Goal: Transaction & Acquisition: Purchase product/service

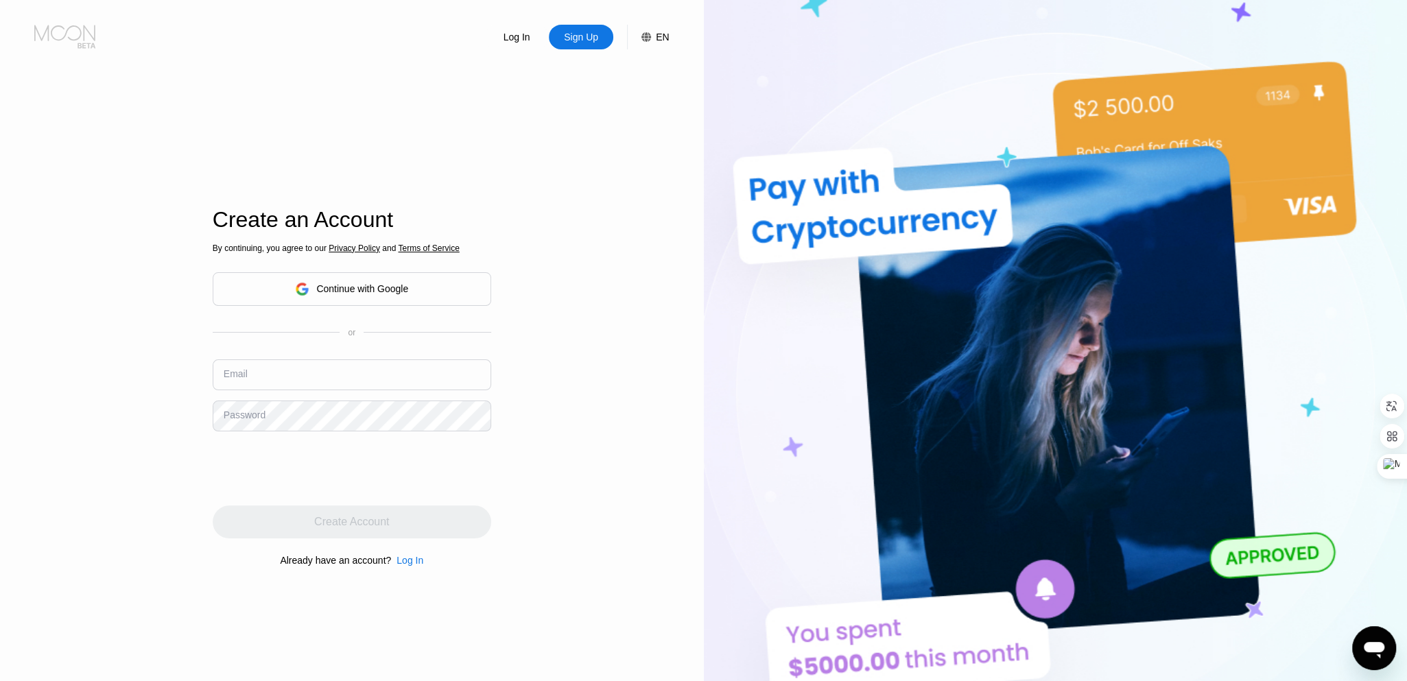
click at [55, 33] on icon at bounding box center [66, 37] width 64 height 24
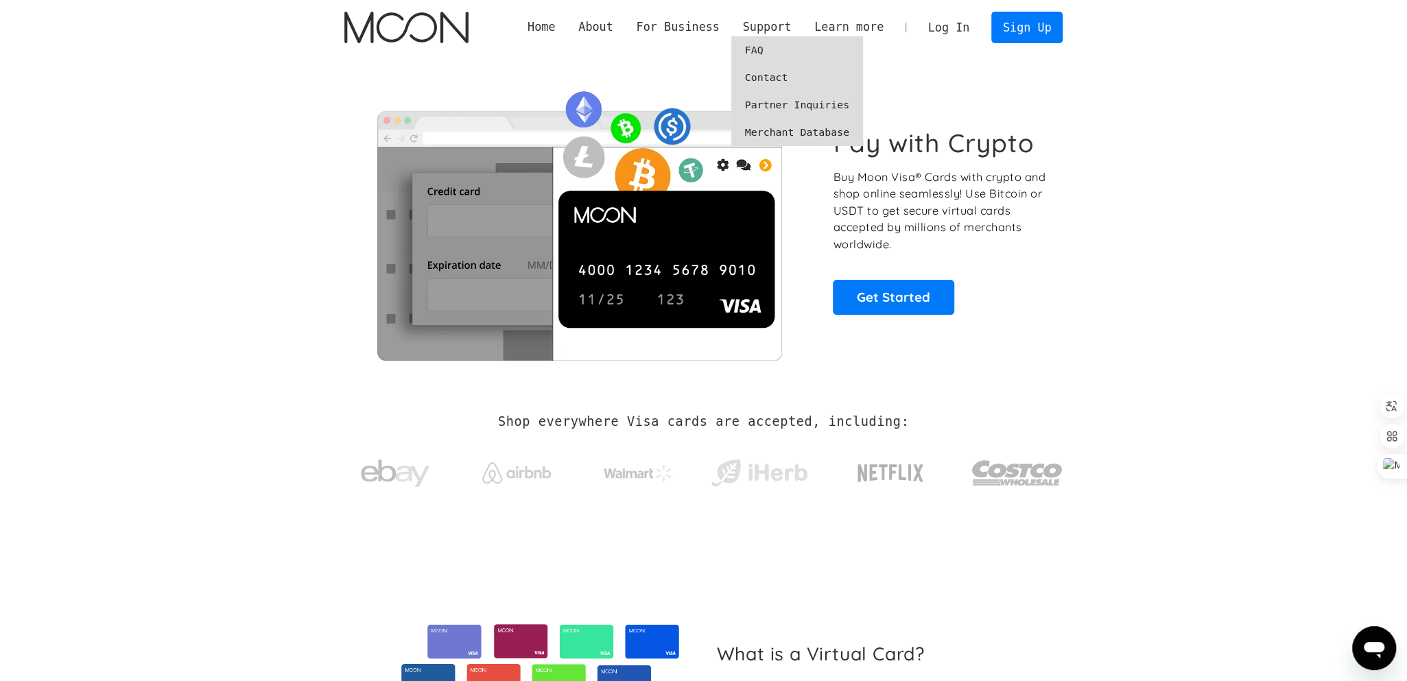
click at [787, 45] on link "FAQ" at bounding box center [798, 49] width 132 height 27
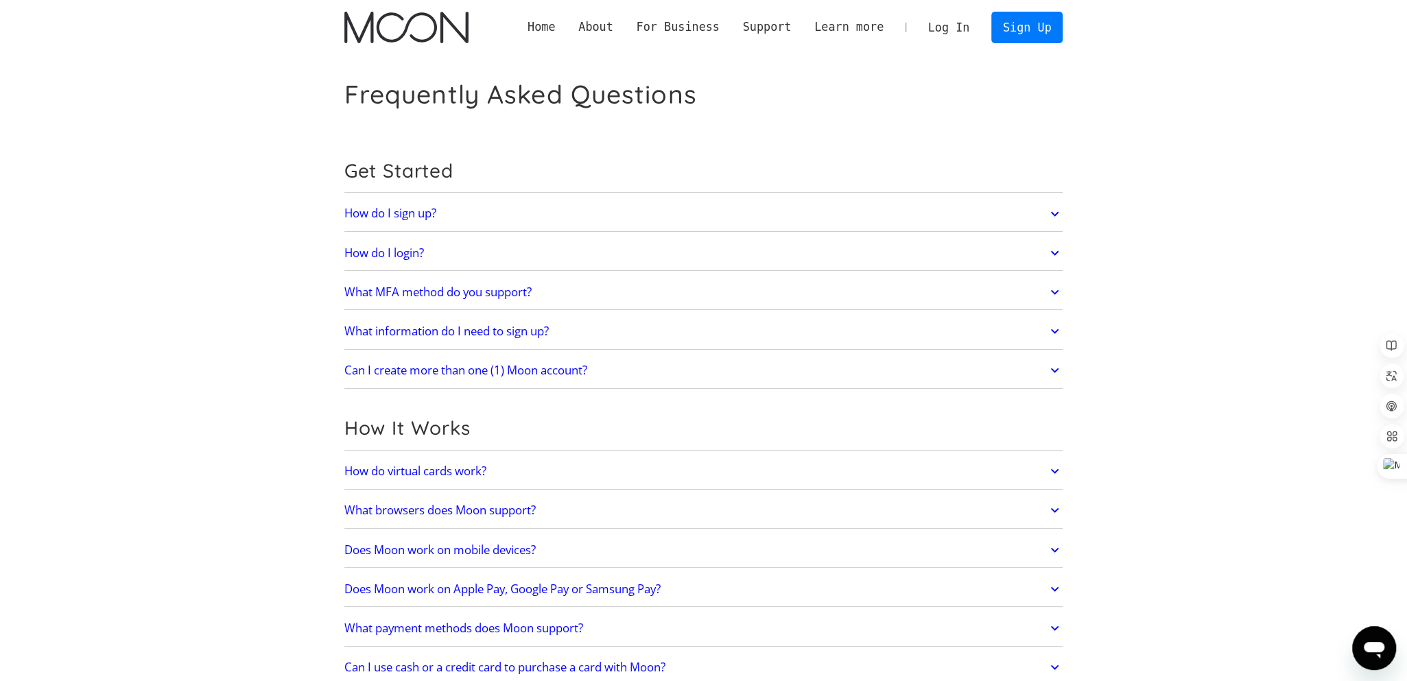
click at [1044, 218] on link "How do I sign up?" at bounding box center [703, 214] width 719 height 29
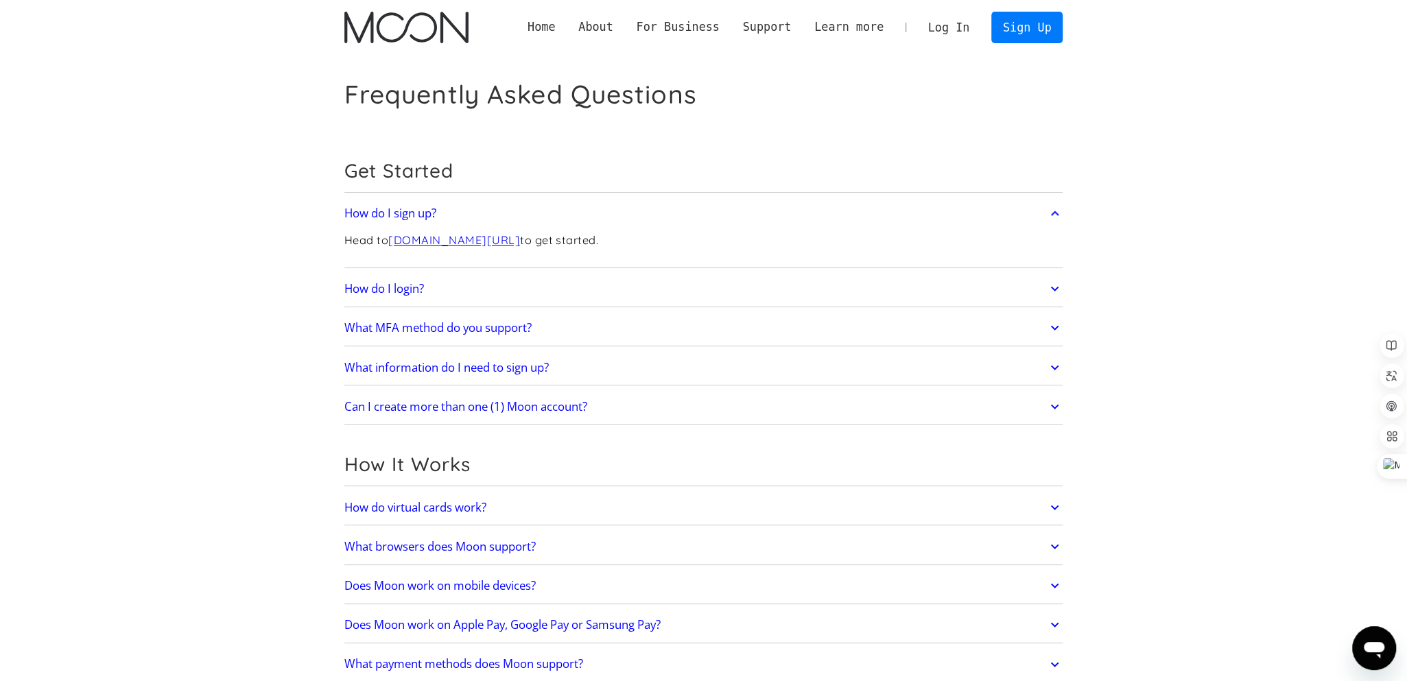
click at [984, 294] on link "How do I login?" at bounding box center [703, 288] width 719 height 29
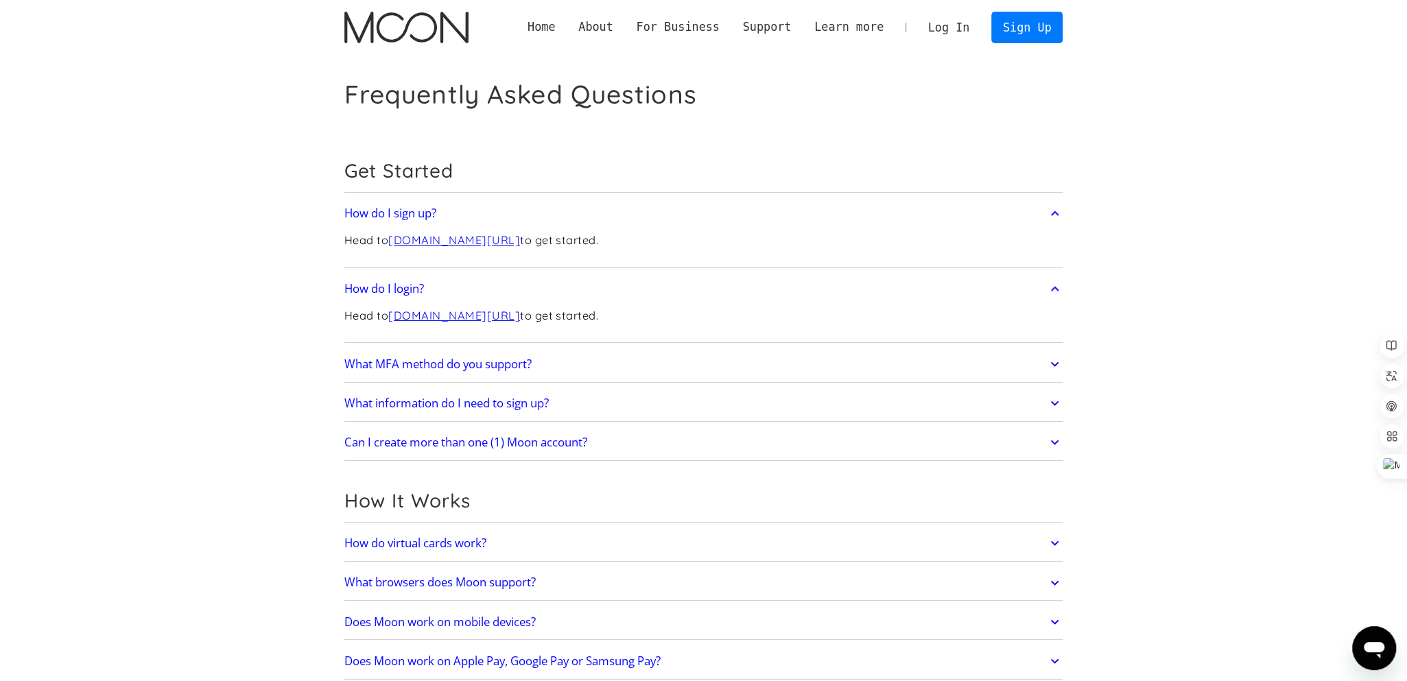
click at [908, 355] on link "What MFA method do you support?" at bounding box center [703, 364] width 719 height 29
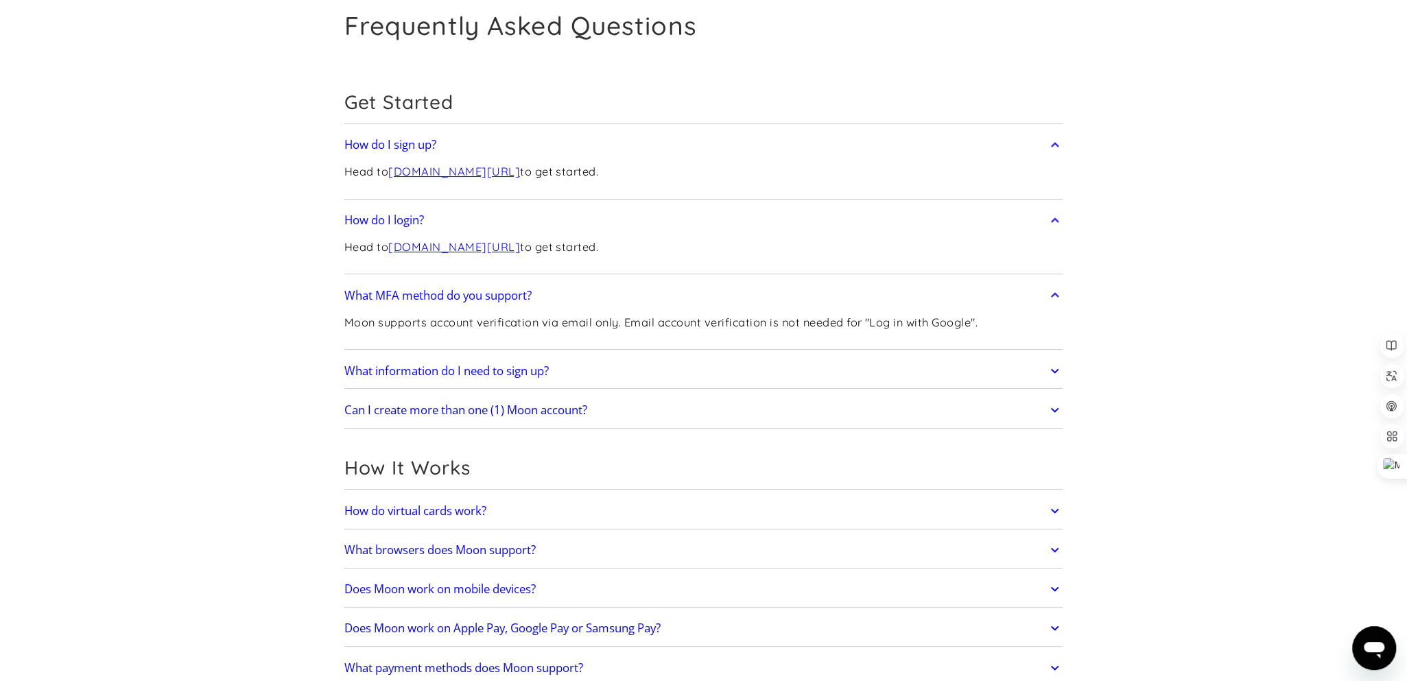
scroll to position [137, 0]
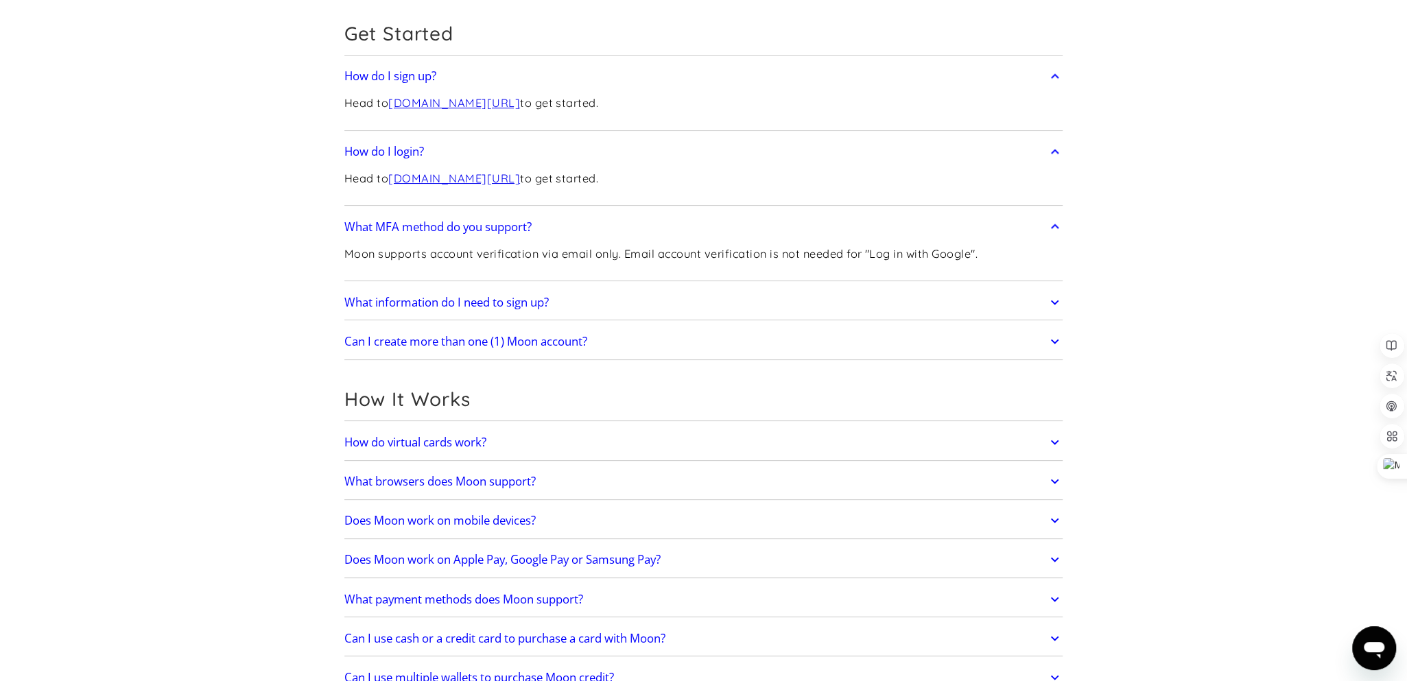
click at [878, 303] on link "What information do I need to sign up?" at bounding box center [703, 302] width 719 height 29
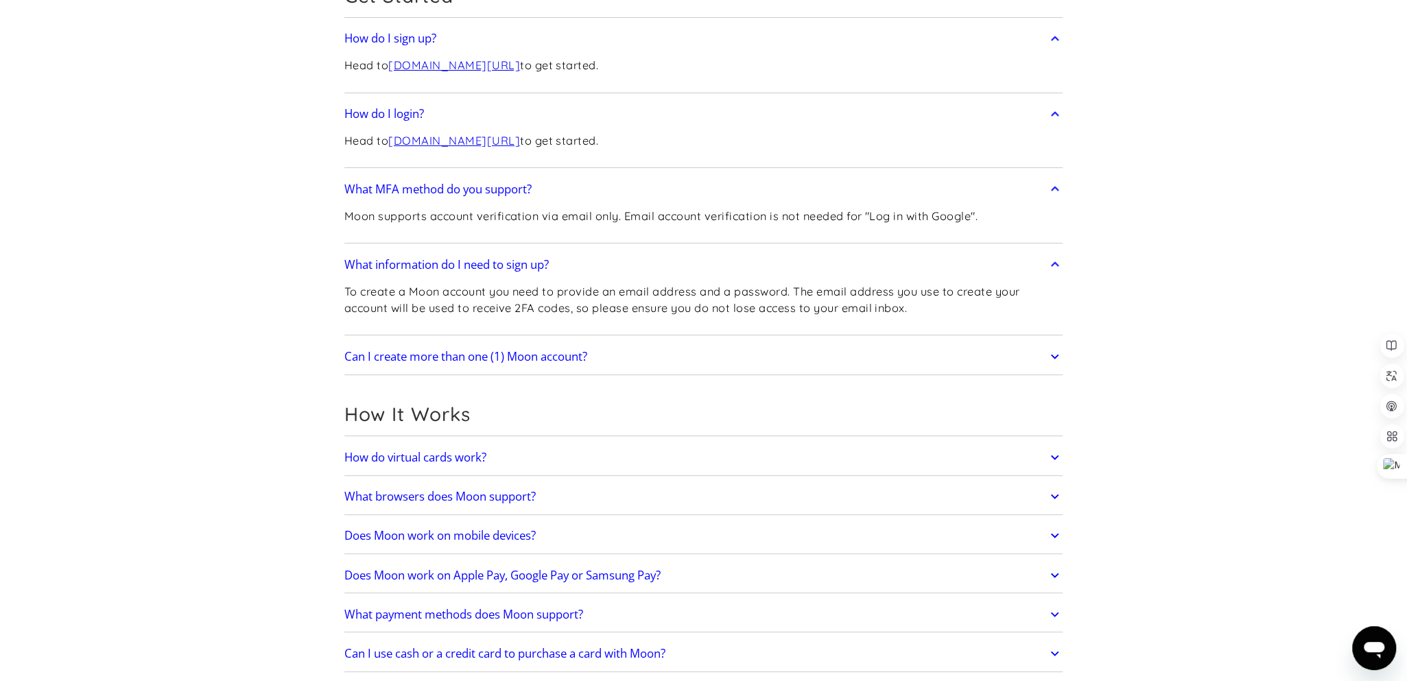
scroll to position [206, 0]
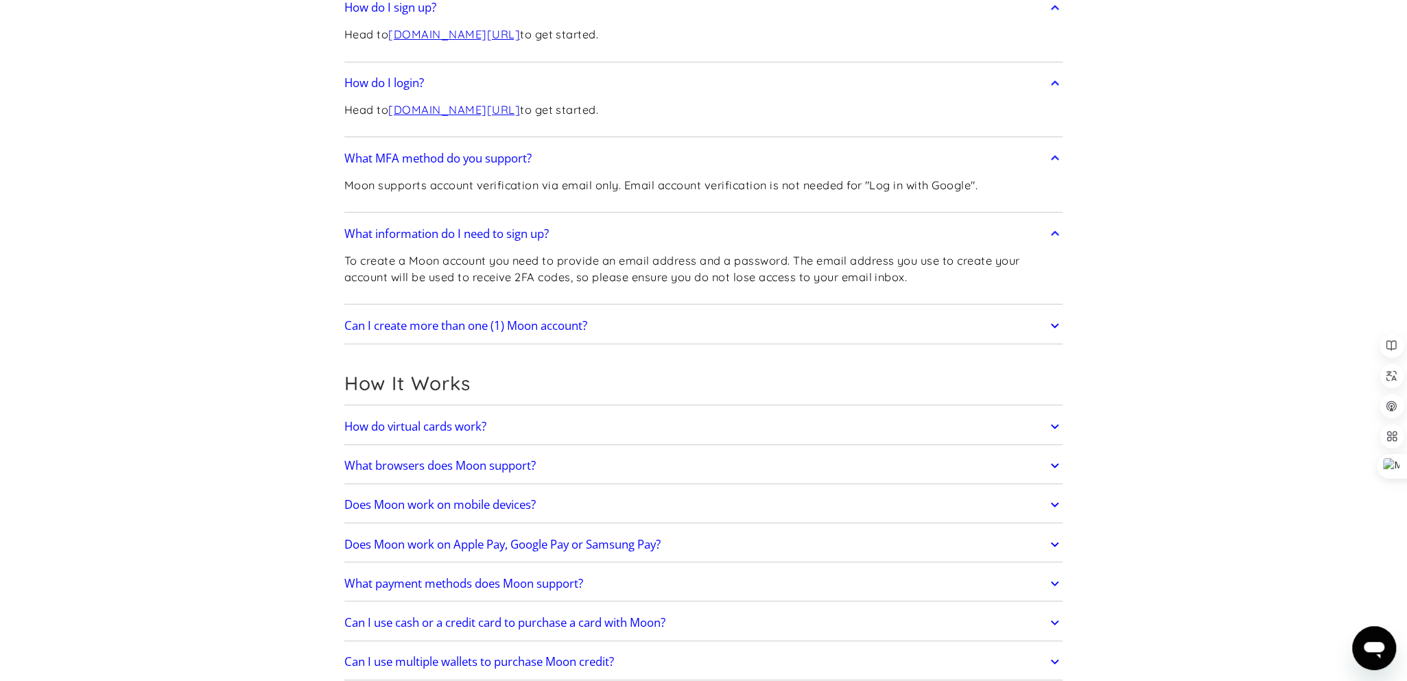
click at [950, 324] on link "Can I create more than one (1) Moon account?" at bounding box center [703, 326] width 719 height 29
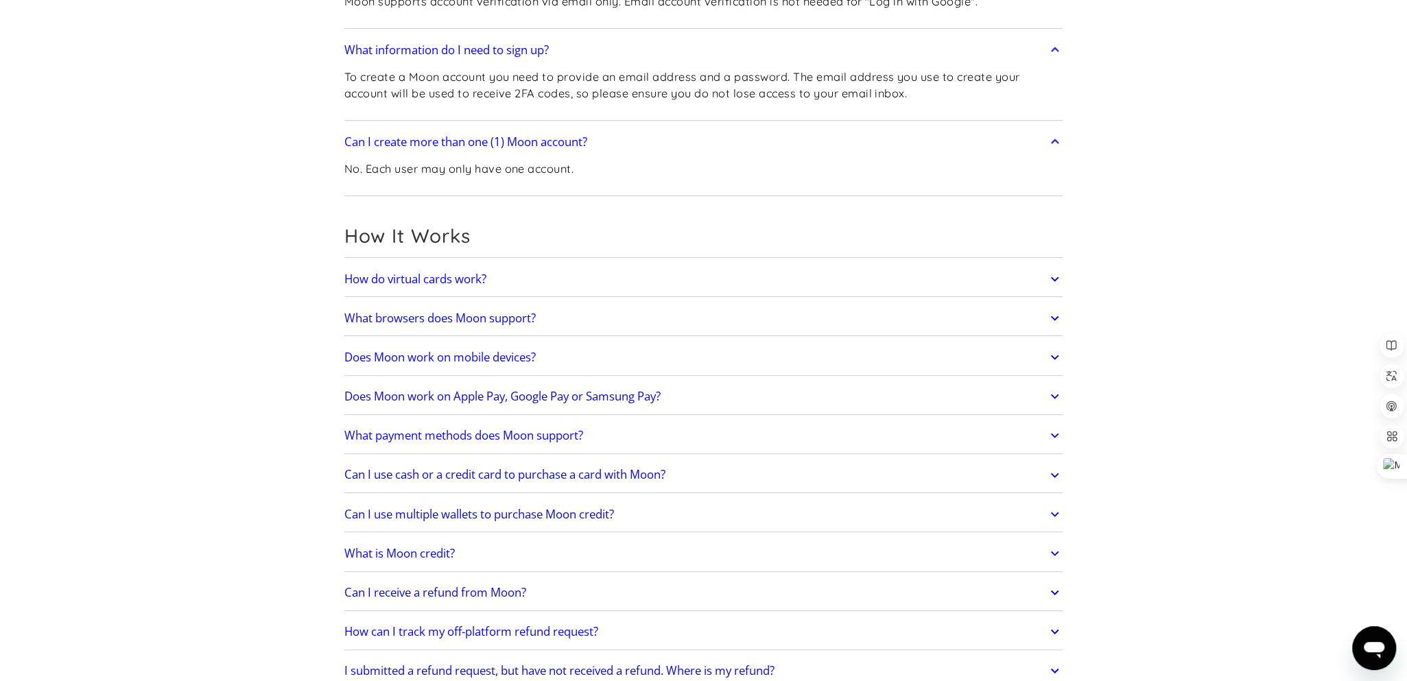
scroll to position [412, 0]
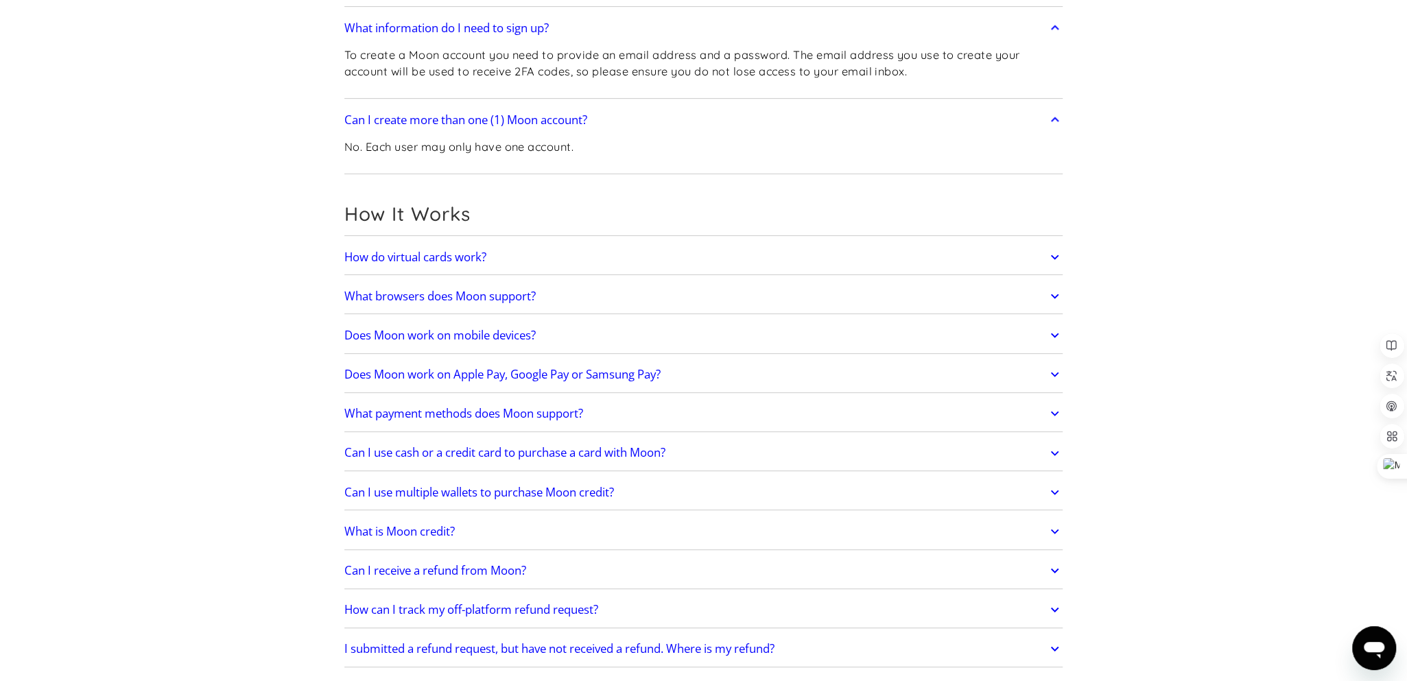
click at [993, 257] on link "How do virtual cards work?" at bounding box center [703, 257] width 719 height 29
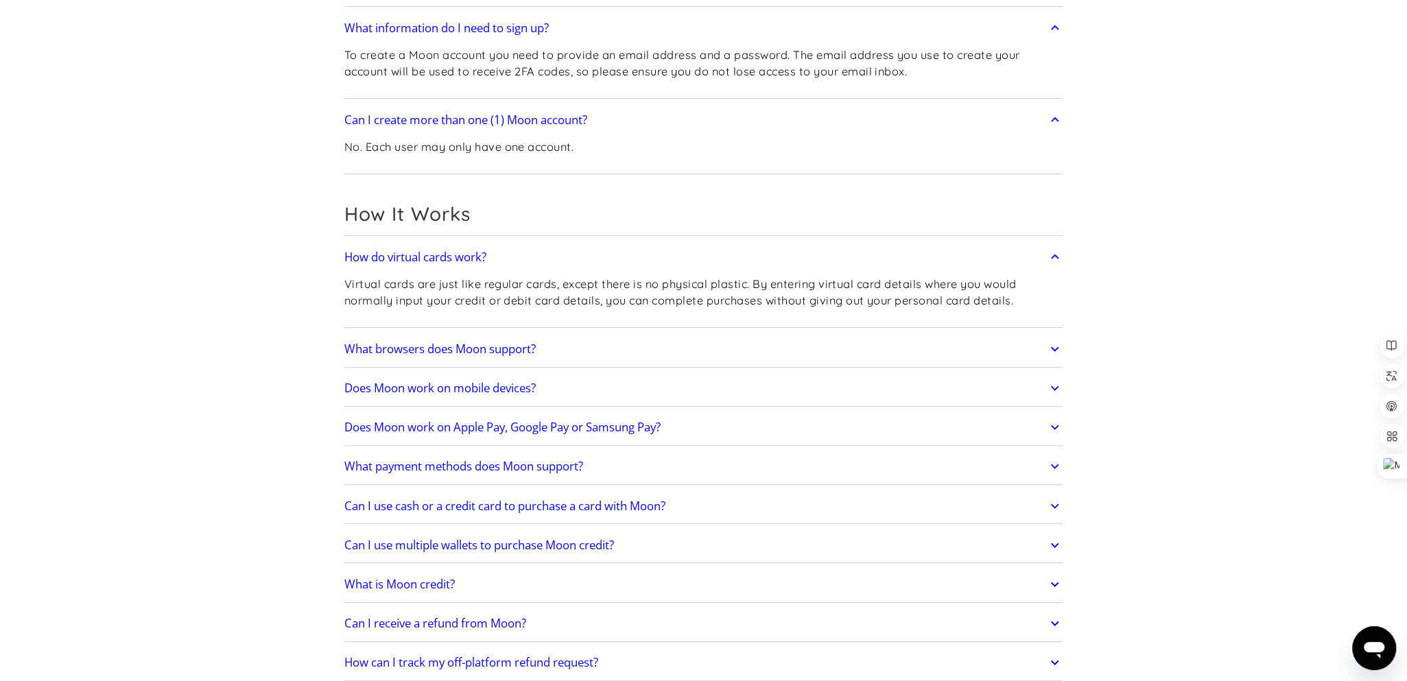
click at [1033, 346] on link "What browsers does Moon support?" at bounding box center [703, 349] width 719 height 29
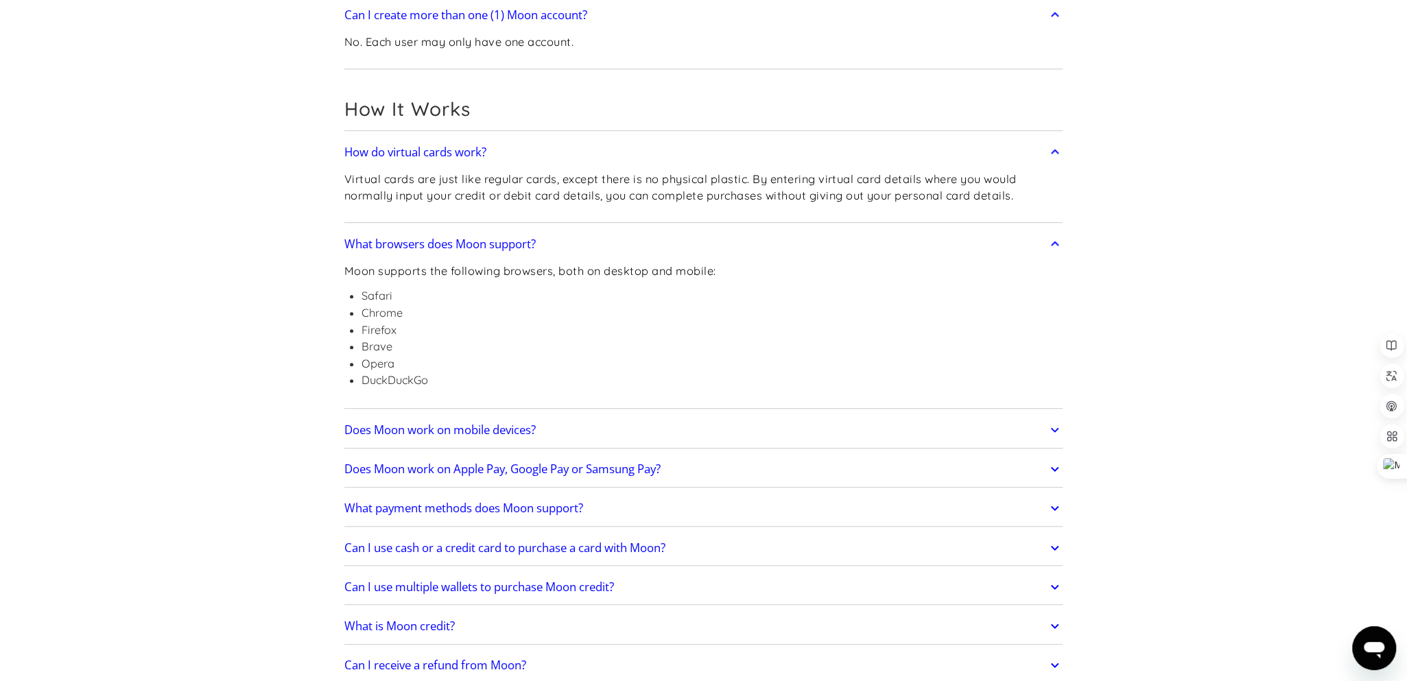
scroll to position [549, 0]
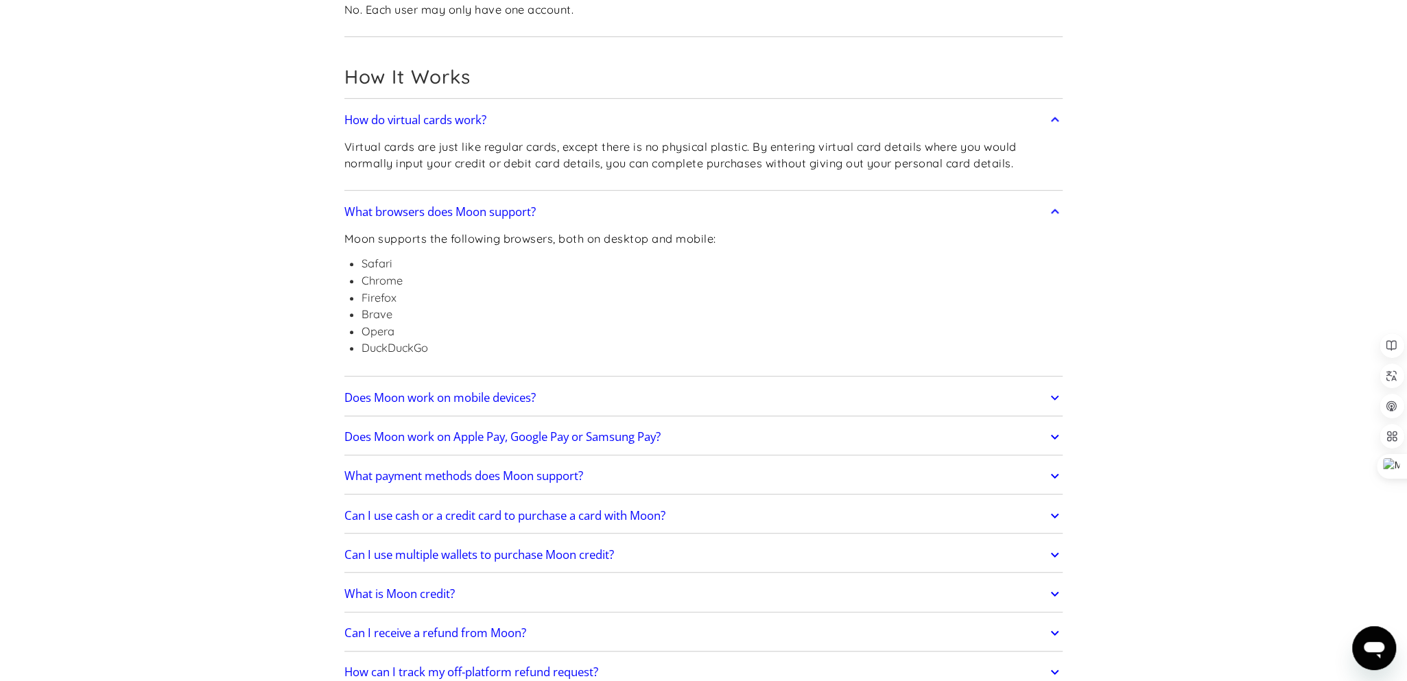
click at [814, 390] on link "Does Moon work on mobile devices?" at bounding box center [703, 398] width 719 height 29
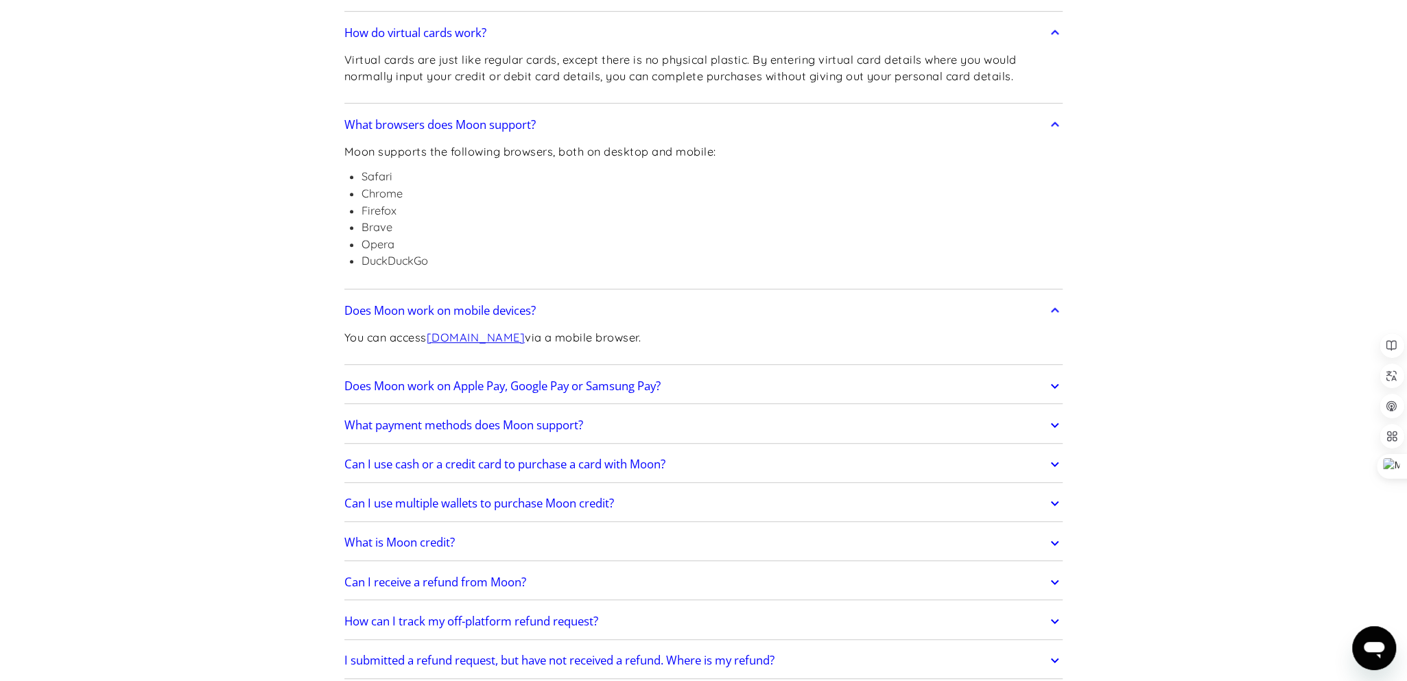
scroll to position [686, 0]
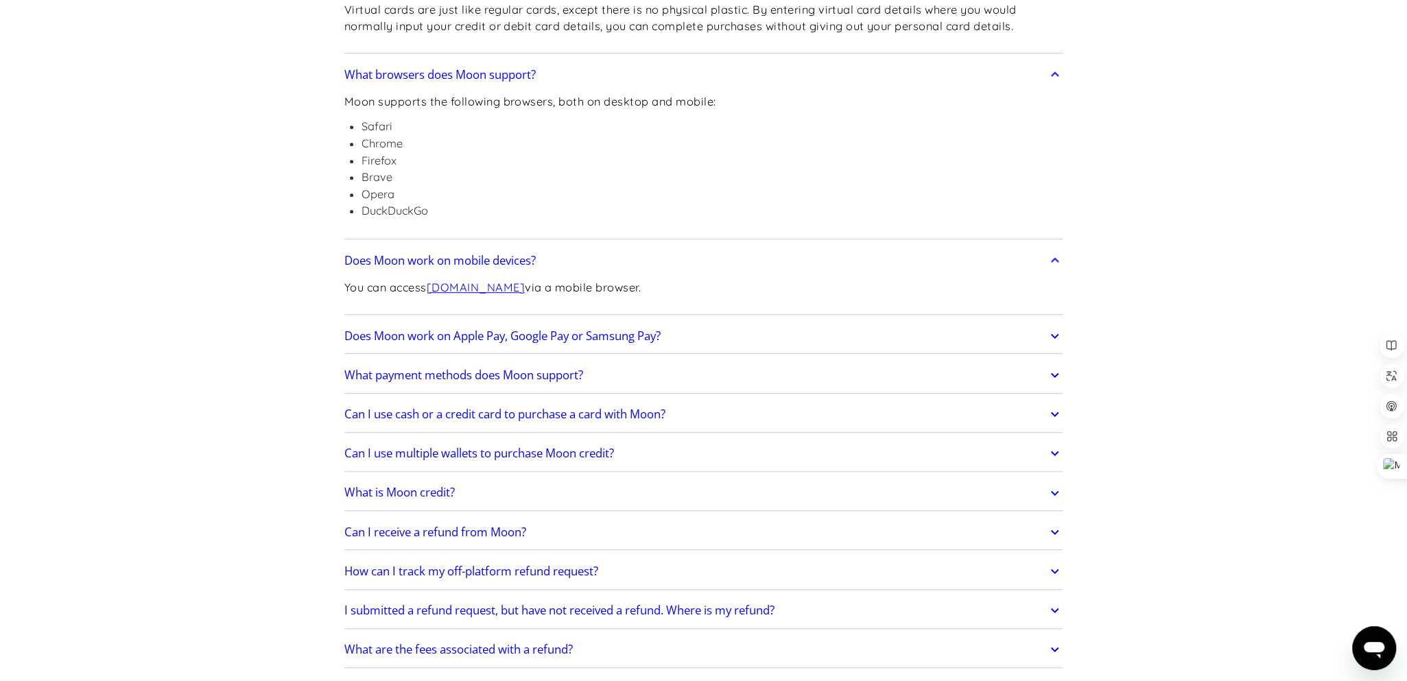
click at [867, 326] on link "Does Moon work on Apple Pay, Google Pay or Samsung Pay?" at bounding box center [703, 336] width 719 height 29
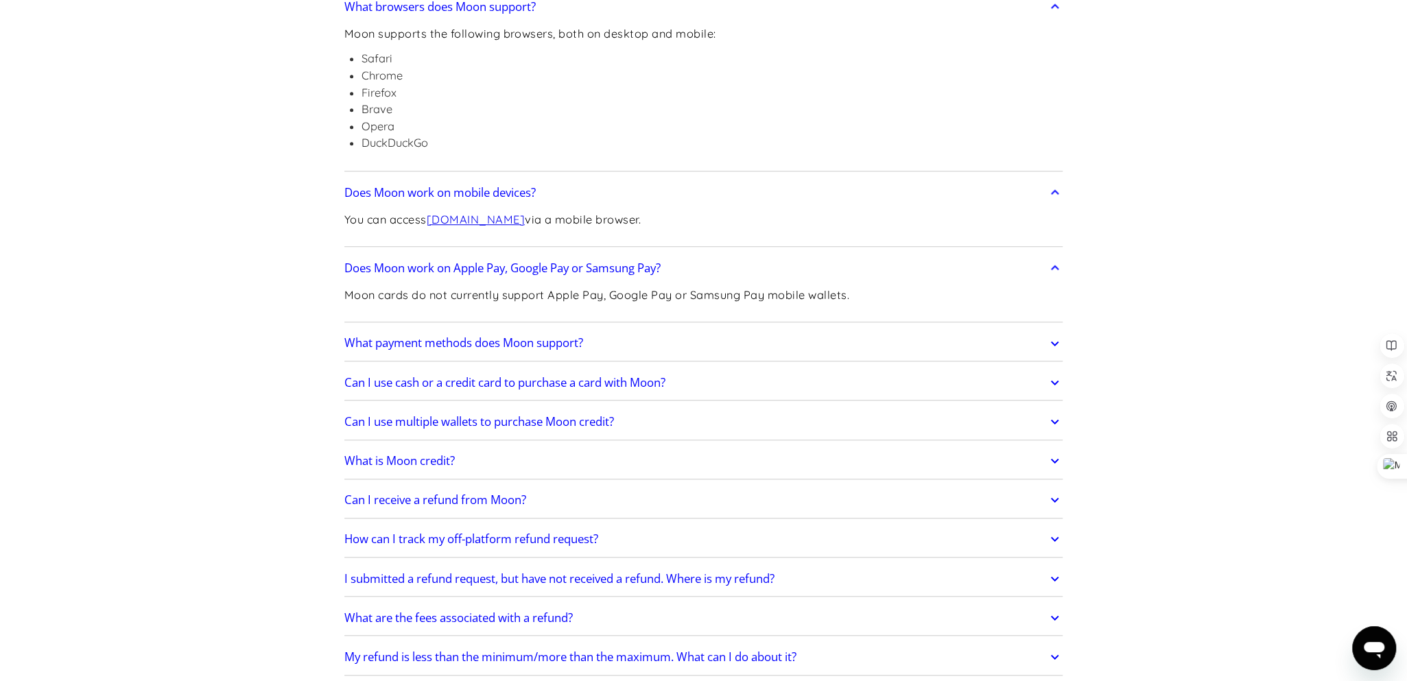
scroll to position [755, 0]
click at [859, 340] on link "What payment methods does Moon support?" at bounding box center [703, 343] width 719 height 29
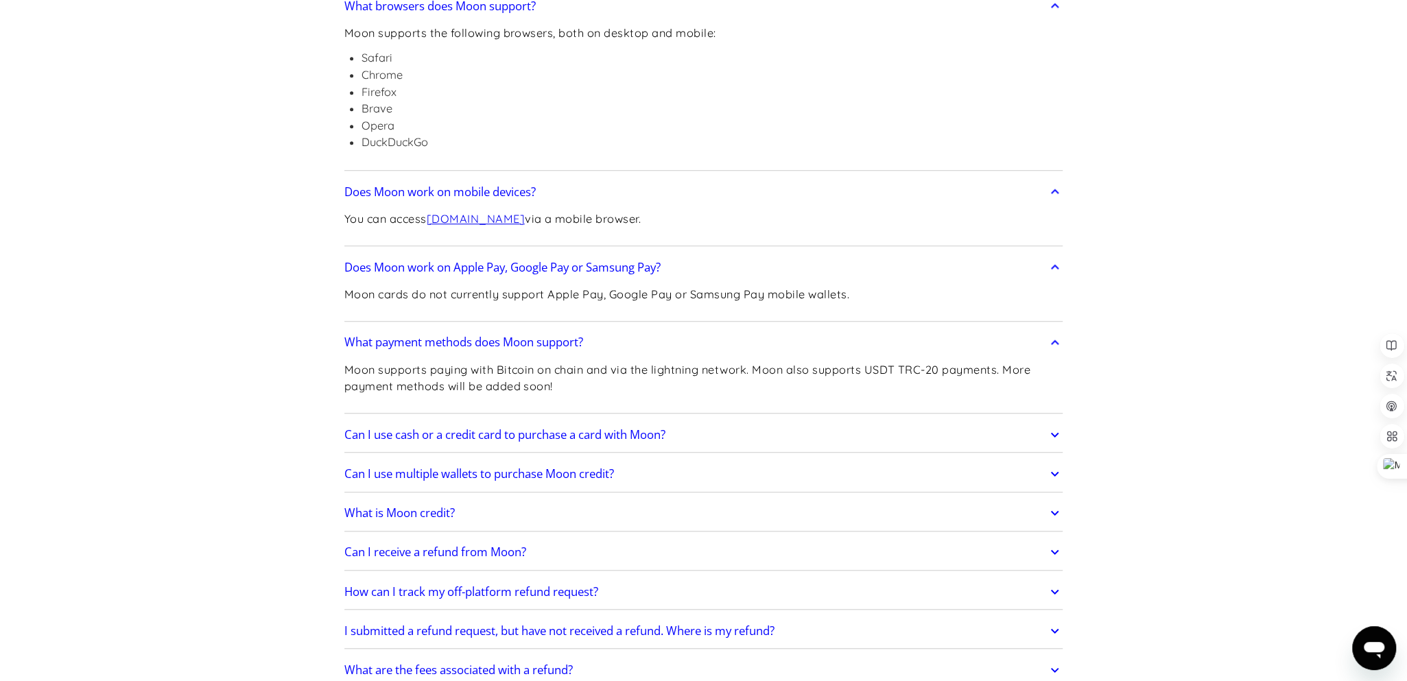
scroll to position [823, 0]
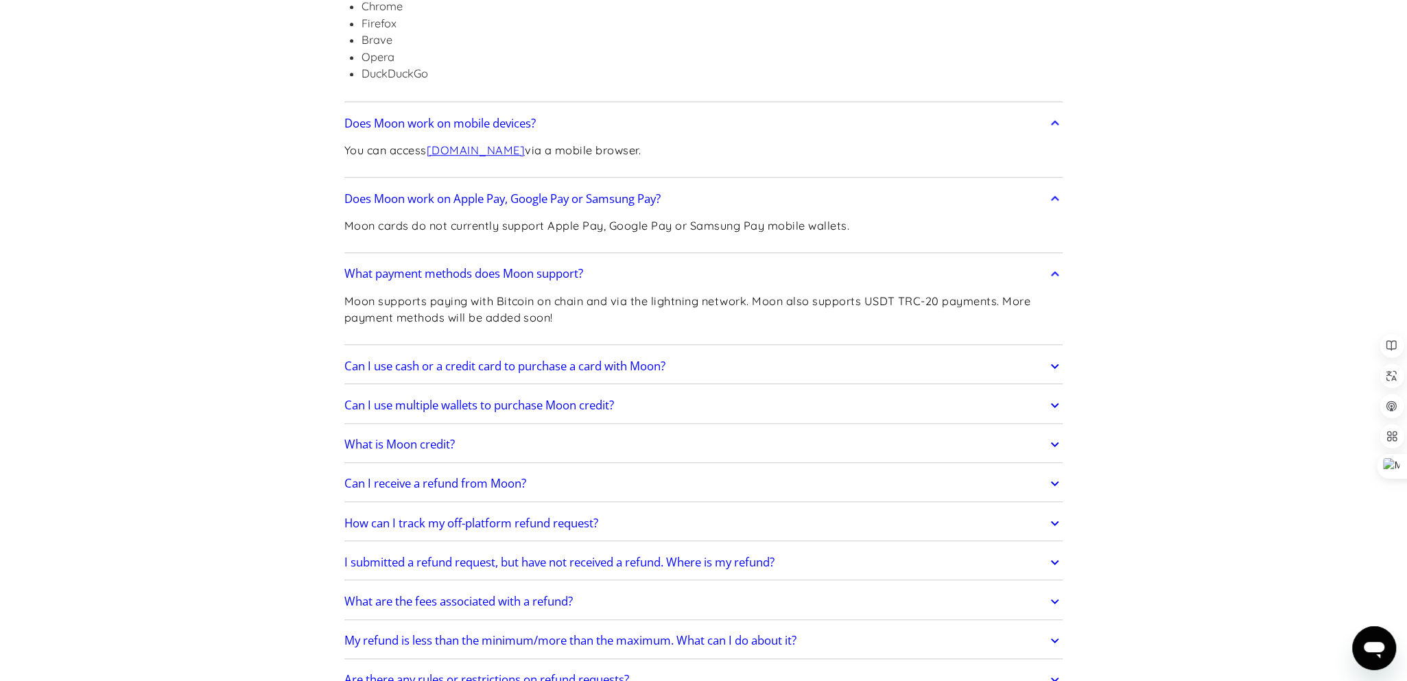
click at [817, 365] on link "Can I use cash or a credit card to purchase a card with Moon?" at bounding box center [703, 366] width 719 height 29
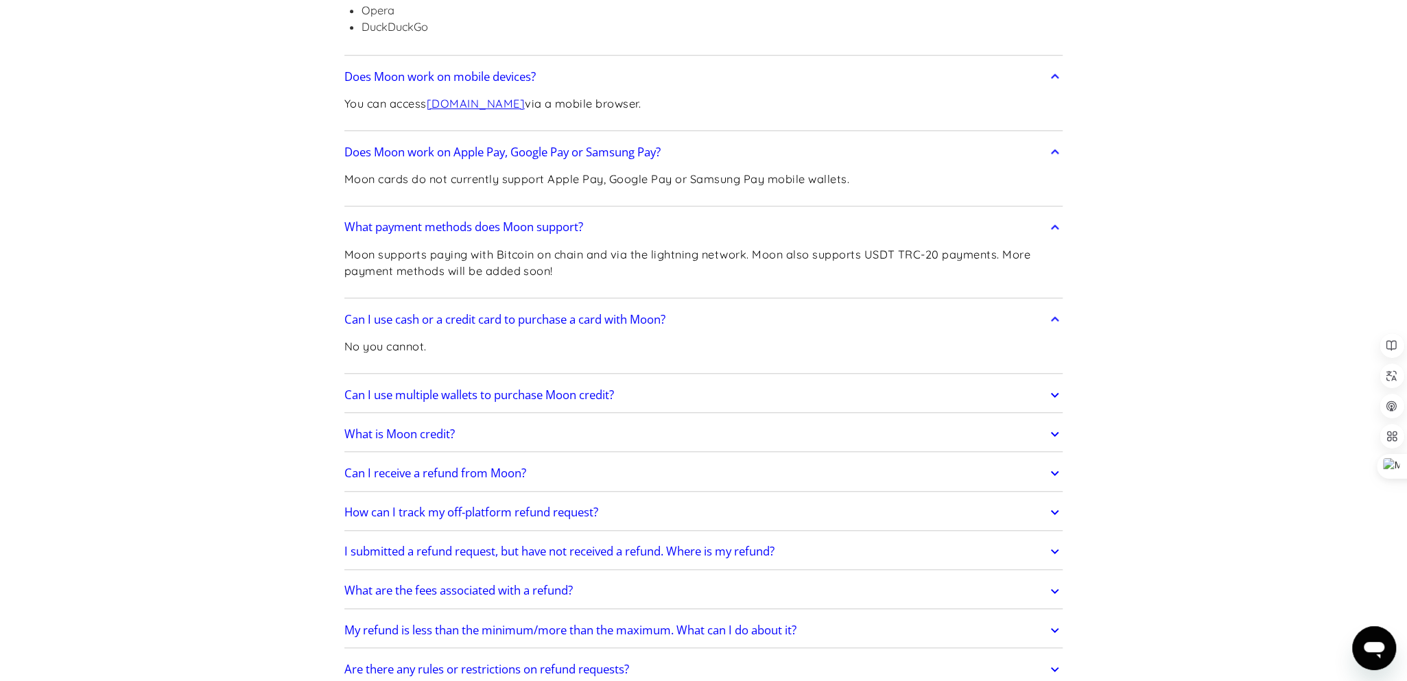
scroll to position [891, 0]
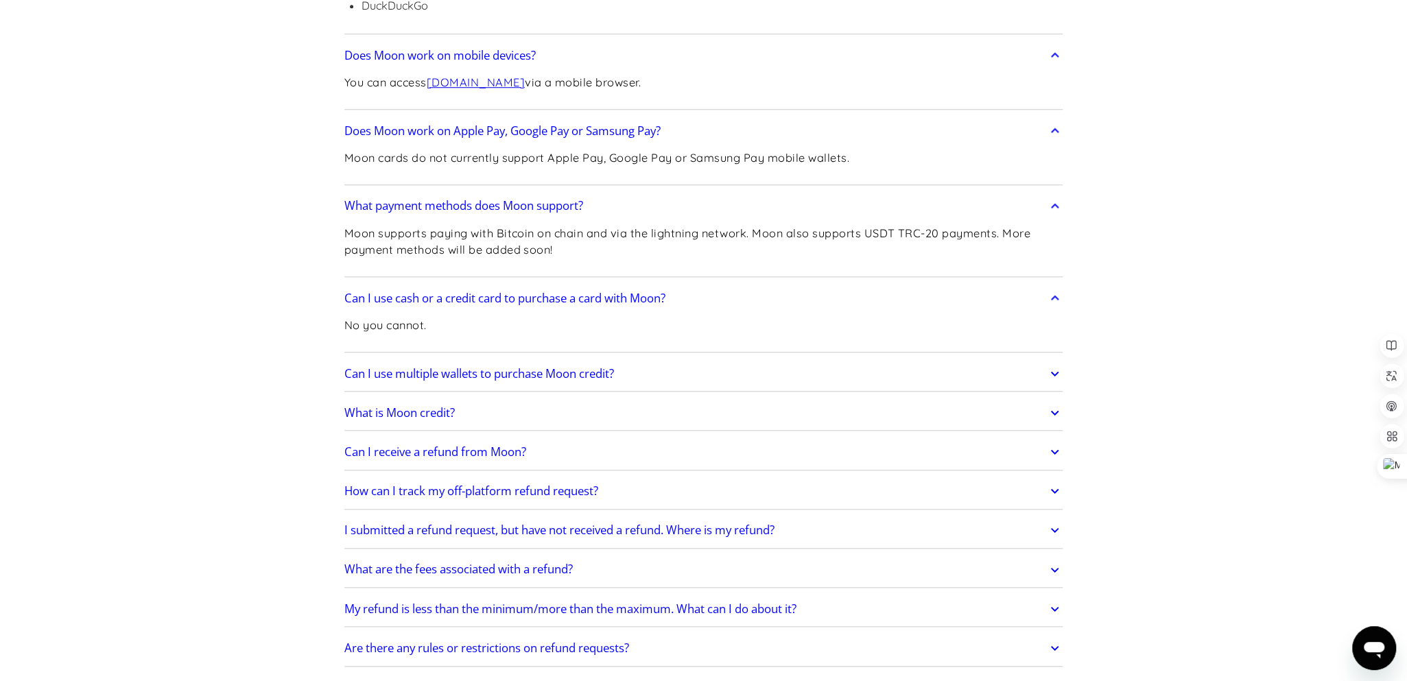
click at [735, 371] on link "Can I use multiple wallets to purchase Moon credit?" at bounding box center [703, 374] width 719 height 29
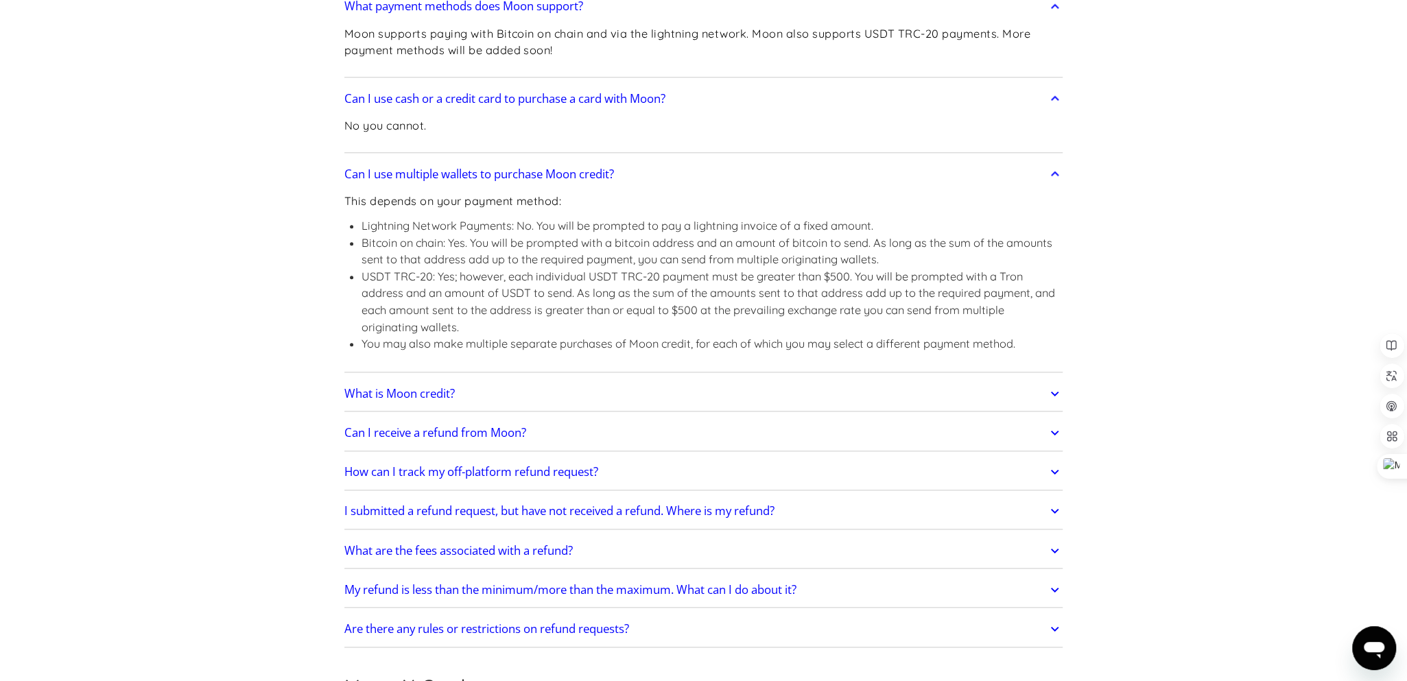
scroll to position [1097, 0]
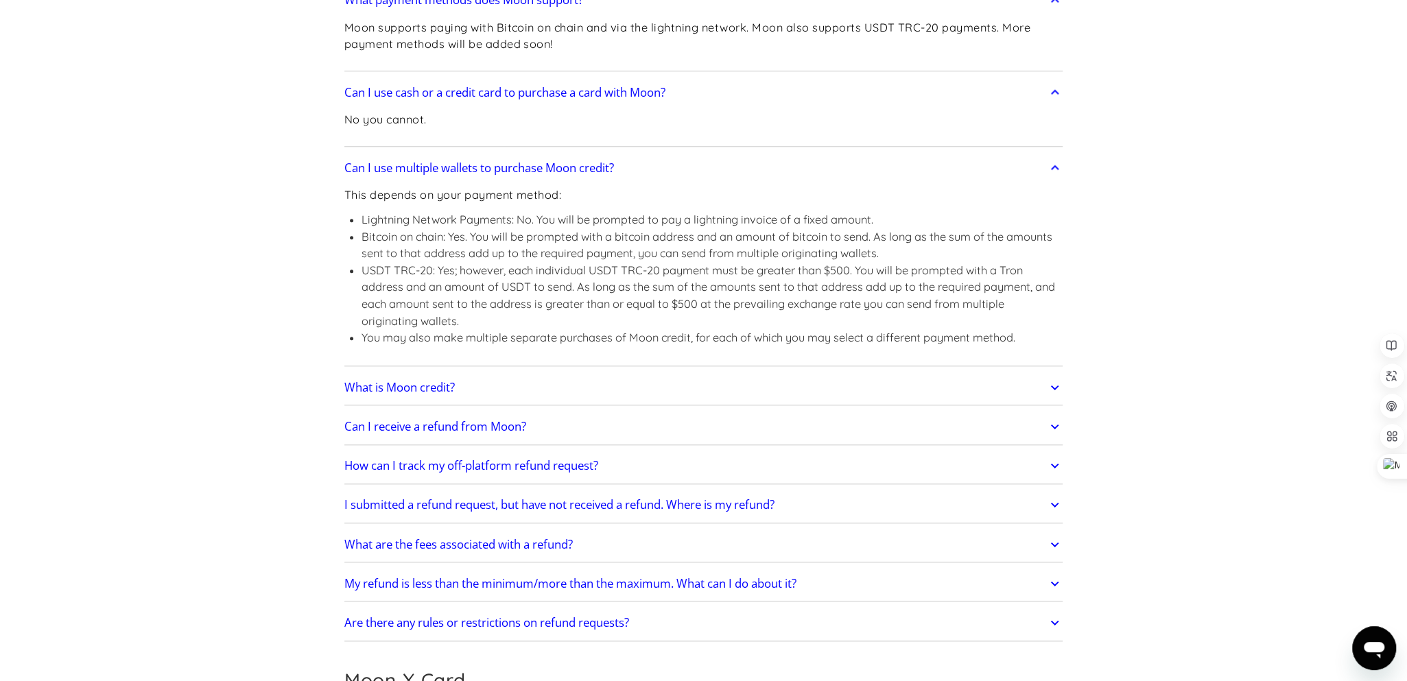
click at [649, 384] on link "What is Moon credit?" at bounding box center [703, 387] width 719 height 29
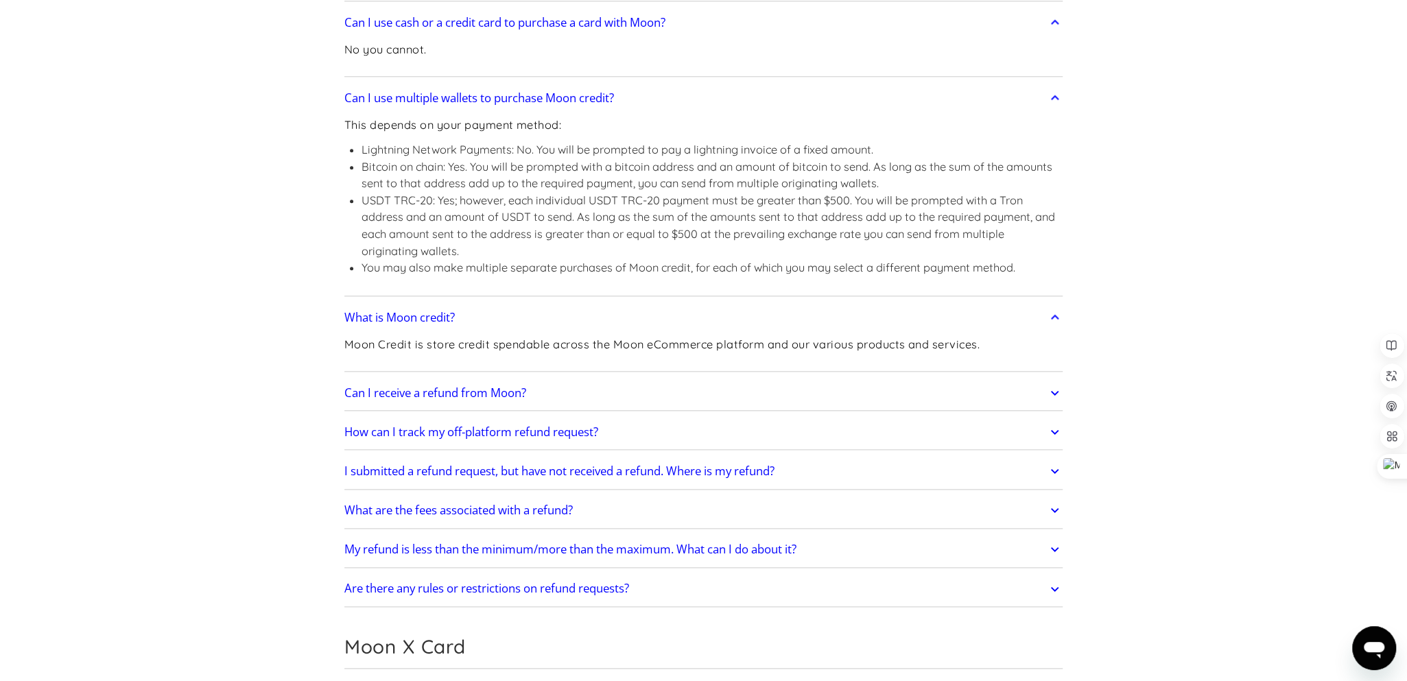
scroll to position [1234, 0]
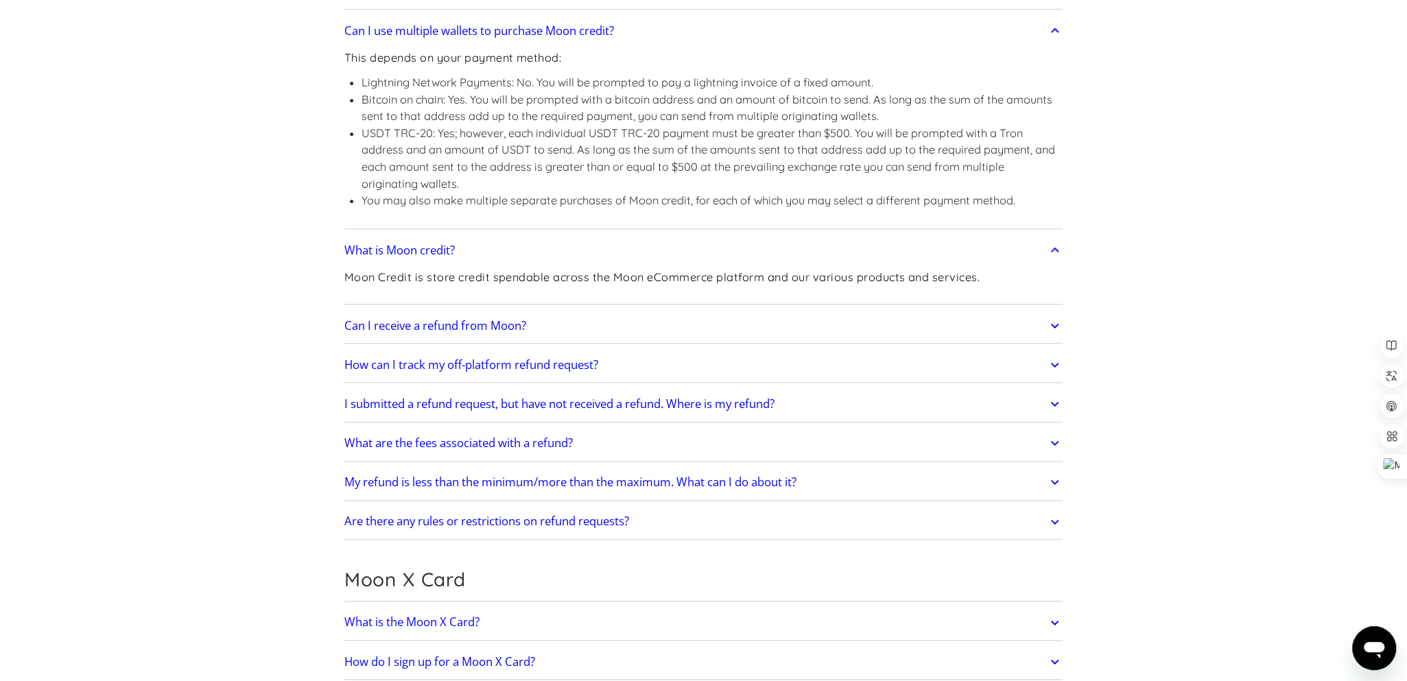
click at [775, 323] on link "Can I receive a refund from Moon?" at bounding box center [703, 326] width 719 height 29
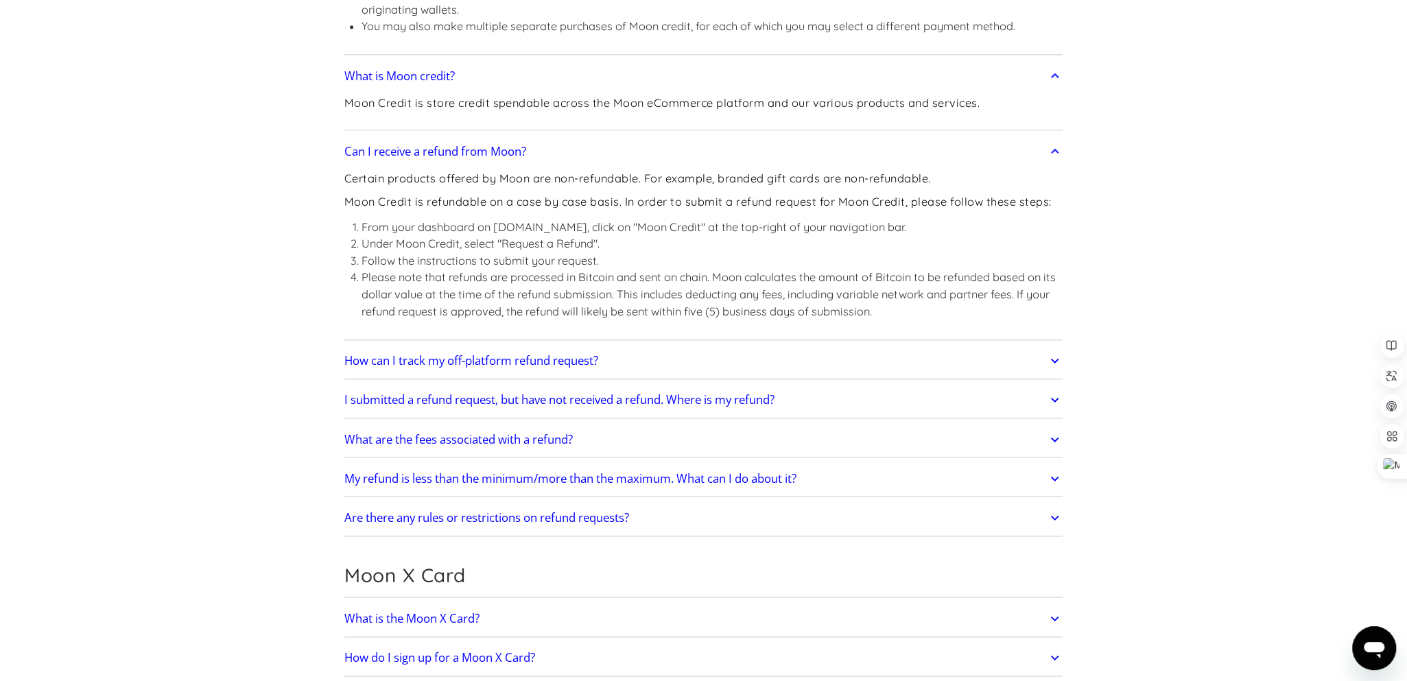
scroll to position [1440, 0]
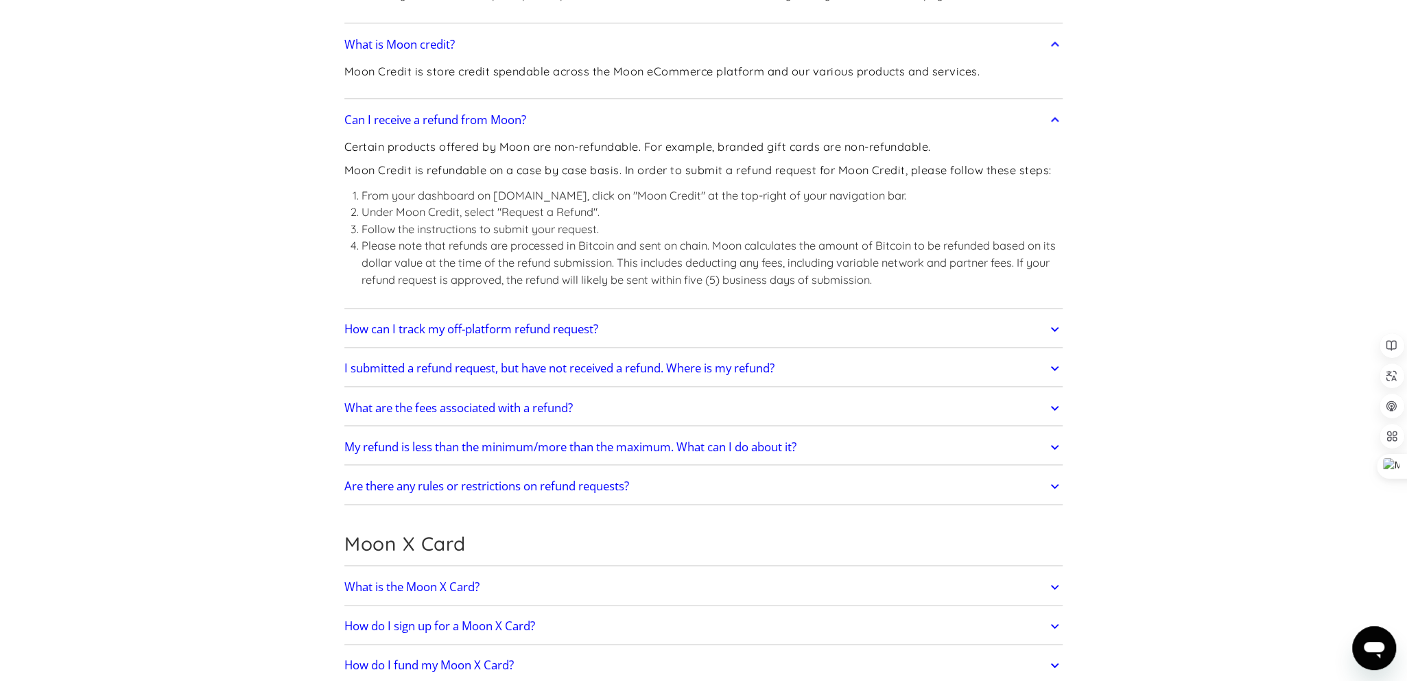
click at [837, 368] on link "I submitted a refund request, but have not received a refund. Where is my refun…" at bounding box center [703, 369] width 719 height 29
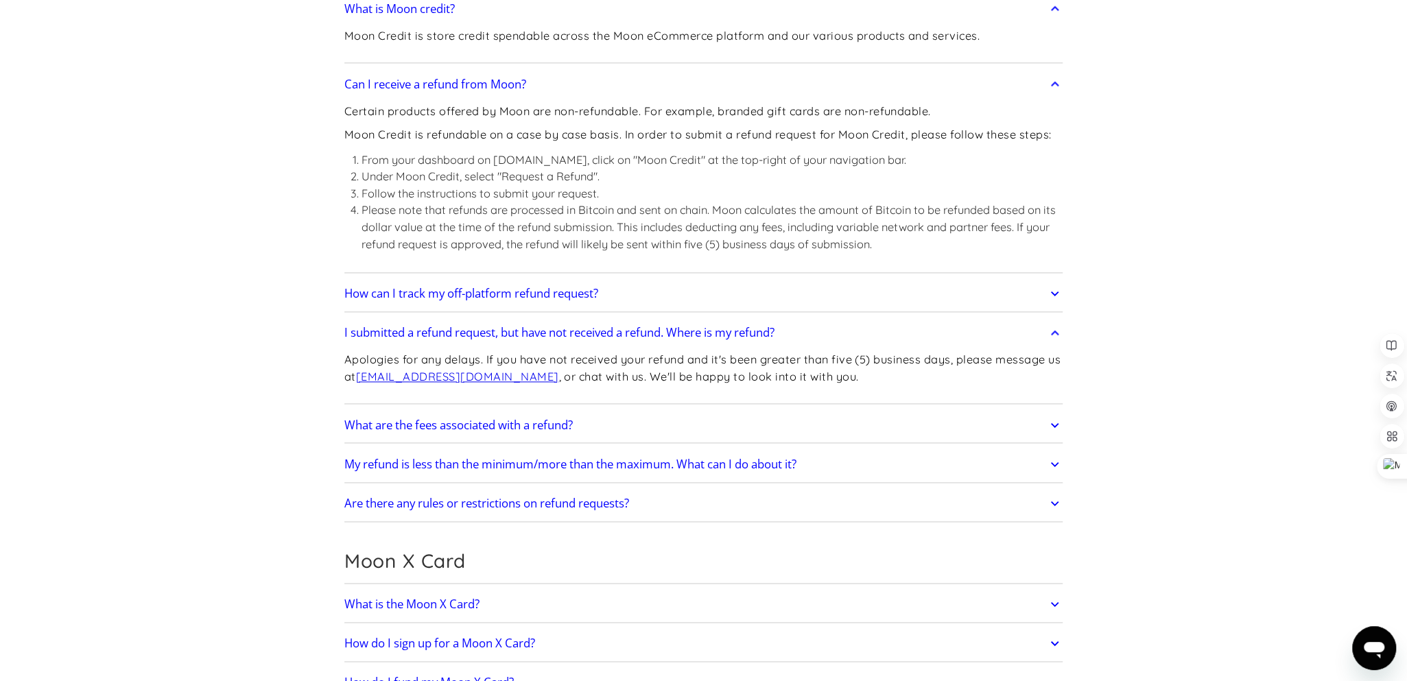
scroll to position [1509, 0]
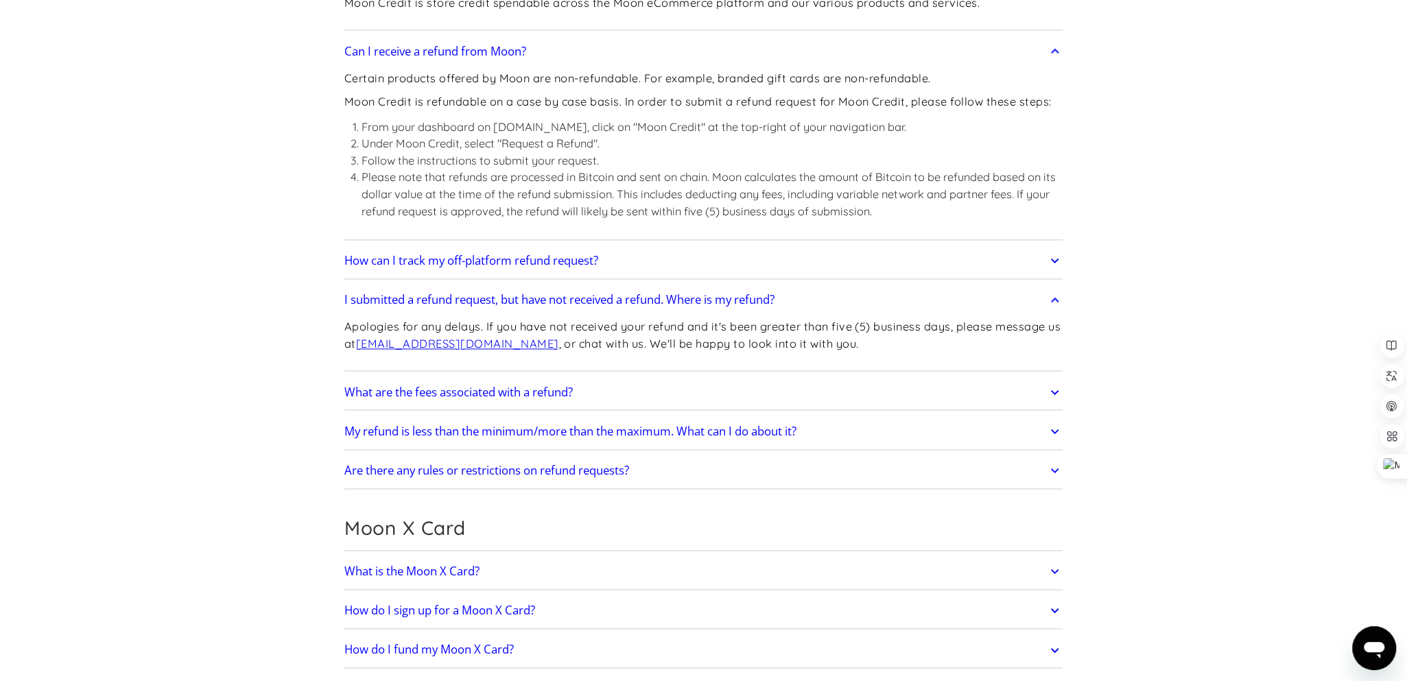
click at [819, 391] on link "What are the fees associated with a refund?" at bounding box center [703, 392] width 719 height 29
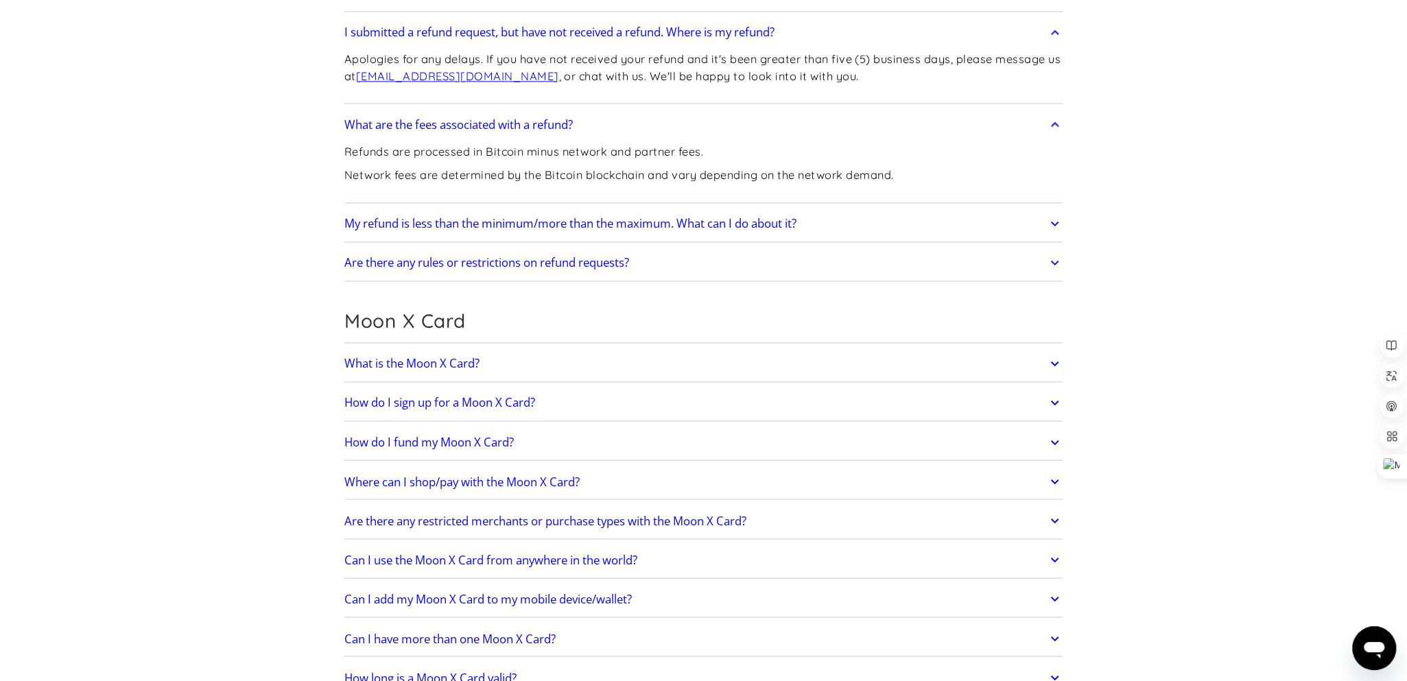
scroll to position [1784, 0]
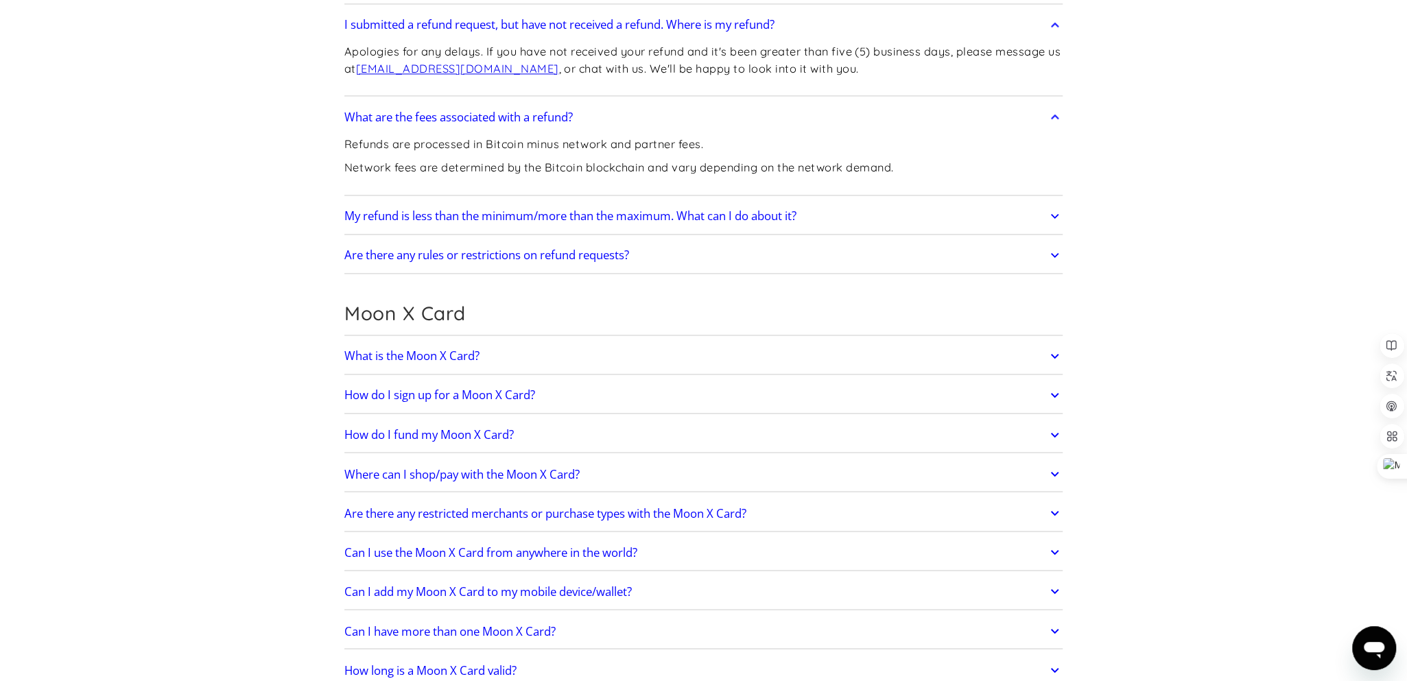
click at [823, 352] on link "What is the Moon X Card?" at bounding box center [703, 356] width 719 height 29
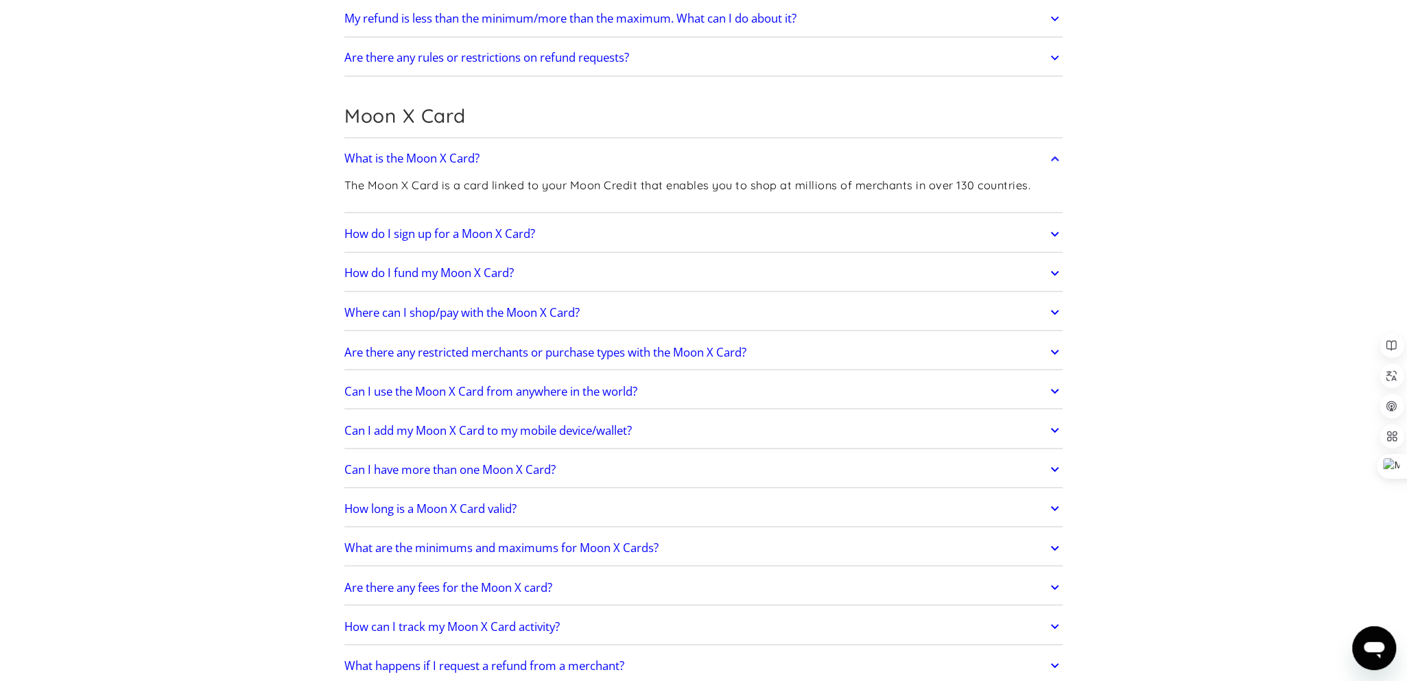
scroll to position [1990, 0]
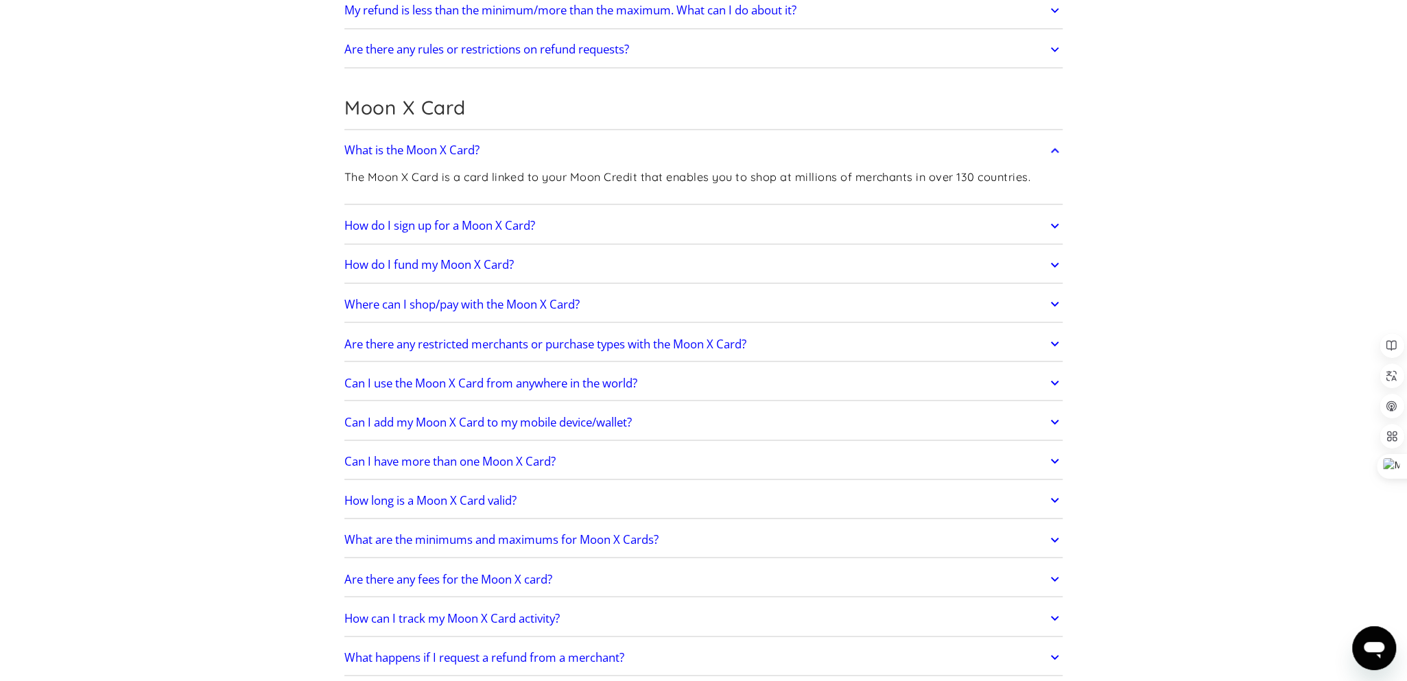
click at [961, 237] on div "How do I sign up for a Moon X Card? It's simple: Create a Moon account. Select …" at bounding box center [703, 226] width 719 height 36
click at [959, 231] on link "How do I sign up for a Moon X Card?" at bounding box center [703, 225] width 719 height 29
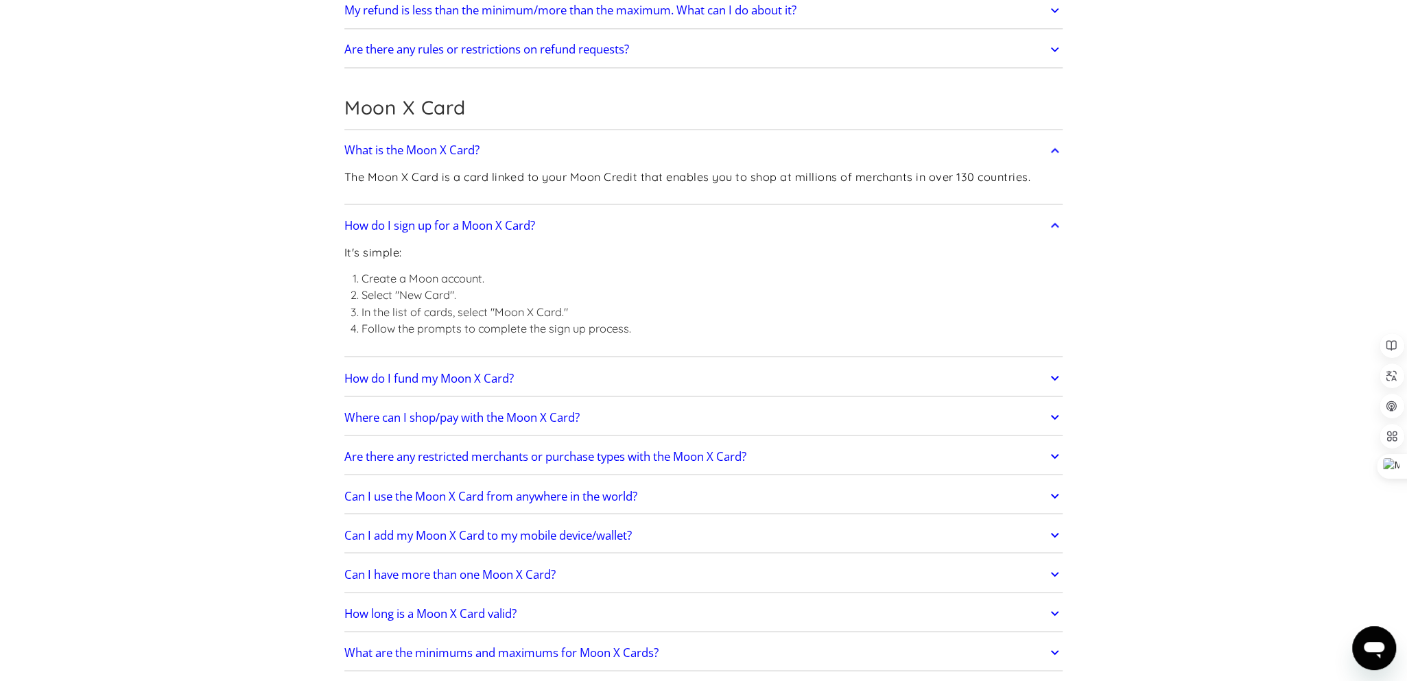
click at [959, 230] on link "How do I sign up for a Moon X Card?" at bounding box center [703, 225] width 719 height 29
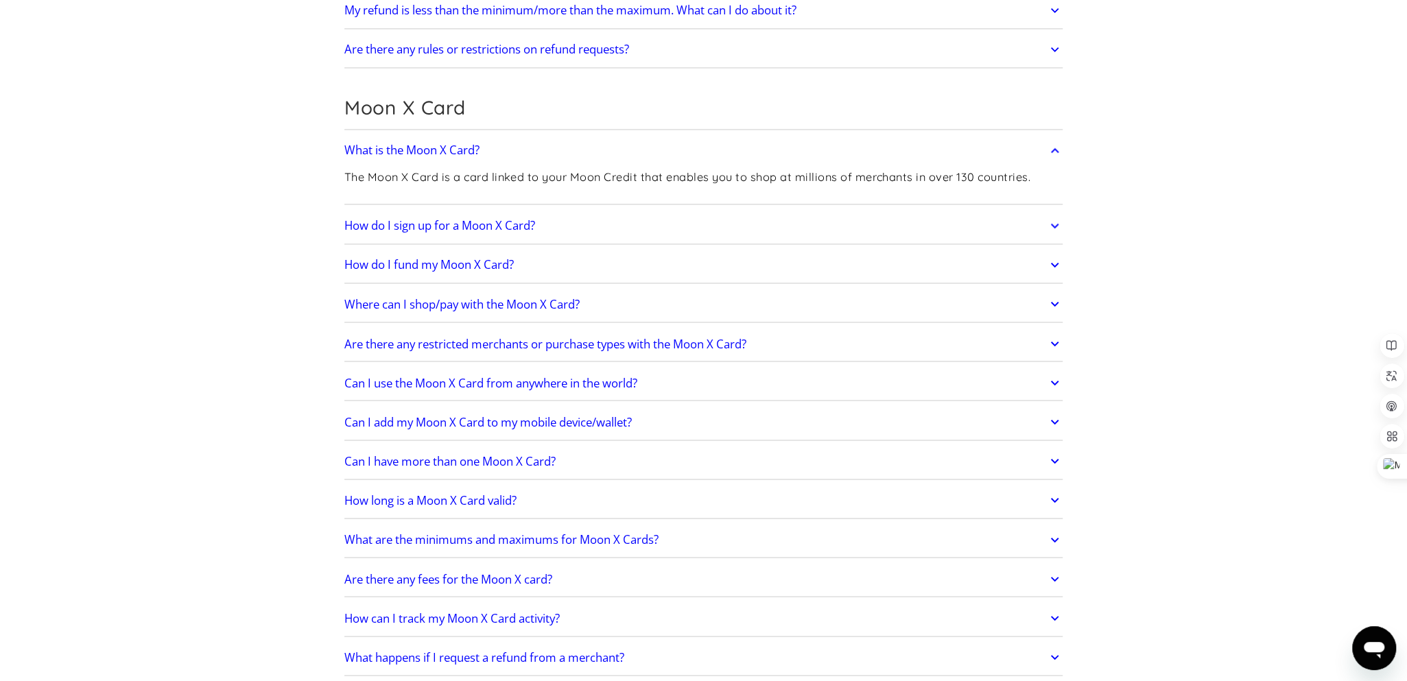
click at [819, 250] on link "How do I fund my Moon X Card?" at bounding box center [703, 264] width 719 height 29
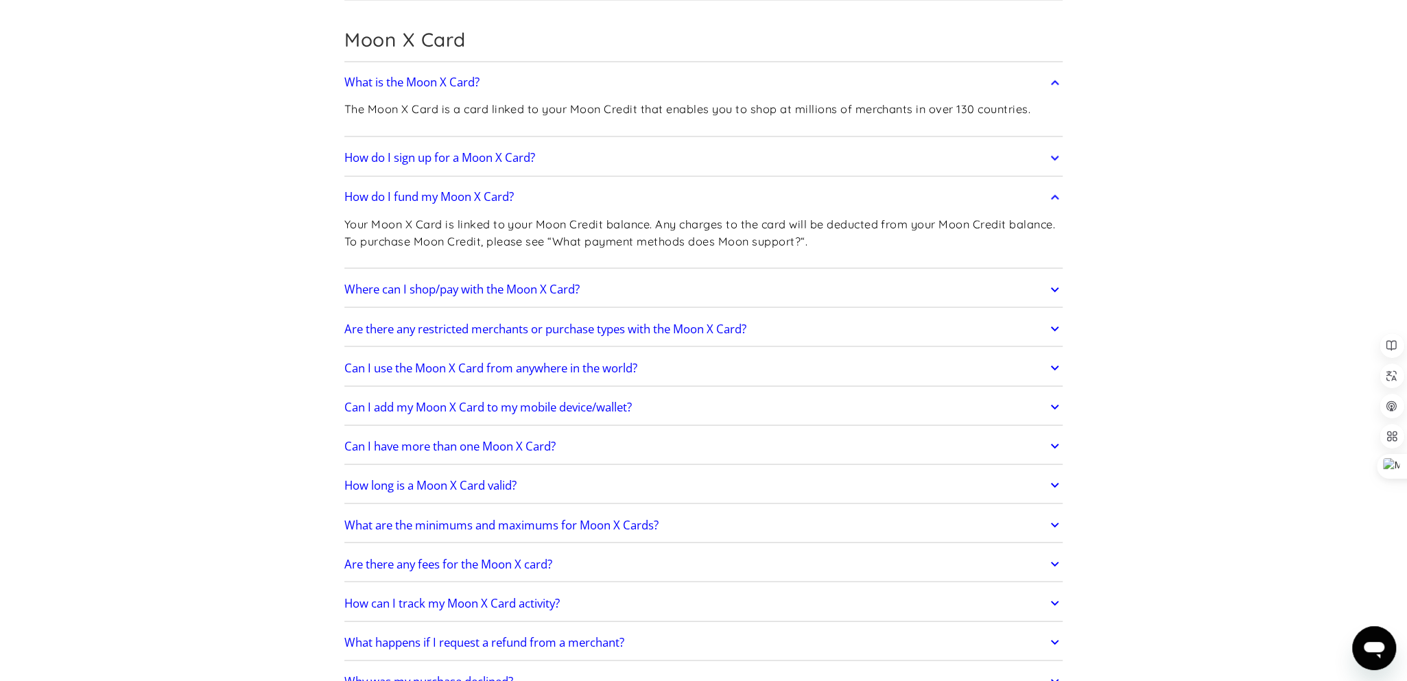
scroll to position [2059, 0]
click at [891, 278] on link "Where can I shop/pay with the Moon X Card?" at bounding box center [703, 288] width 719 height 29
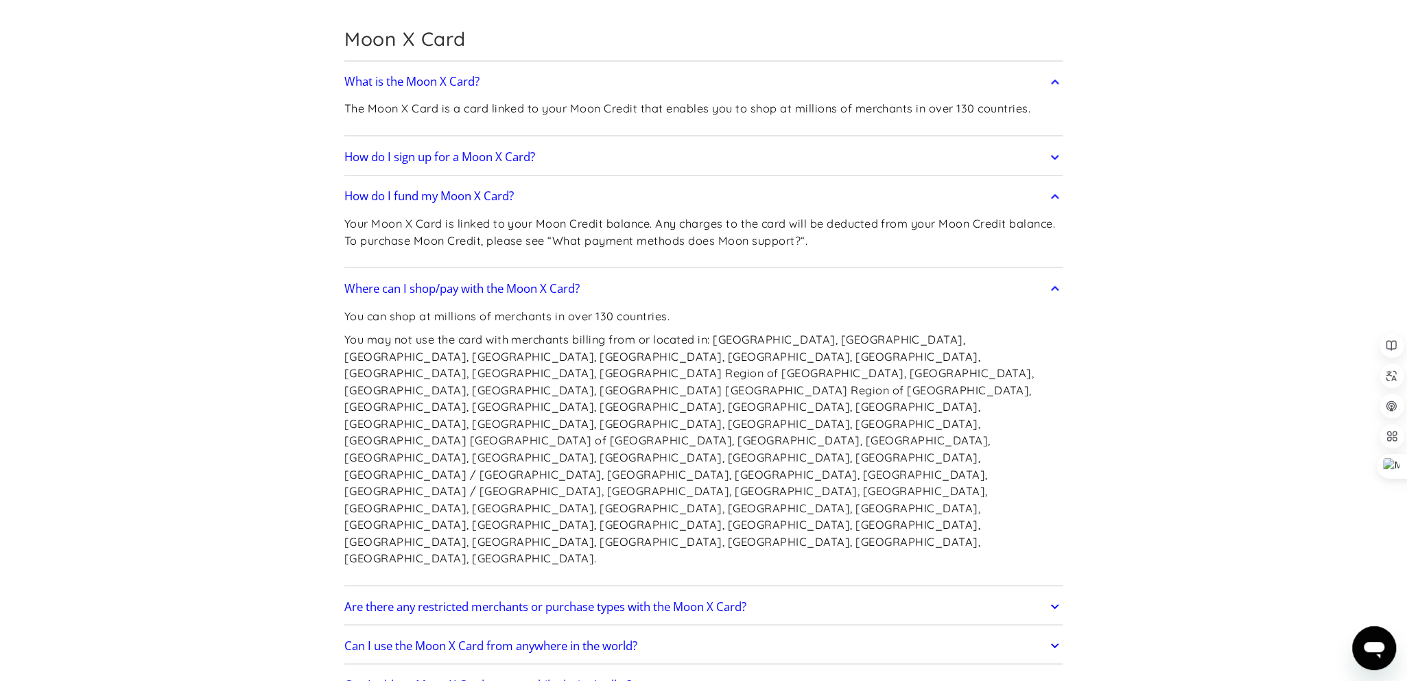
click at [891, 278] on link "Where can I shop/pay with the Moon X Card?" at bounding box center [703, 288] width 719 height 29
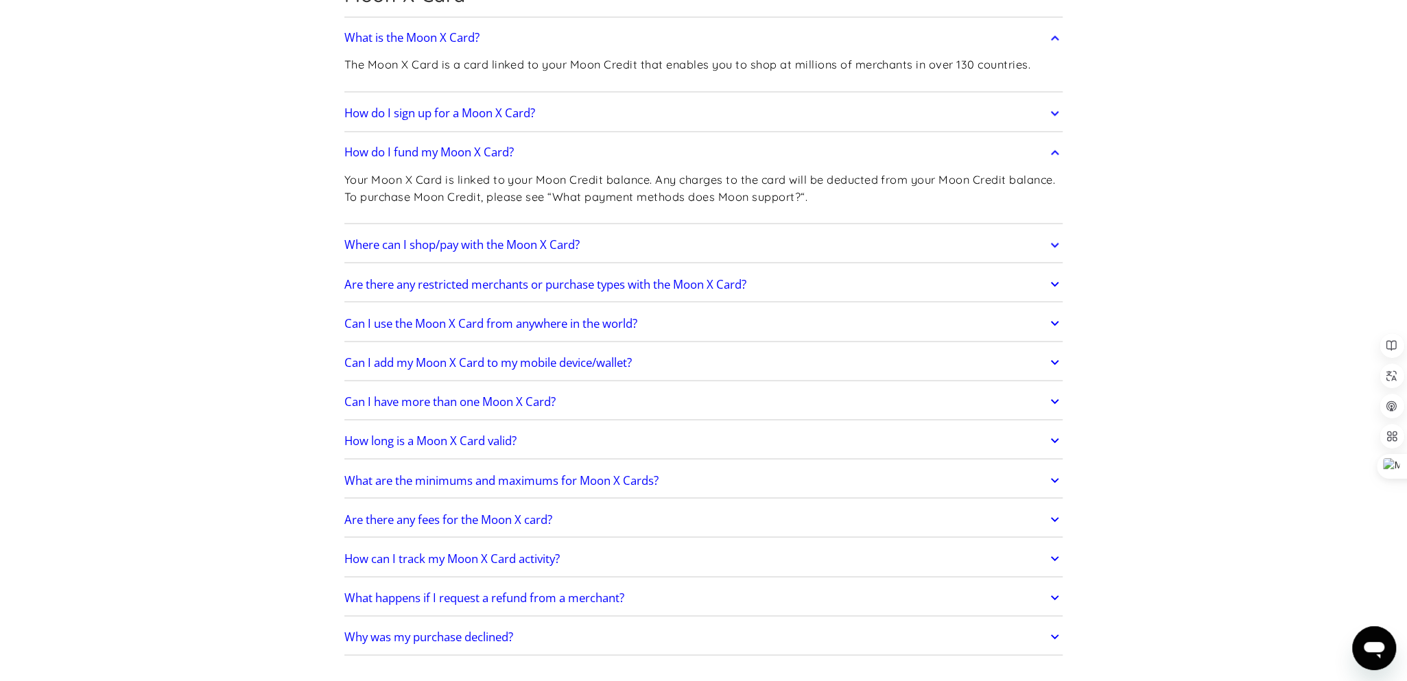
scroll to position [2127, 0]
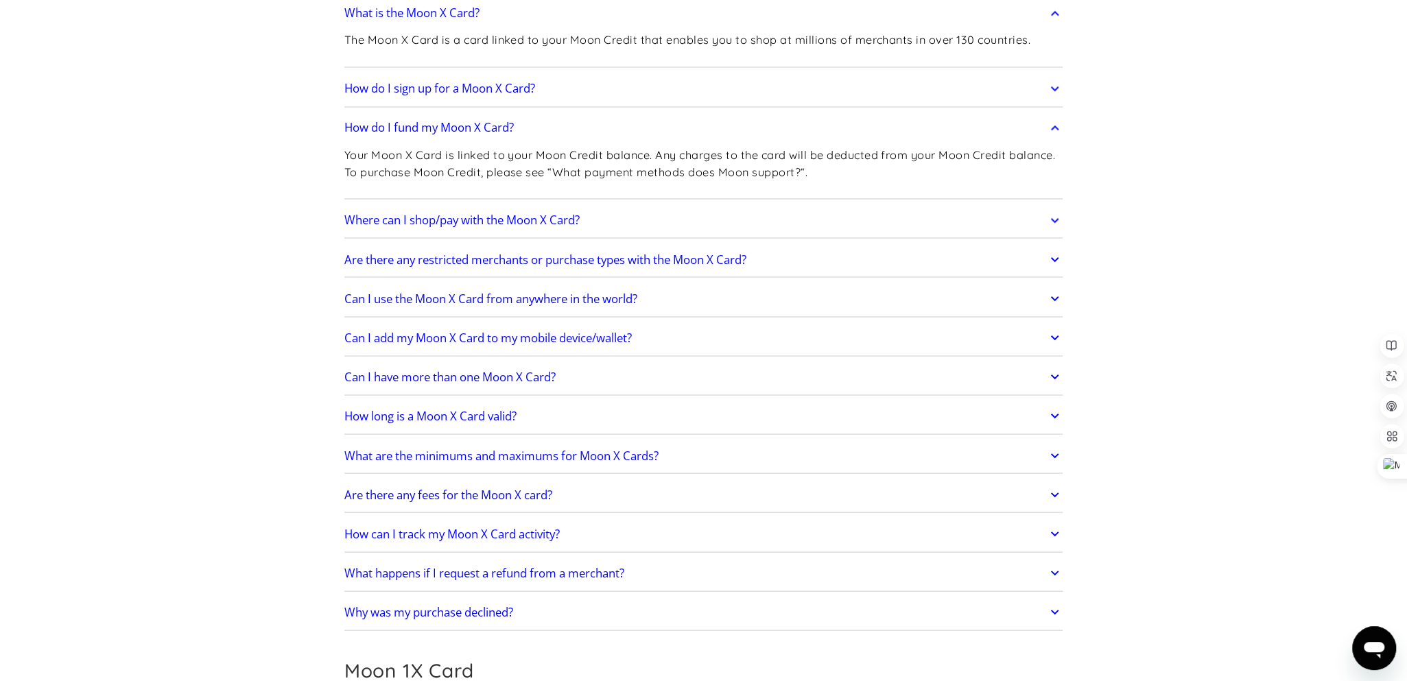
click at [897, 261] on link "Are there any restricted merchants or purchase types with the Moon X Card?" at bounding box center [703, 259] width 719 height 29
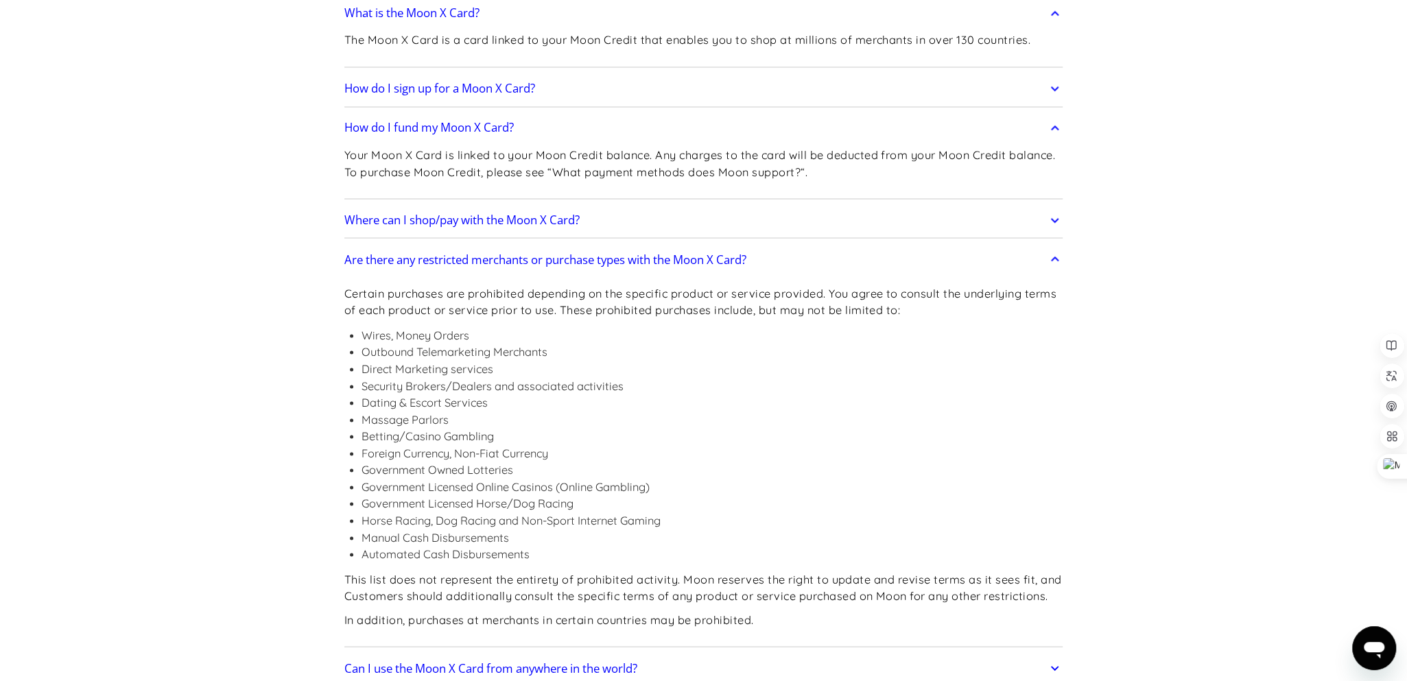
click at [897, 260] on link "Are there any restricted merchants or purchase types with the Moon X Card?" at bounding box center [703, 259] width 719 height 29
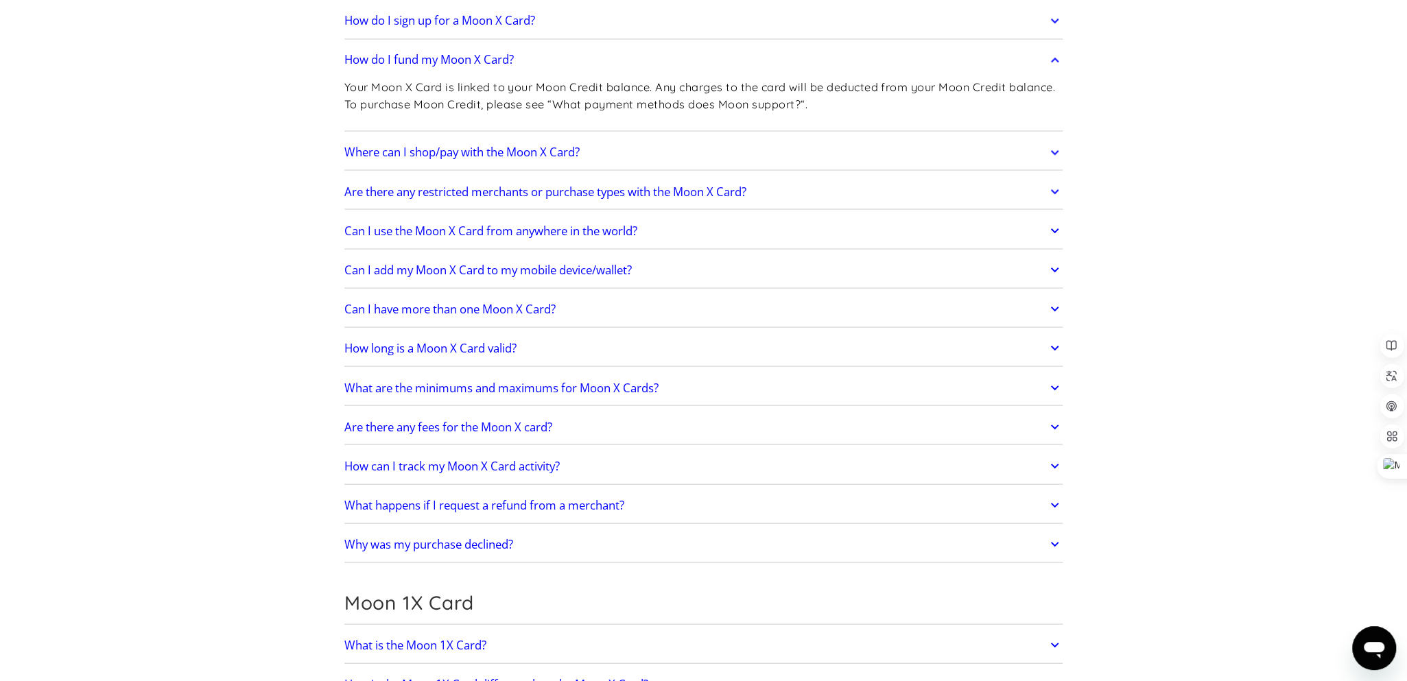
scroll to position [2196, 0]
click at [813, 229] on link "Can I use the Moon X Card from anywhere in the world?" at bounding box center [703, 229] width 719 height 29
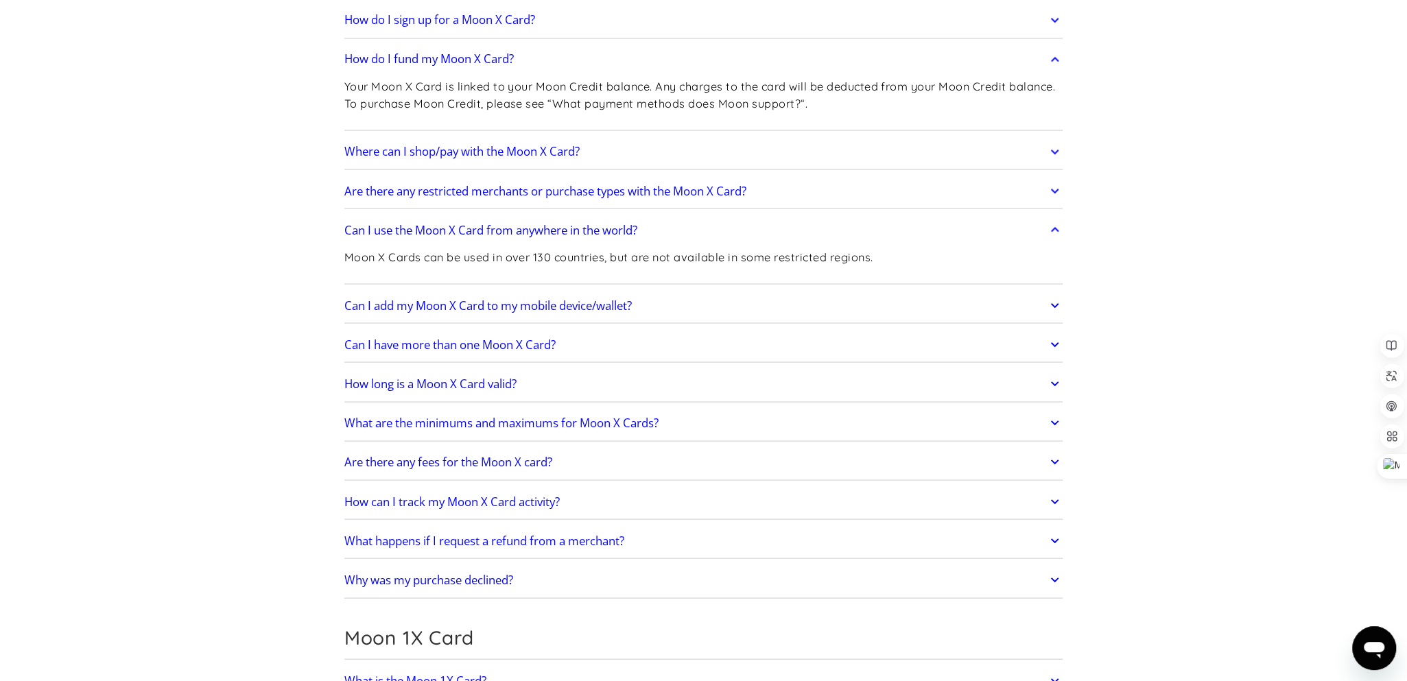
click at [813, 229] on link "Can I use the Moon X Card from anywhere in the world?" at bounding box center [703, 229] width 719 height 29
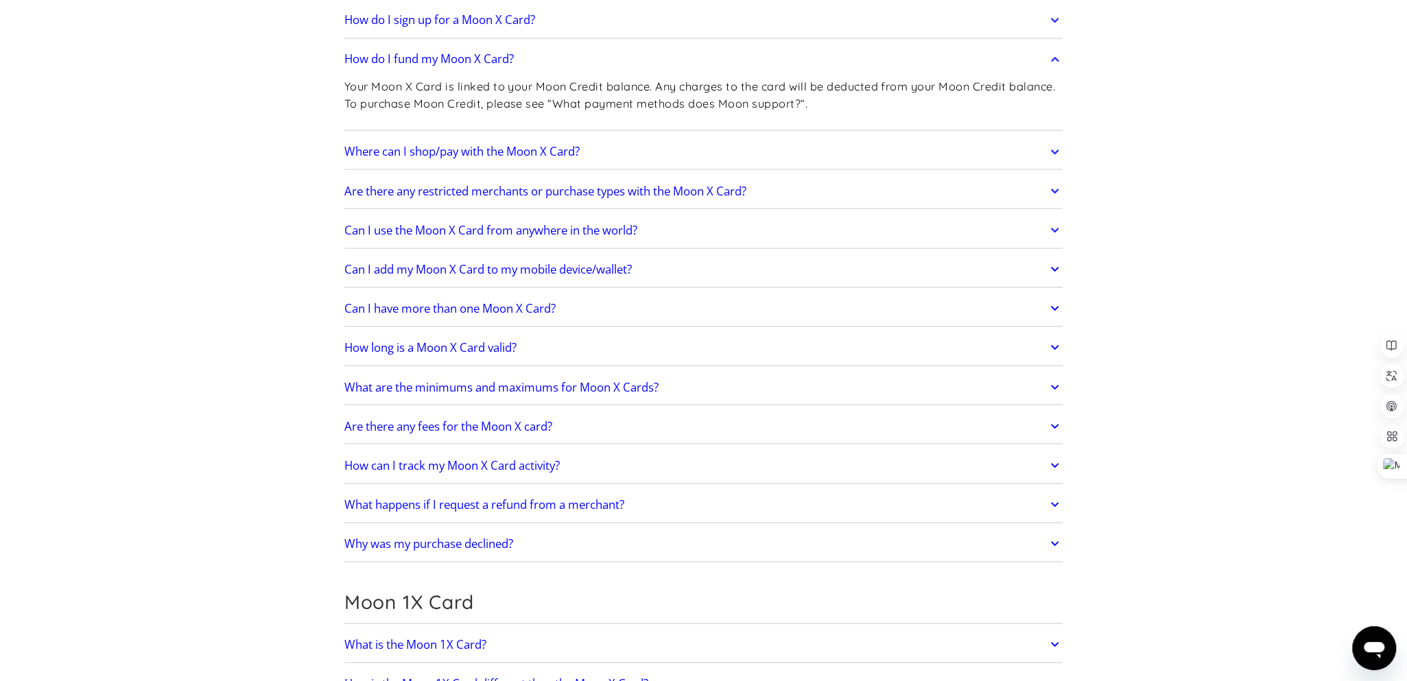
click at [727, 264] on link "Can I add my Moon X Card to my mobile device/wallet?" at bounding box center [703, 269] width 719 height 29
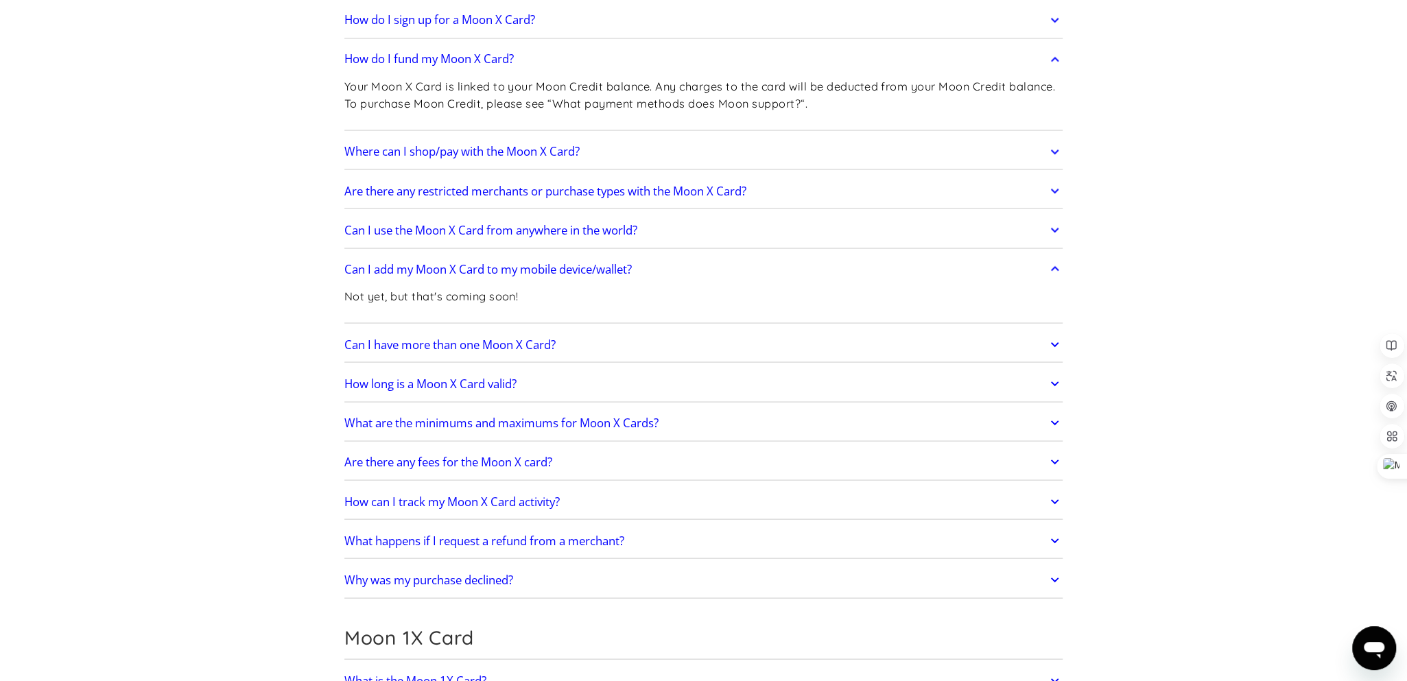
click at [727, 264] on link "Can I add my Moon X Card to my mobile device/wallet?" at bounding box center [703, 269] width 719 height 29
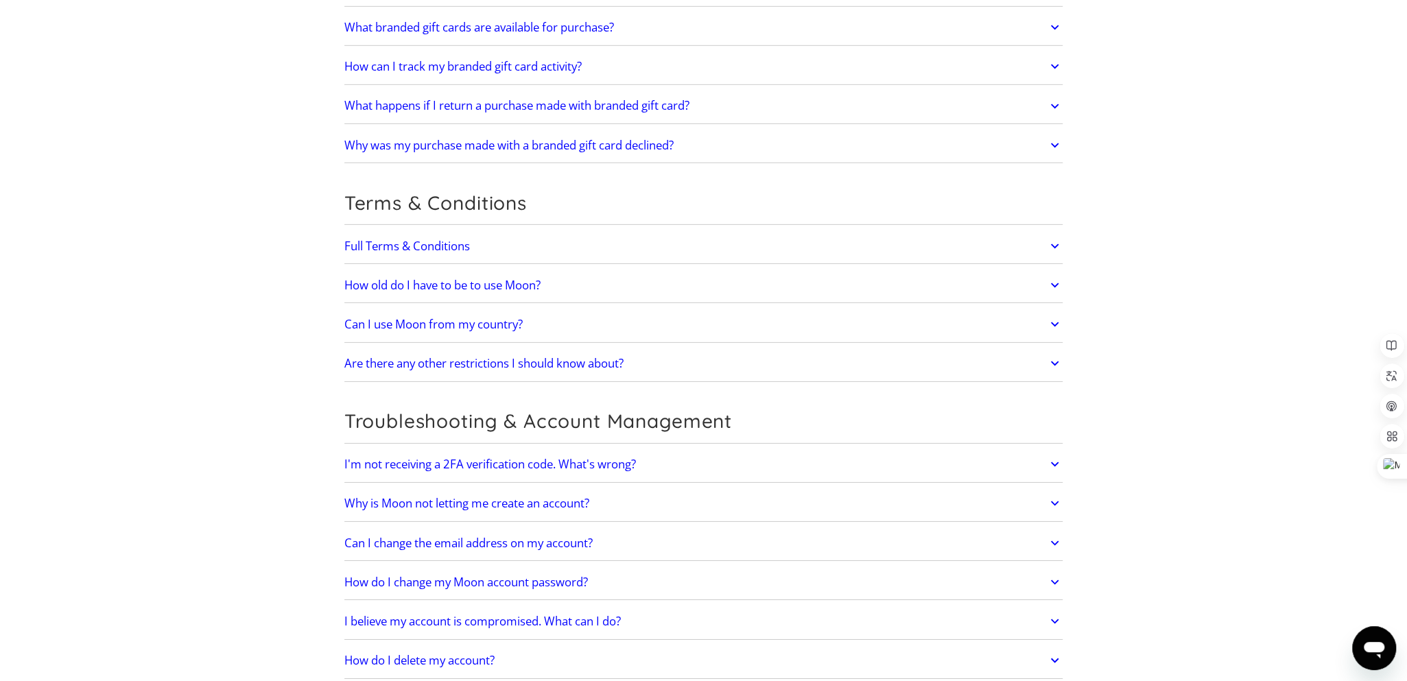
scroll to position [2277, 0]
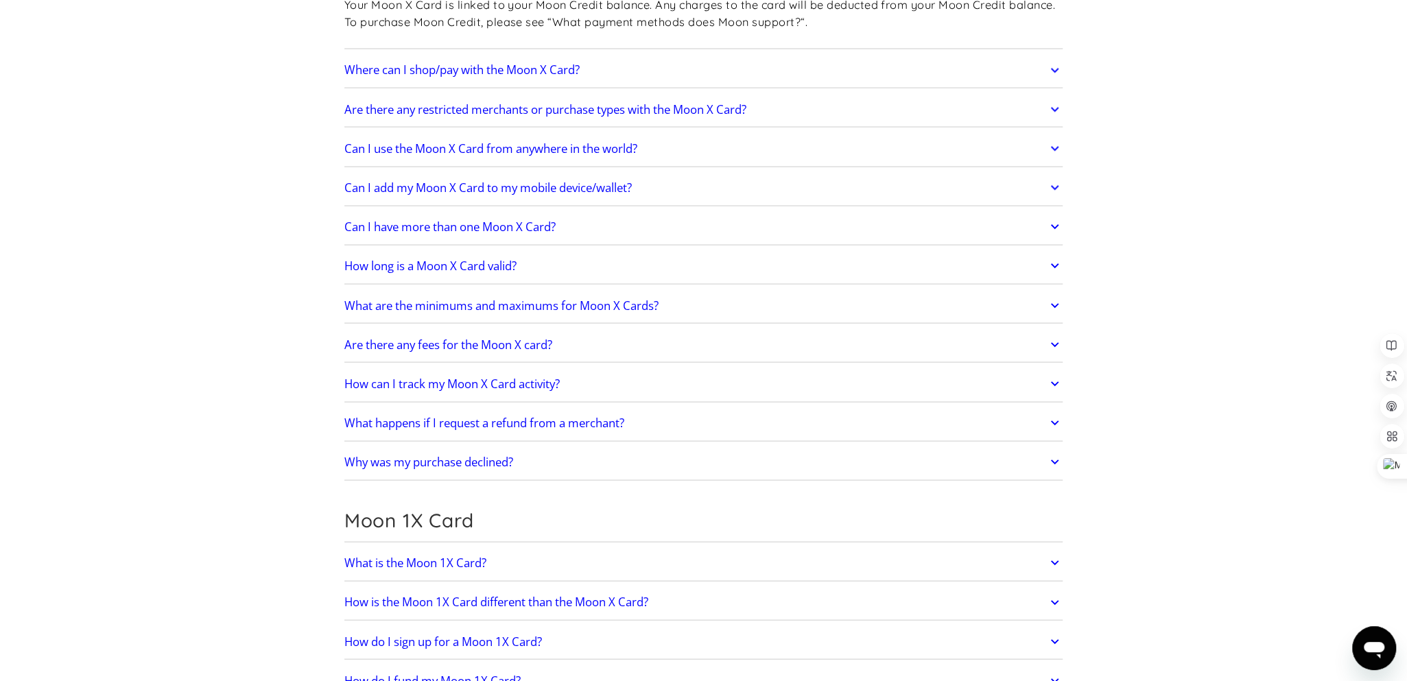
click at [716, 336] on link "Are there any fees for the Moon X card?" at bounding box center [703, 345] width 719 height 29
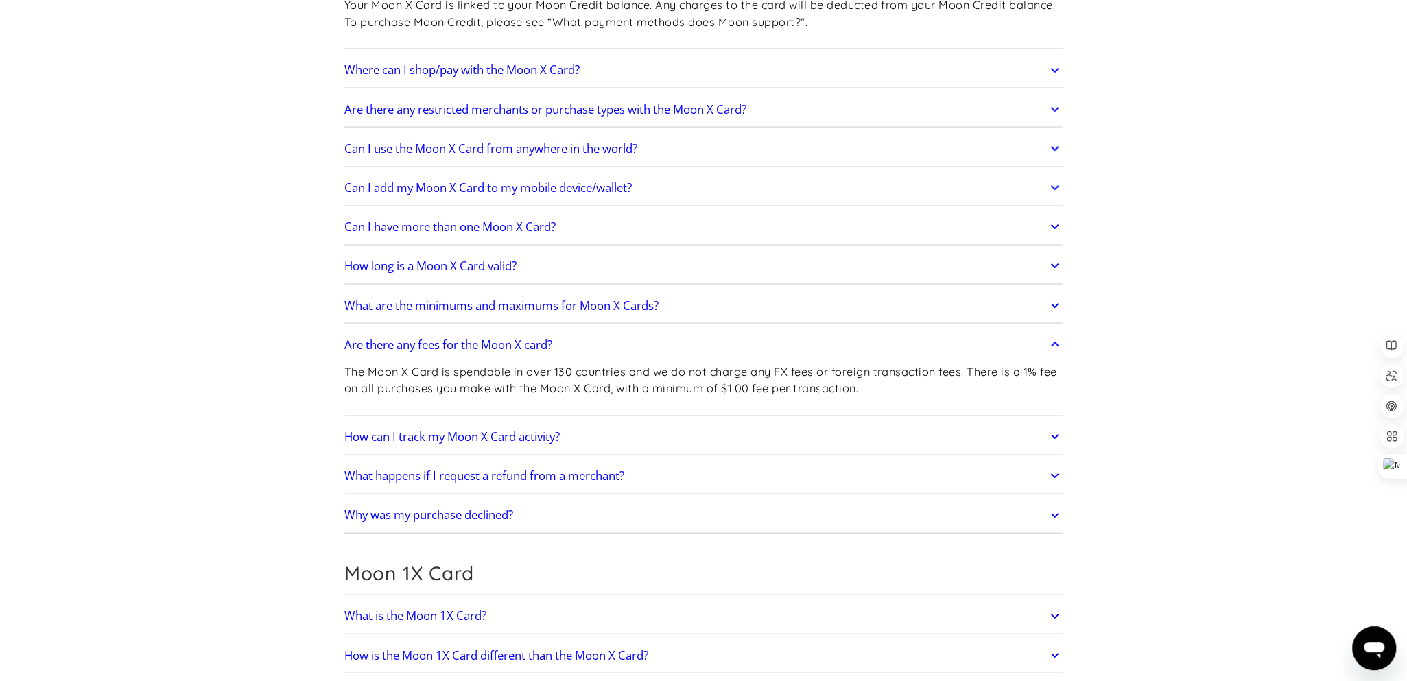
click at [716, 336] on link "Are there any fees for the Moon X card?" at bounding box center [703, 345] width 719 height 29
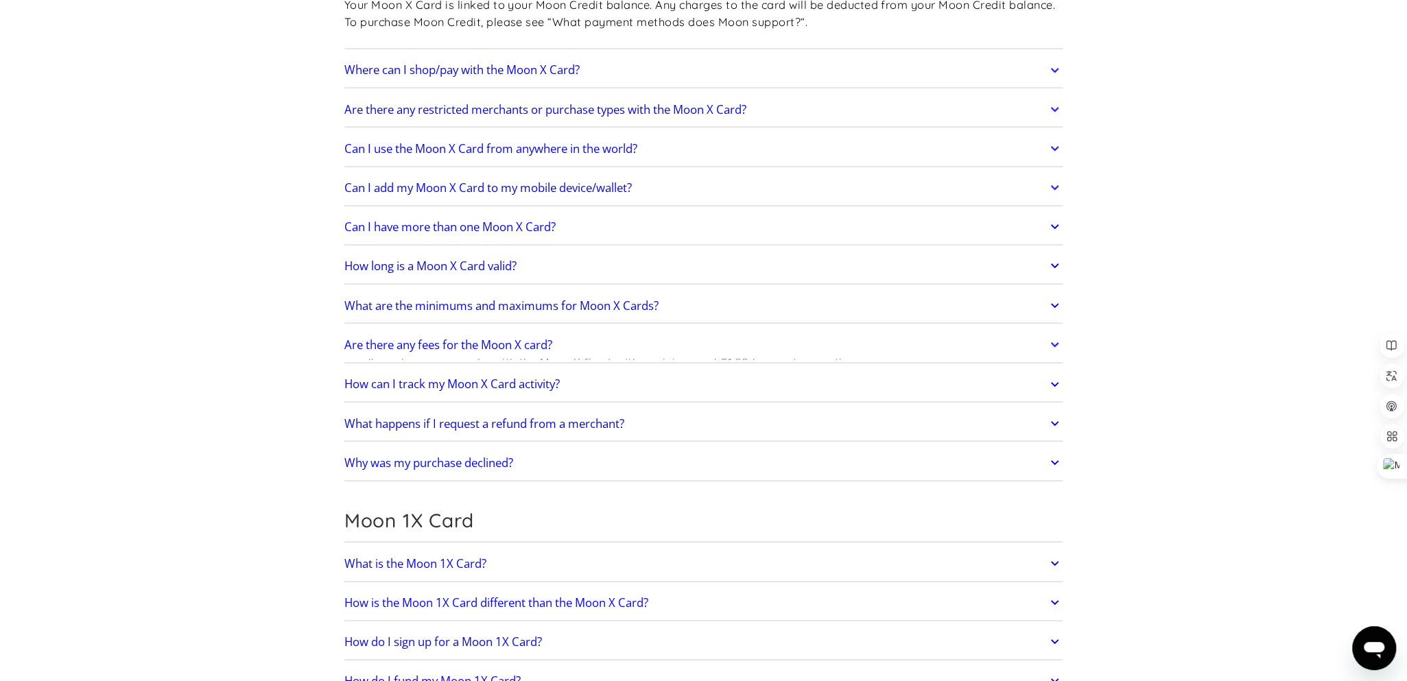
click at [716, 336] on link "Are there any fees for the Moon X card?" at bounding box center [703, 345] width 719 height 29
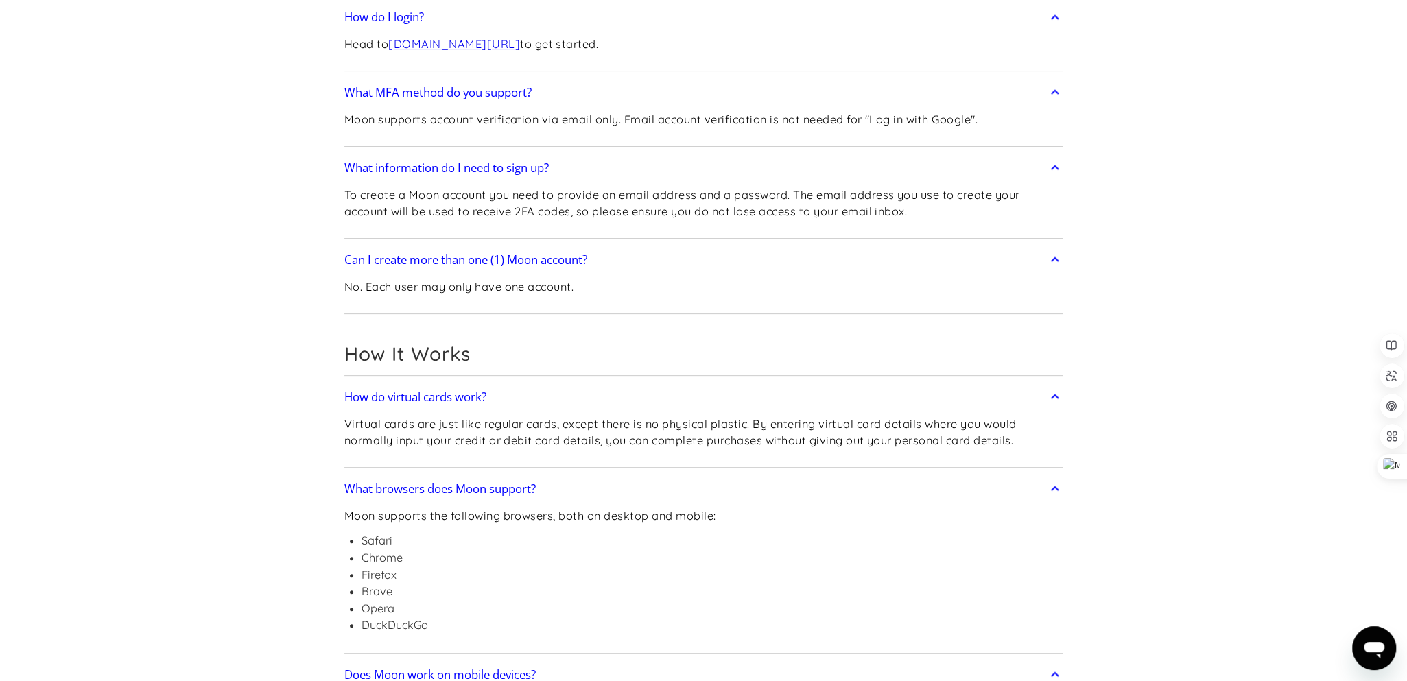
scroll to position [0, 0]
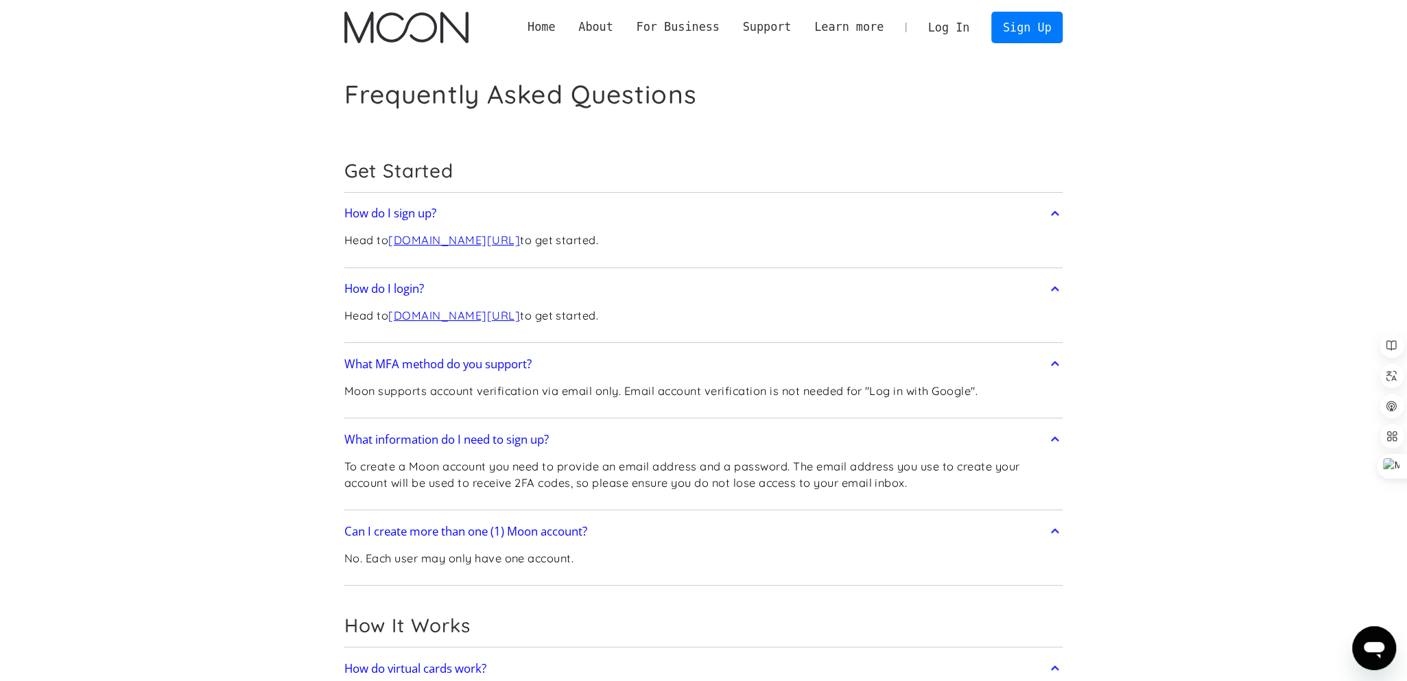
click at [436, 25] on img "home" at bounding box center [406, 28] width 124 height 32
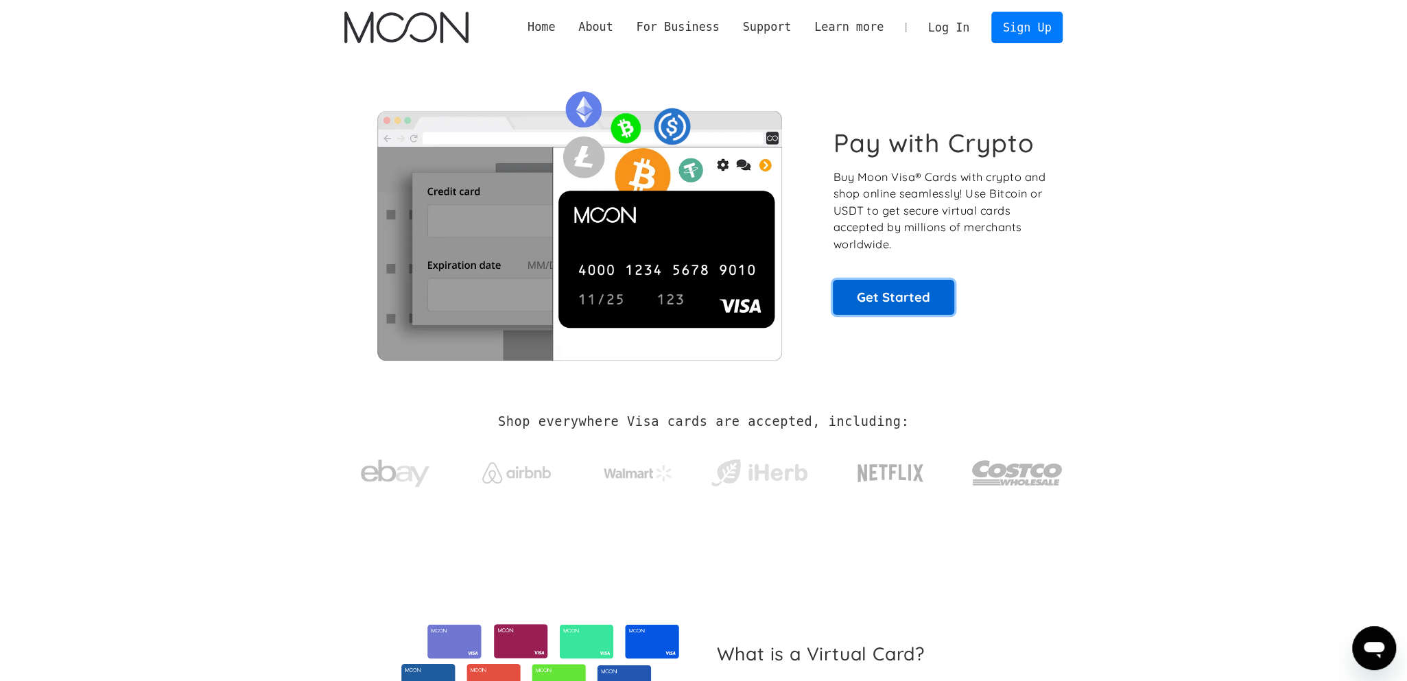
click at [922, 309] on link "Get Started" at bounding box center [893, 297] width 121 height 34
drag, startPoint x: 858, startPoint y: 174, endPoint x: 954, endPoint y: 180, distance: 95.5
click at [954, 180] on p "Buy Moon Visa® Cards with crypto and shop online seamlessly! Use Bitcoin or USD…" at bounding box center [940, 211] width 215 height 84
copy p "Moon Visa® Card"
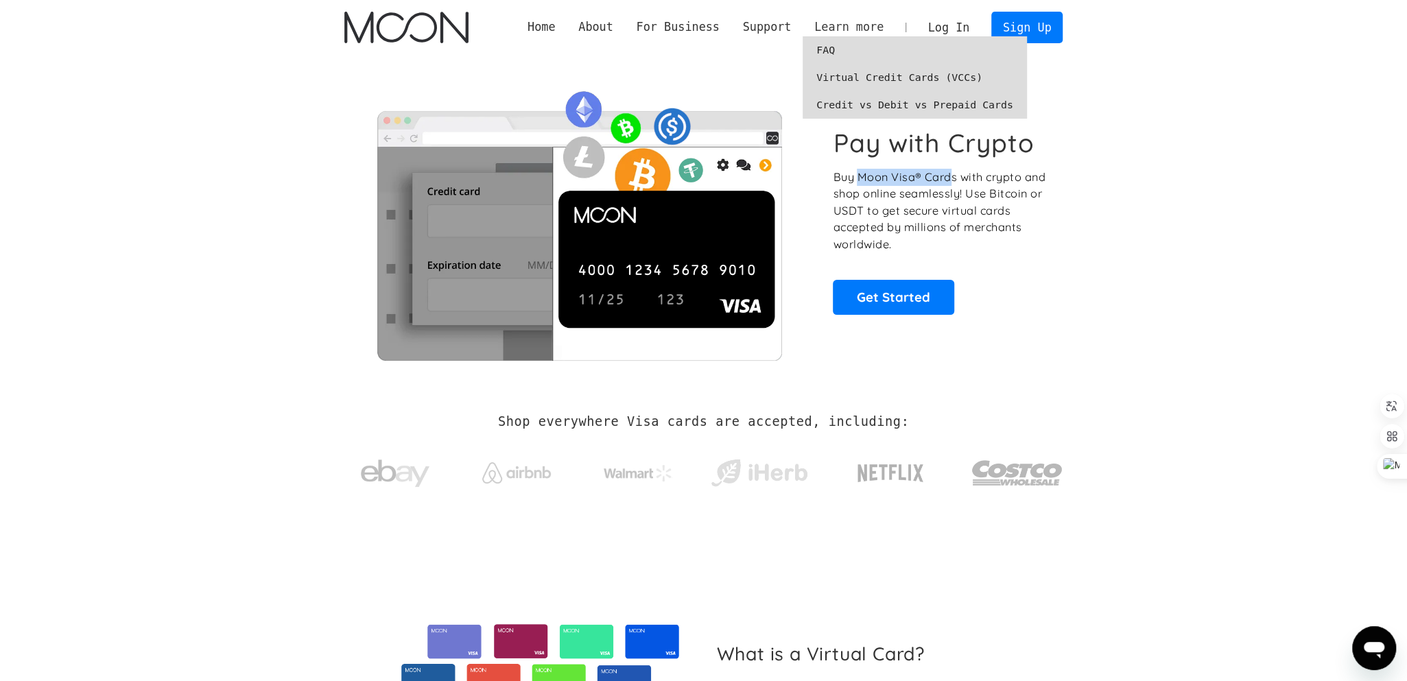
click at [861, 25] on div "Learn more" at bounding box center [849, 27] width 69 height 17
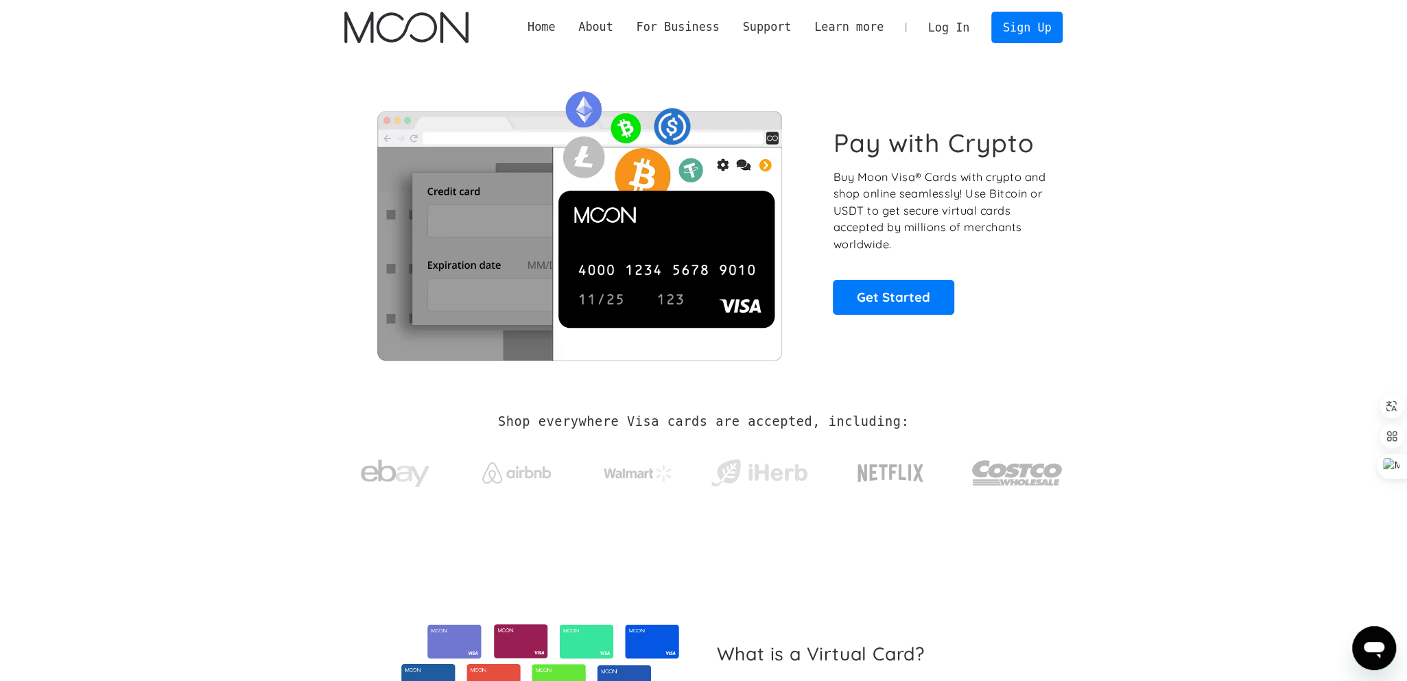
click at [1171, 154] on section "Pay with Crypto Buy Moon Visa® Cards with crypto and shop online seamlessly! Us…" at bounding box center [703, 221] width 1407 height 333
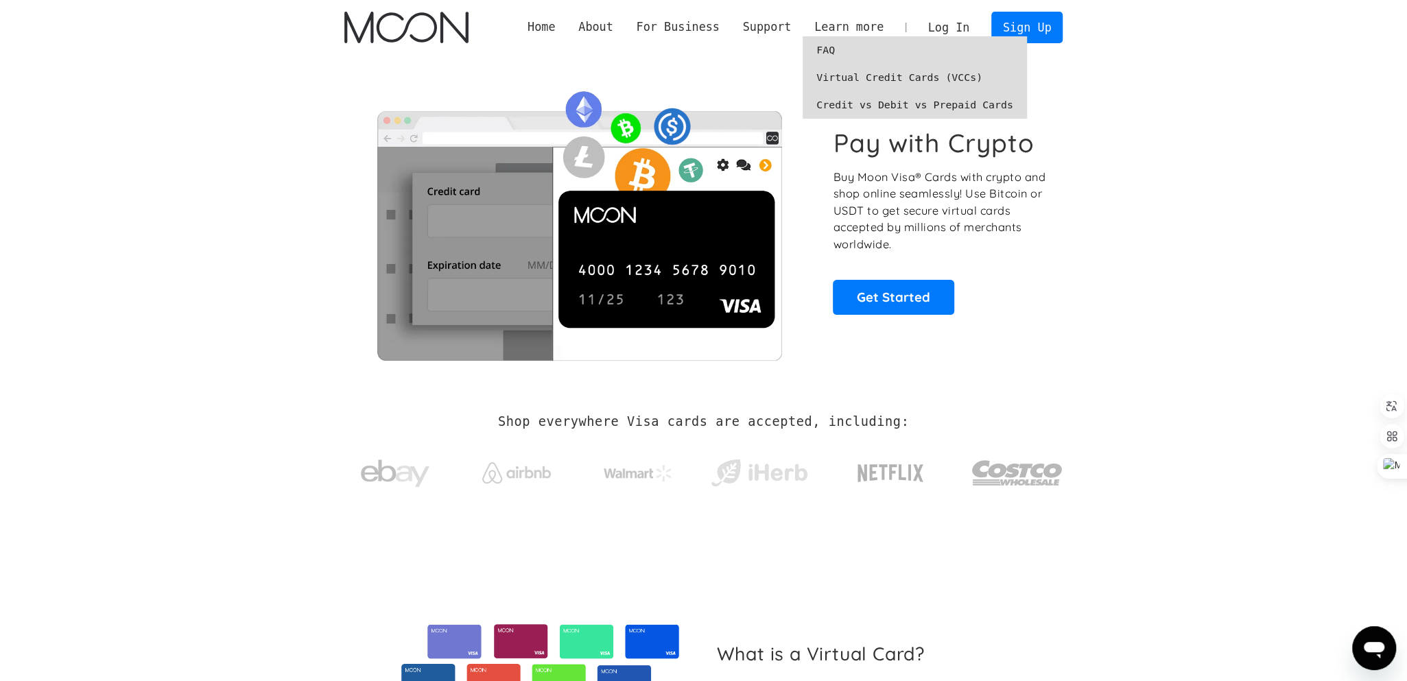
click at [849, 47] on link "FAQ" at bounding box center [915, 49] width 224 height 27
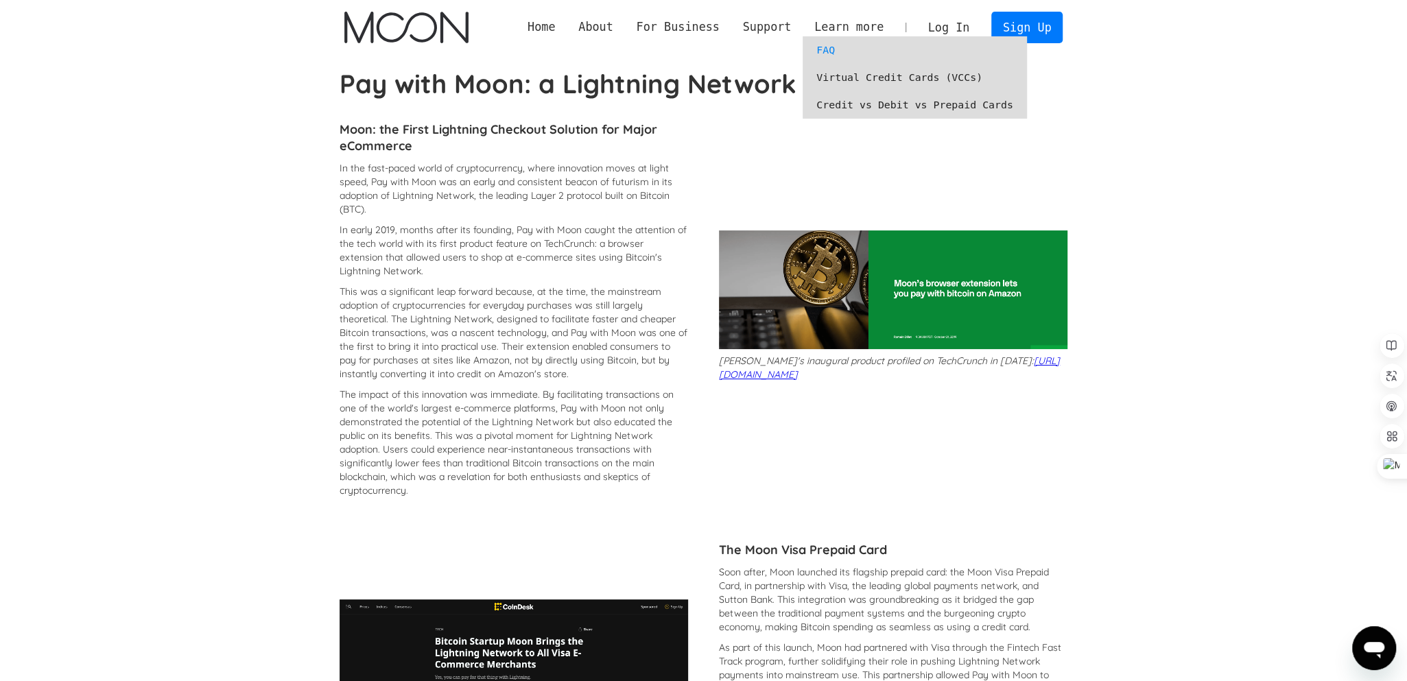
click at [850, 51] on link "FAQ" at bounding box center [915, 49] width 224 height 27
click at [854, 54] on link "FAQ" at bounding box center [915, 49] width 224 height 27
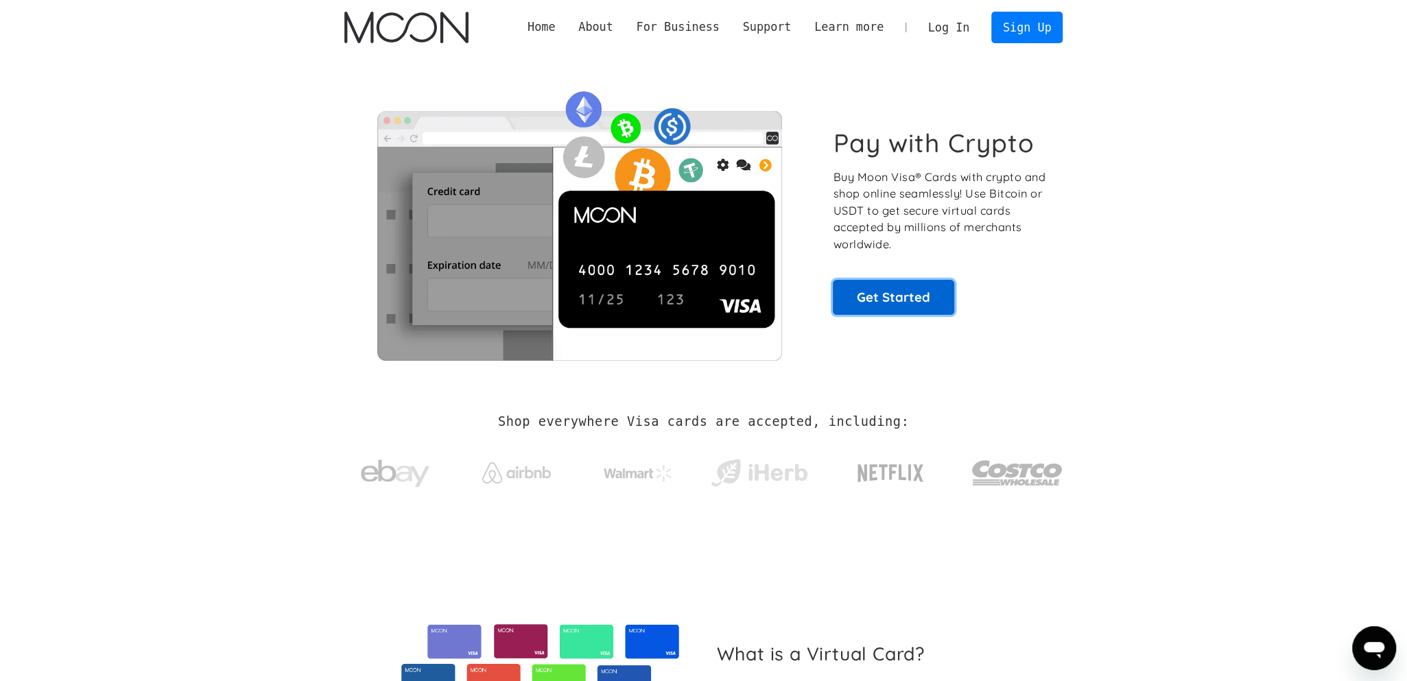
click at [926, 283] on link "Get Started" at bounding box center [893, 297] width 121 height 34
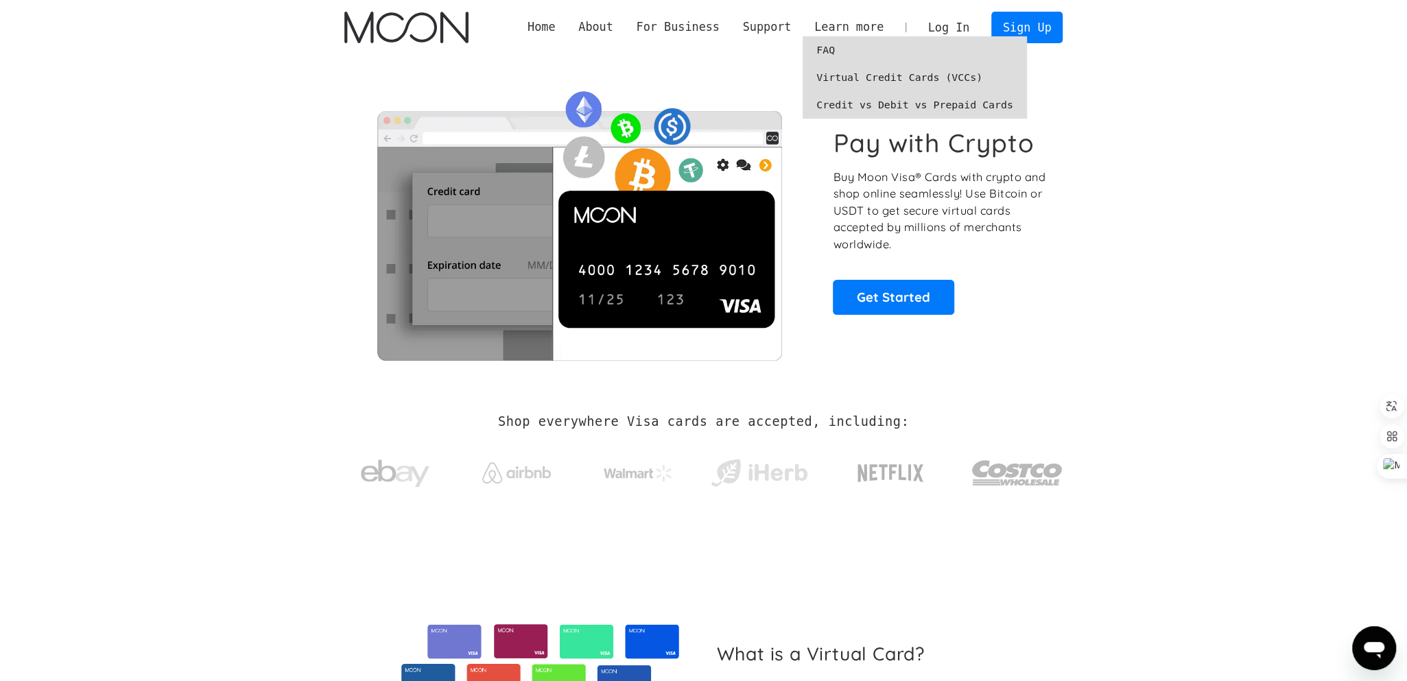
click at [882, 75] on link "Virtual Credit Cards (VCCs)" at bounding box center [915, 77] width 224 height 27
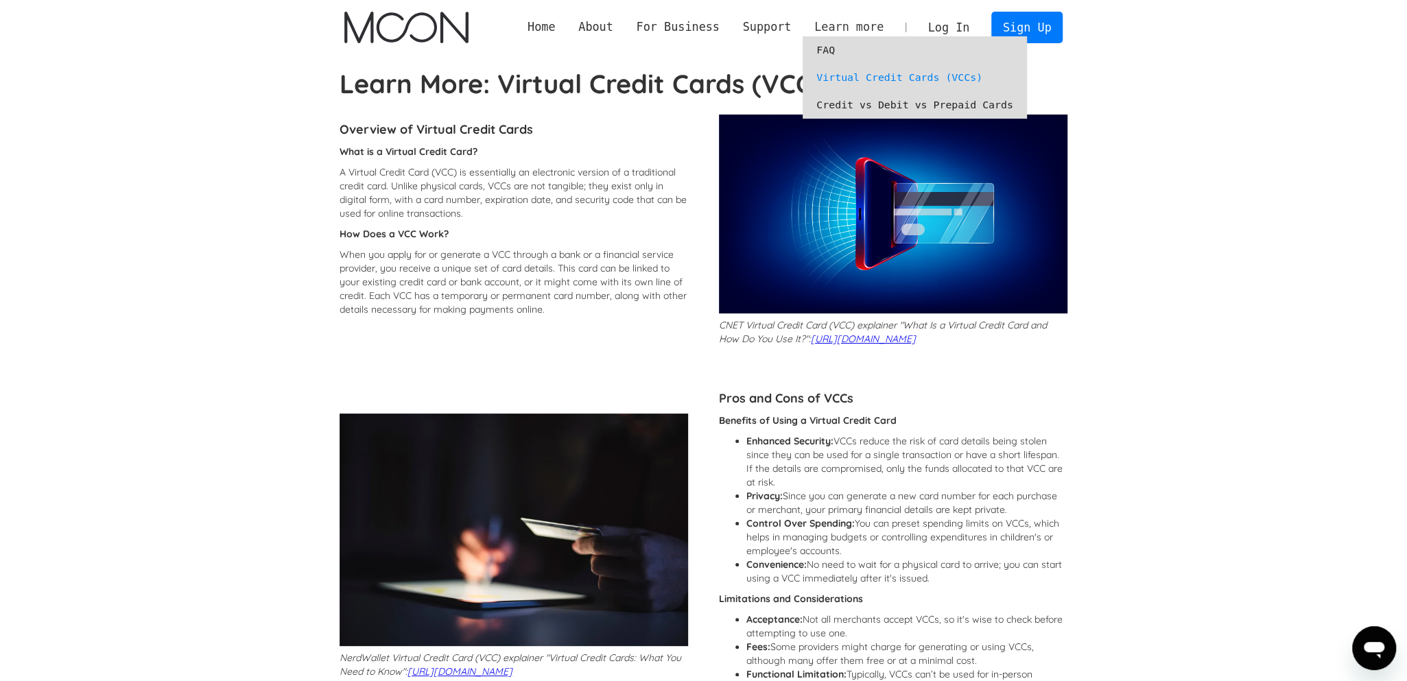
click at [865, 34] on div "Learn more" at bounding box center [849, 27] width 69 height 17
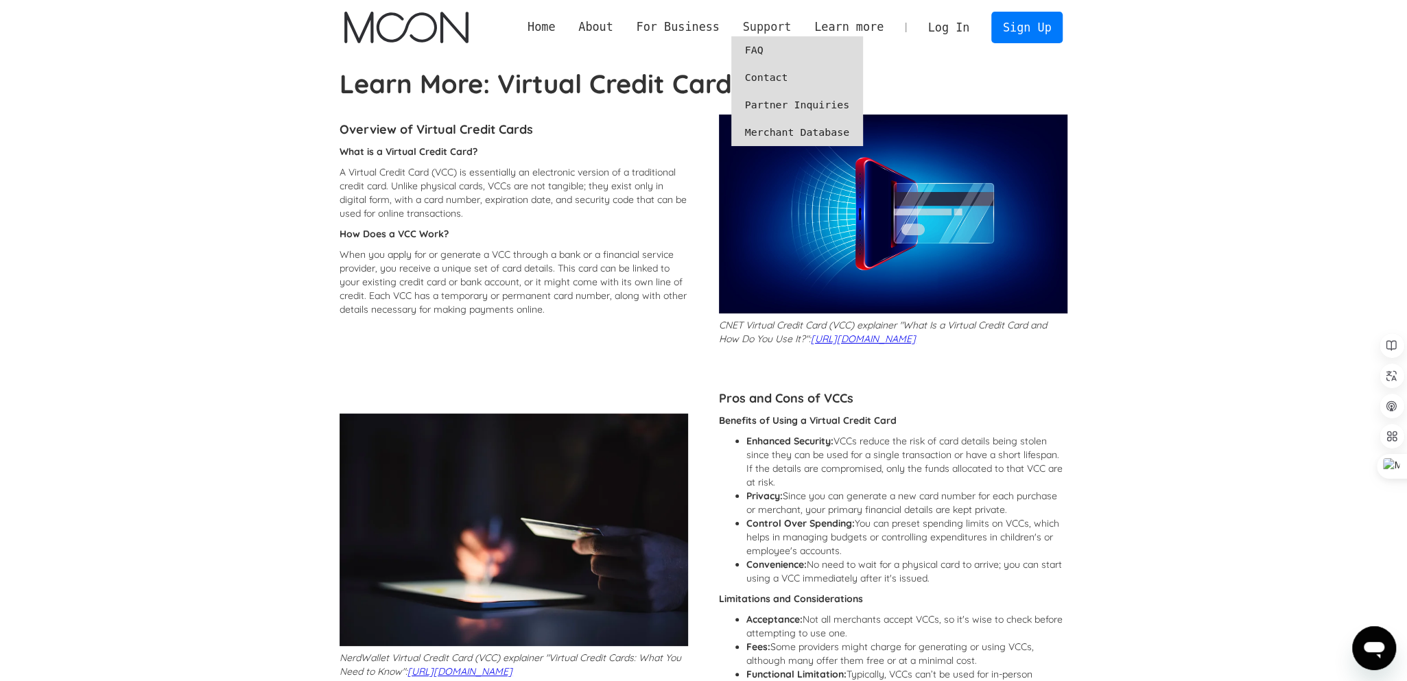
click at [780, 24] on div "Support" at bounding box center [766, 27] width 49 height 17
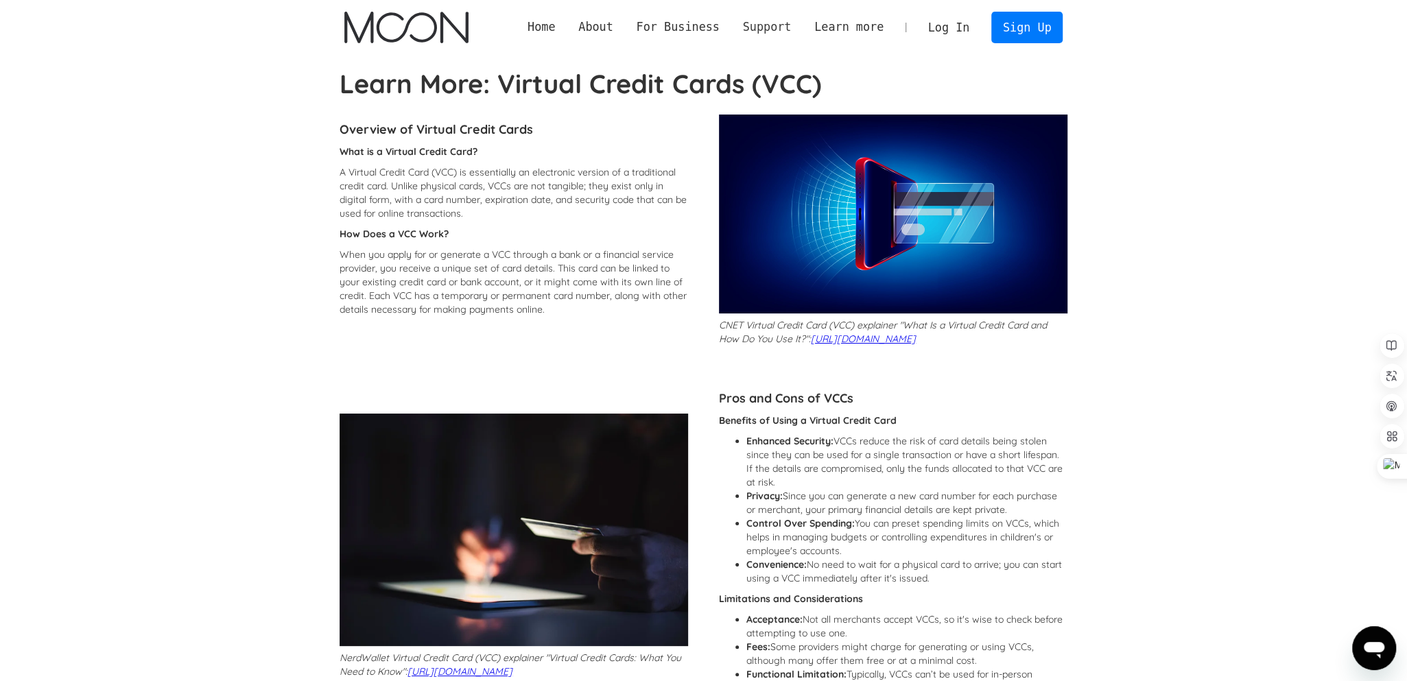
click at [791, 29] on div "Support" at bounding box center [766, 27] width 49 height 17
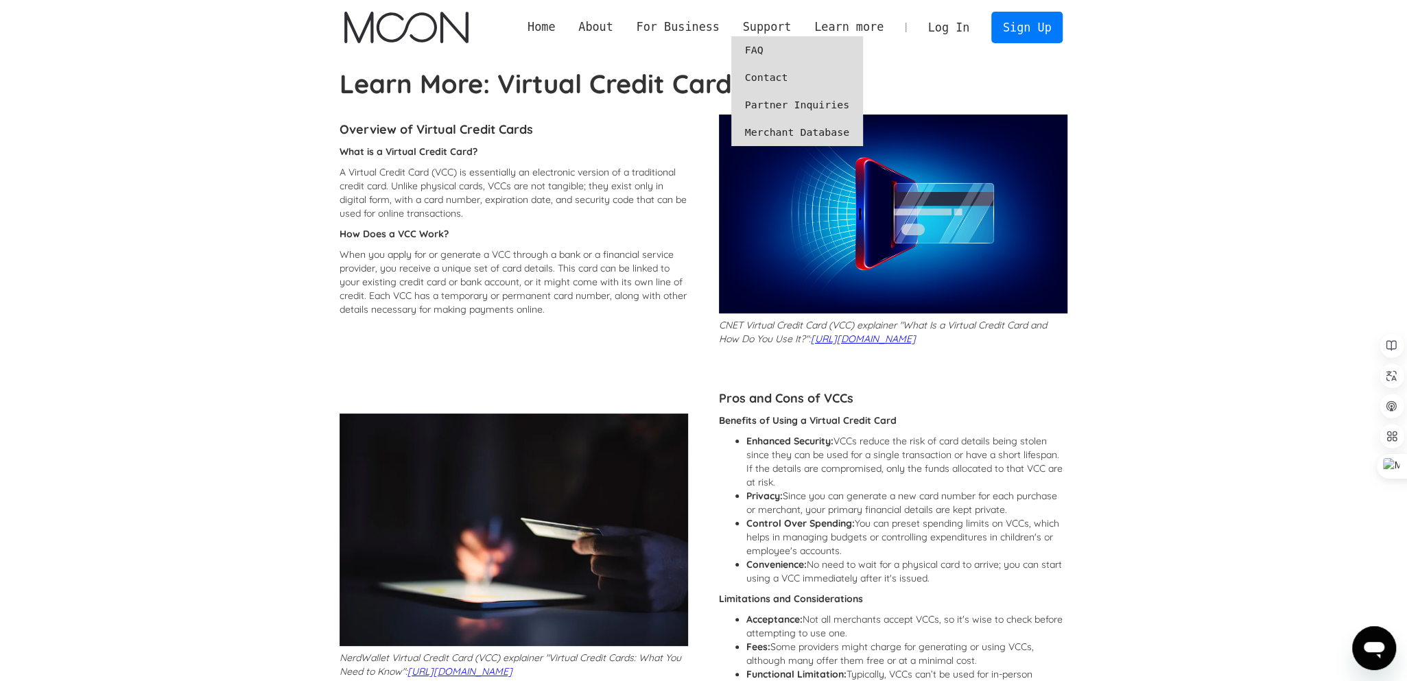
click at [795, 50] on link "FAQ" at bounding box center [798, 49] width 132 height 27
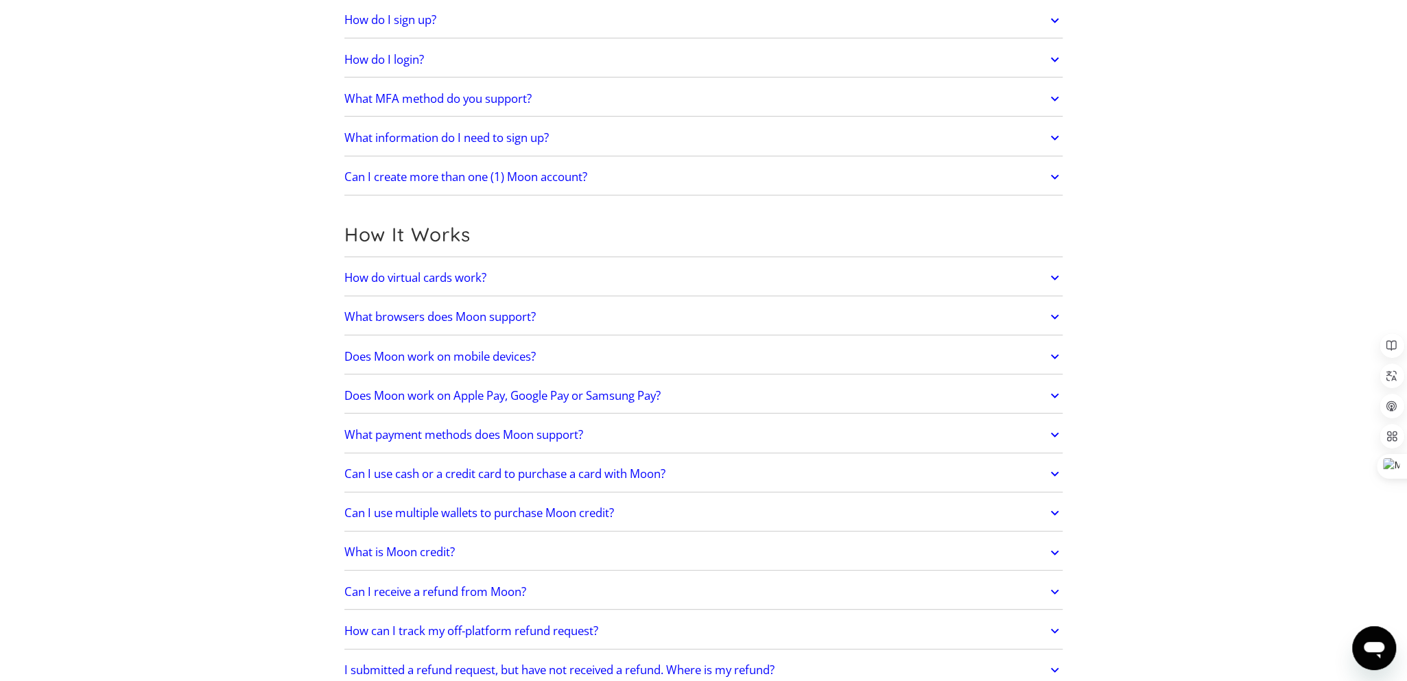
scroll to position [206, 0]
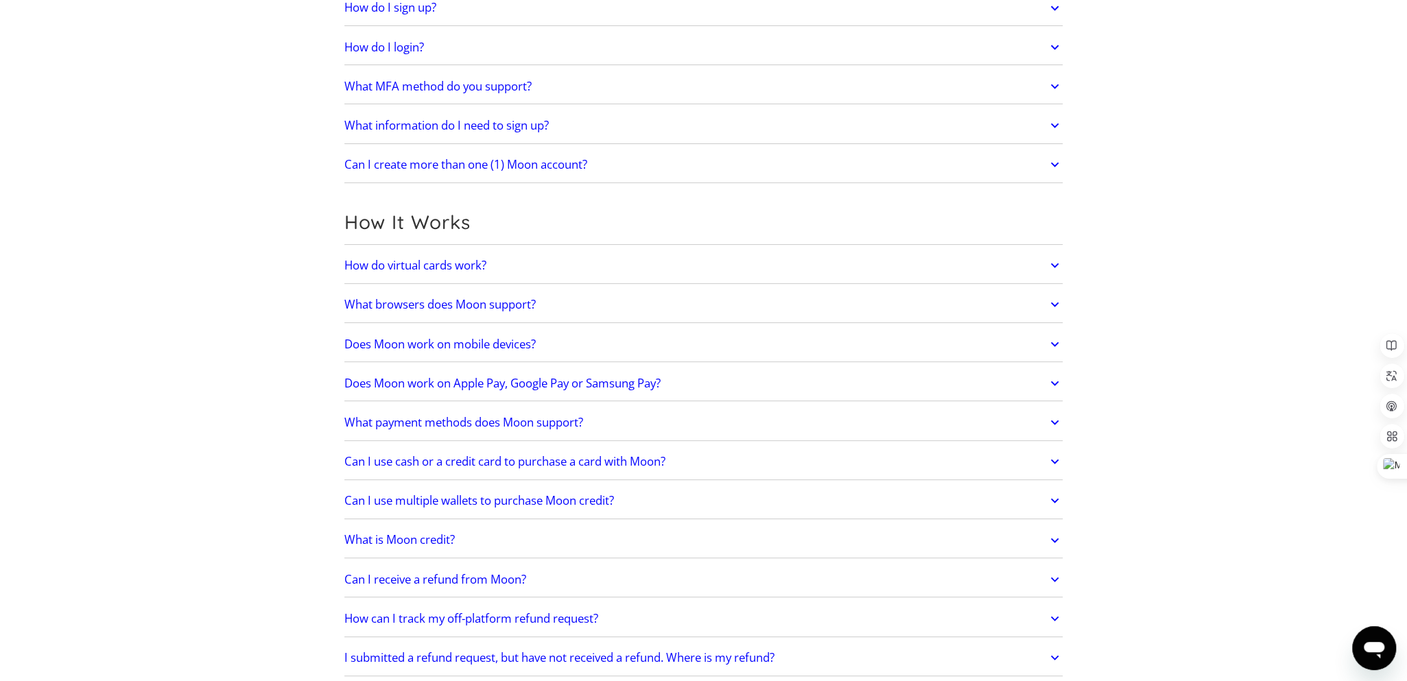
click at [685, 259] on link "How do virtual cards work?" at bounding box center [703, 265] width 719 height 29
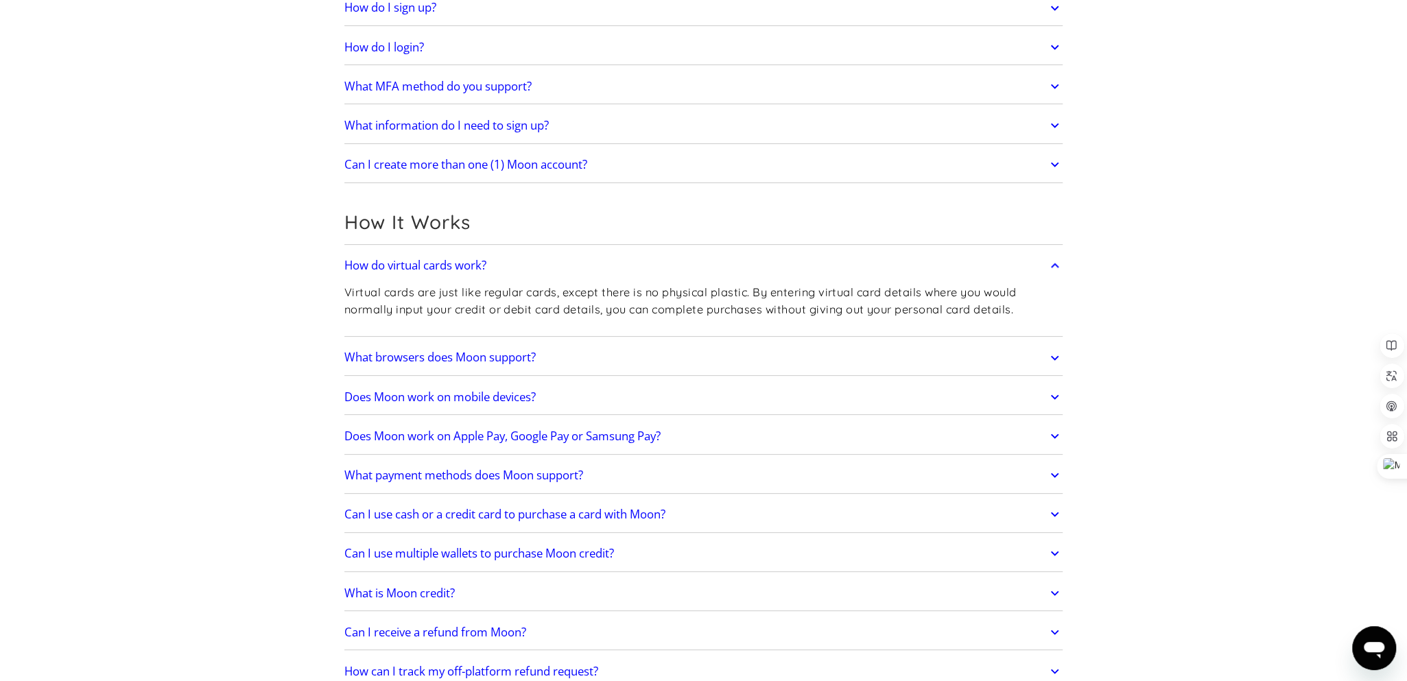
click at [685, 259] on link "How do virtual cards work?" at bounding box center [703, 265] width 719 height 29
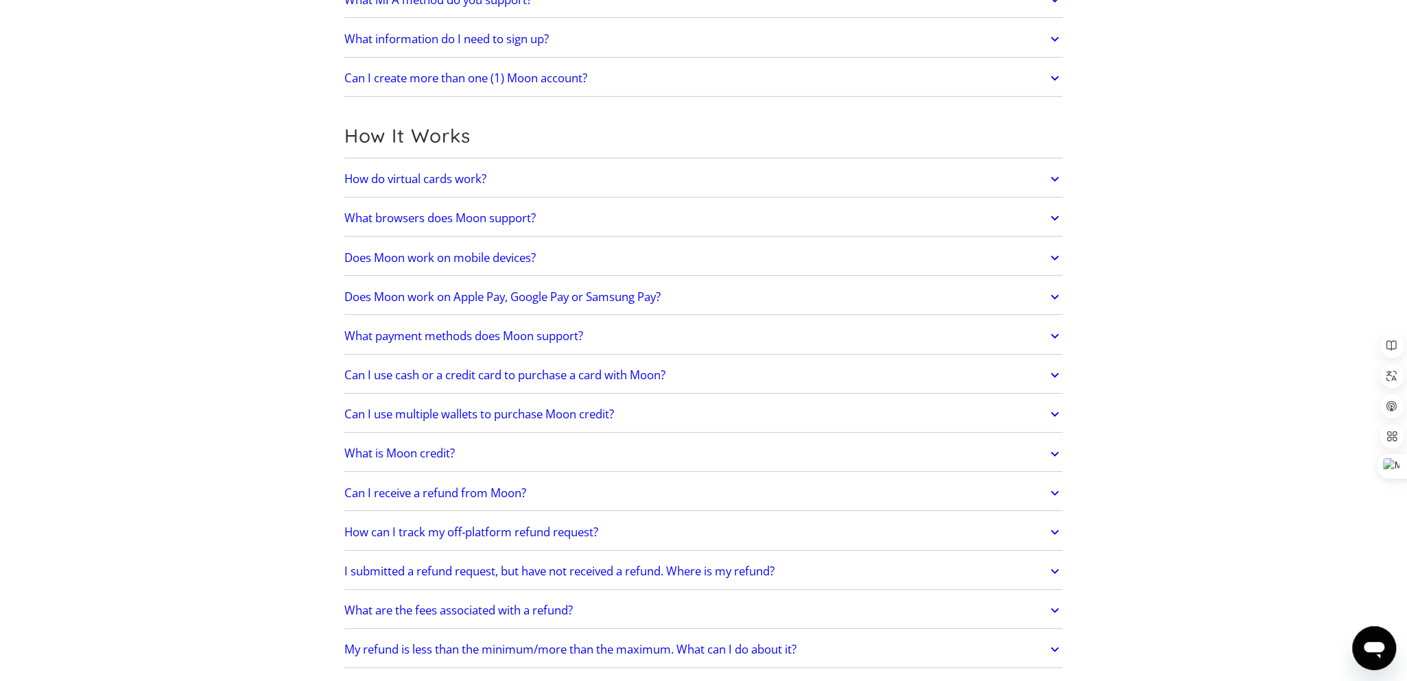
scroll to position [343, 0]
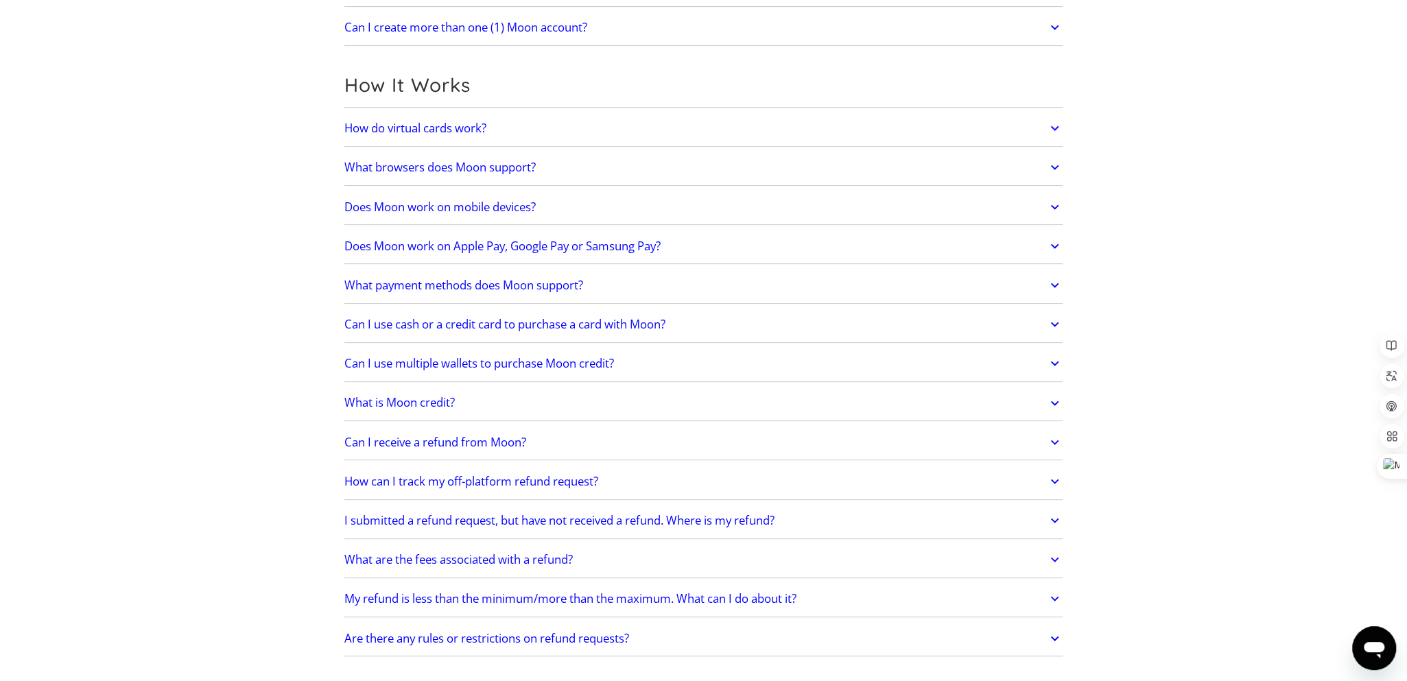
click at [648, 214] on link "Does Moon work on mobile devices?" at bounding box center [703, 207] width 719 height 29
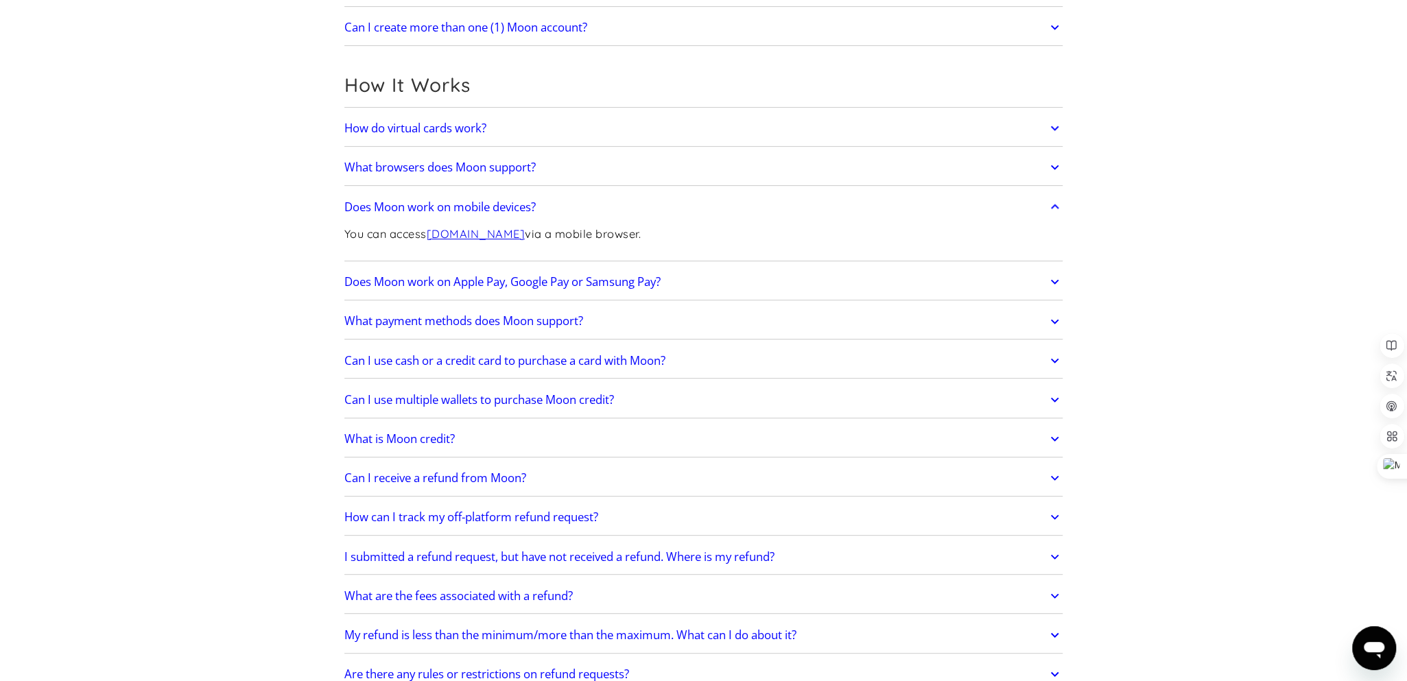
click at [648, 214] on link "Does Moon work on mobile devices?" at bounding box center [703, 207] width 719 height 29
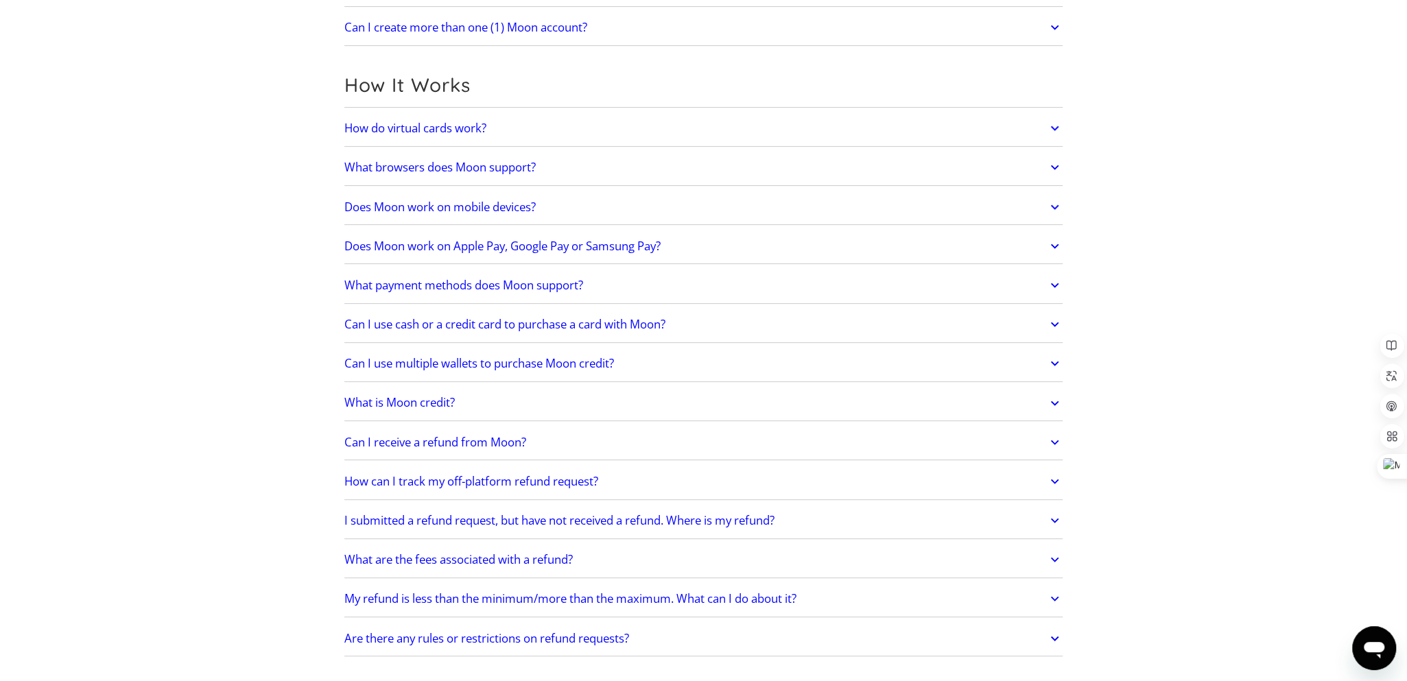
click at [758, 245] on link "Does Moon work on Apple Pay, Google Pay or Samsung Pay?" at bounding box center [703, 246] width 719 height 29
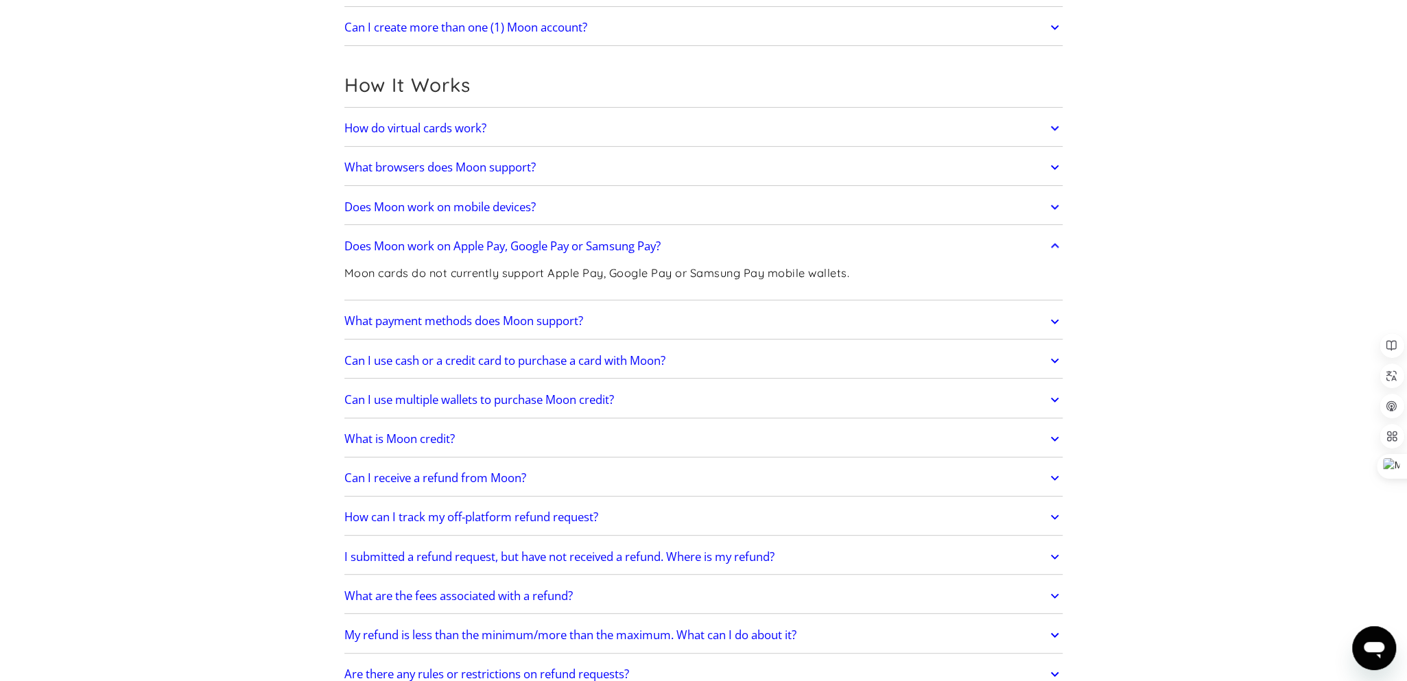
click at [758, 245] on link "Does Moon work on Apple Pay, Google Pay or Samsung Pay?" at bounding box center [703, 246] width 719 height 29
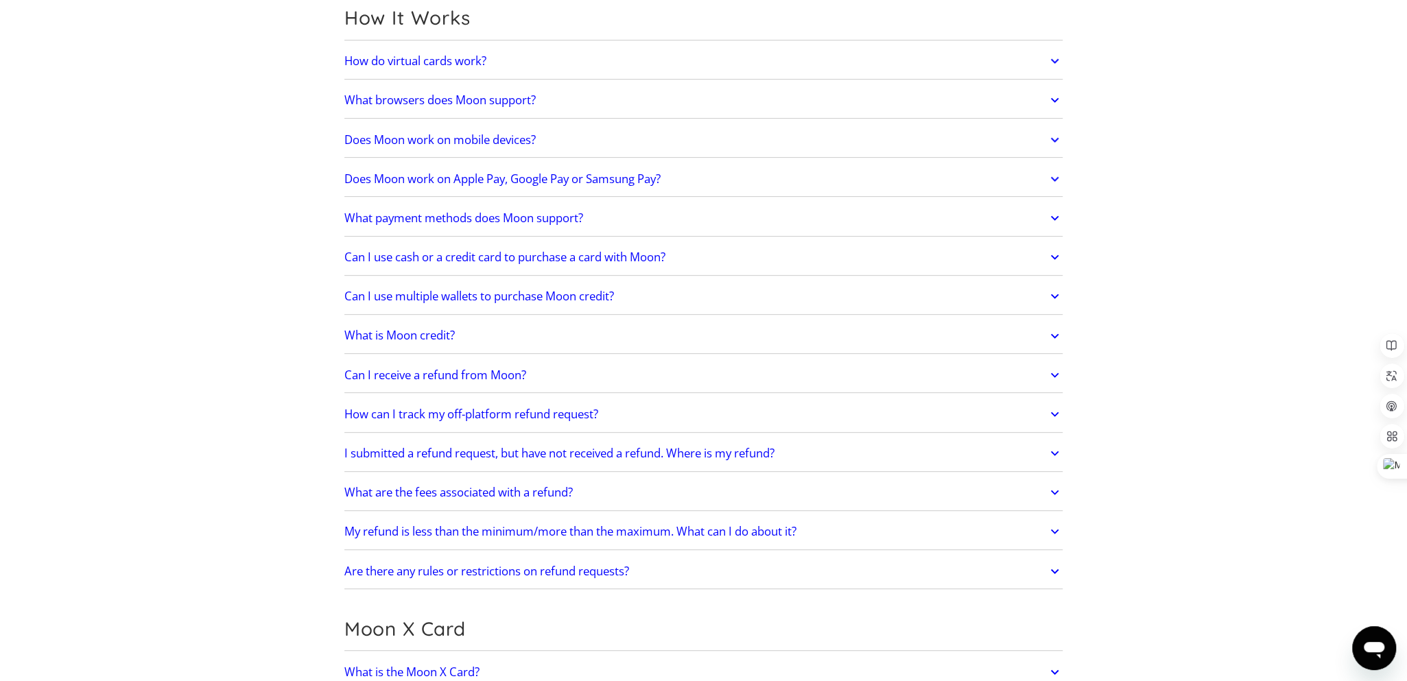
scroll to position [412, 0]
click at [646, 223] on link "What payment methods does Moon support?" at bounding box center [703, 216] width 719 height 29
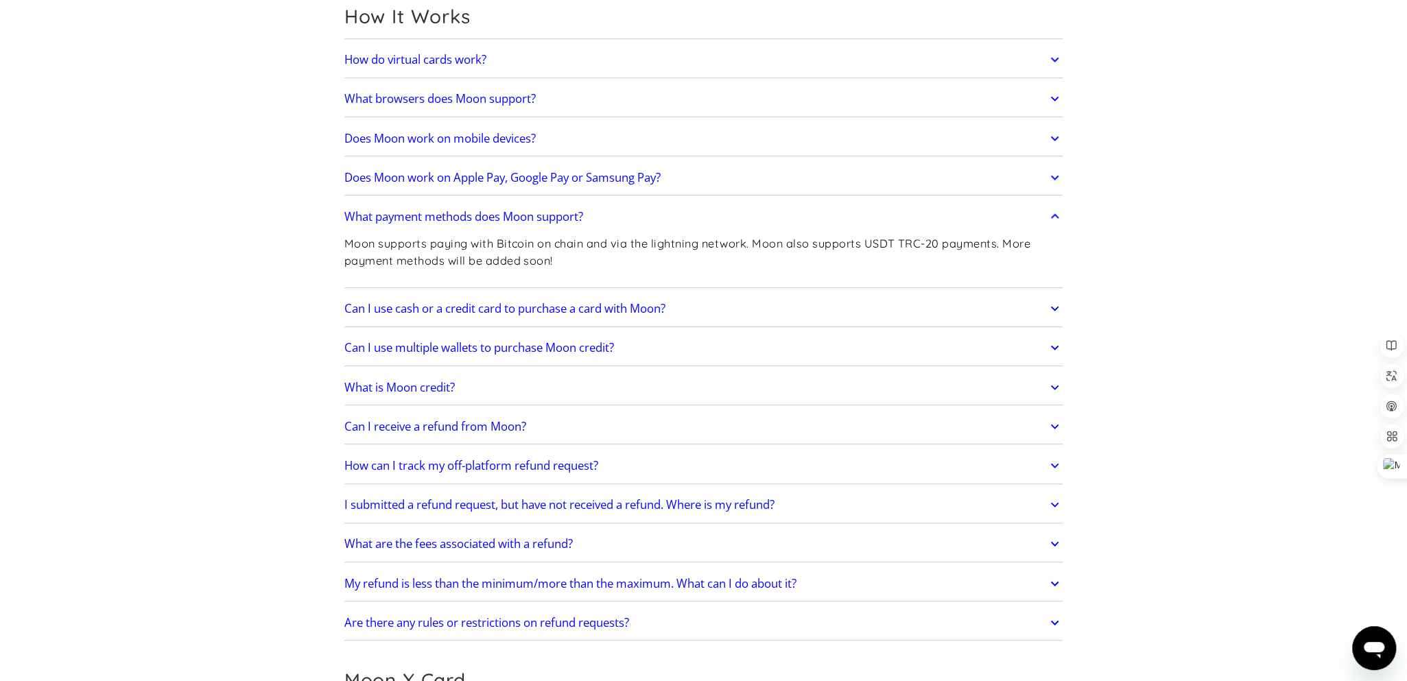
click at [841, 212] on link "What payment methods does Moon support?" at bounding box center [703, 216] width 719 height 29
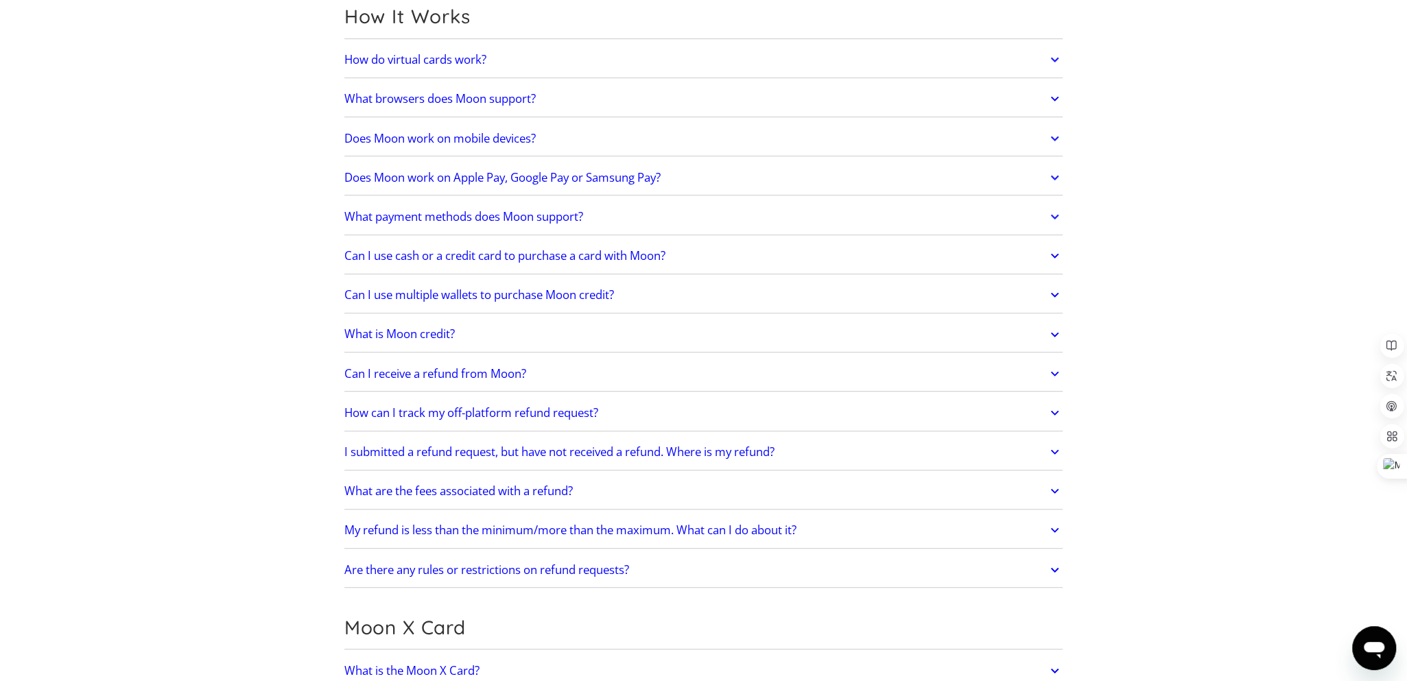
click at [755, 249] on link "Can I use cash or a credit card to purchase a card with Moon?" at bounding box center [703, 256] width 719 height 29
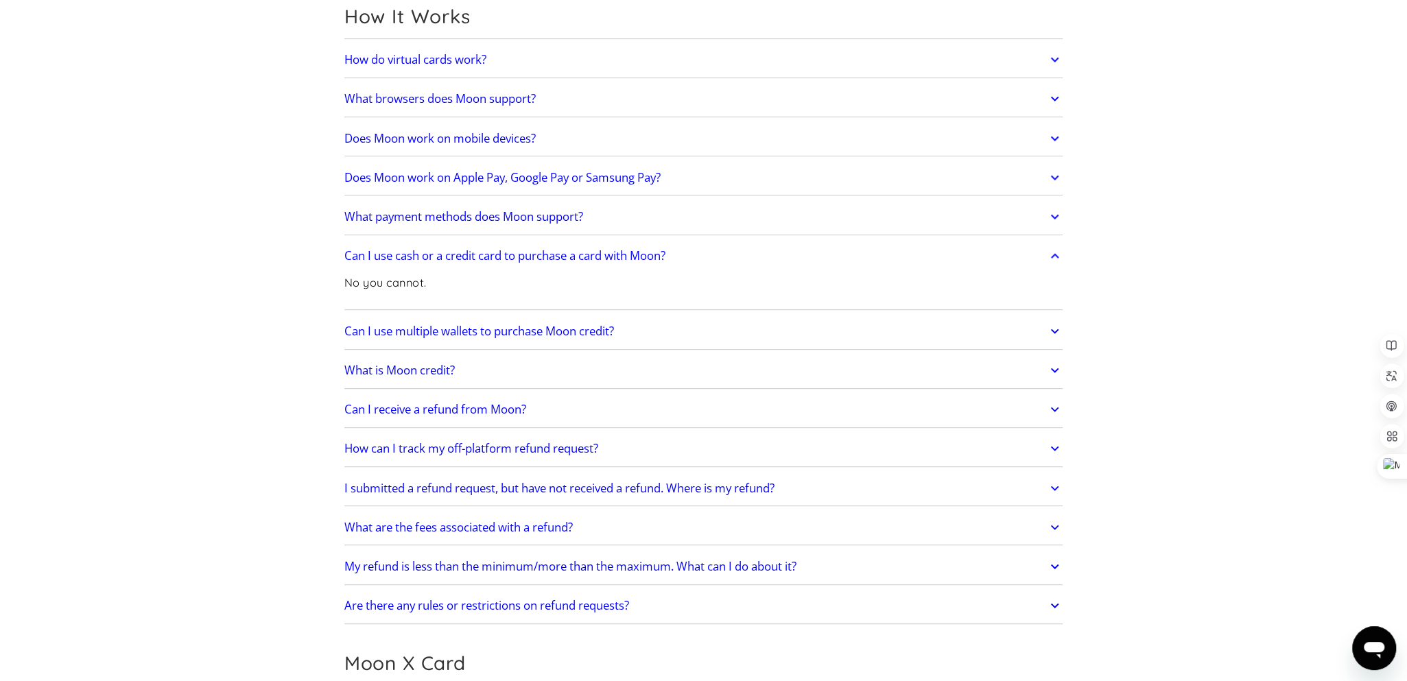
click at [755, 249] on link "Can I use cash or a credit card to purchase a card with Moon?" at bounding box center [703, 256] width 719 height 29
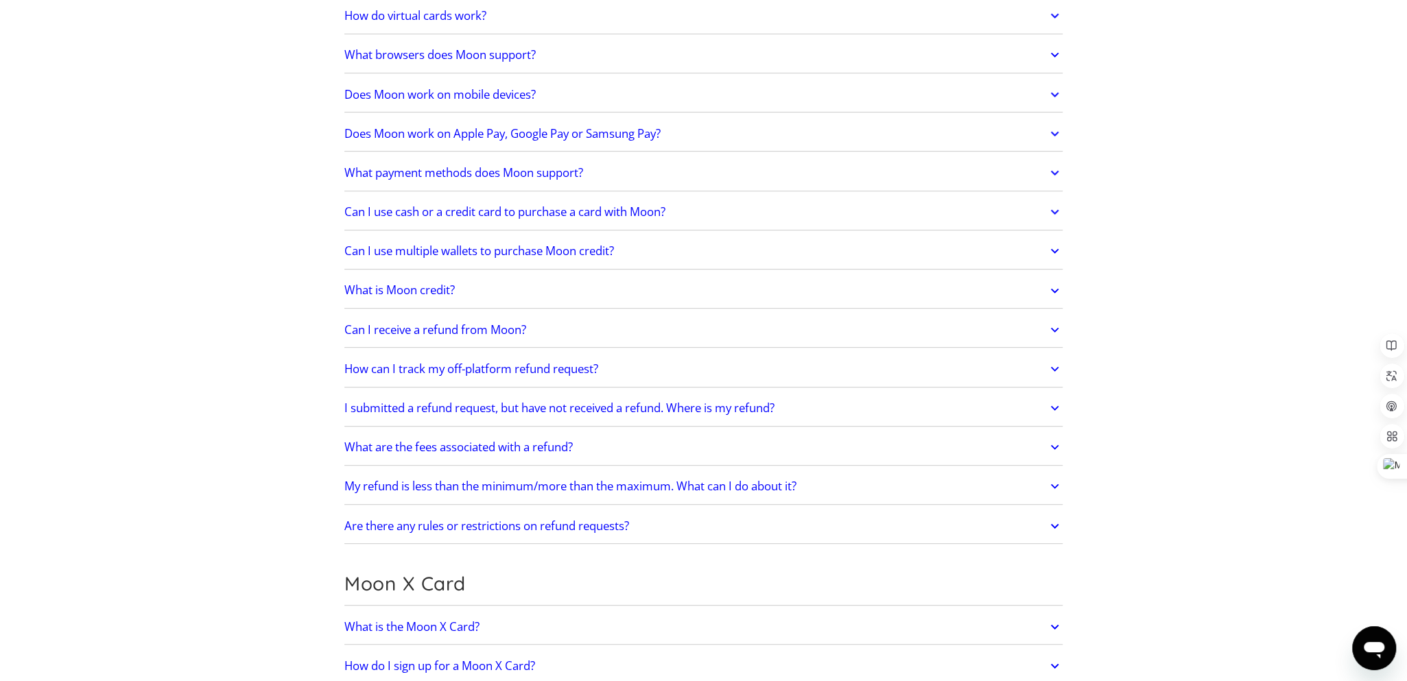
scroll to position [480, 0]
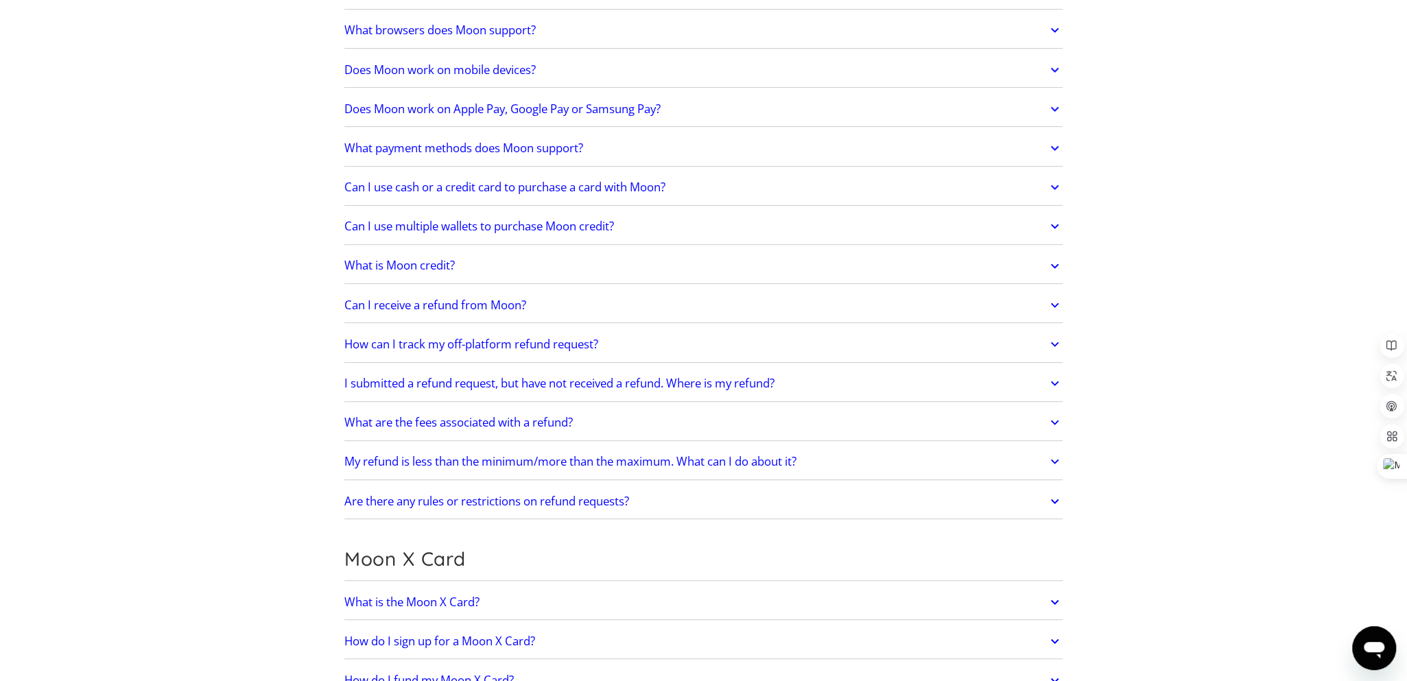
click at [733, 229] on link "Can I use multiple wallets to purchase Moon credit?" at bounding box center [703, 226] width 719 height 29
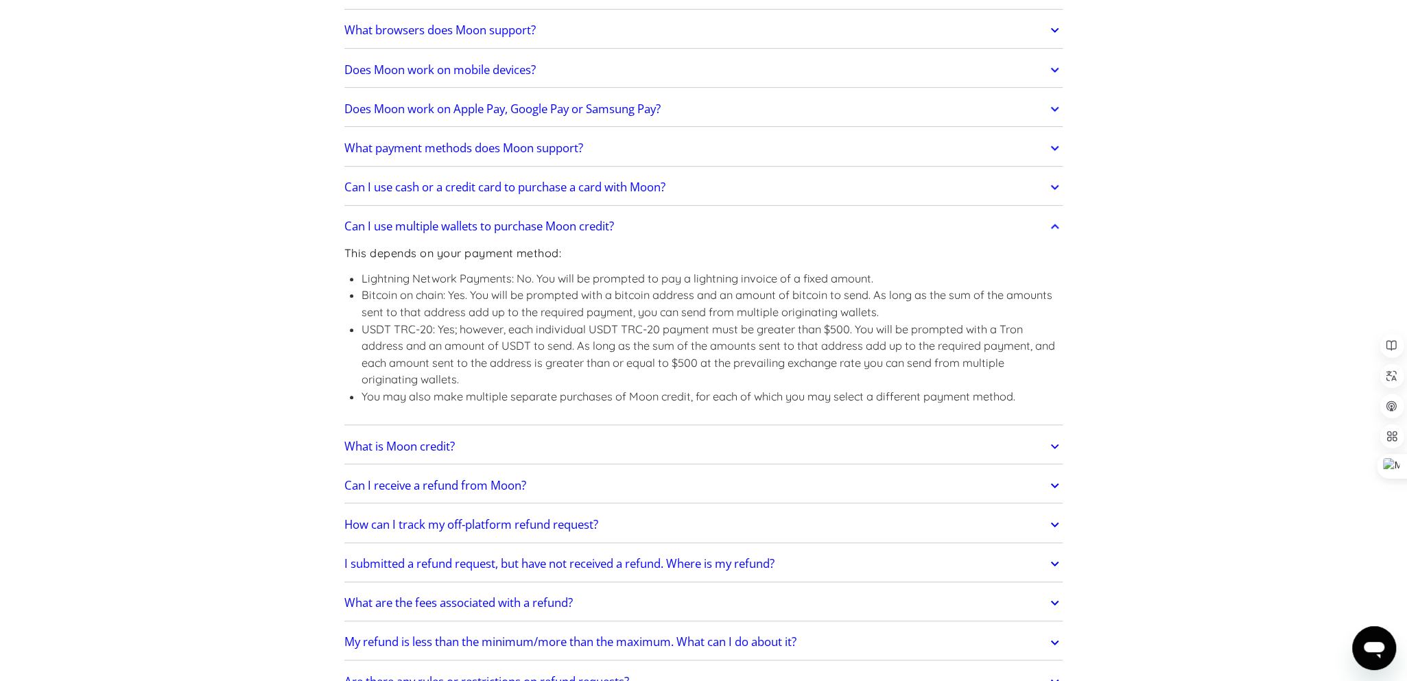
click at [735, 229] on link "Can I use multiple wallets to purchase Moon credit?" at bounding box center [703, 226] width 719 height 29
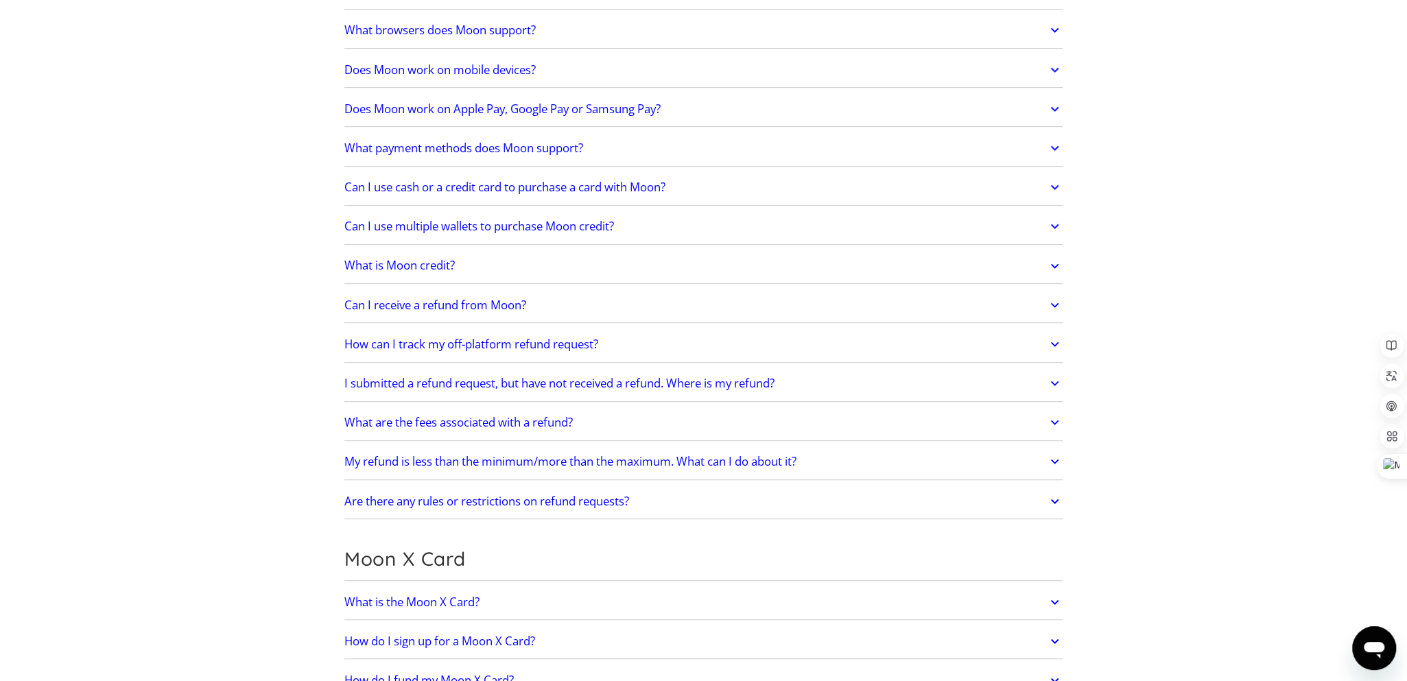
click at [658, 257] on link "What is Moon credit?" at bounding box center [703, 266] width 719 height 29
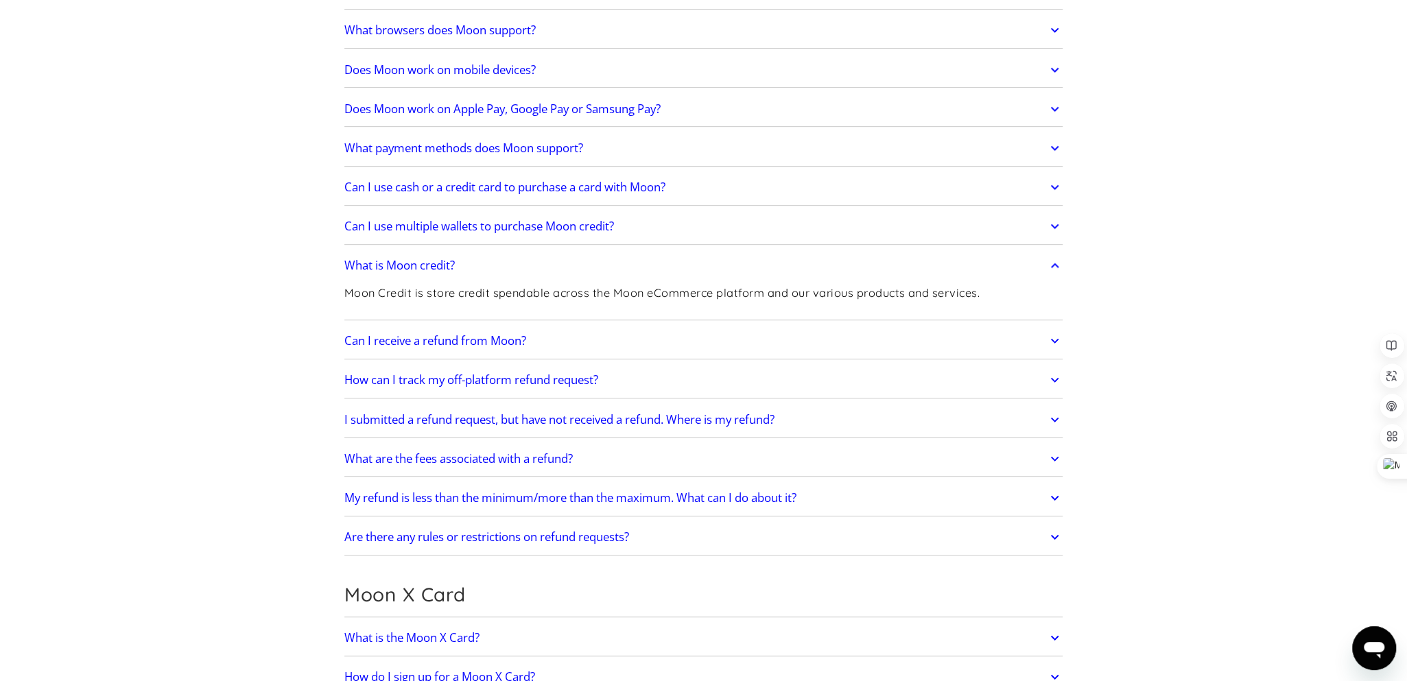
click at [658, 257] on link "What is Moon credit?" at bounding box center [703, 266] width 719 height 29
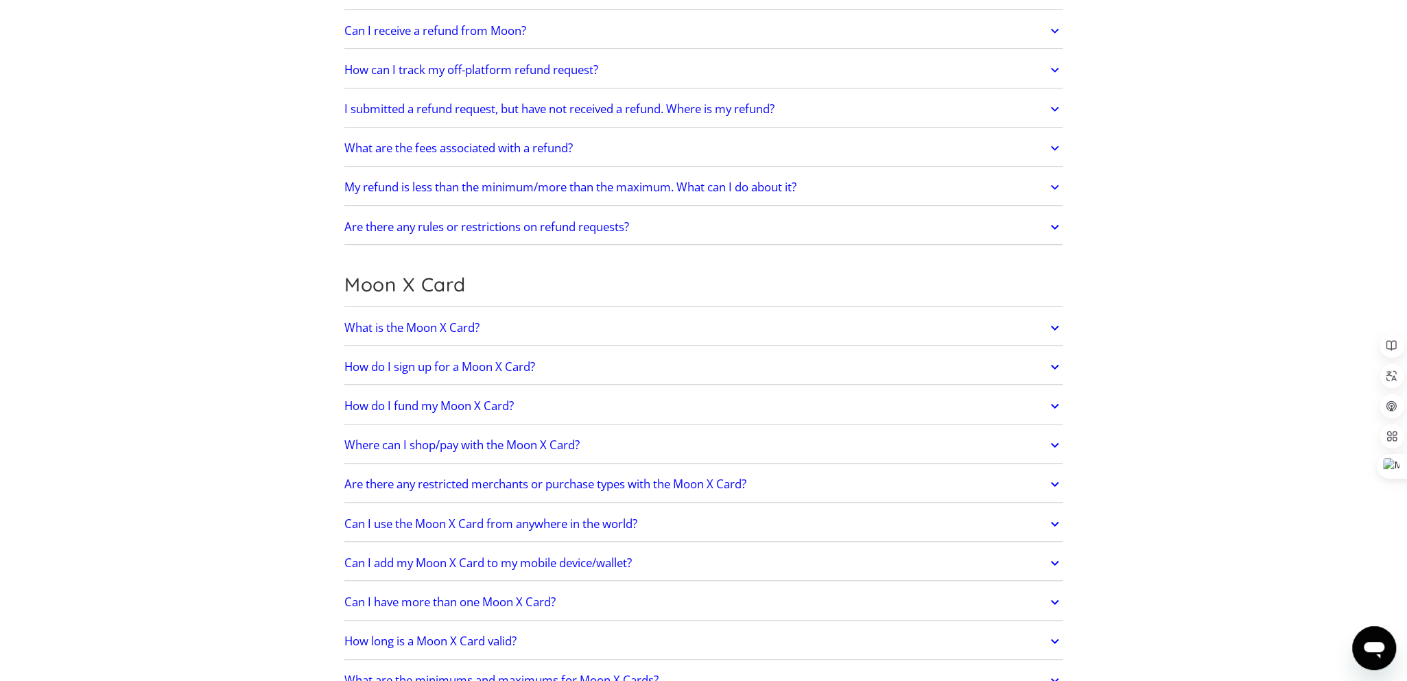
scroll to position [823, 0]
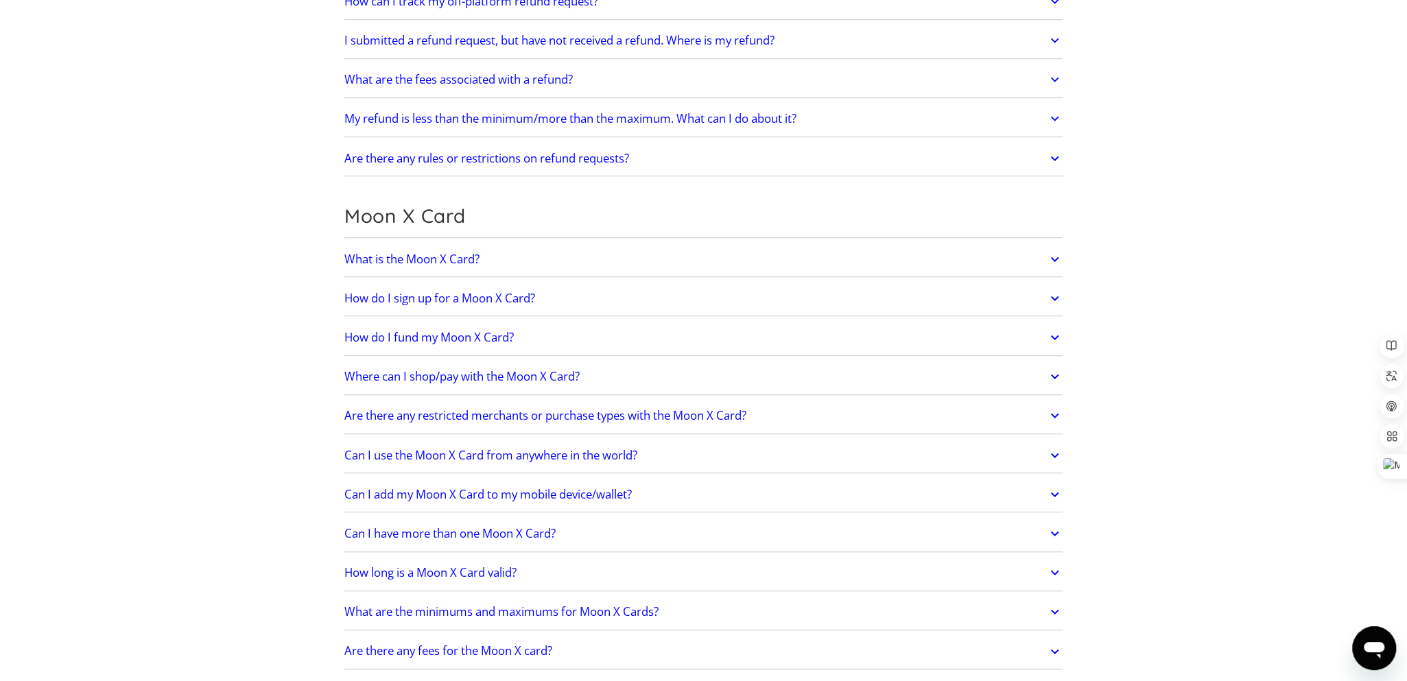
click at [681, 259] on link "What is the Moon X Card?" at bounding box center [703, 259] width 719 height 29
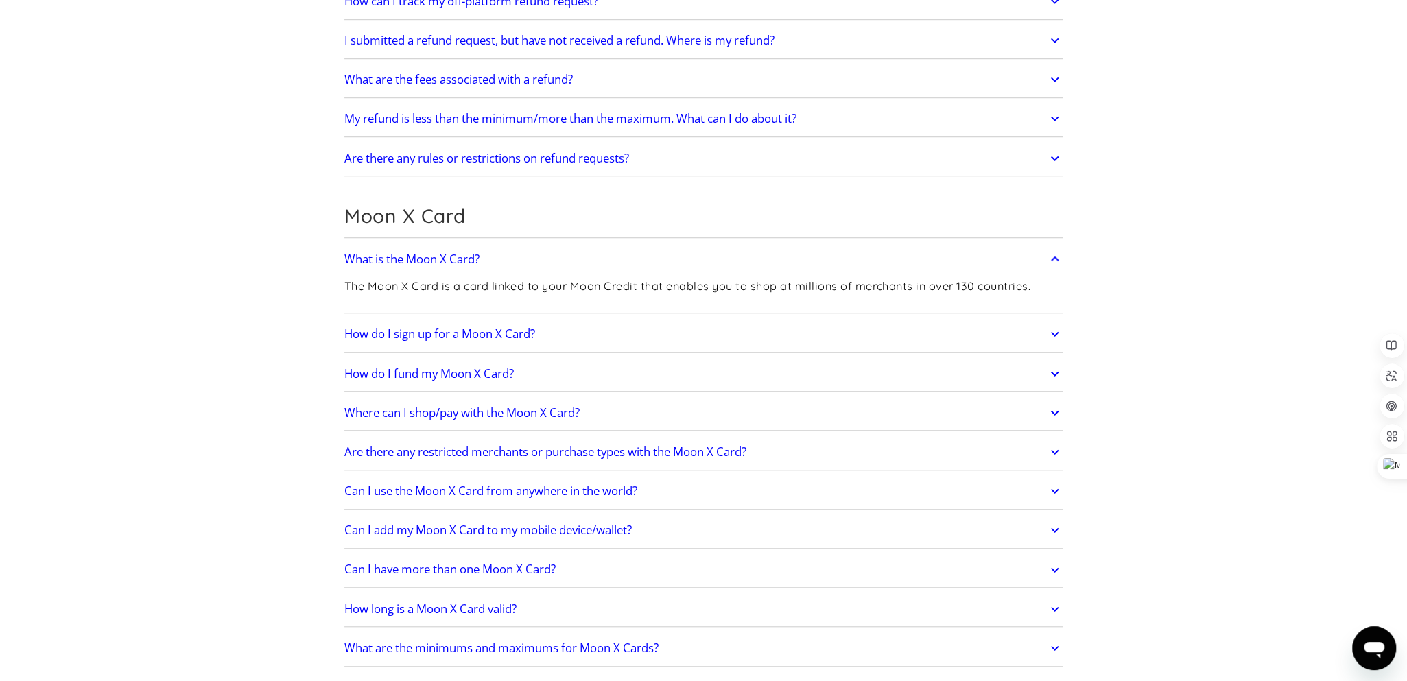
click at [681, 259] on link "What is the Moon X Card?" at bounding box center [703, 259] width 719 height 29
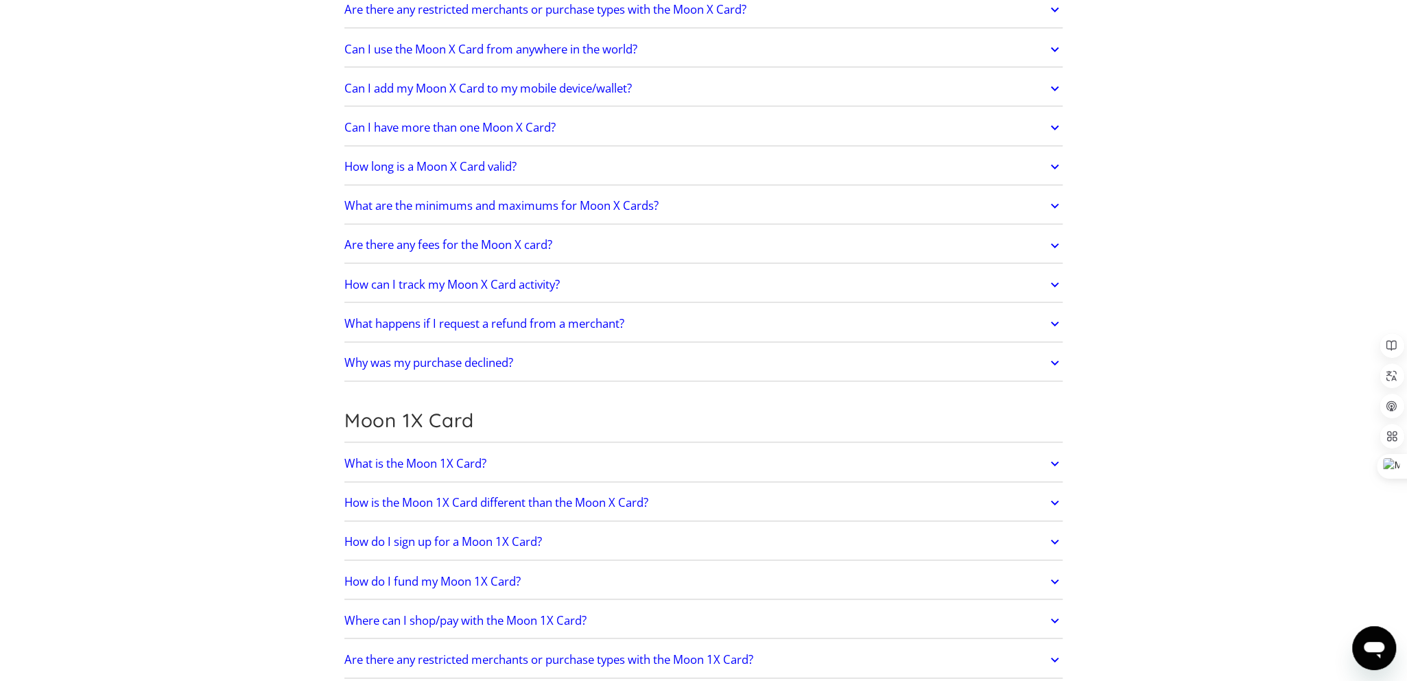
scroll to position [1303, 0]
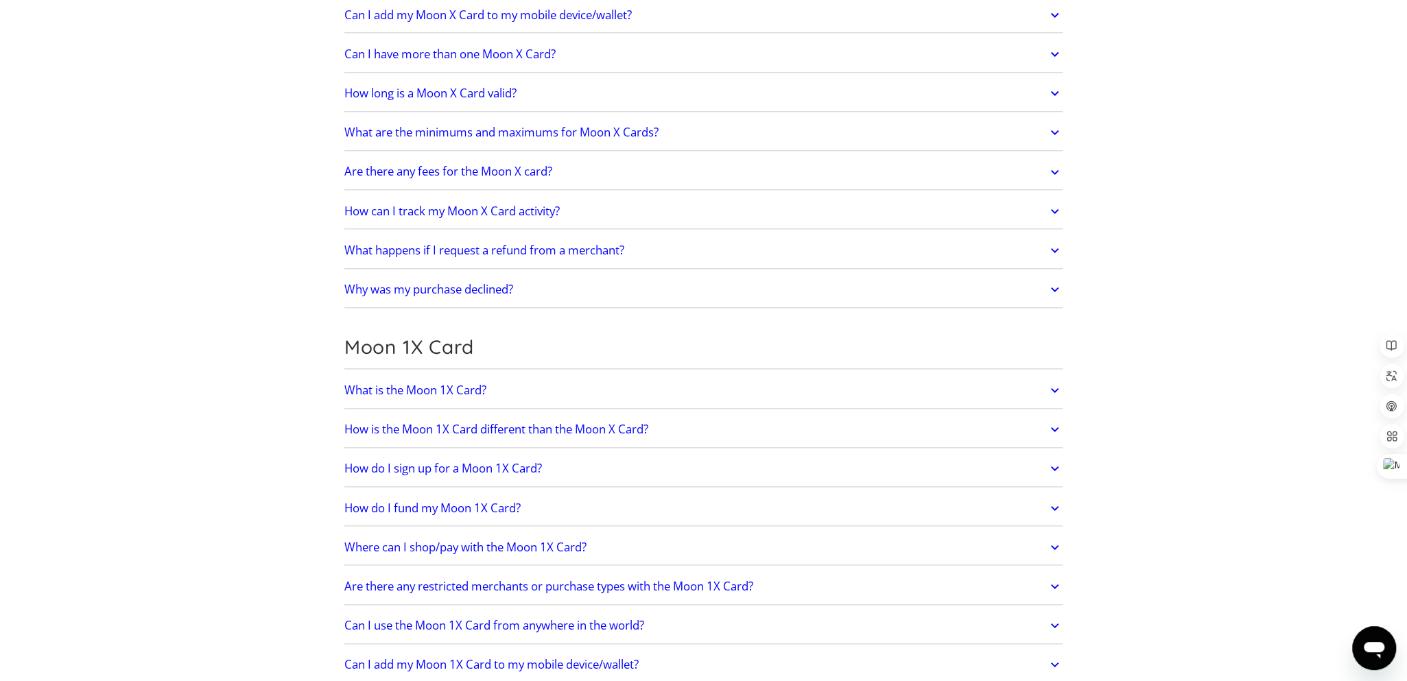
click at [580, 381] on link "What is the Moon 1X Card?" at bounding box center [703, 390] width 719 height 29
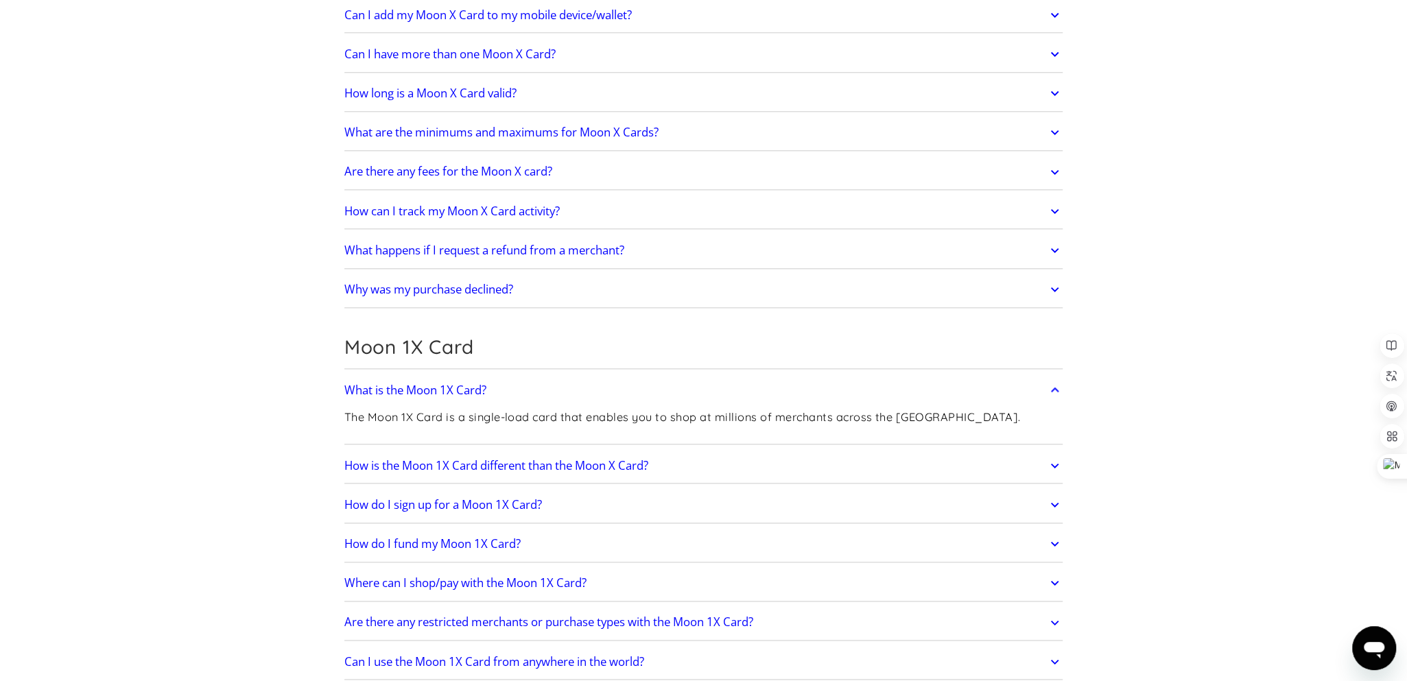
click at [610, 381] on link "What is the Moon 1X Card?" at bounding box center [703, 390] width 719 height 29
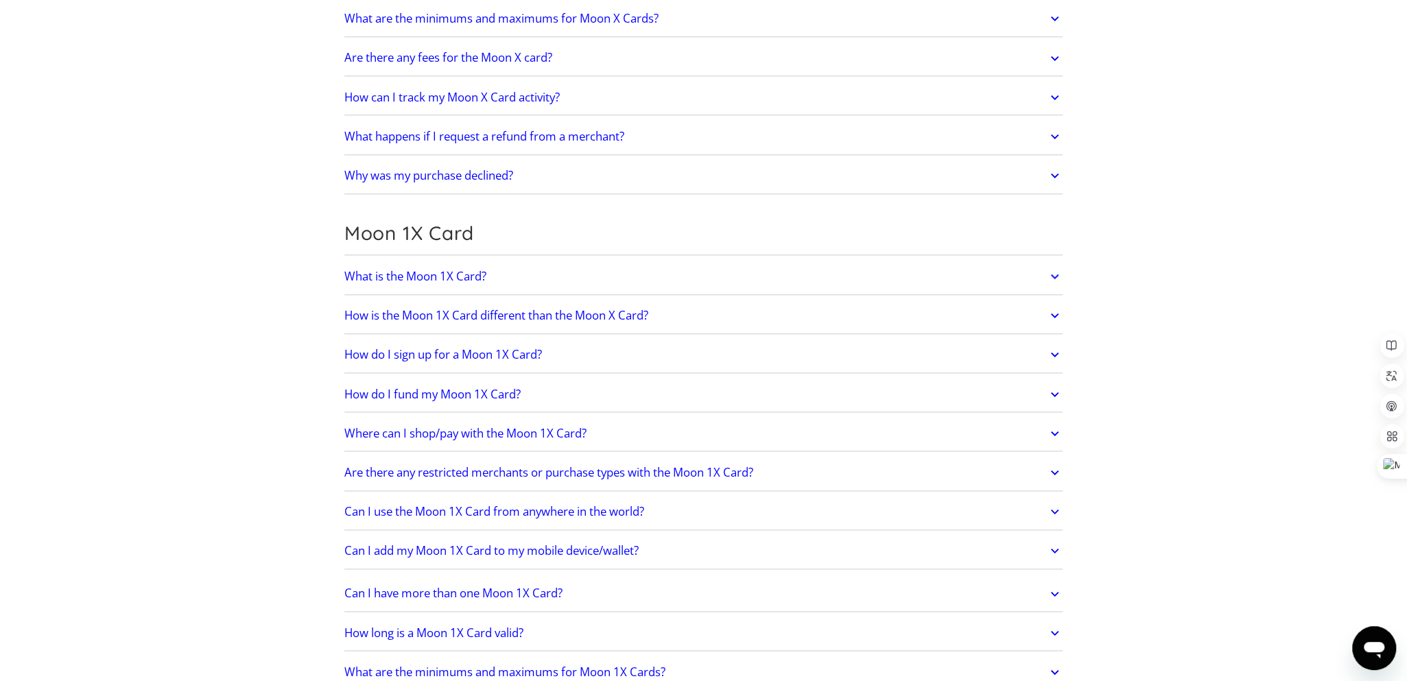
scroll to position [1440, 0]
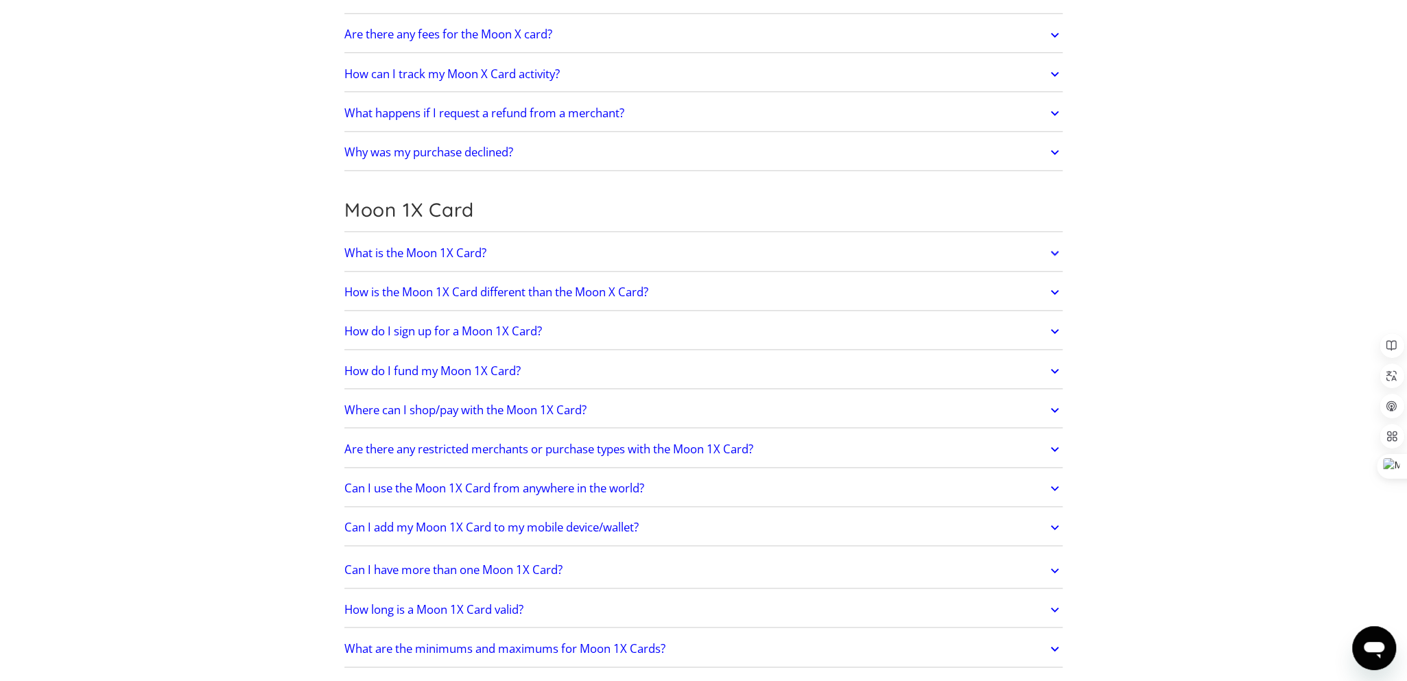
click at [726, 280] on link "How is the Moon 1X Card different than the Moon X Card?" at bounding box center [703, 292] width 719 height 29
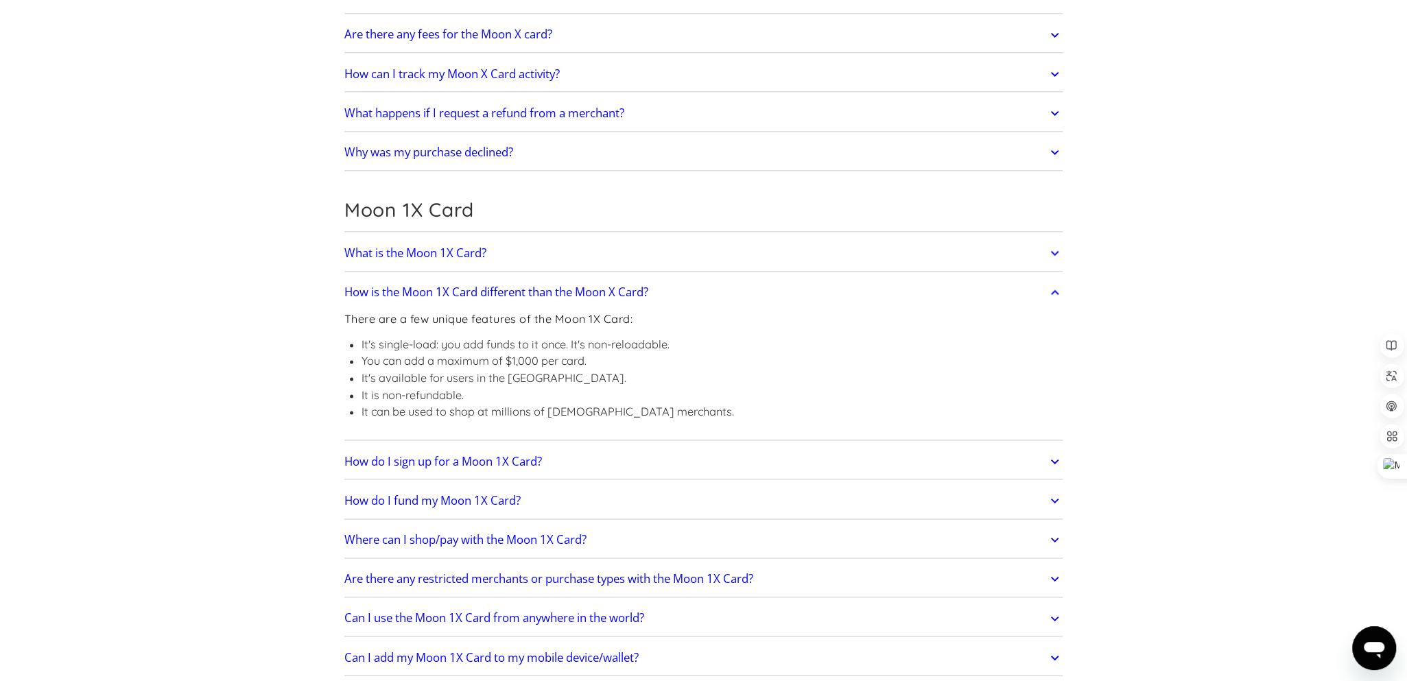
click at [701, 285] on link "How is the Moon 1X Card different than the Moon X Card?" at bounding box center [703, 292] width 719 height 29
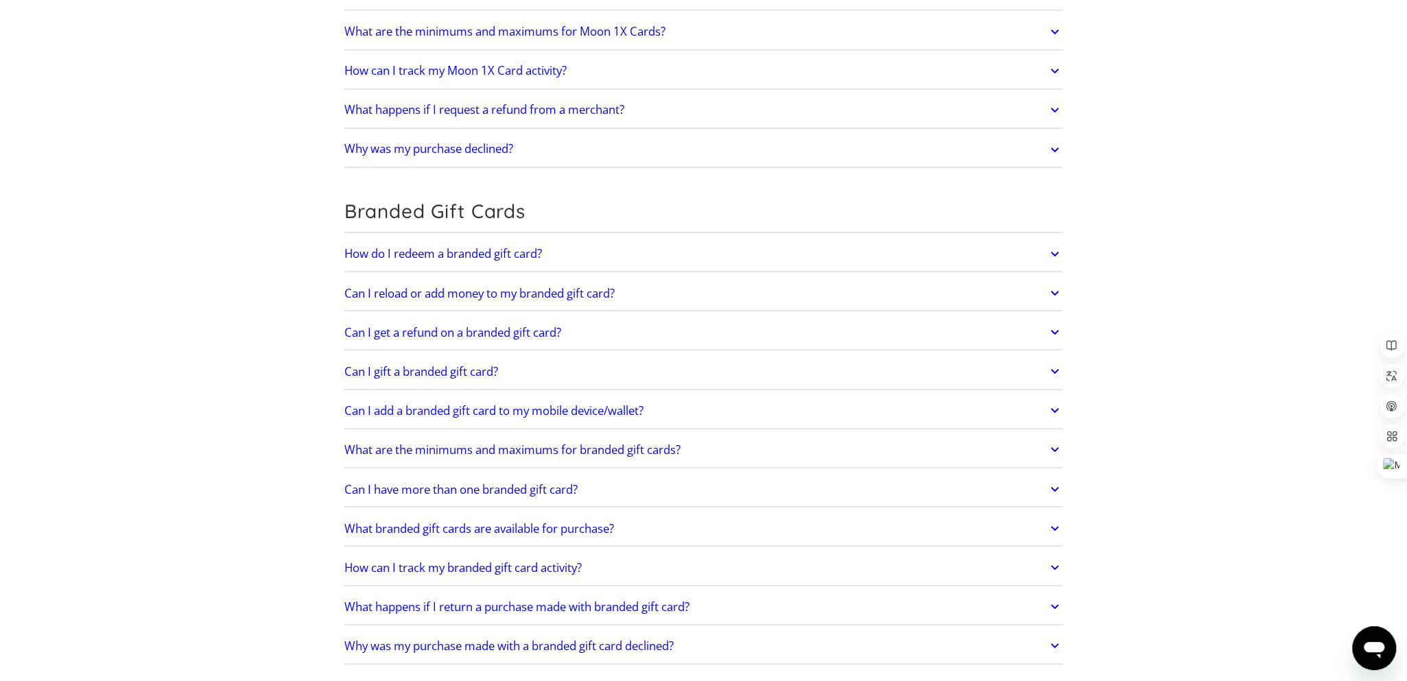
scroll to position [2059, 0]
click at [668, 286] on link "Can I reload or add money to my branded gift card?" at bounding box center [703, 292] width 719 height 29
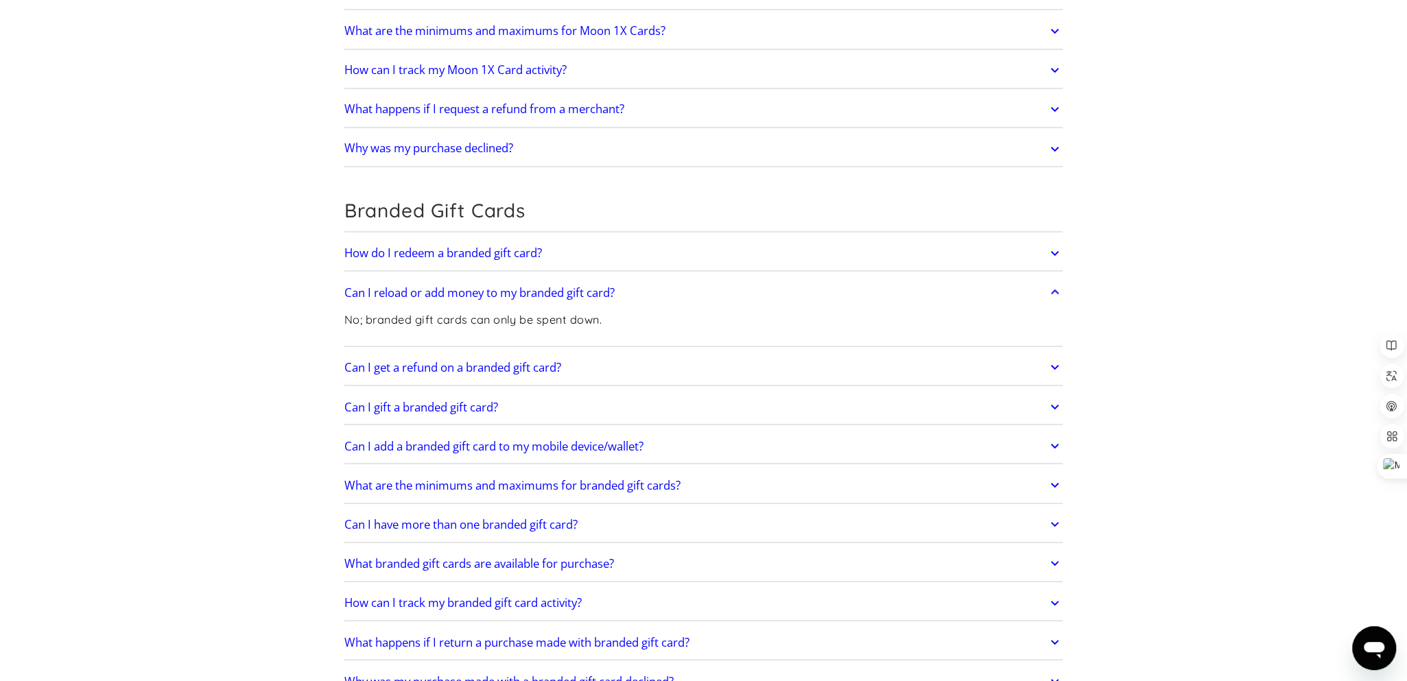
click at [667, 286] on link "Can I reload or add money to my branded gift card?" at bounding box center [703, 292] width 719 height 29
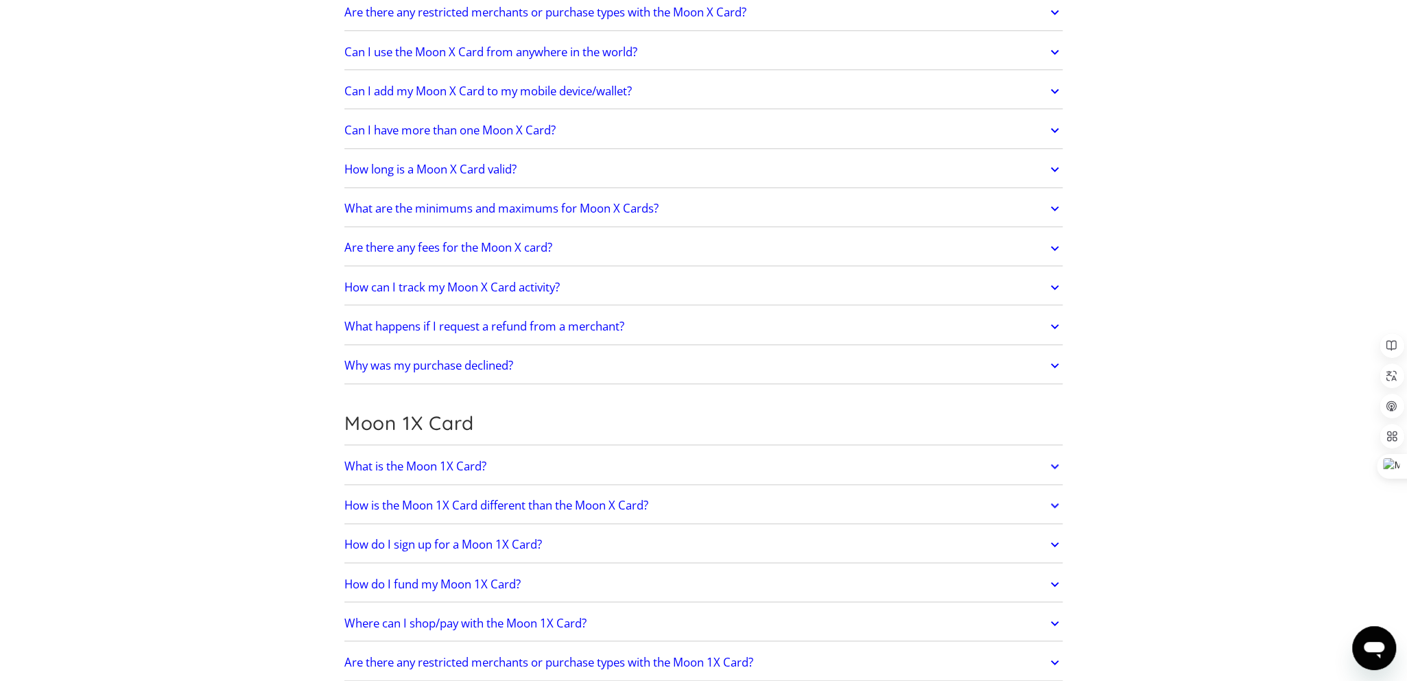
scroll to position [1209, 0]
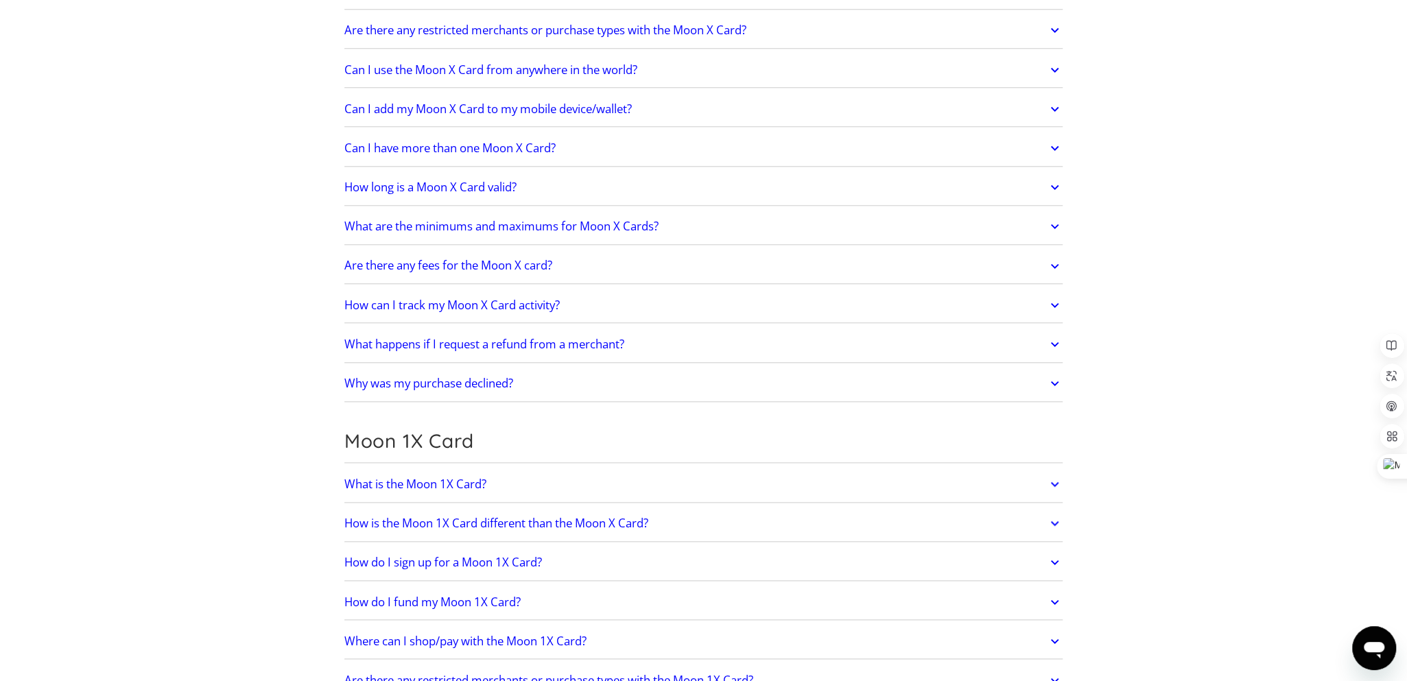
click at [618, 373] on link "Why was my purchase declined?" at bounding box center [703, 383] width 719 height 29
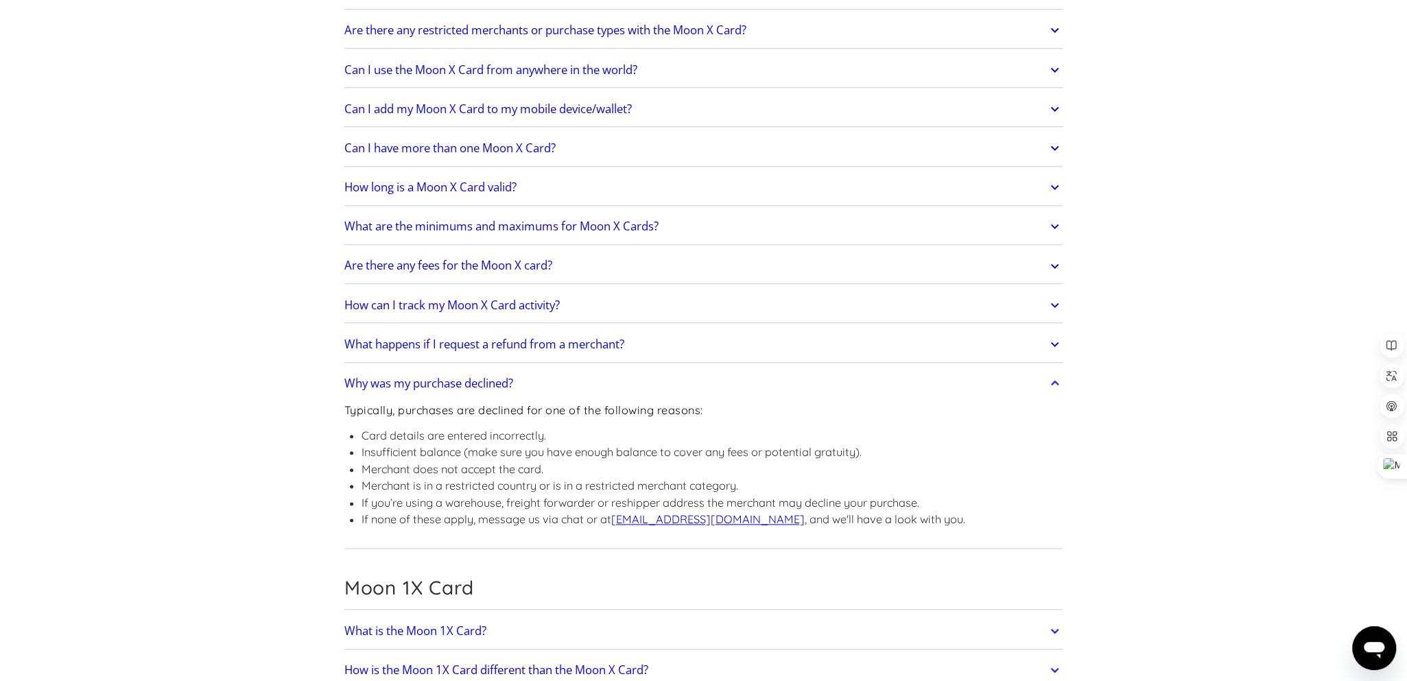
click at [637, 340] on link "What happens if I request a refund from a merchant?" at bounding box center [703, 344] width 719 height 29
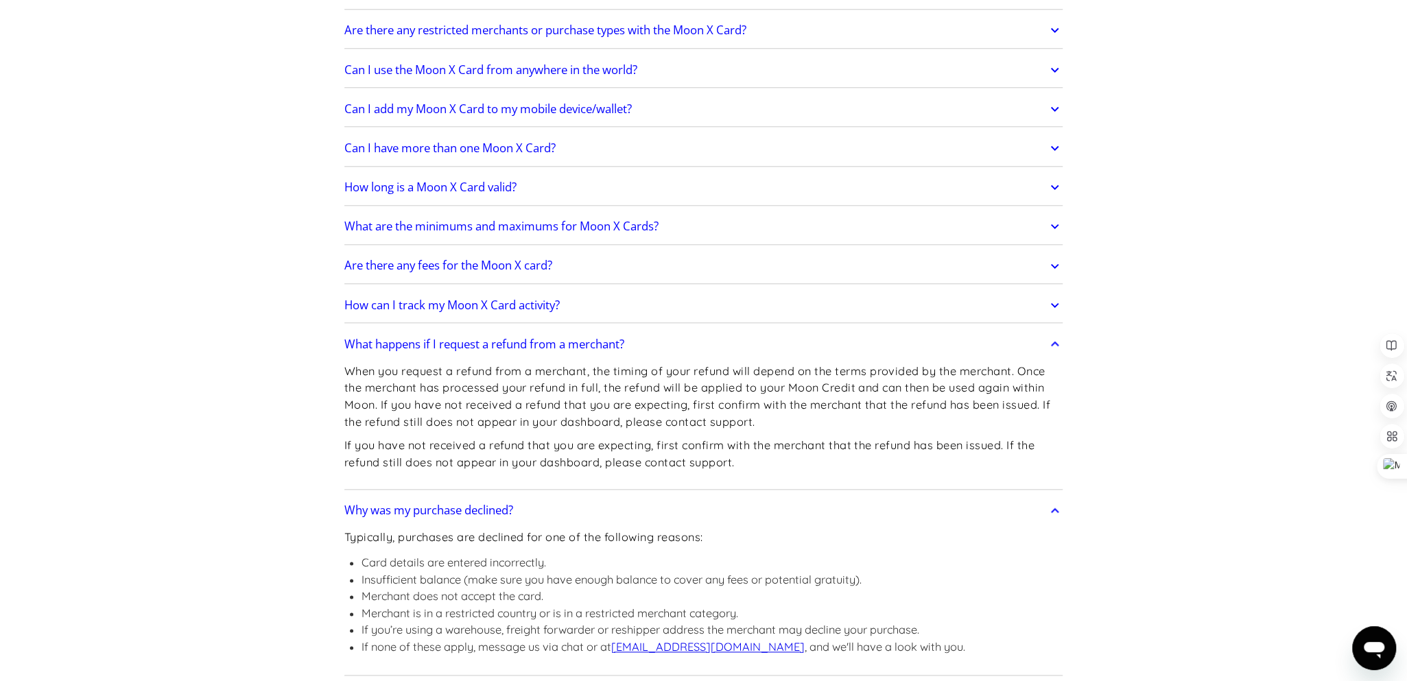
click at [633, 308] on link "How can I track my Moon X Card activity?" at bounding box center [703, 305] width 719 height 29
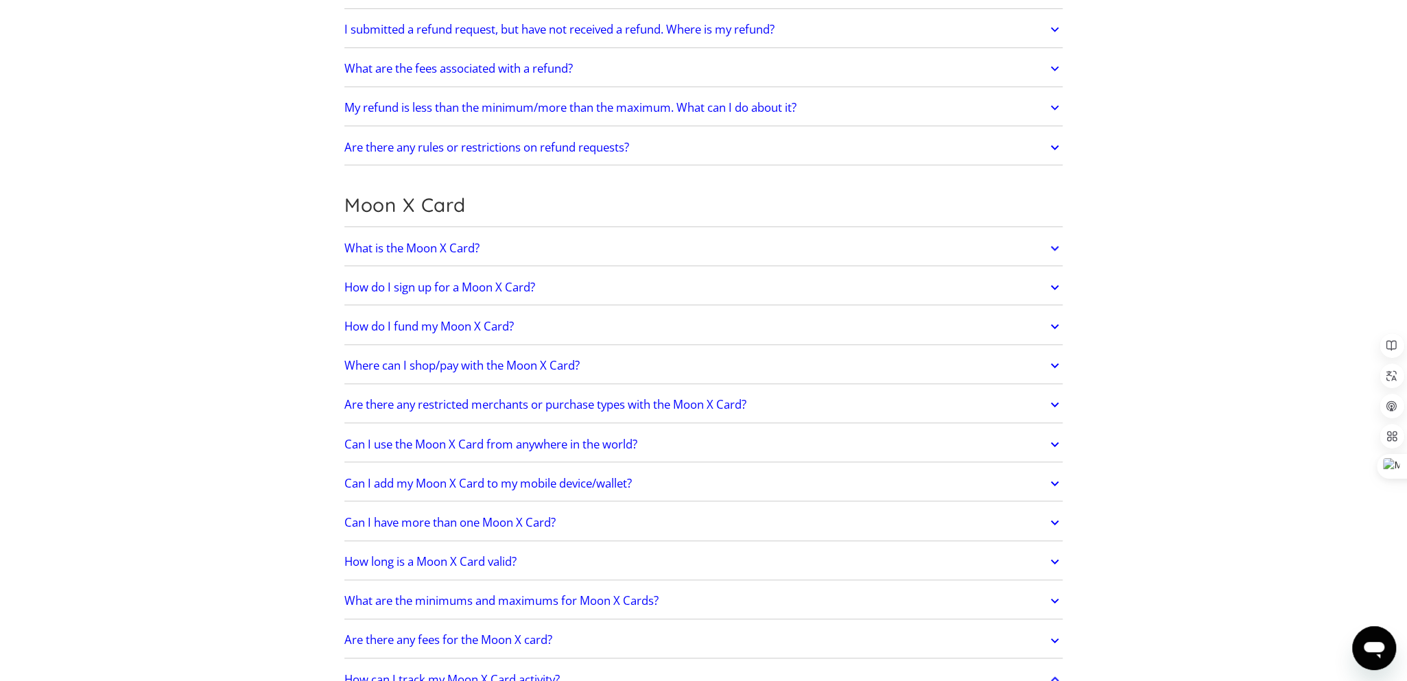
scroll to position [1072, 0]
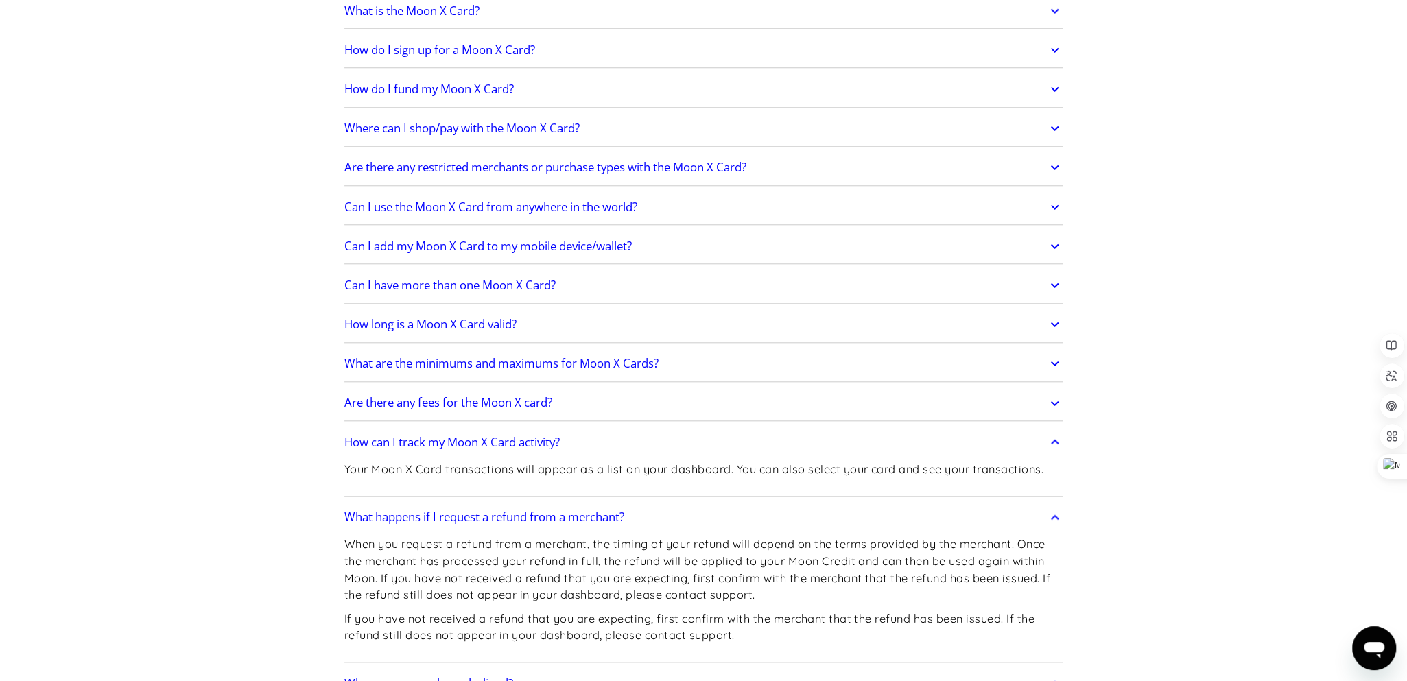
click at [585, 390] on link "Are there any fees for the Moon X card?" at bounding box center [703, 403] width 719 height 29
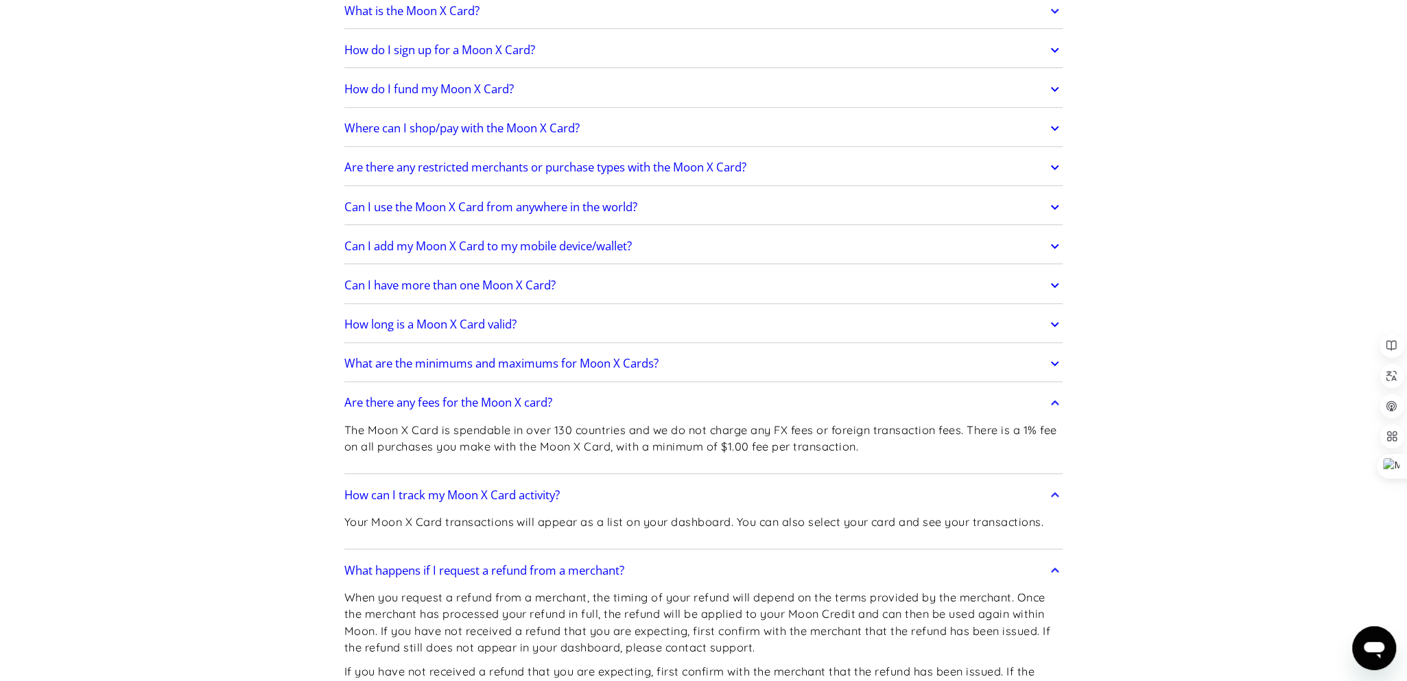
click at [734, 364] on link "What are the minimums and maximums for Moon X Cards?" at bounding box center [703, 363] width 719 height 29
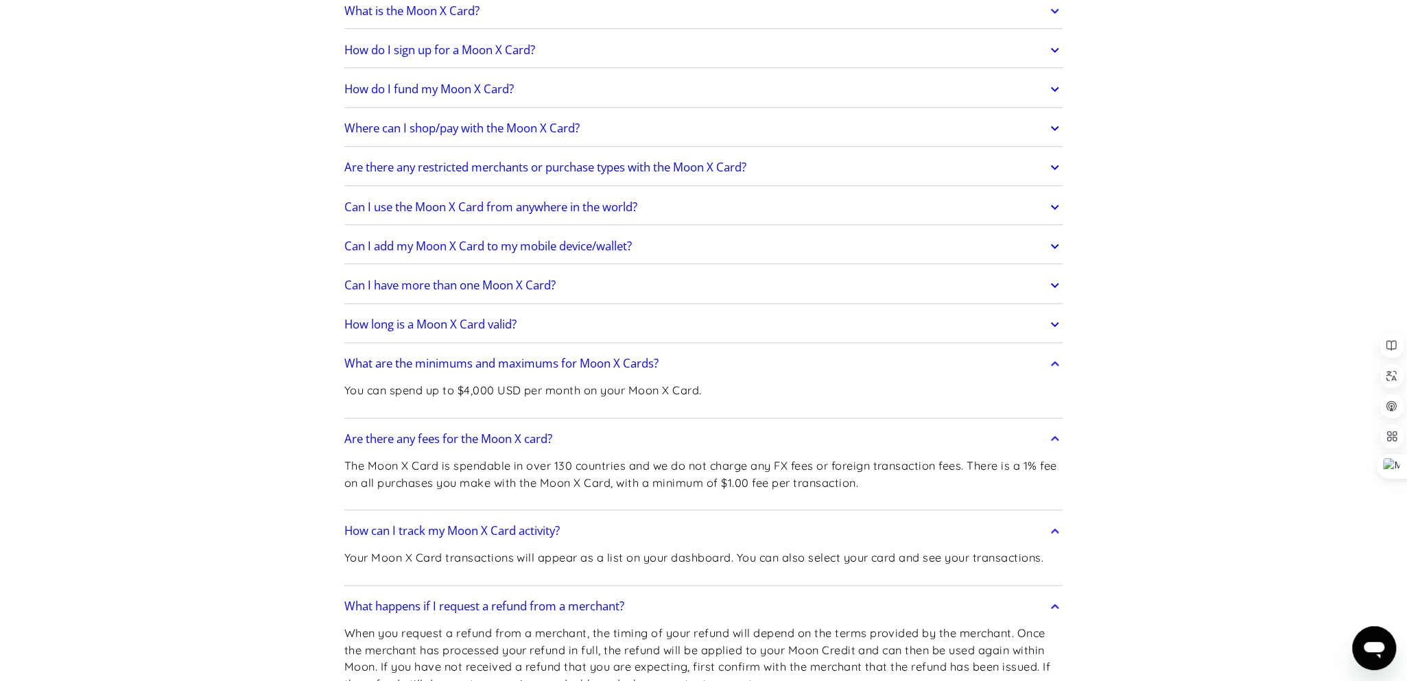
click at [745, 329] on link "How long is a Moon X Card valid?" at bounding box center [703, 324] width 719 height 29
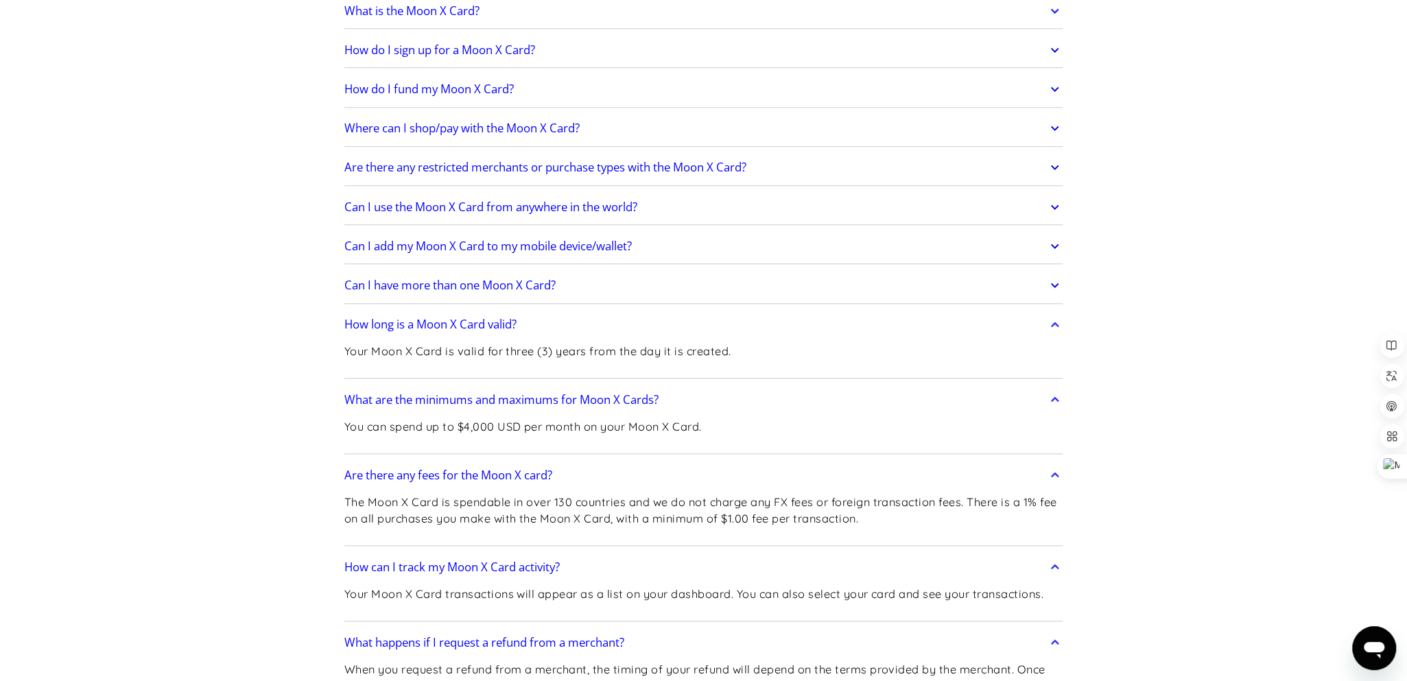
click at [790, 284] on link "Can I have more than one Moon X Card?" at bounding box center [703, 285] width 719 height 29
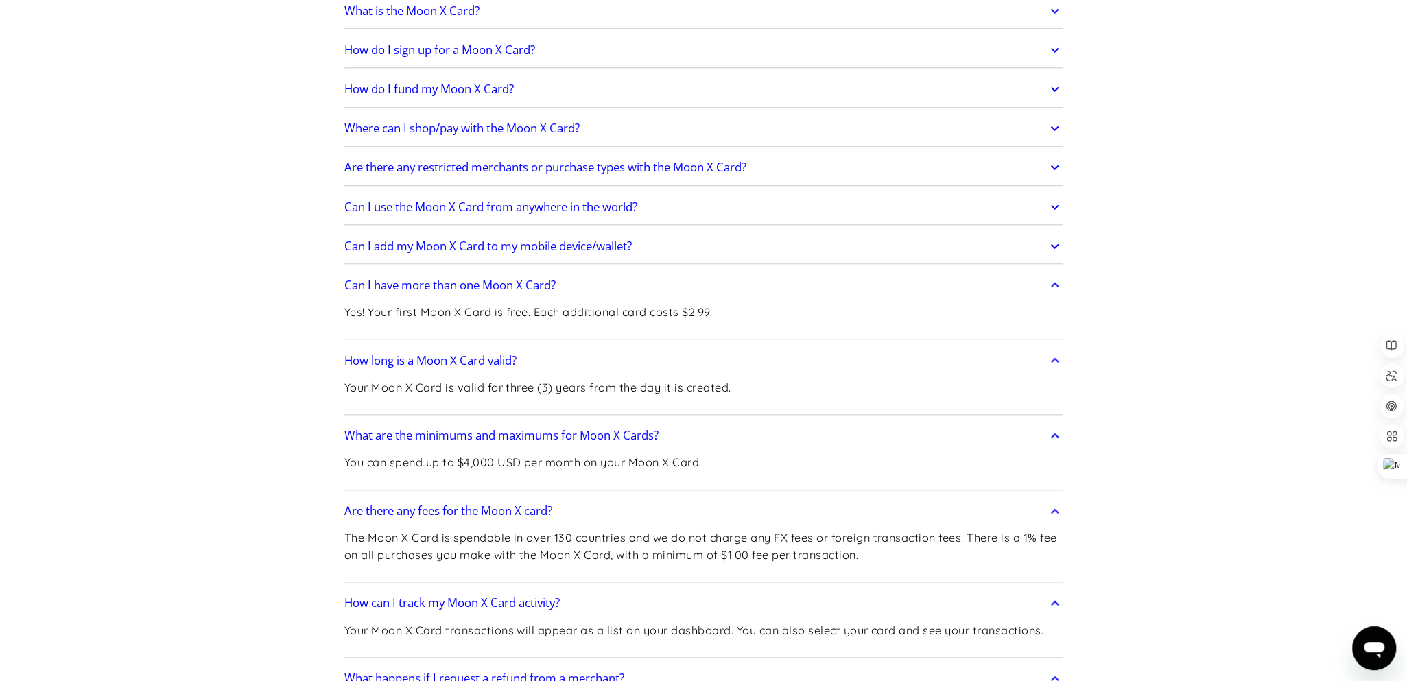
click at [724, 239] on link "Can I add my Moon X Card to my mobile device/wallet?" at bounding box center [703, 246] width 719 height 29
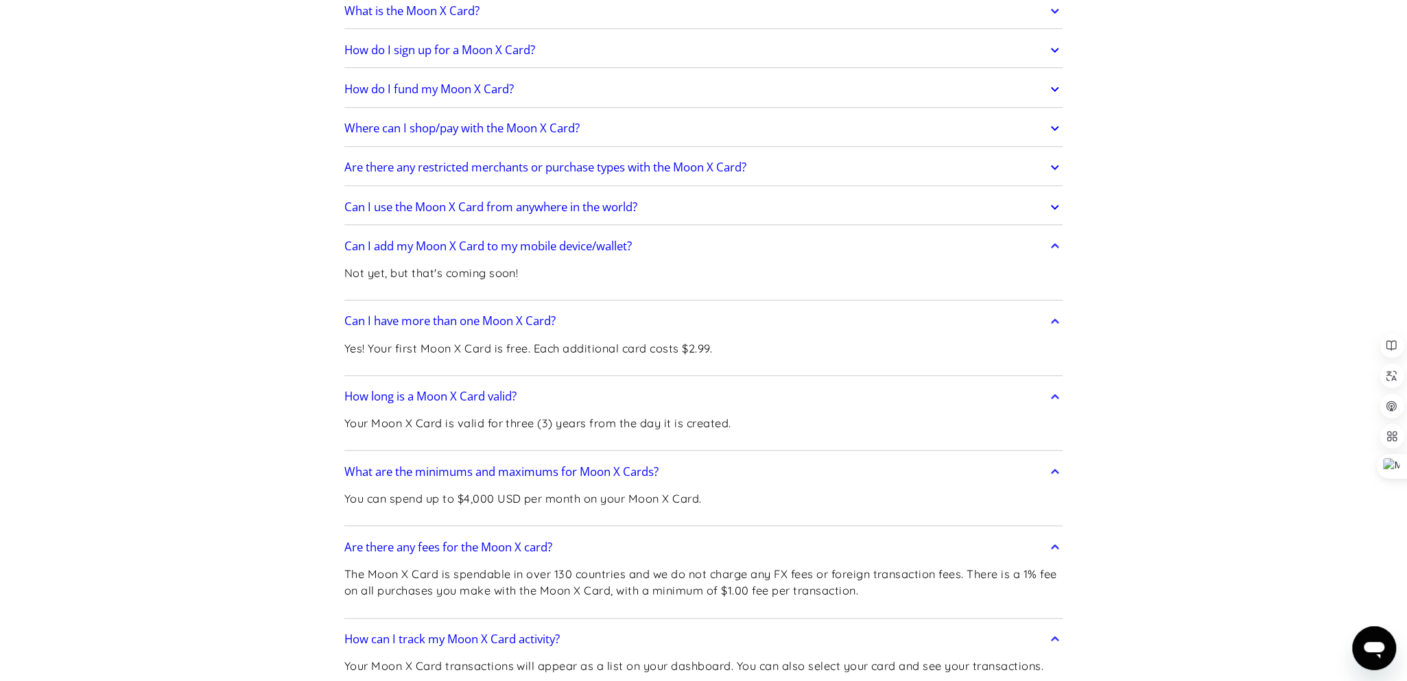
click at [737, 202] on link "Can I use the Moon X Card from anywhere in the world?" at bounding box center [703, 207] width 719 height 29
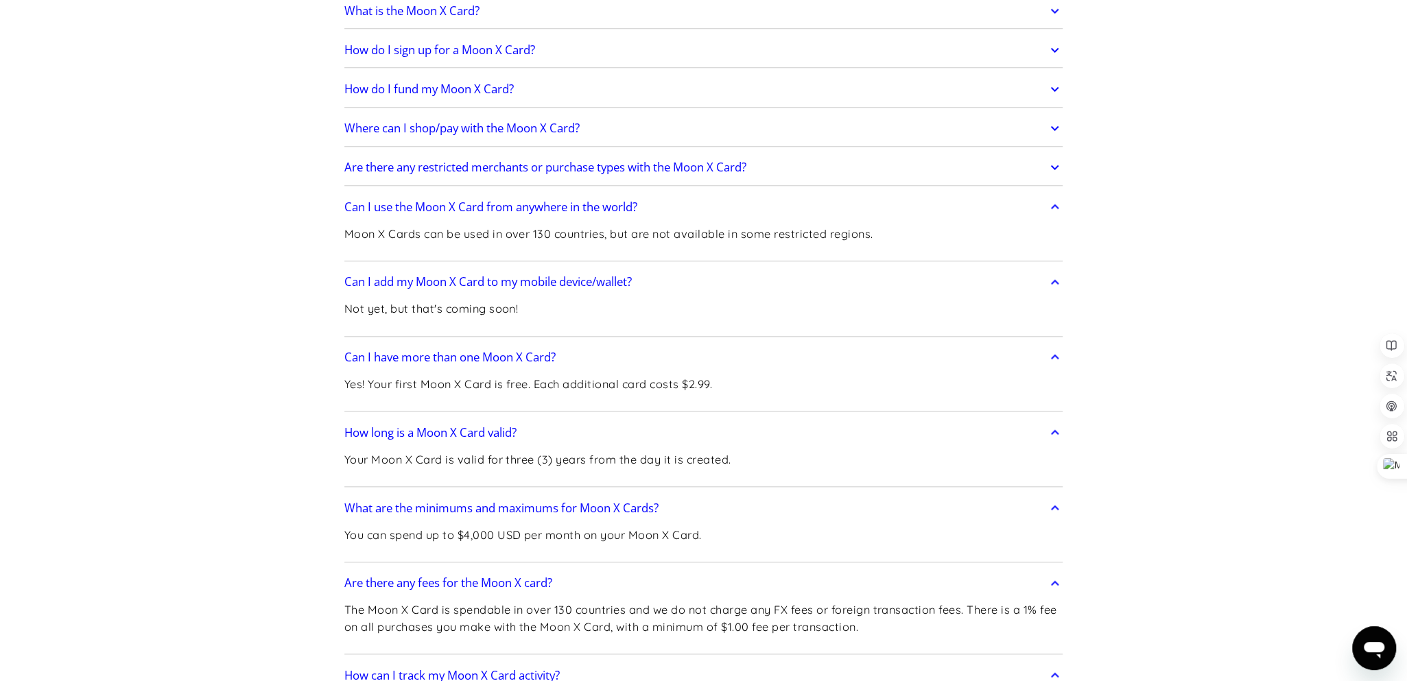
click at [833, 161] on link "Are there any restricted merchants or purchase types with the Moon X Card?" at bounding box center [703, 167] width 719 height 29
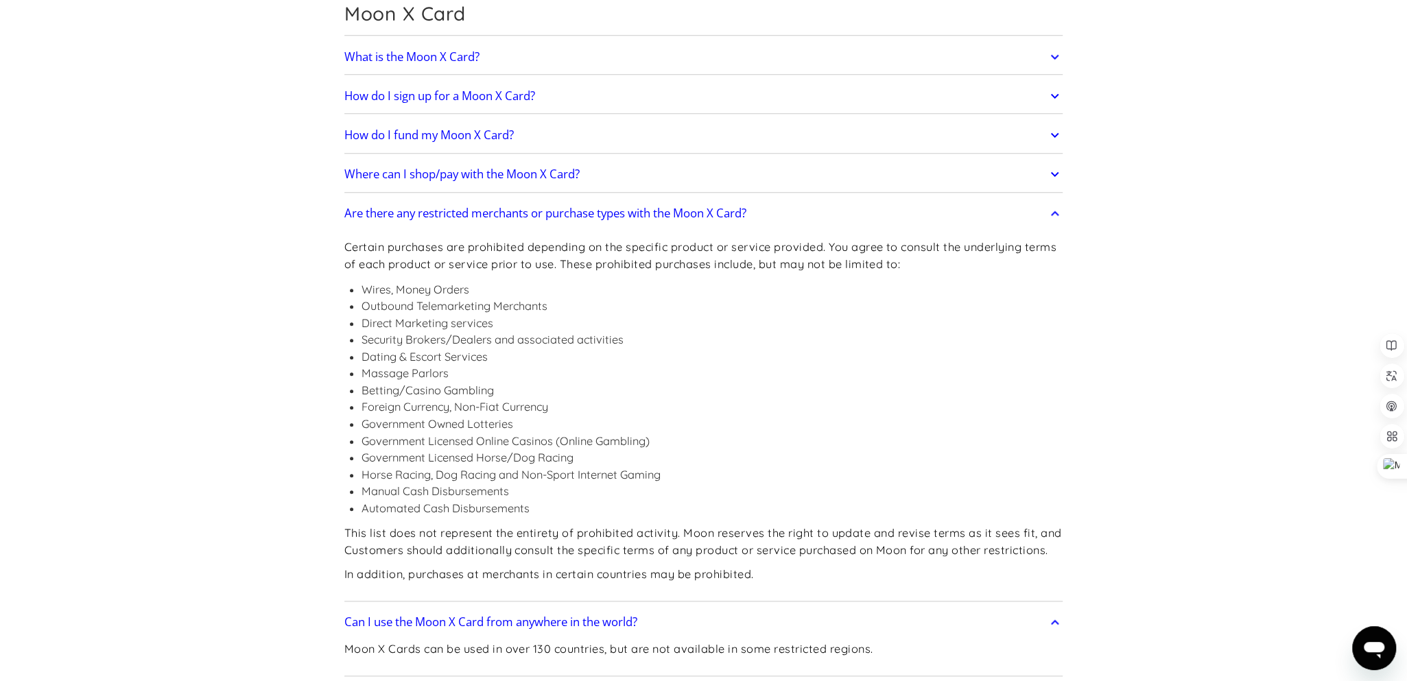
scroll to position [1003, 0]
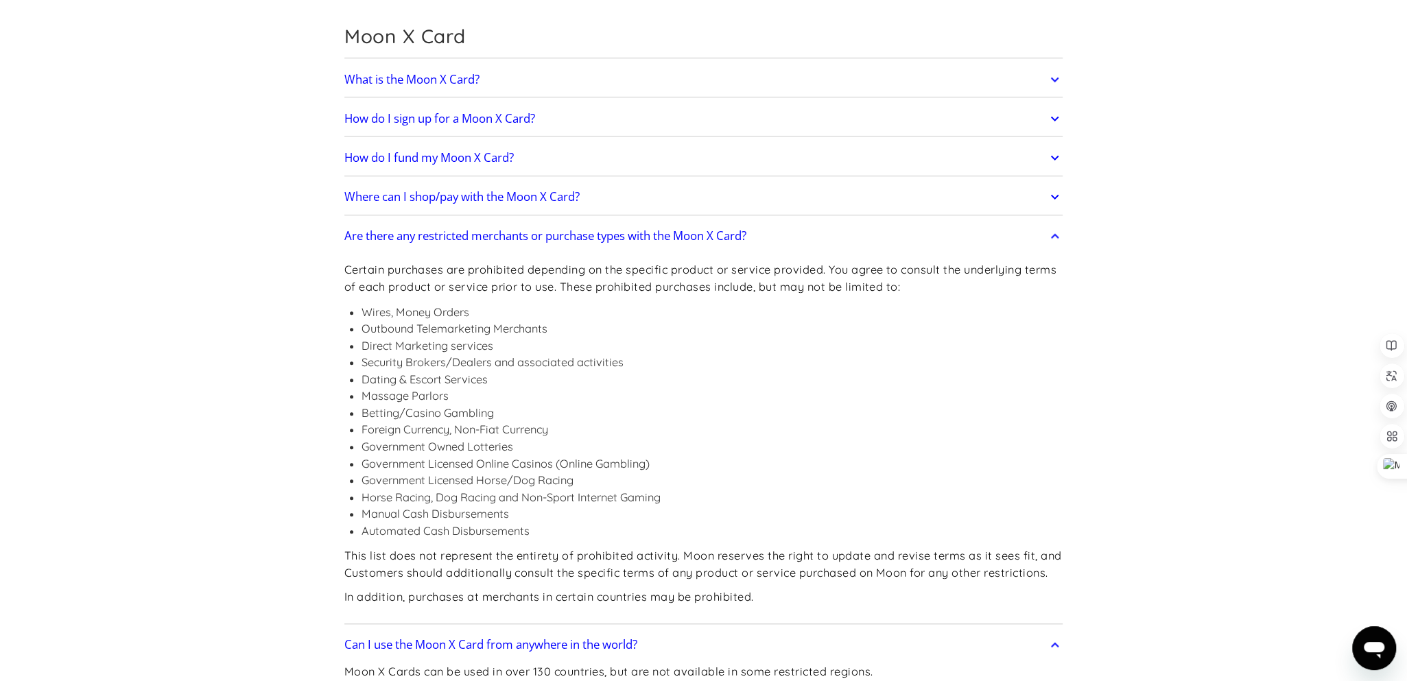
click at [623, 200] on link "Where can I shop/pay with the Moon X Card?" at bounding box center [703, 197] width 719 height 29
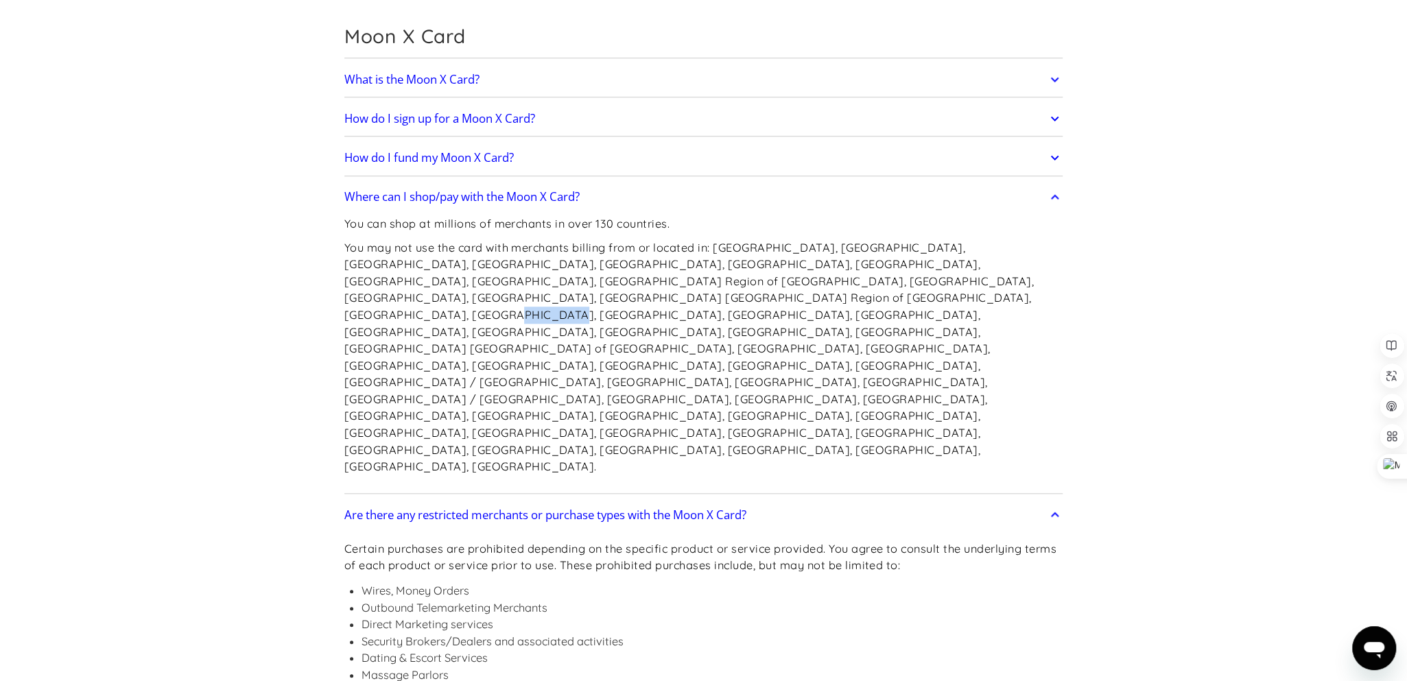
drag, startPoint x: 634, startPoint y: 294, endPoint x: 693, endPoint y: 294, distance: 59.0
click at [693, 294] on p "You may not use the card with merchants billing from or located in: Afghanistan…" at bounding box center [703, 357] width 719 height 236
copy p "Macedonia"
click at [643, 156] on link "How do I fund my Moon X Card?" at bounding box center [703, 157] width 719 height 29
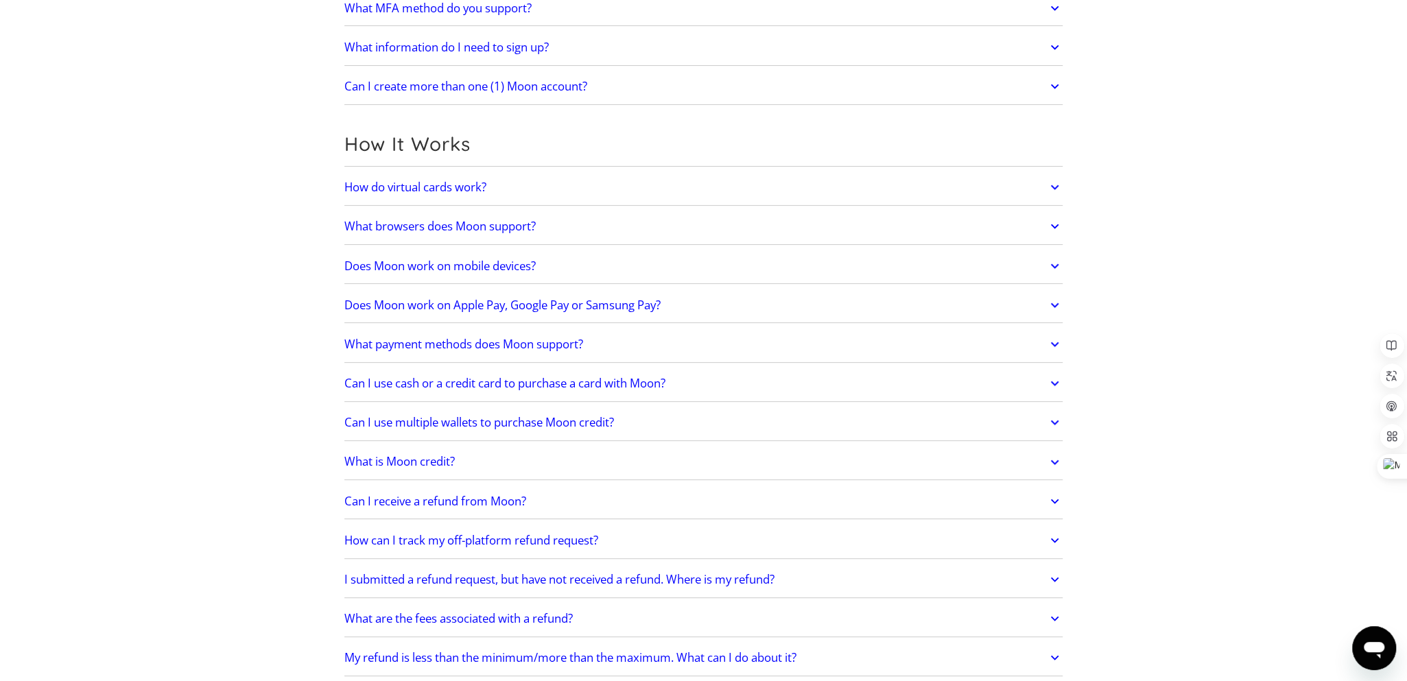
scroll to position [317, 0]
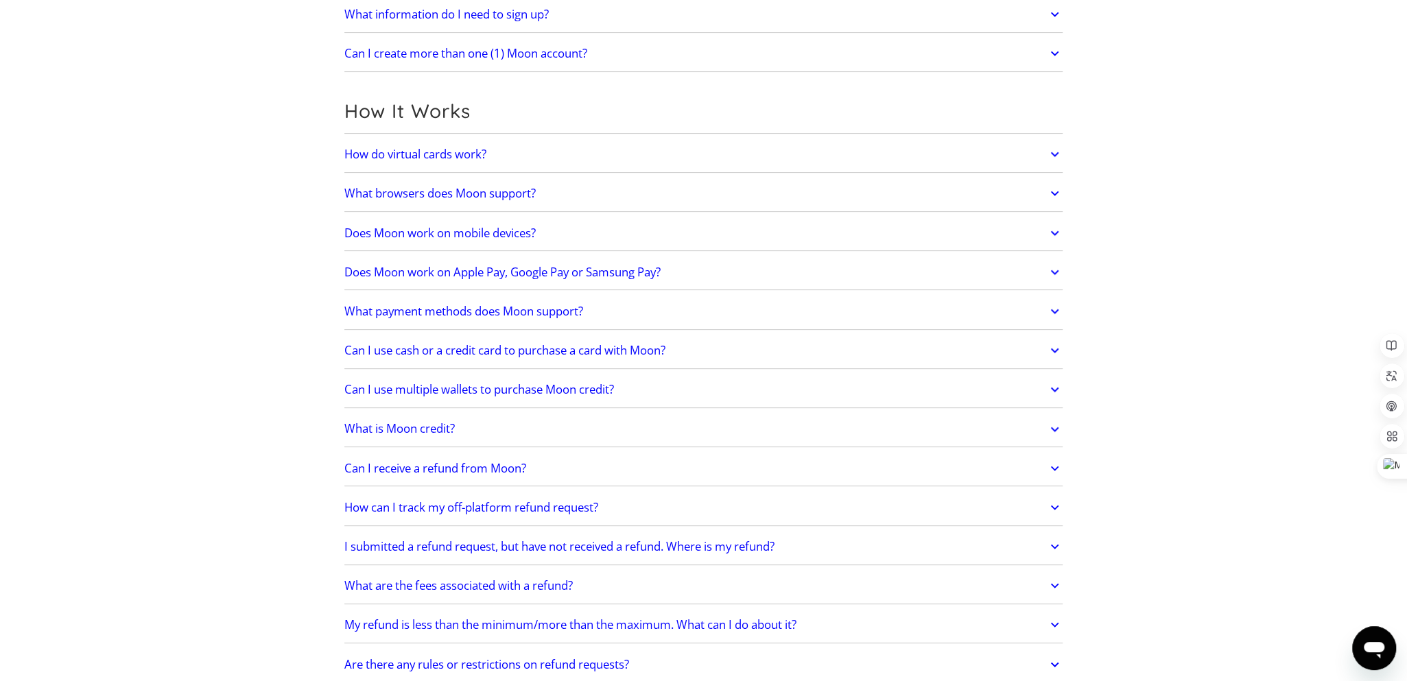
click at [640, 304] on link "What payment methods does Moon support?" at bounding box center [703, 311] width 719 height 29
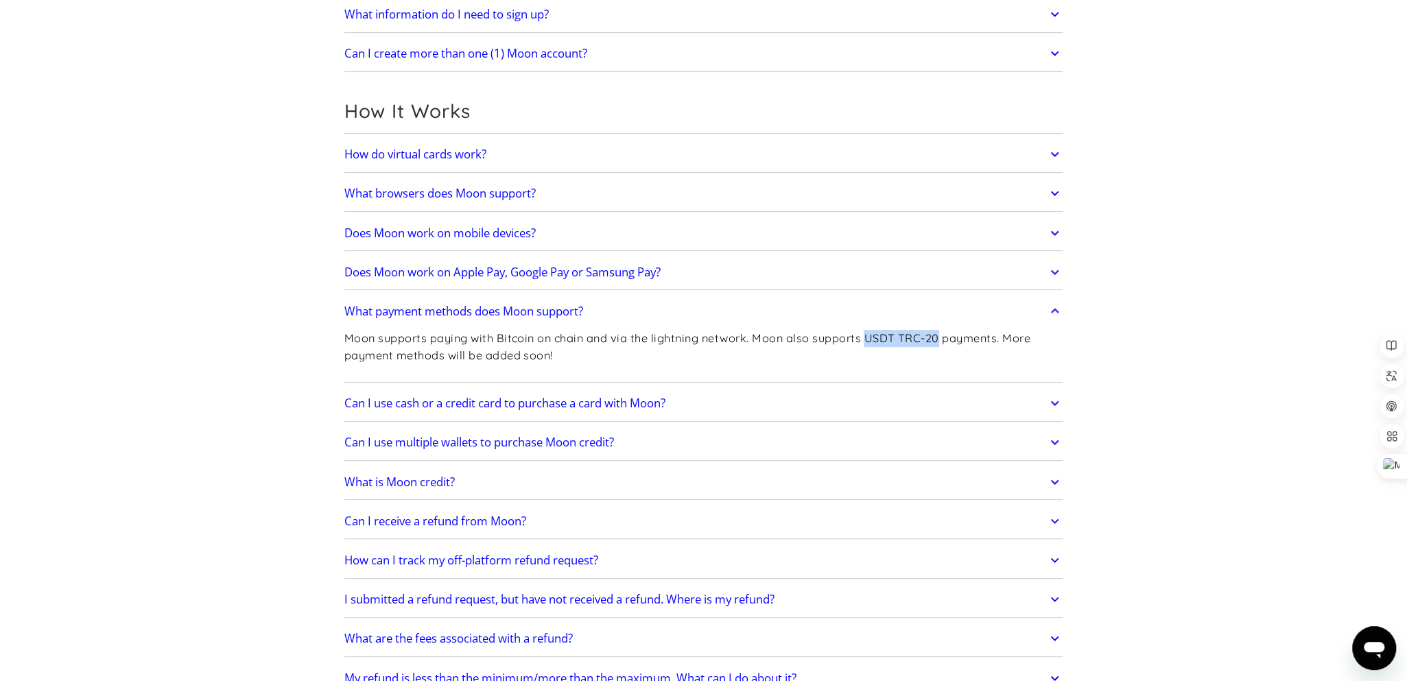
drag, startPoint x: 867, startPoint y: 335, endPoint x: 939, endPoint y: 335, distance: 72.7
click at [939, 335] on p "Moon supports paying with Bitcoin on chain and via the lightning network. Moon …" at bounding box center [703, 347] width 719 height 34
copy p "USDT TRC-20"
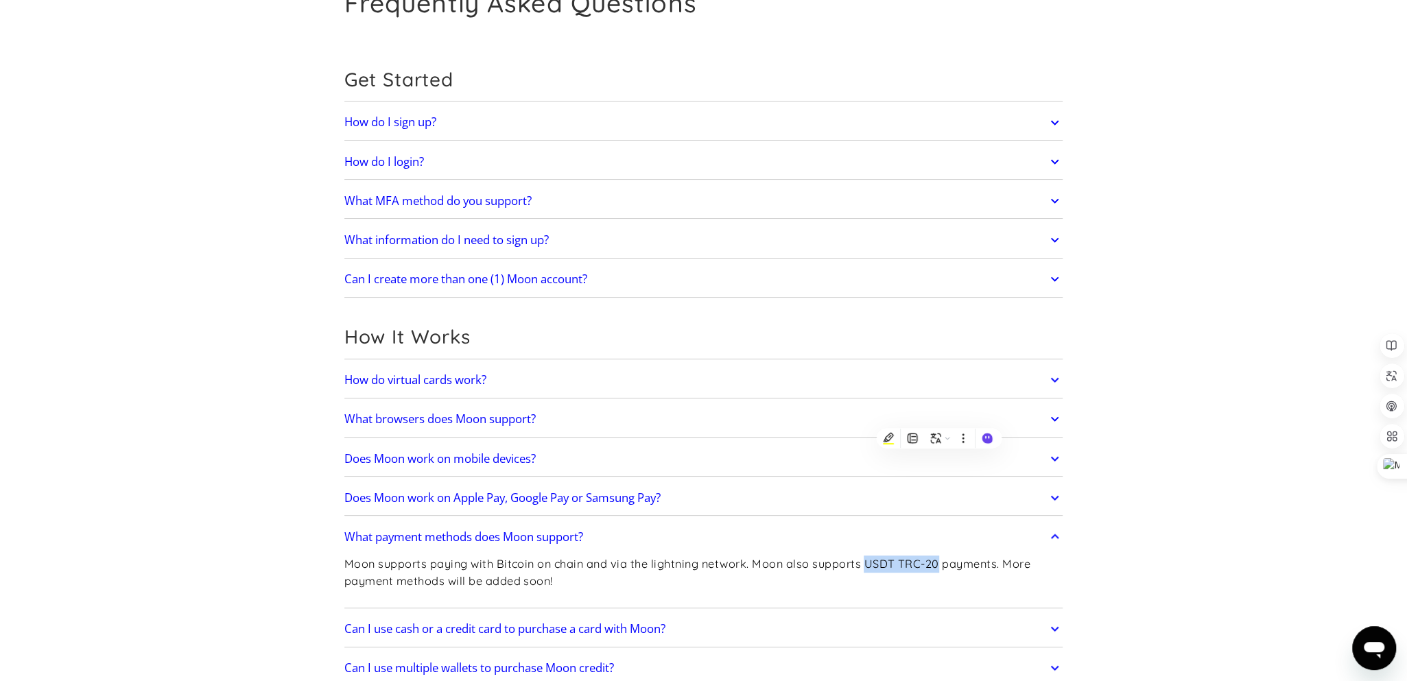
scroll to position [0, 0]
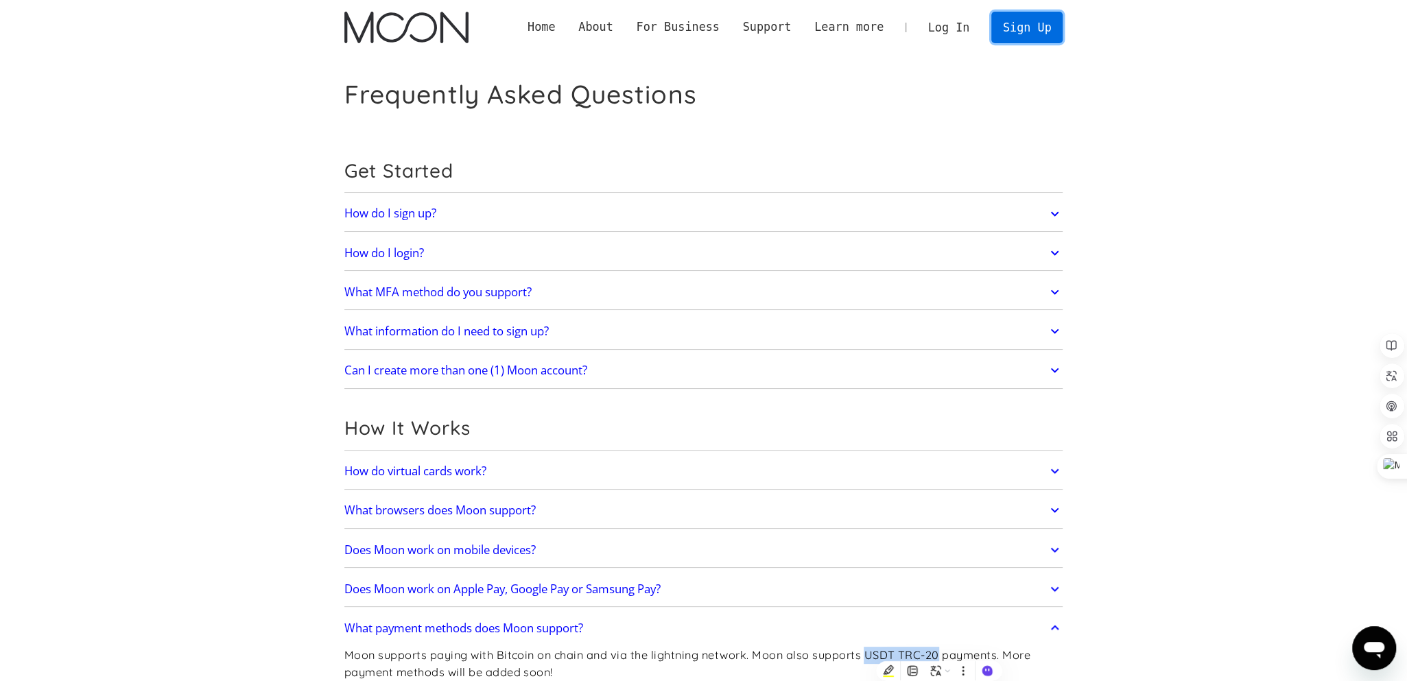
click at [1028, 25] on link "Sign Up" at bounding box center [1027, 27] width 71 height 31
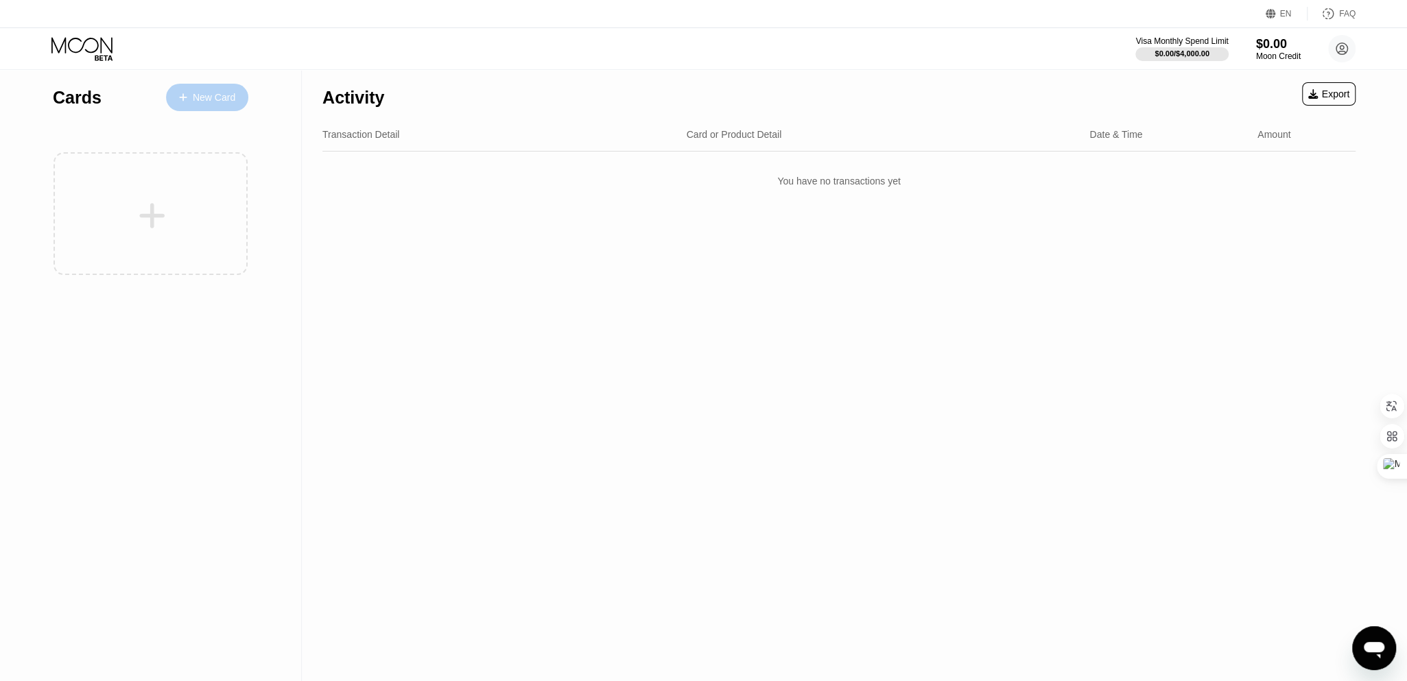
click at [215, 97] on div "New Card" at bounding box center [214, 98] width 43 height 12
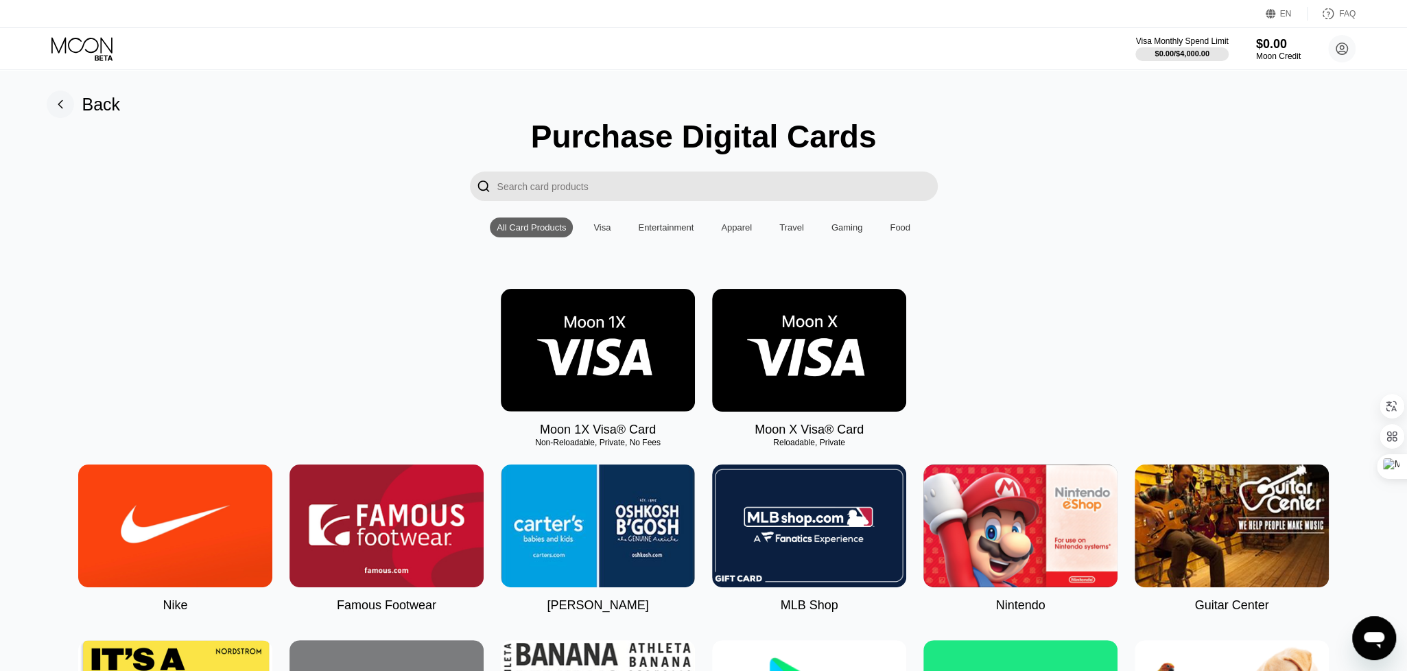
click at [756, 192] on input "Search card products" at bounding box center [718, 187] width 441 height 30
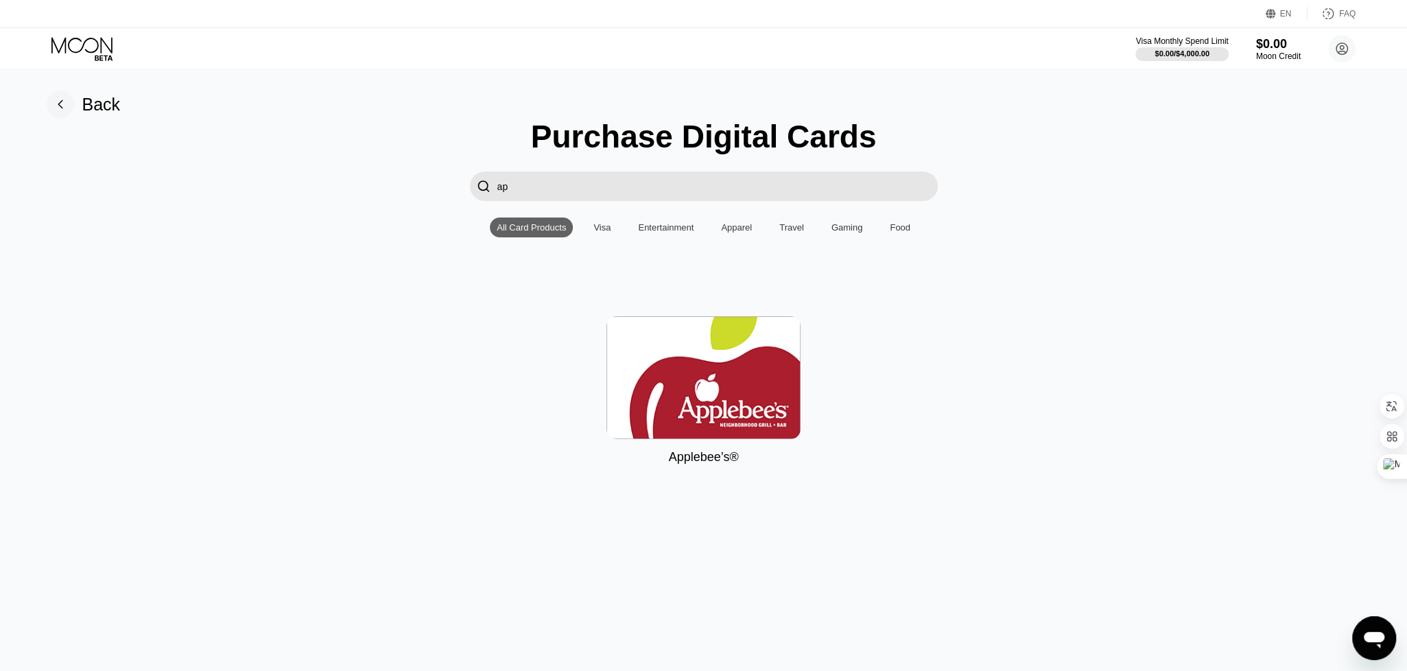
type input "a"
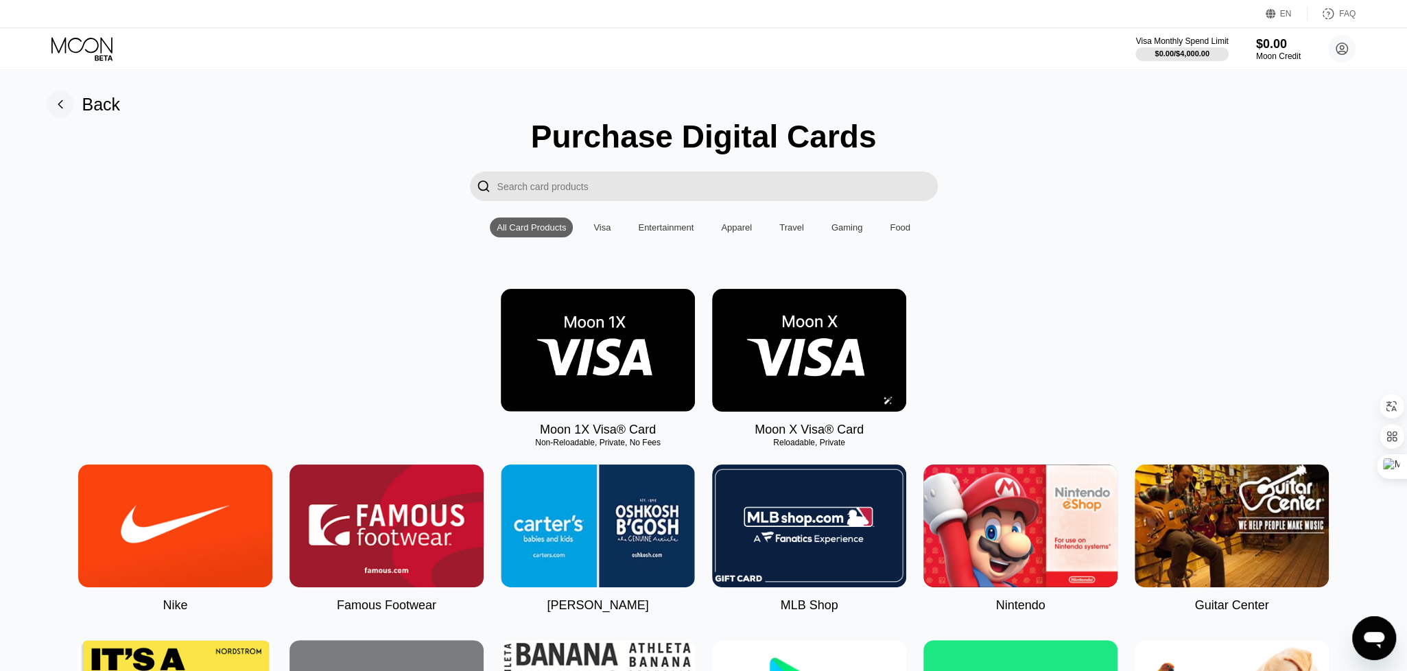
click at [810, 340] on img at bounding box center [809, 350] width 194 height 123
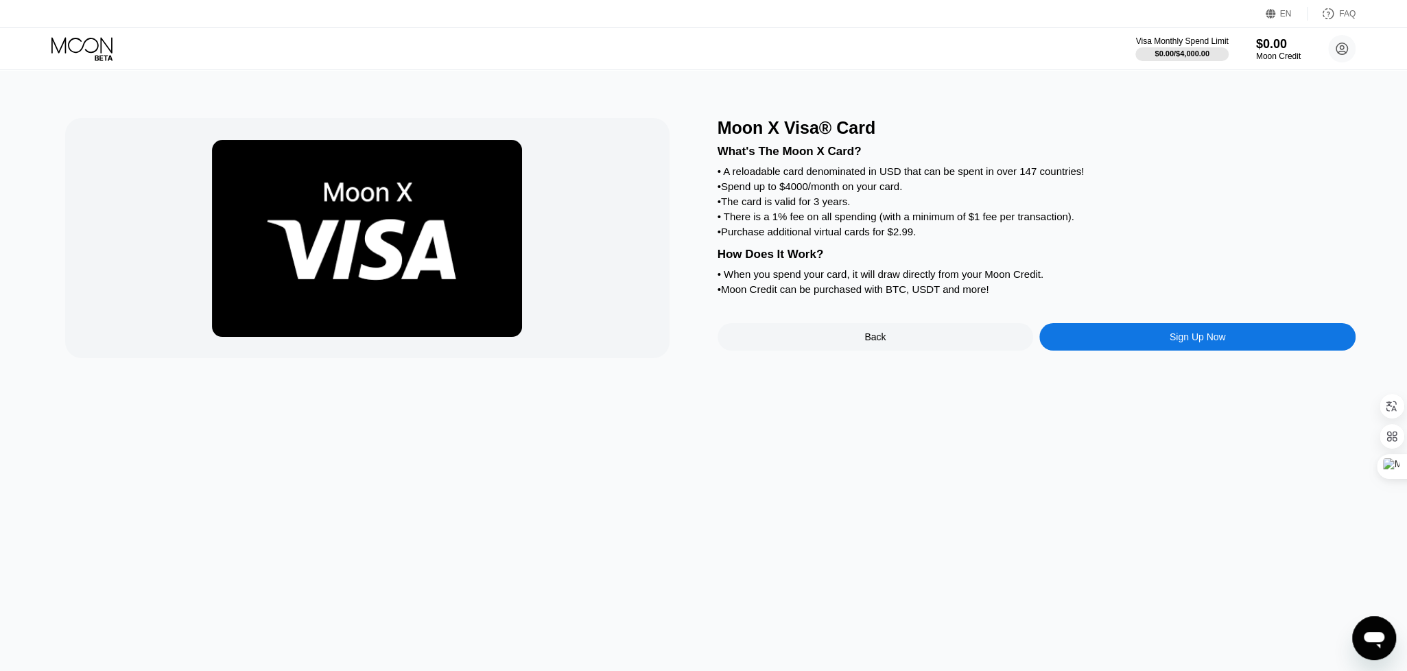
click at [778, 351] on div "Back" at bounding box center [876, 336] width 316 height 27
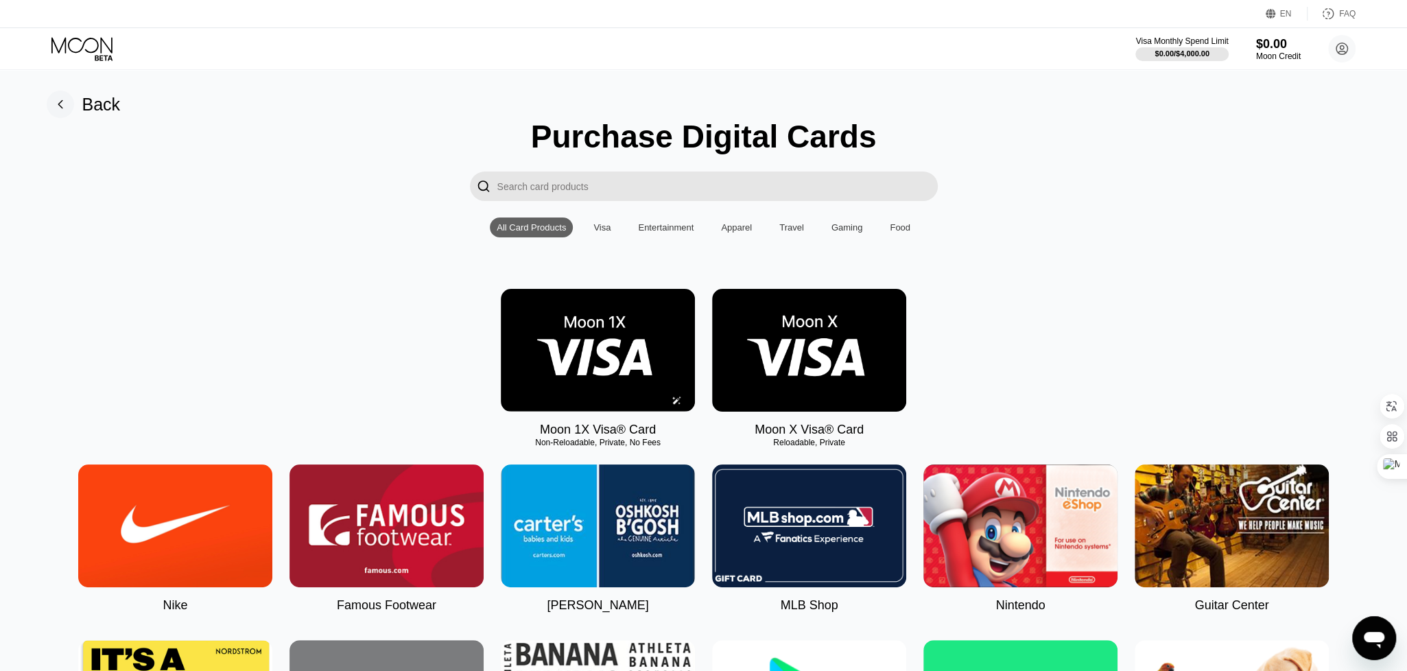
click at [610, 353] on img at bounding box center [598, 350] width 194 height 123
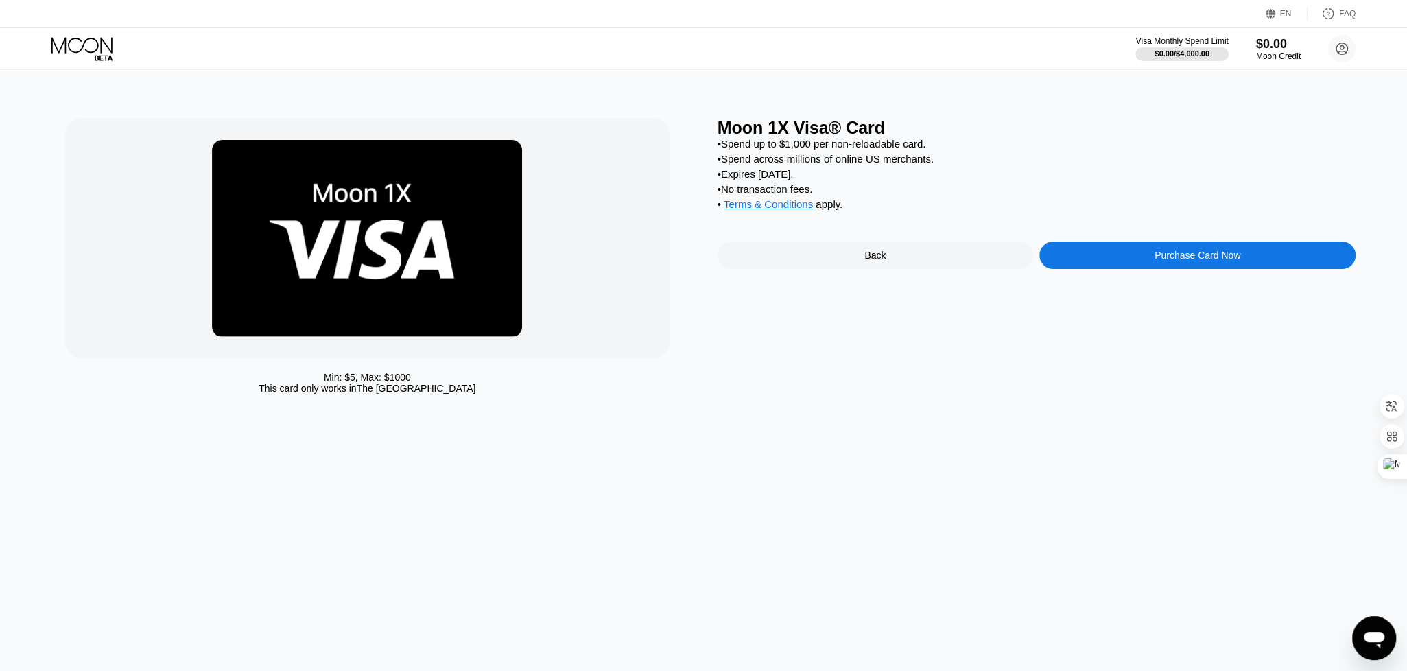
click at [801, 210] on span "Terms & Conditions" at bounding box center [768, 204] width 89 height 12
click at [839, 266] on div "Back" at bounding box center [876, 255] width 316 height 27
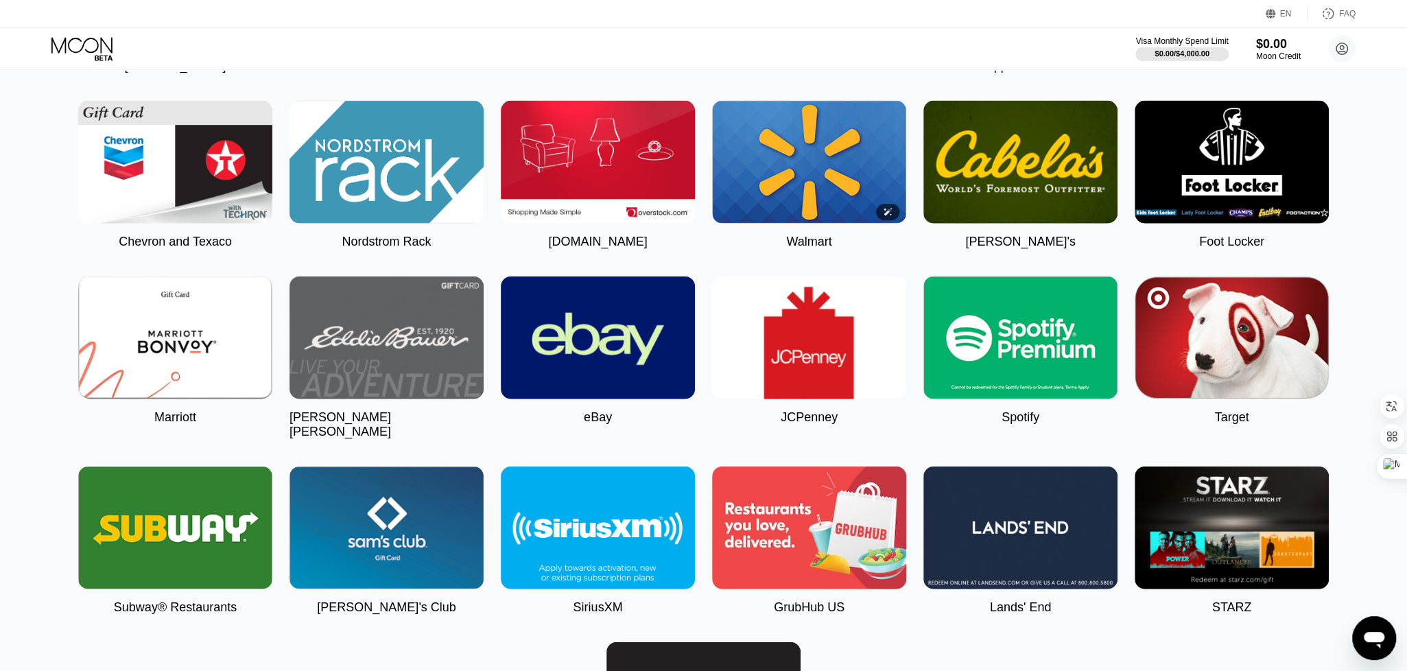
scroll to position [2676, 0]
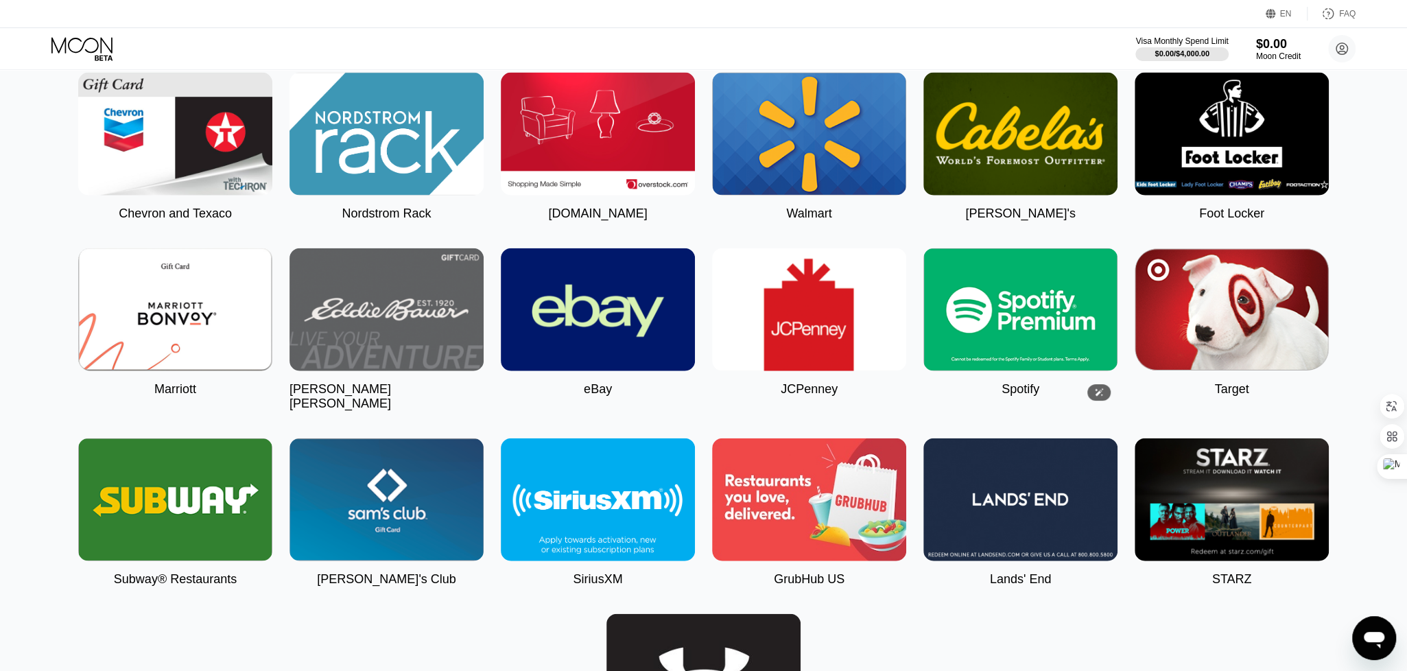
click at [1035, 340] on img at bounding box center [1021, 309] width 194 height 123
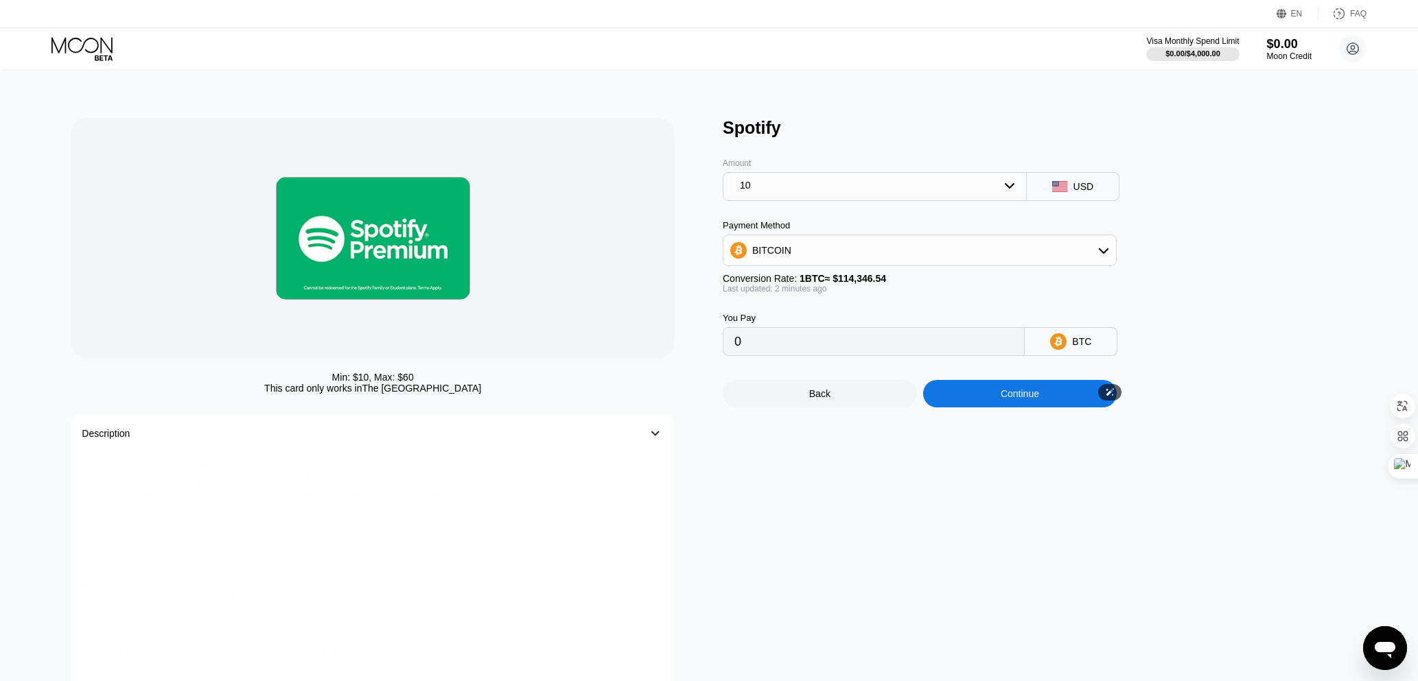
type input "0.00008746"
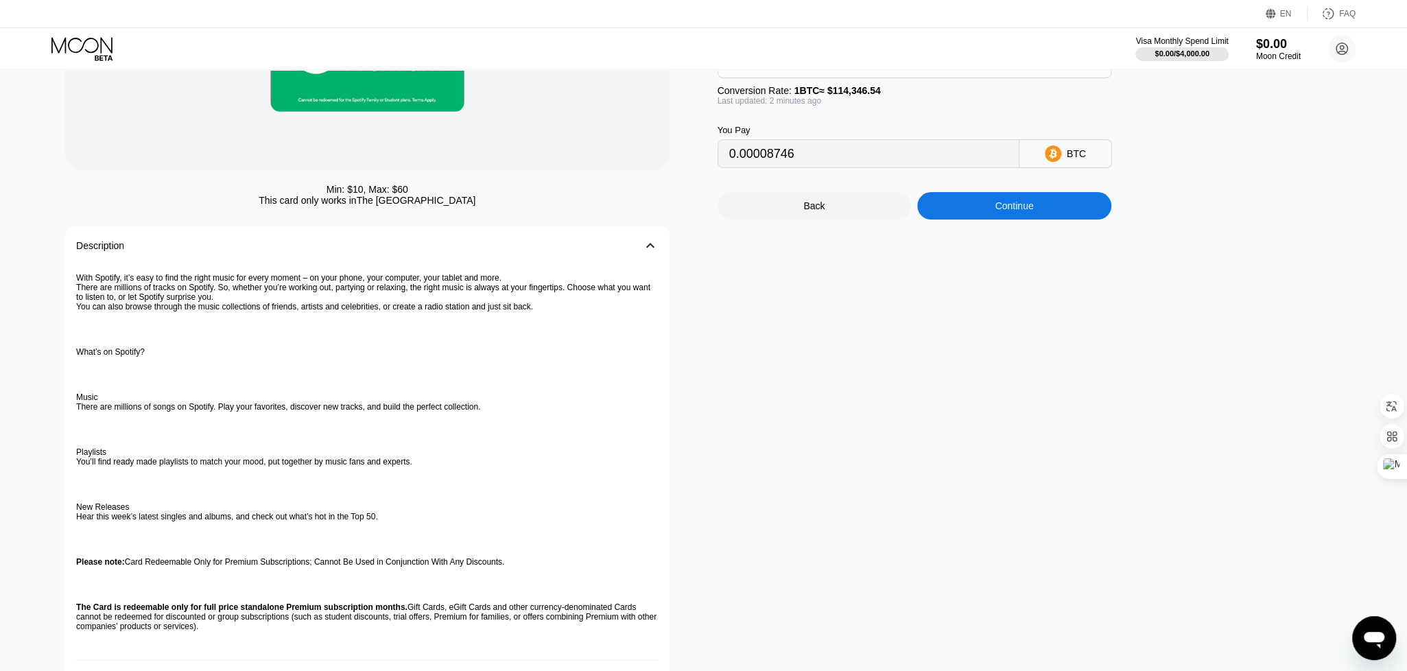
scroll to position [187, 0]
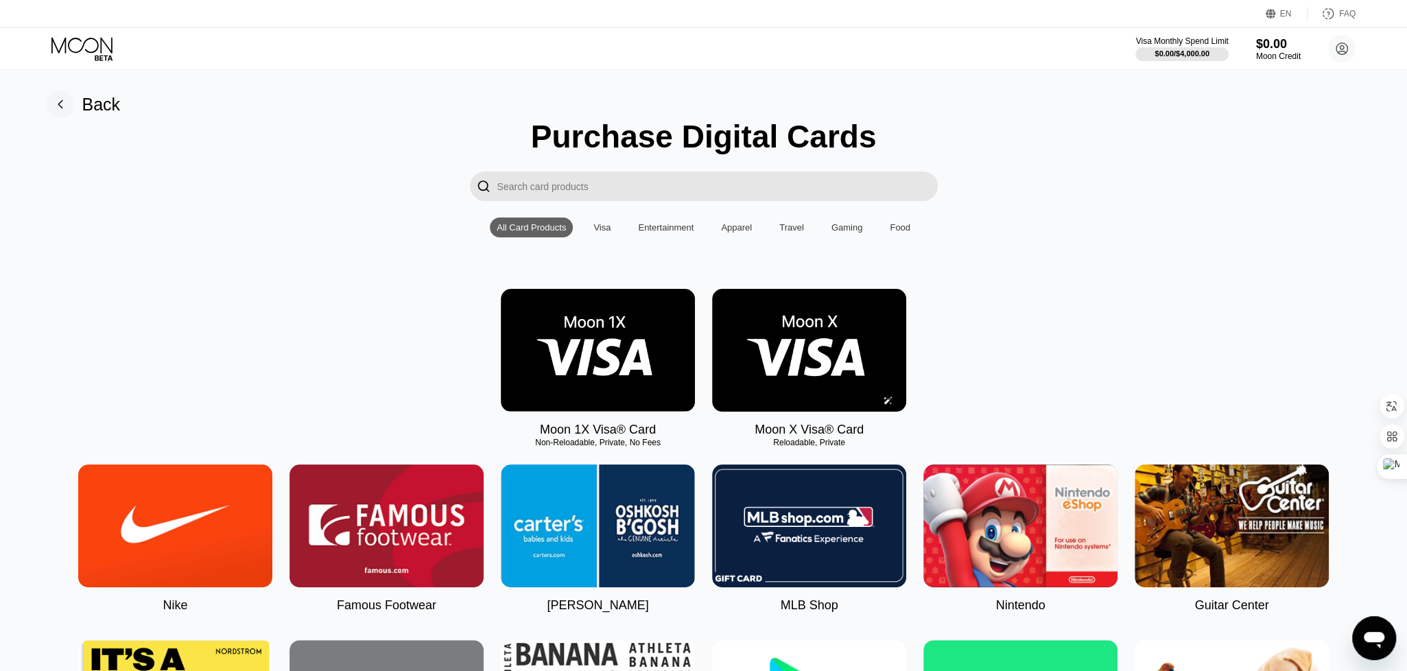
click at [810, 338] on img at bounding box center [809, 350] width 194 height 123
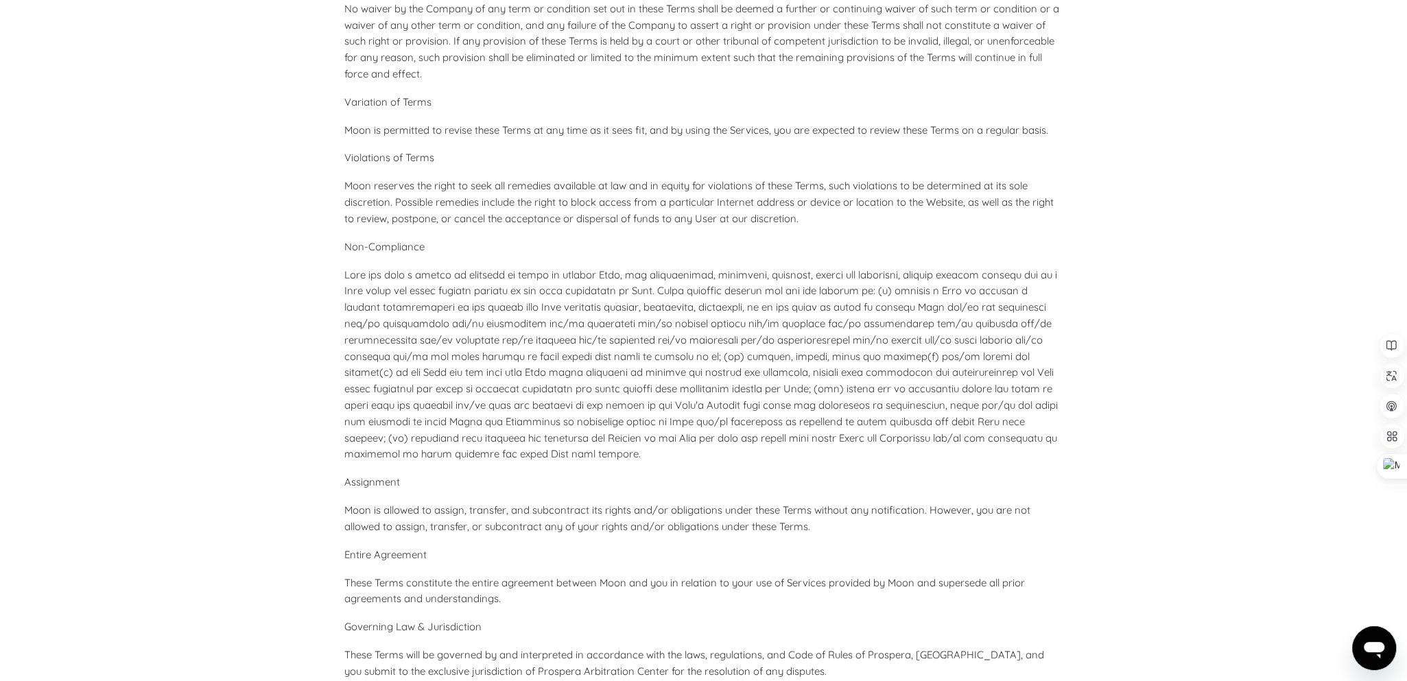
scroll to position [6061, 0]
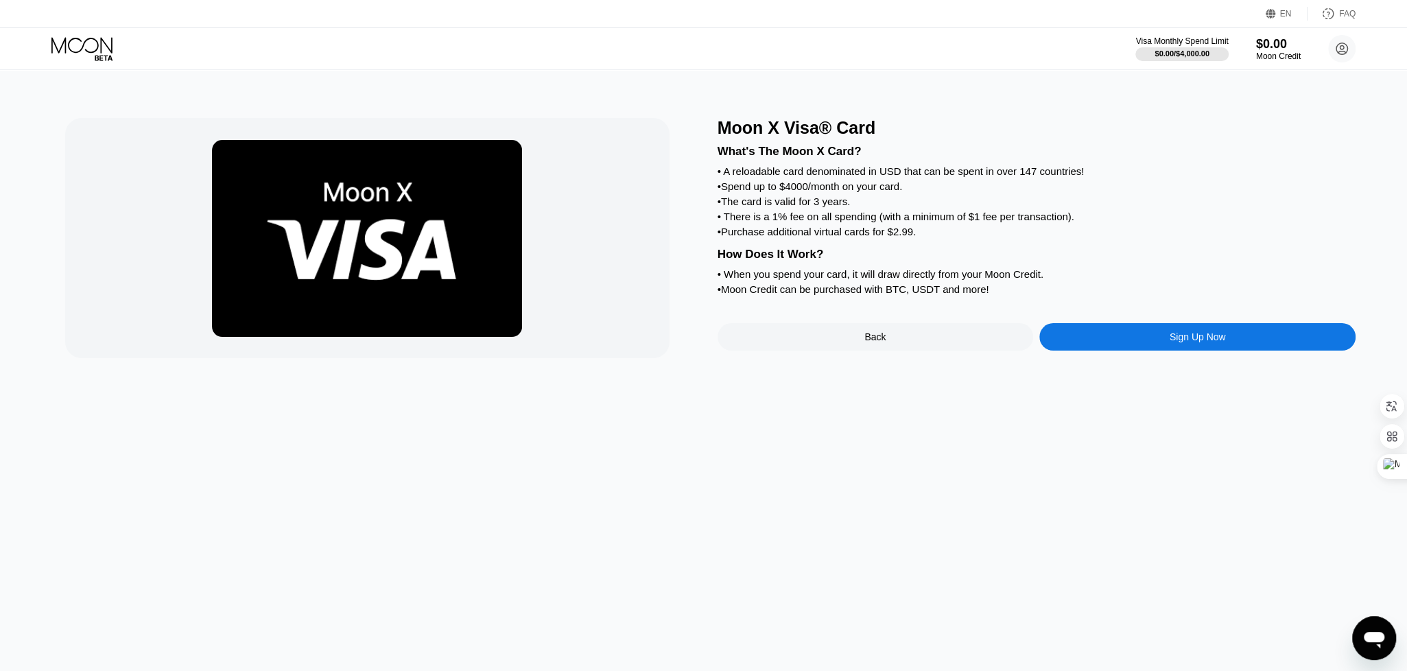
click at [1132, 351] on div "Sign Up Now" at bounding box center [1198, 336] width 316 height 27
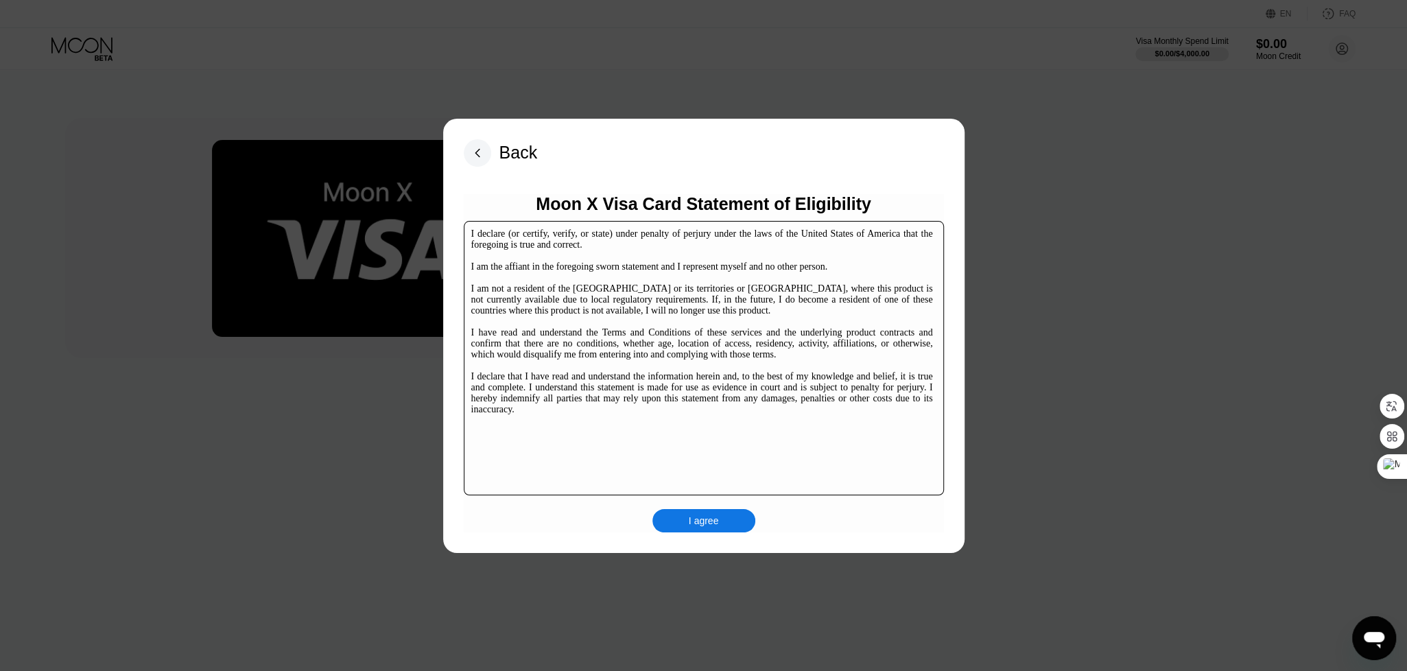
click at [703, 518] on div "I agree" at bounding box center [704, 521] width 30 height 12
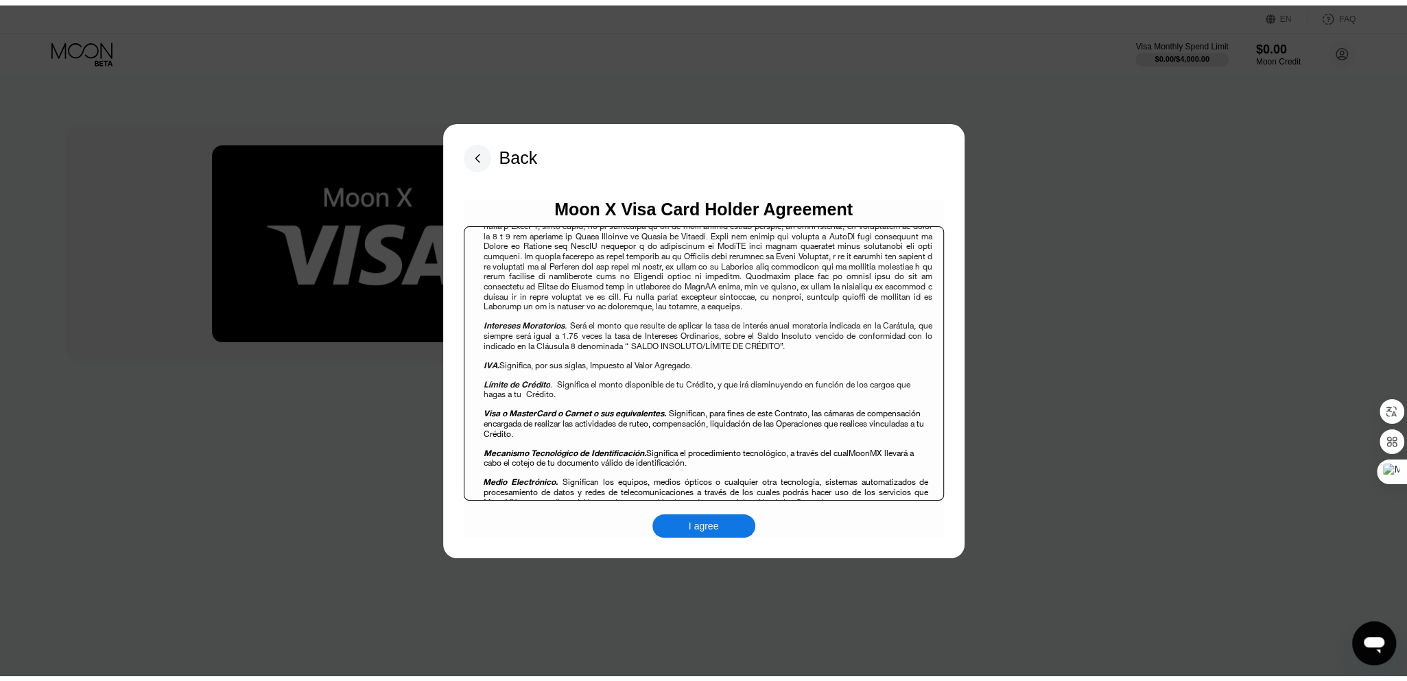
scroll to position [1372, 0]
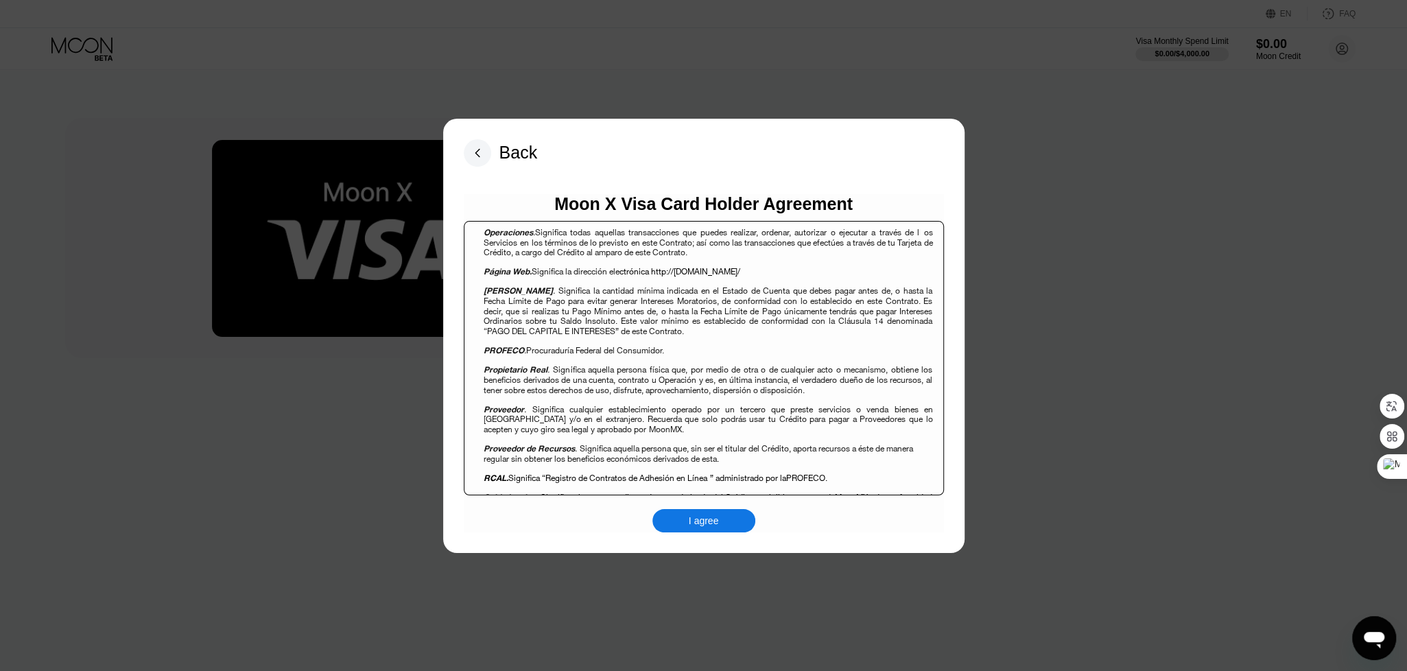
click at [716, 519] on div "I agree" at bounding box center [704, 521] width 30 height 12
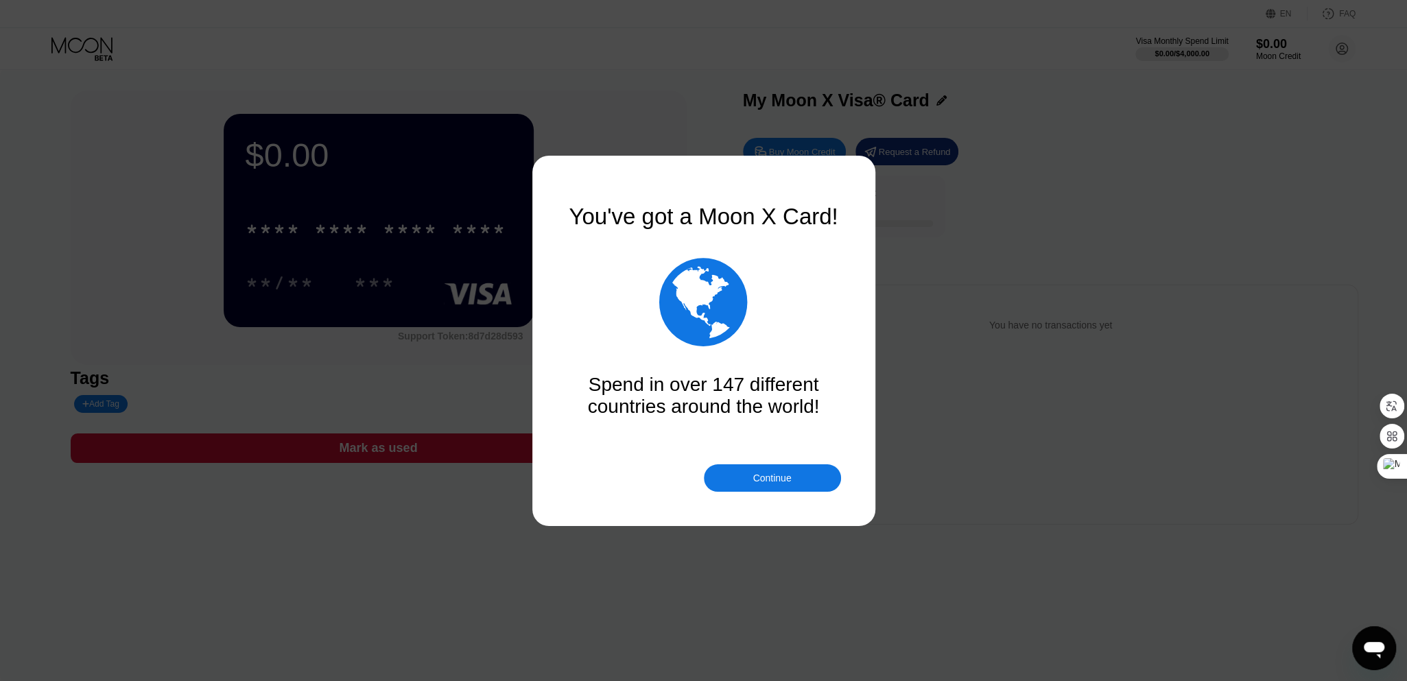
click at [788, 476] on div "Continue" at bounding box center [772, 478] width 38 height 11
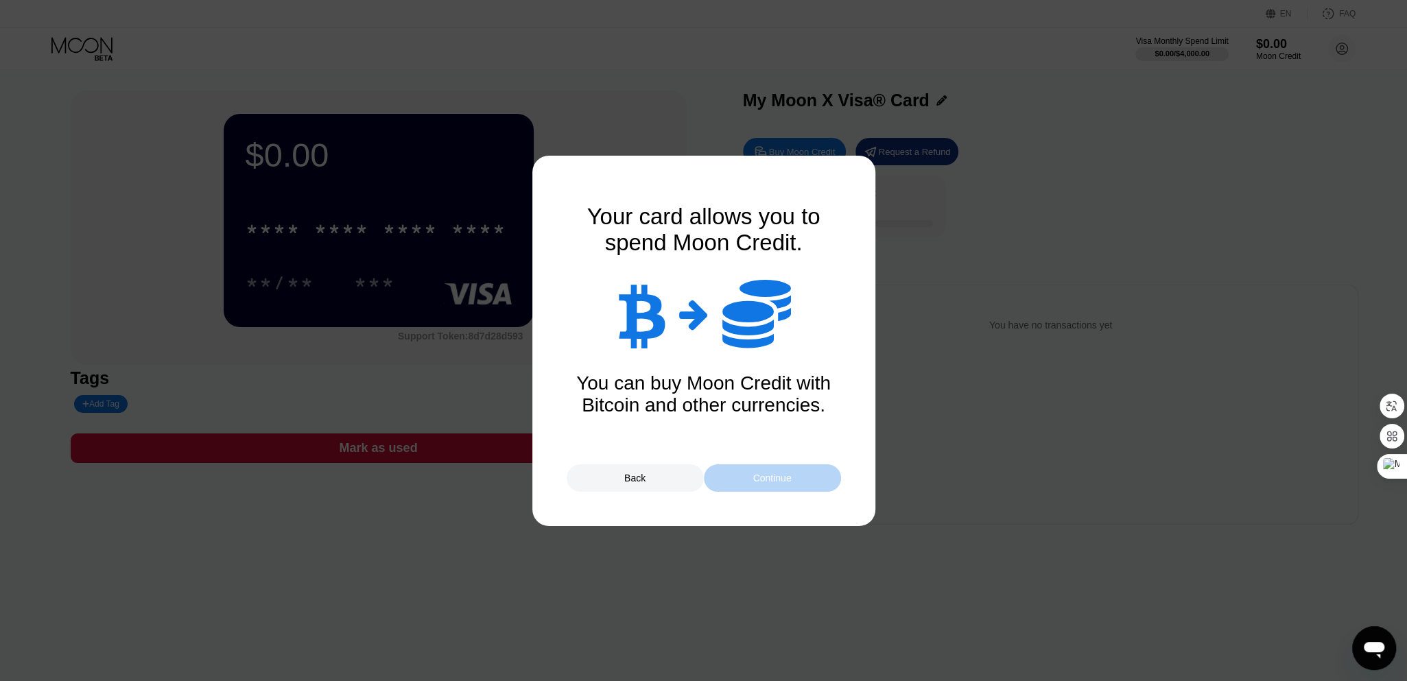
click at [788, 476] on div "Continue" at bounding box center [772, 478] width 38 height 11
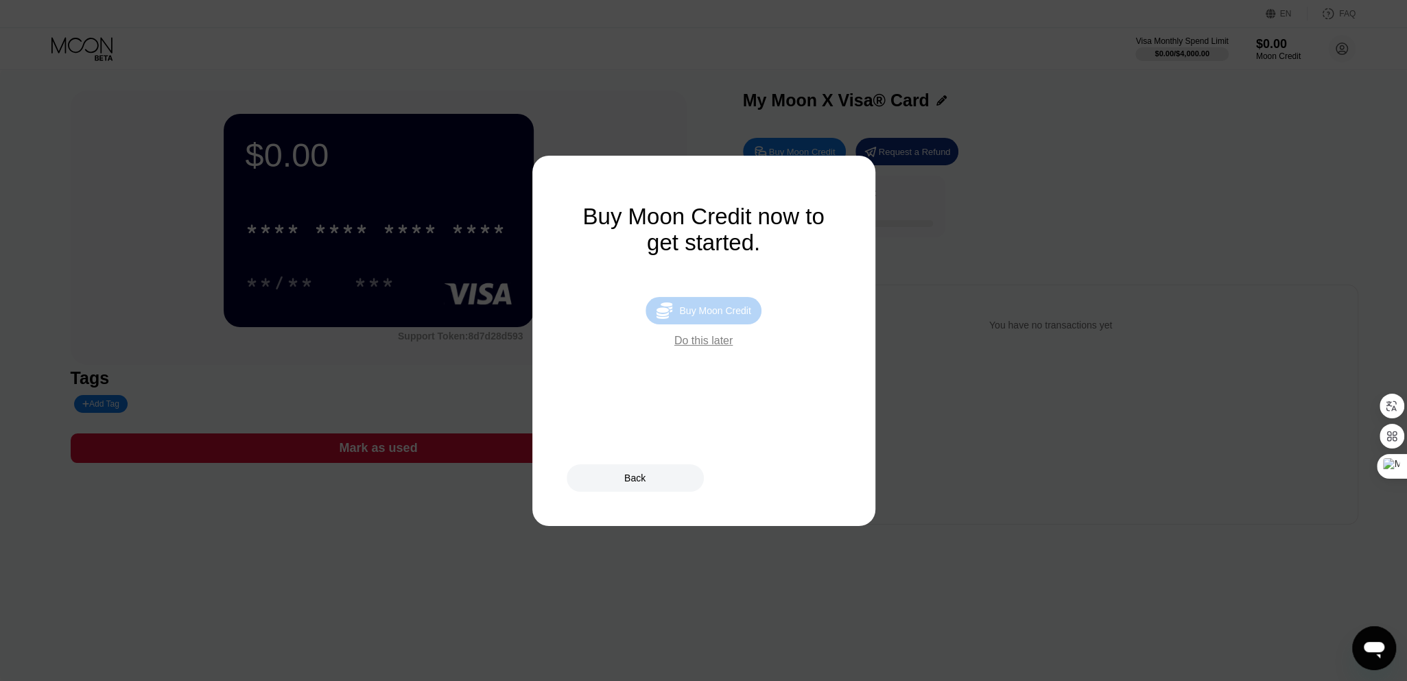
click at [721, 315] on div "Buy Moon Credit" at bounding box center [714, 310] width 71 height 11
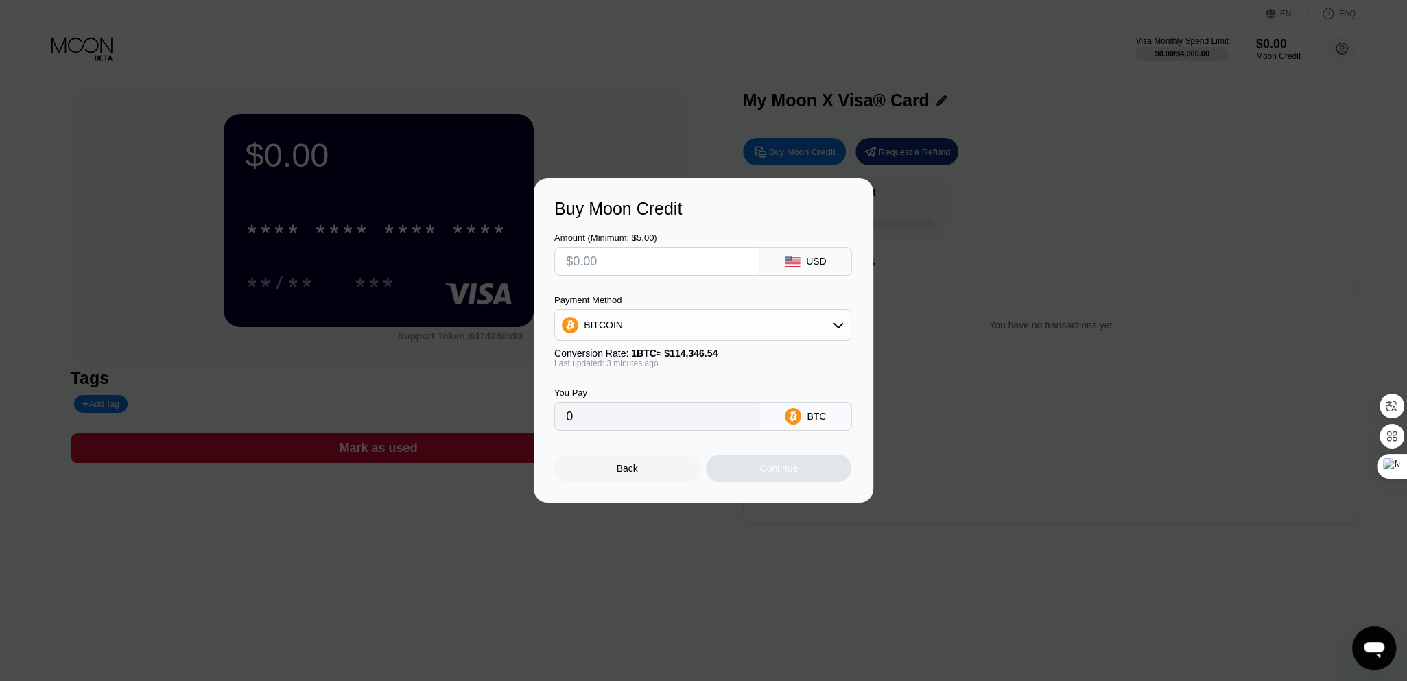
click at [696, 261] on input "text" at bounding box center [657, 261] width 182 height 27
type input "$1"
type input "0.00000875"
type input "$10"
type input "0.00008746"
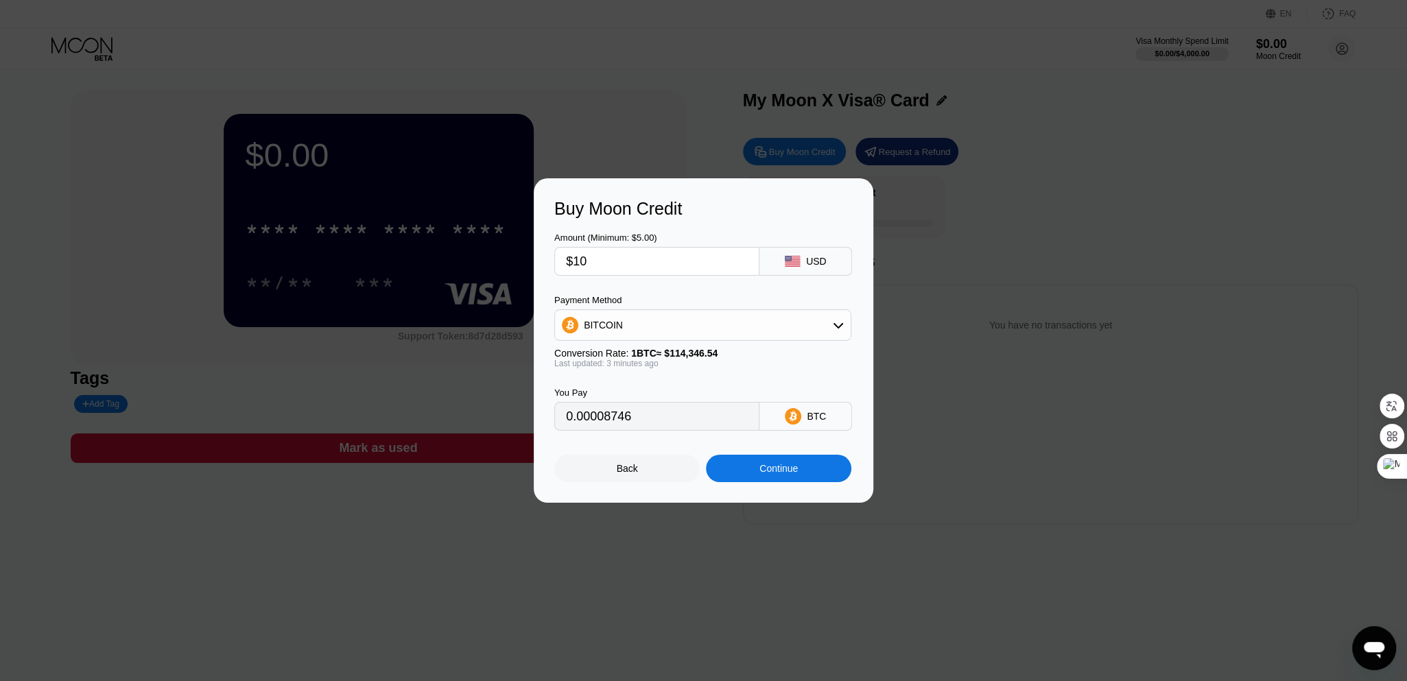
type input "$100"
type input "0.00087454"
type input "$100"
drag, startPoint x: 589, startPoint y: 422, endPoint x: 602, endPoint y: 421, distance: 12.4
click at [602, 421] on input "0.00087454" at bounding box center [657, 416] width 182 height 27
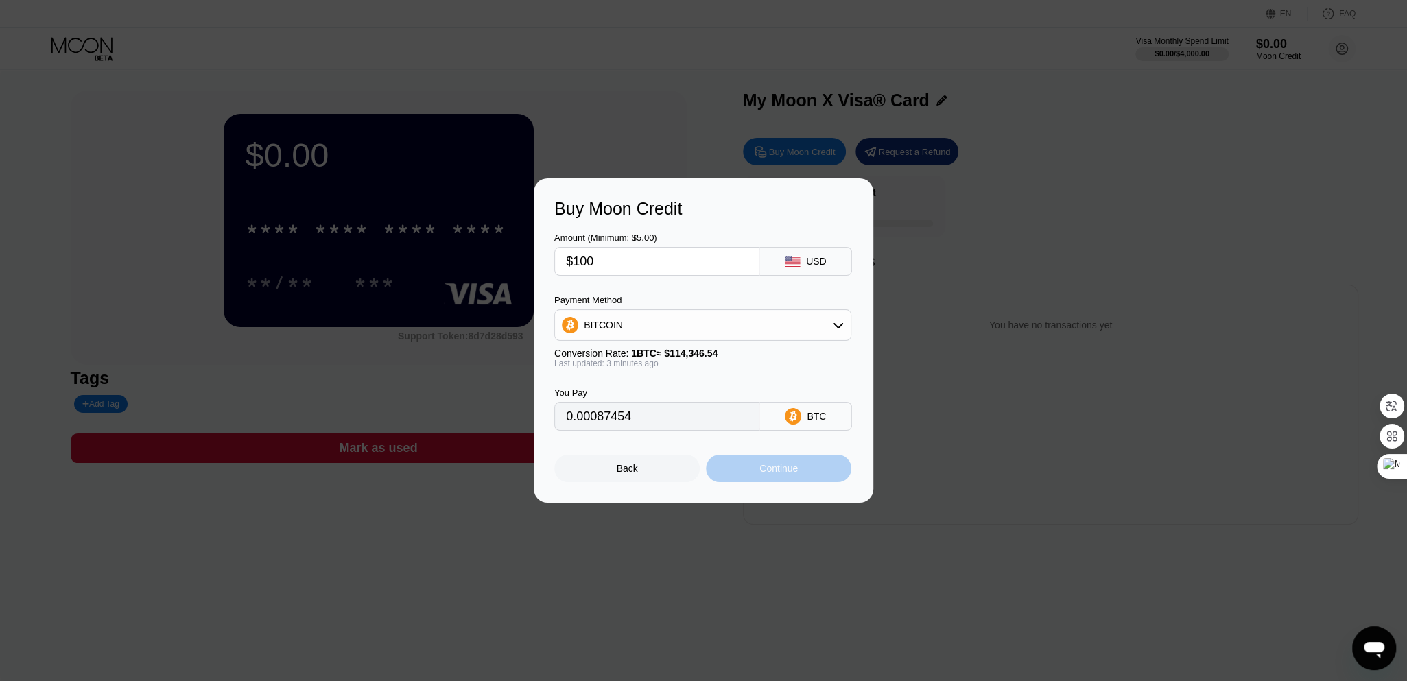
click at [809, 471] on div "Continue" at bounding box center [778, 468] width 145 height 27
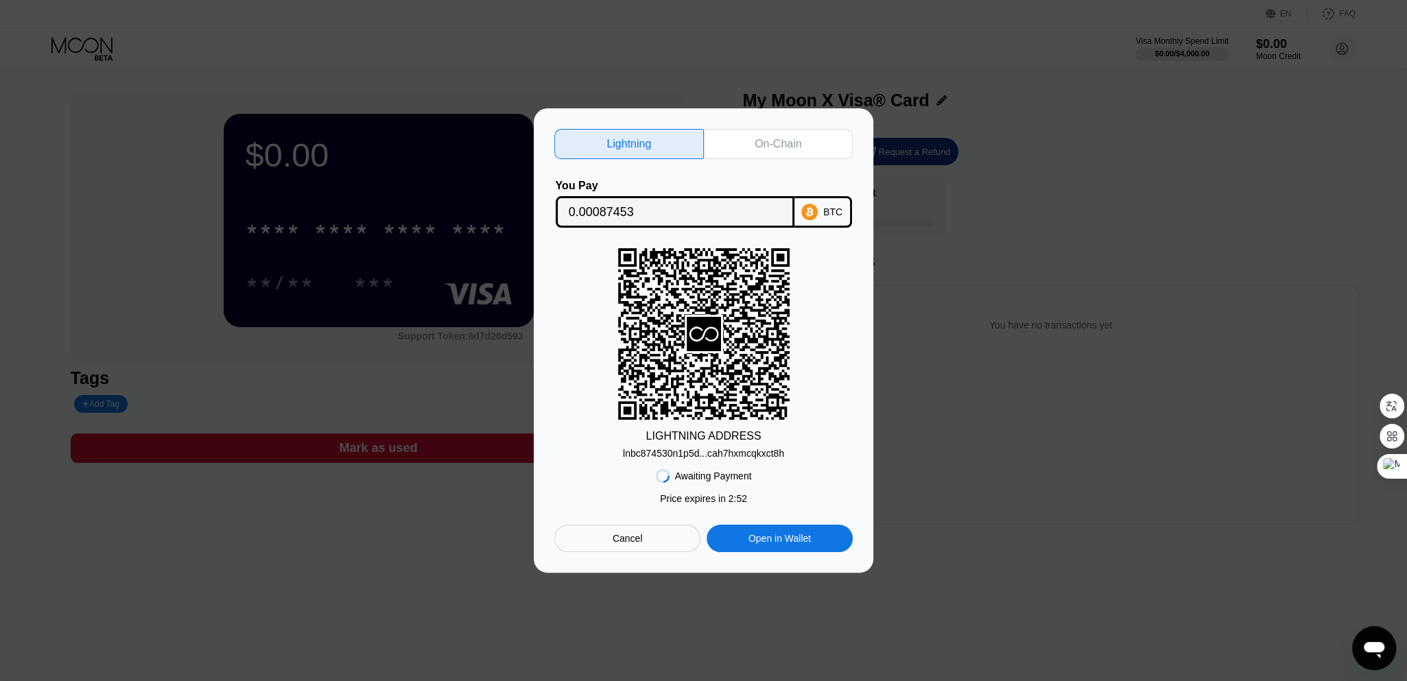
click at [642, 539] on div "Cancel" at bounding box center [627, 538] width 146 height 27
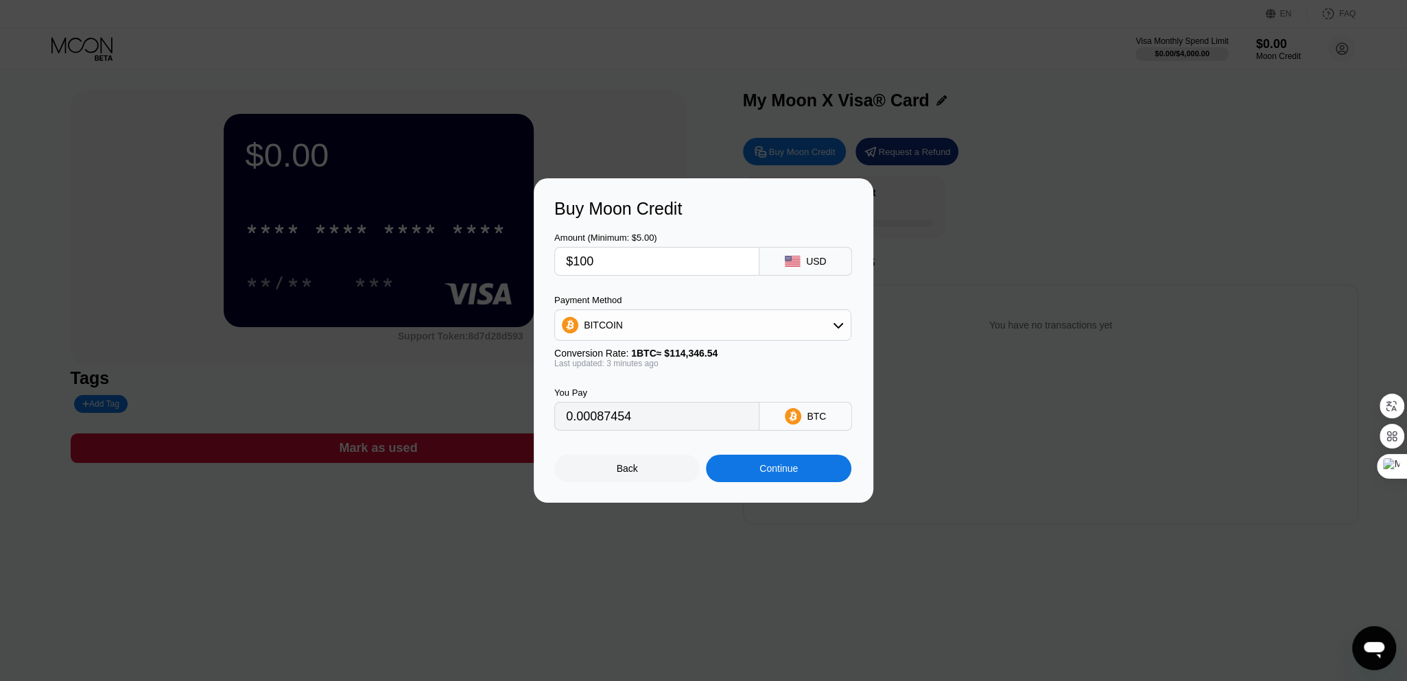
type input "0.00087459"
click at [760, 331] on div "BITCOIN" at bounding box center [703, 325] width 296 height 27
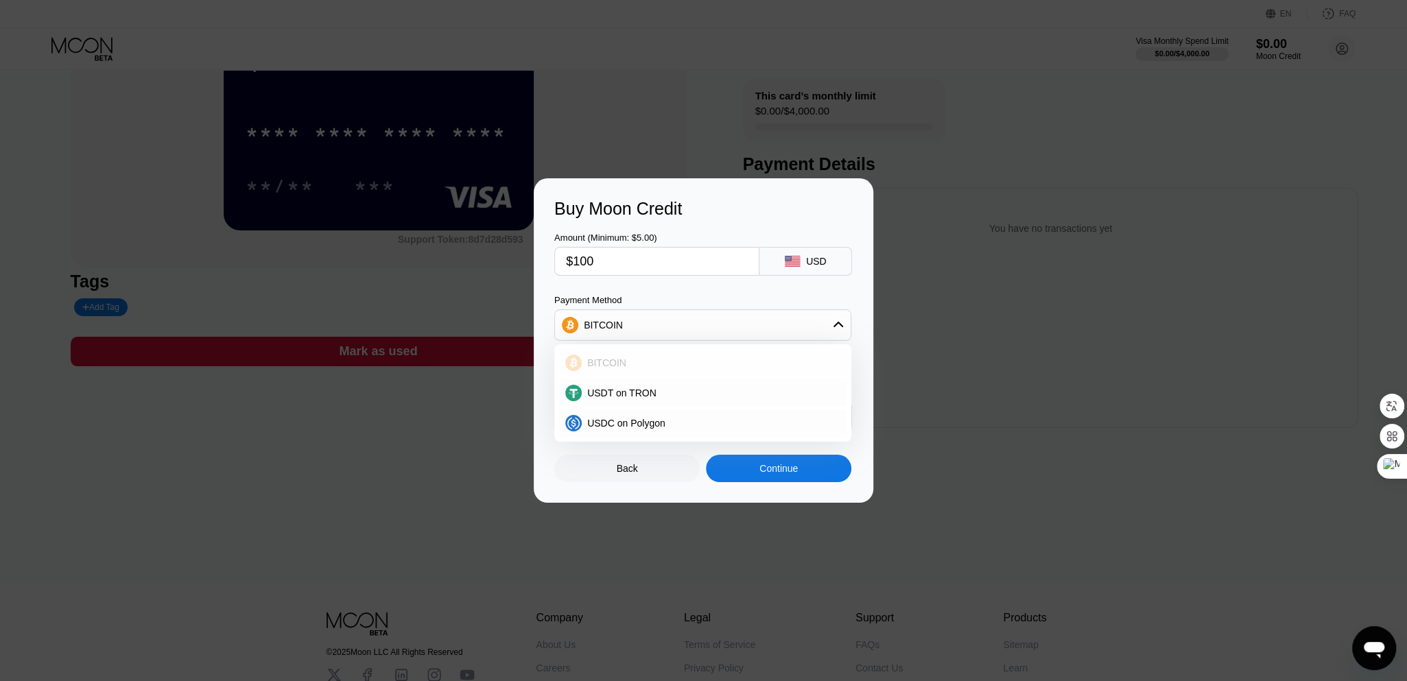
scroll to position [137, 0]
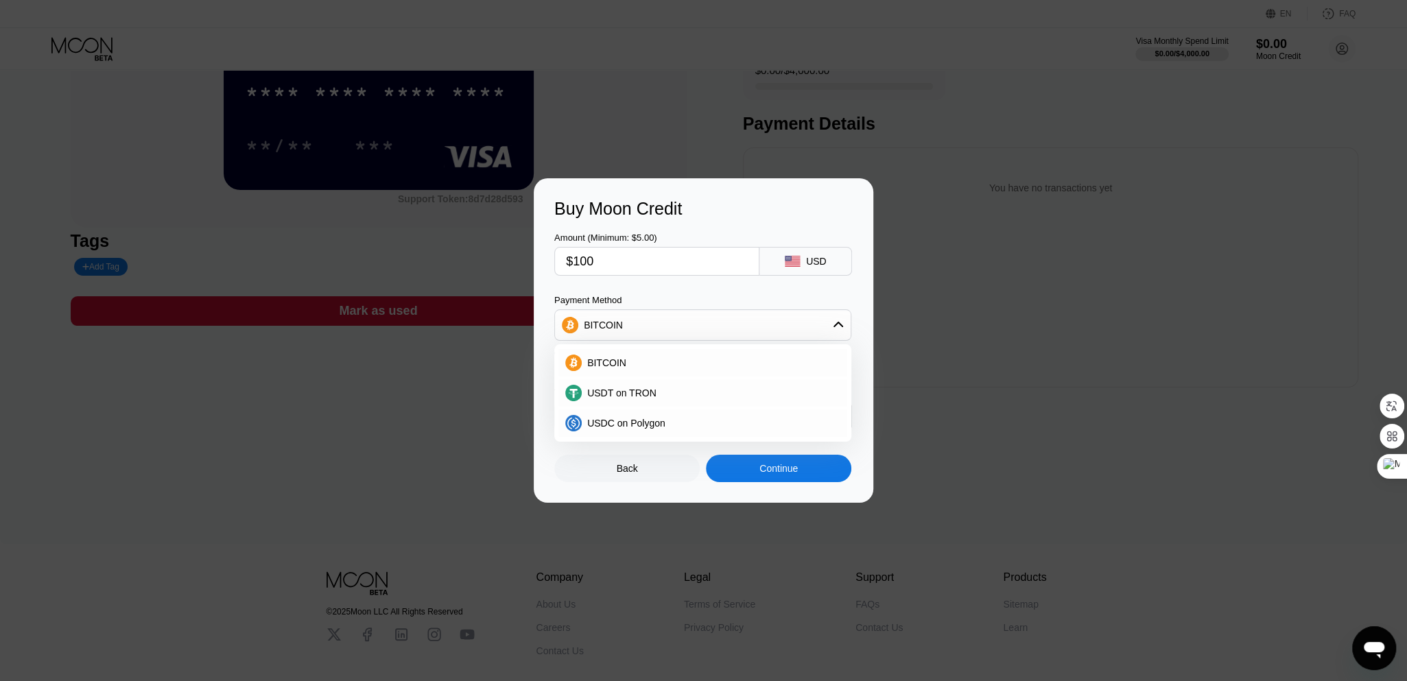
click at [777, 223] on div "Amount (Minimum: $5.00) $100 USD" at bounding box center [703, 247] width 299 height 57
click at [653, 480] on div "Back" at bounding box center [626, 468] width 145 height 27
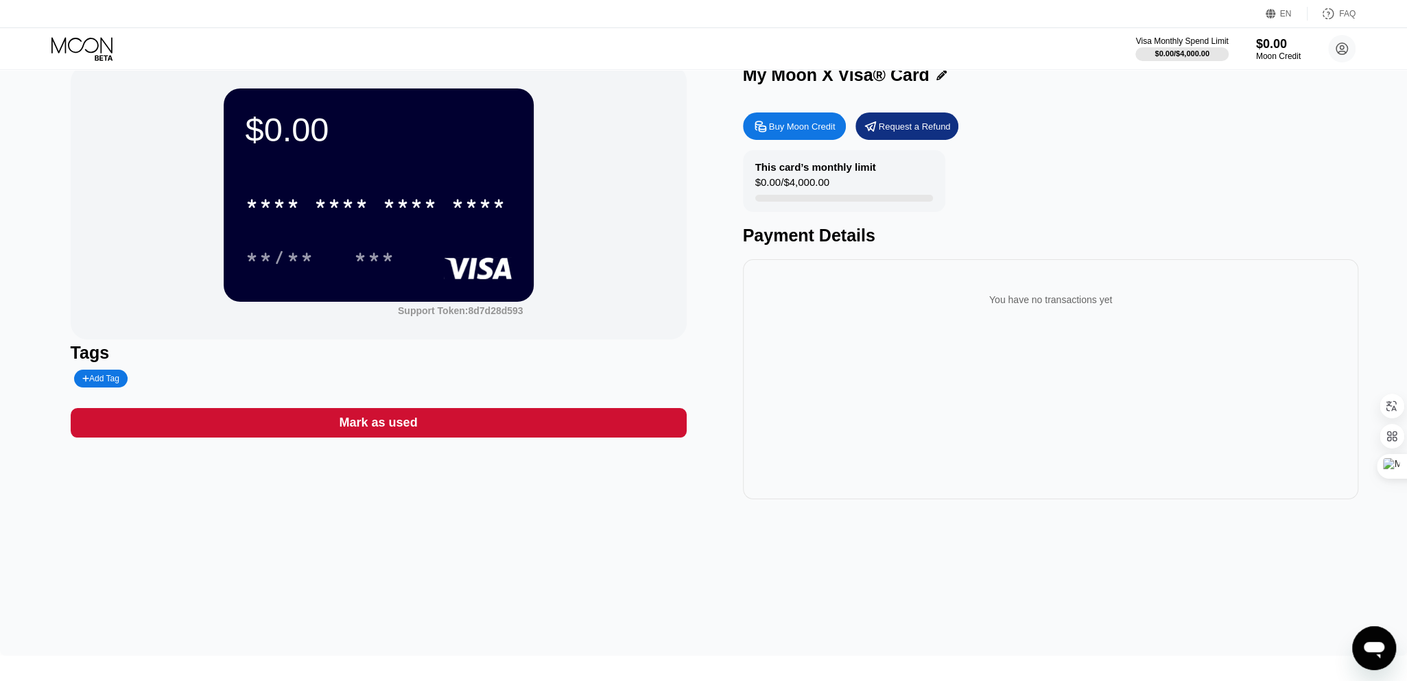
scroll to position [0, 0]
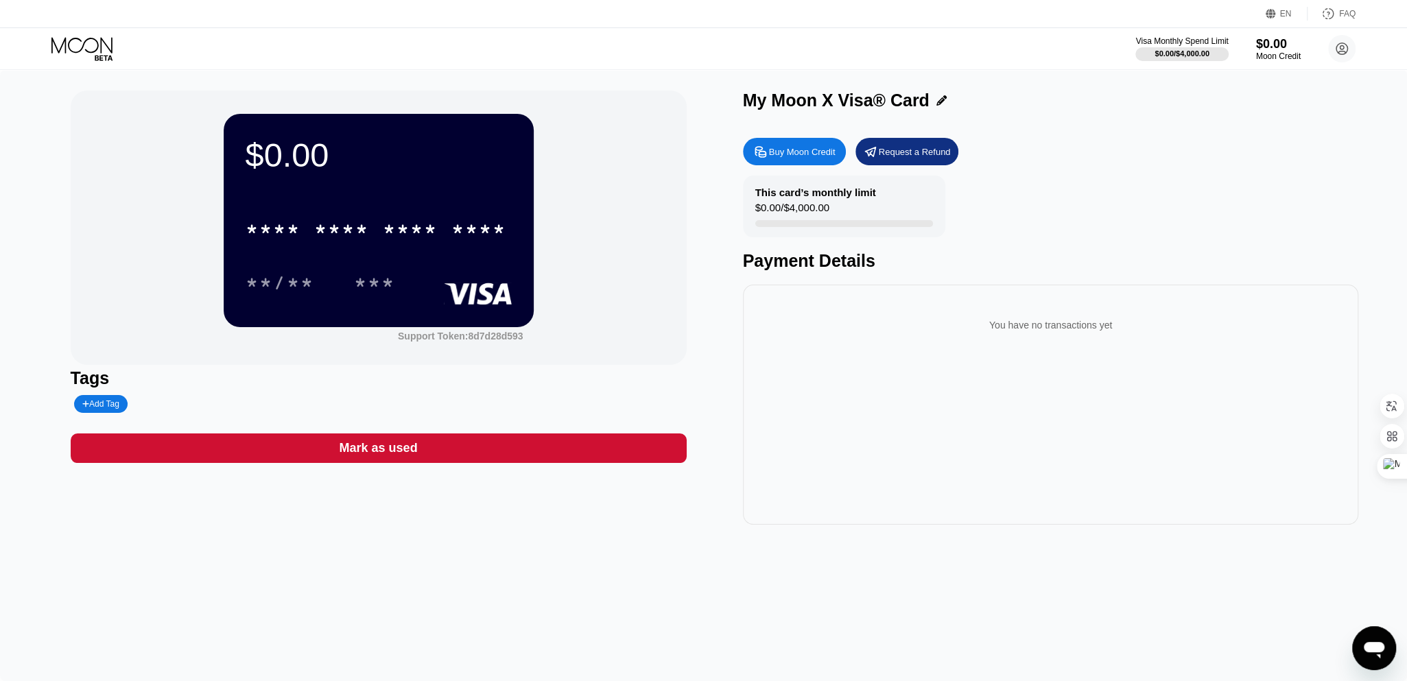
click at [441, 212] on div "* * * * * * * * * * * * ****" at bounding box center [379, 225] width 266 height 47
click at [433, 230] on div "* * * *" at bounding box center [410, 231] width 55 height 22
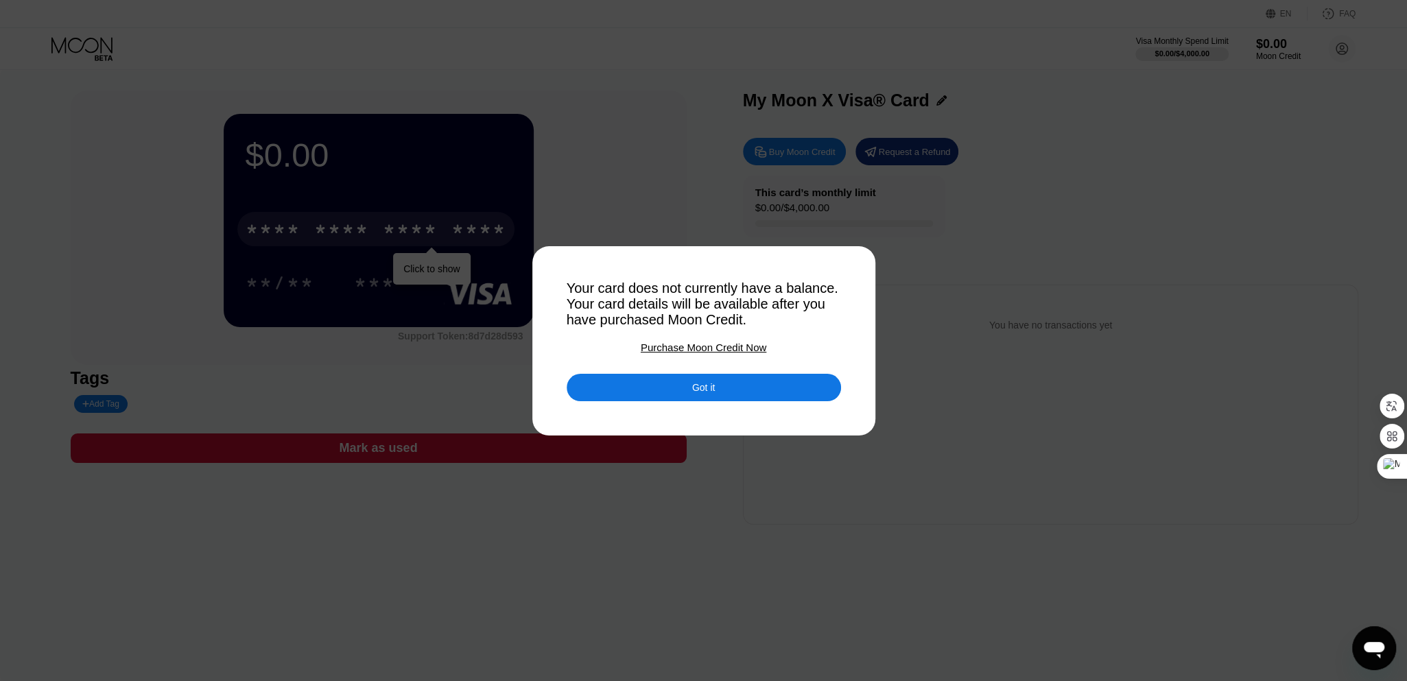
click at [760, 388] on div "Got it" at bounding box center [704, 387] width 274 height 27
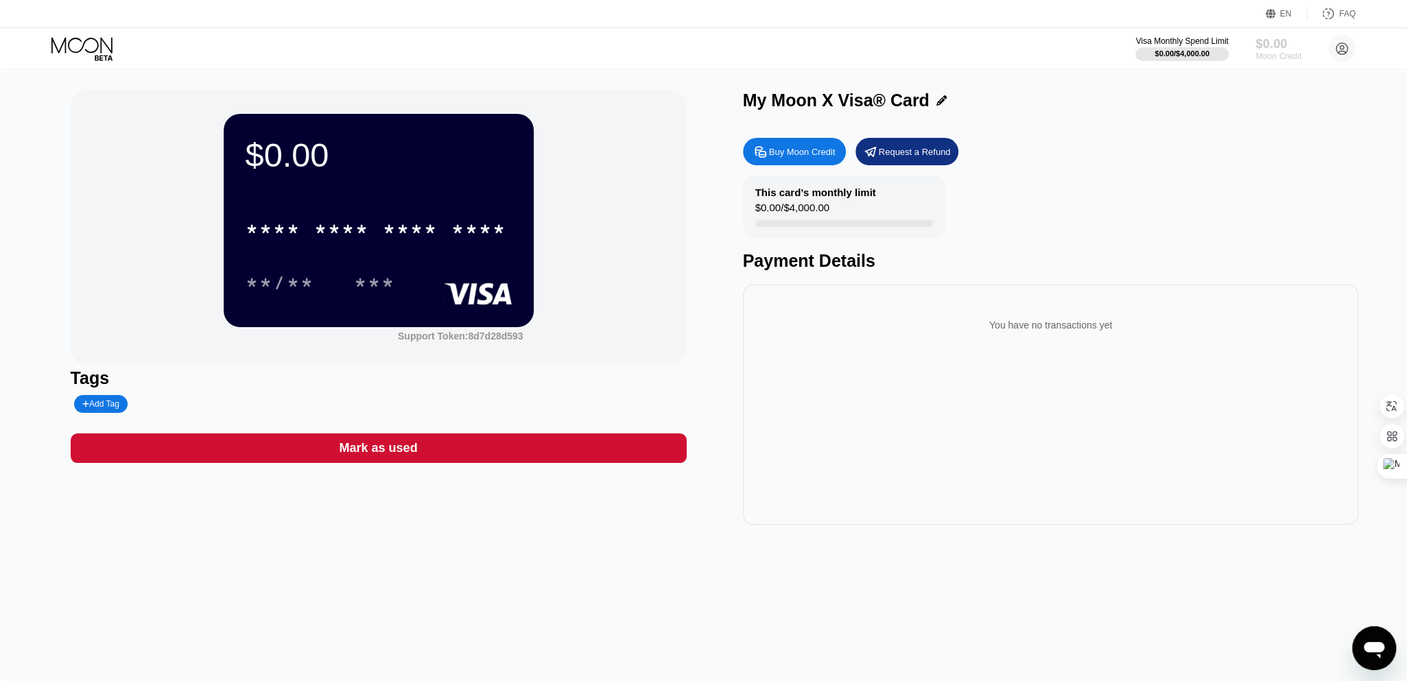
click at [1276, 43] on div "$0.00" at bounding box center [1279, 43] width 46 height 14
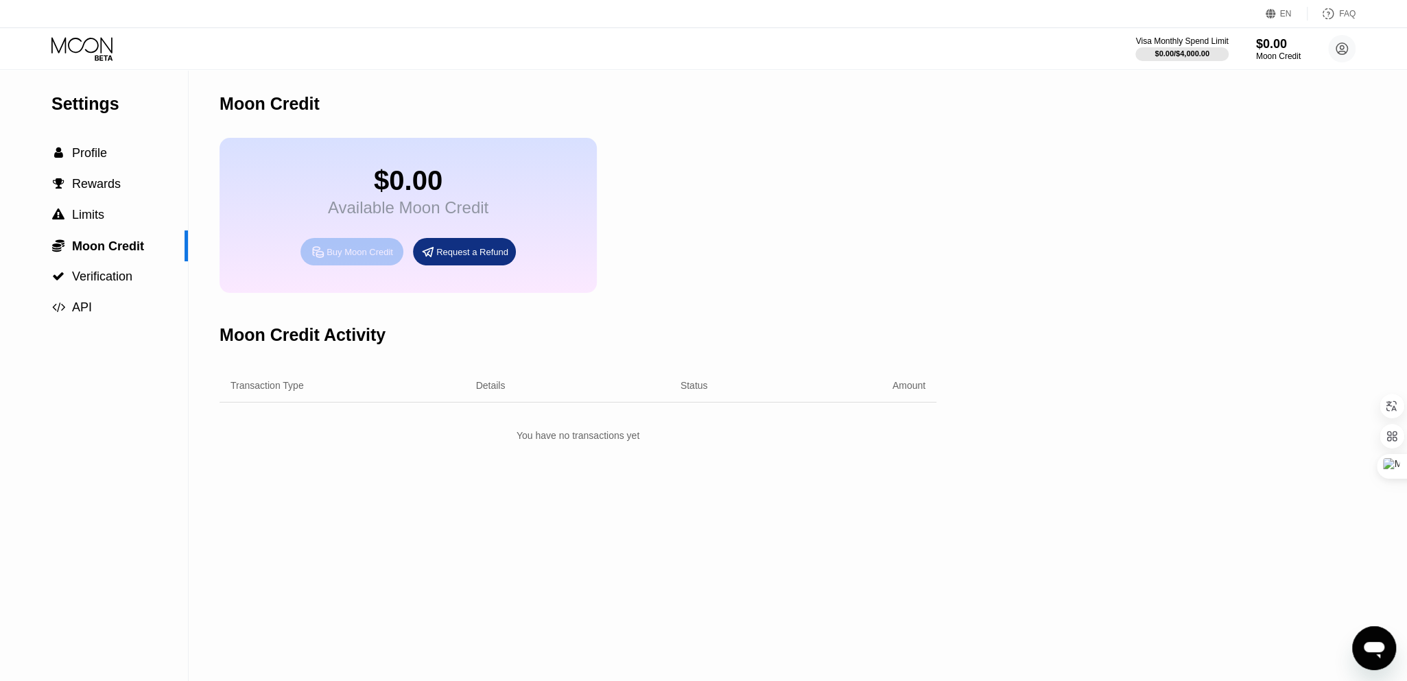
click at [356, 258] on div "Buy Moon Credit" at bounding box center [360, 252] width 67 height 12
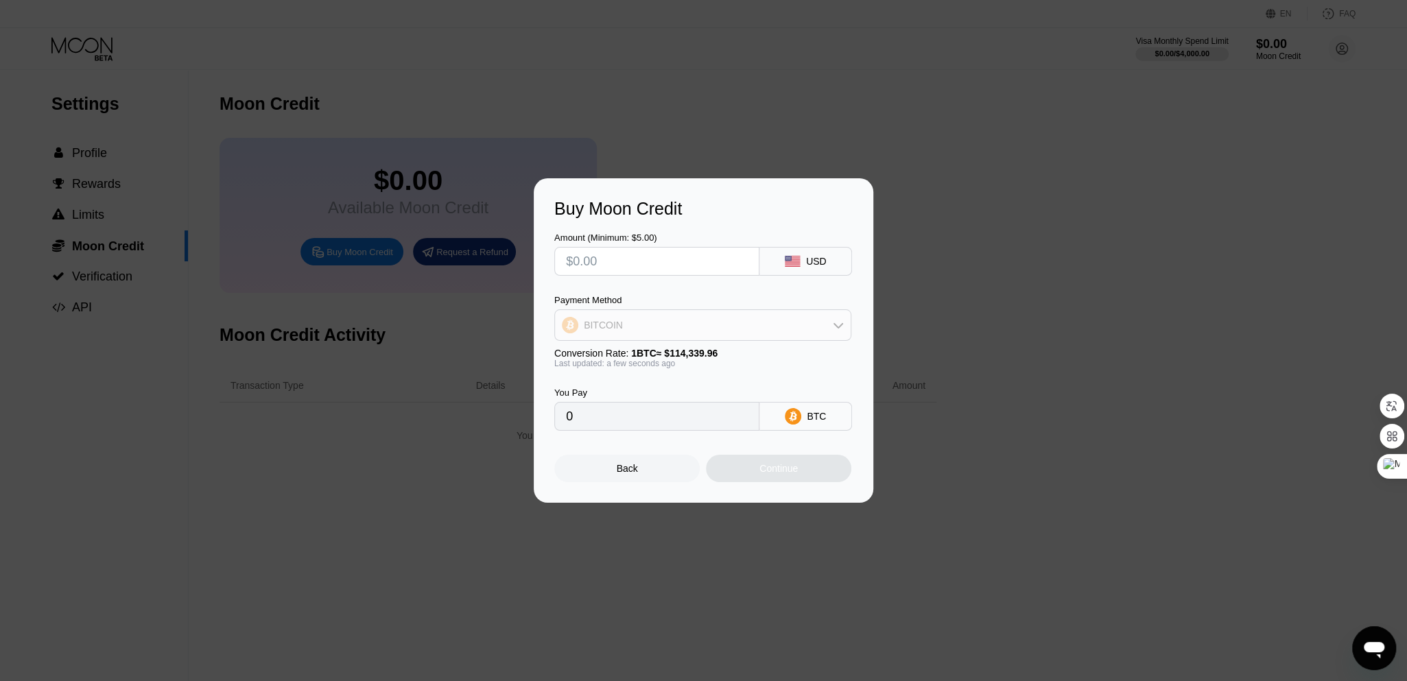
click at [718, 318] on div "BITCOIN" at bounding box center [703, 325] width 296 height 27
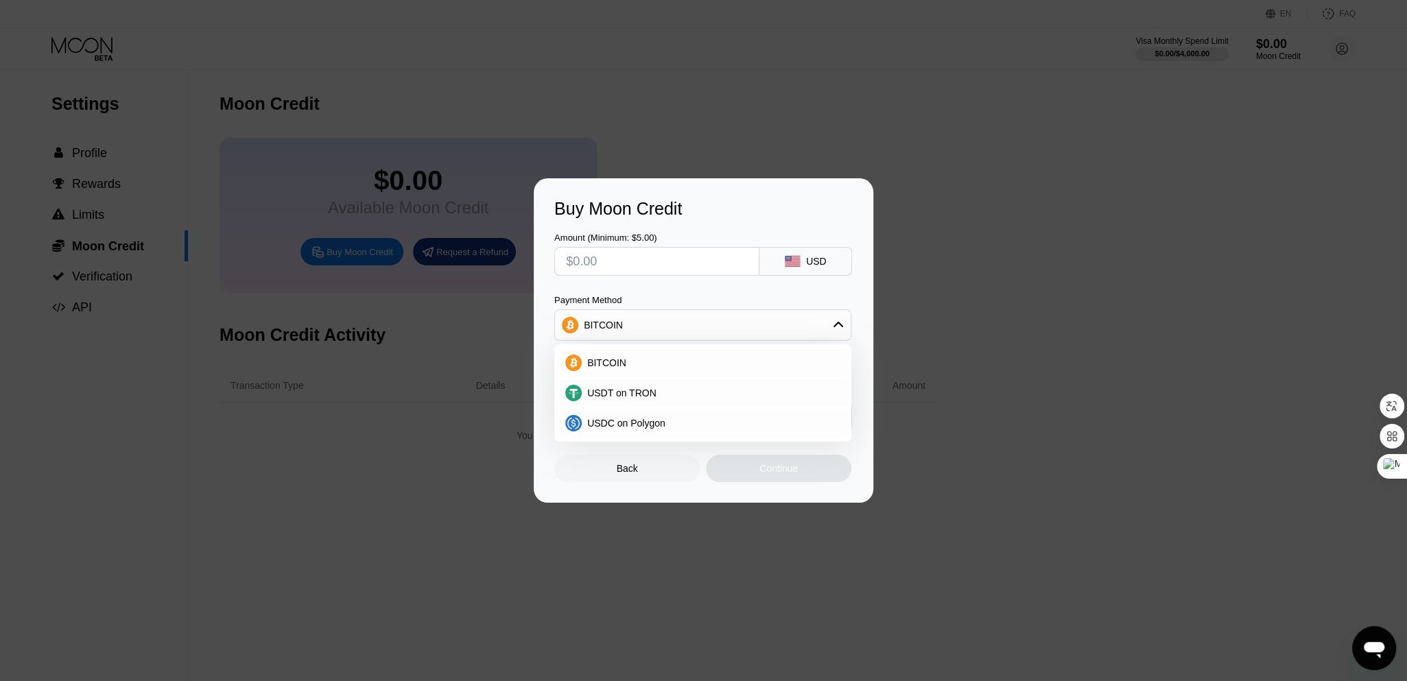
click at [808, 200] on div "Buy Moon Credit" at bounding box center [703, 209] width 299 height 20
click at [598, 482] on div "Back" at bounding box center [626, 468] width 145 height 27
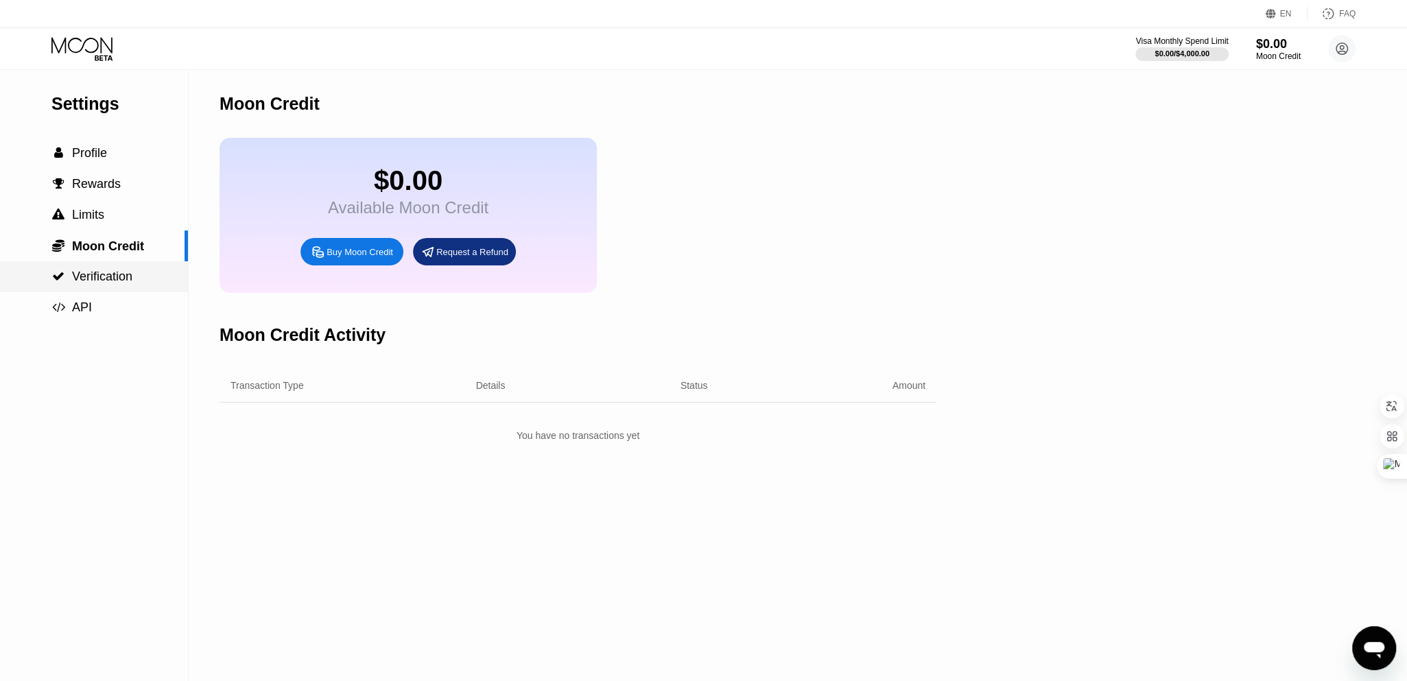
click at [89, 276] on span "Verification" at bounding box center [102, 277] width 60 height 14
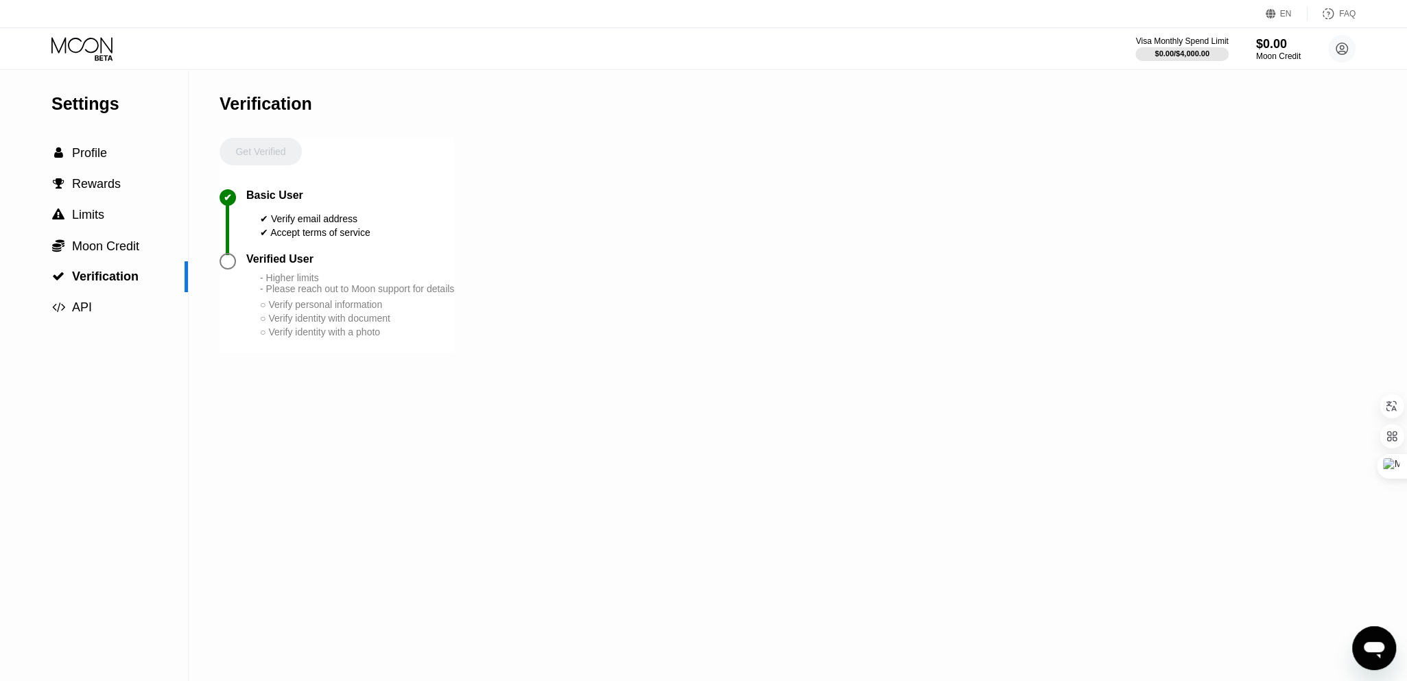
click at [229, 270] on div at bounding box center [228, 261] width 16 height 16
click at [1337, 54] on circle at bounding box center [1342, 48] width 27 height 27
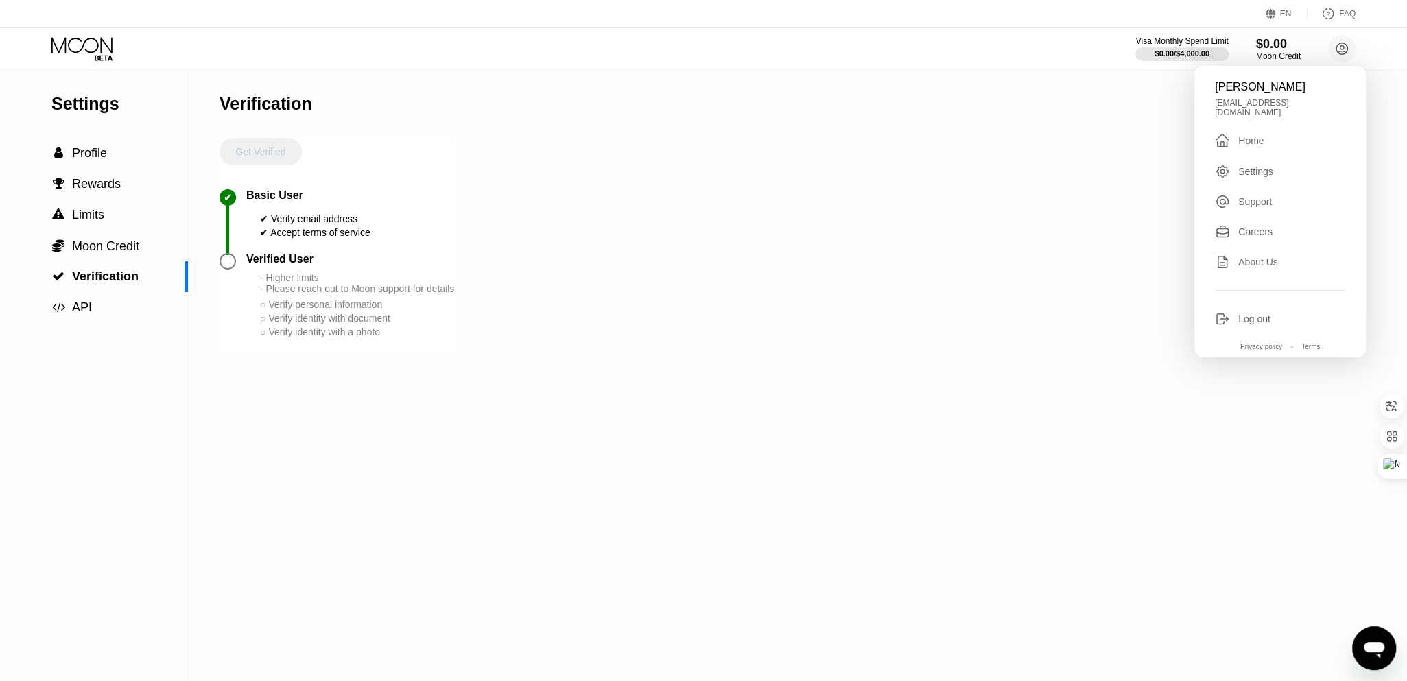
click at [1245, 166] on div "Settings" at bounding box center [1256, 171] width 35 height 11
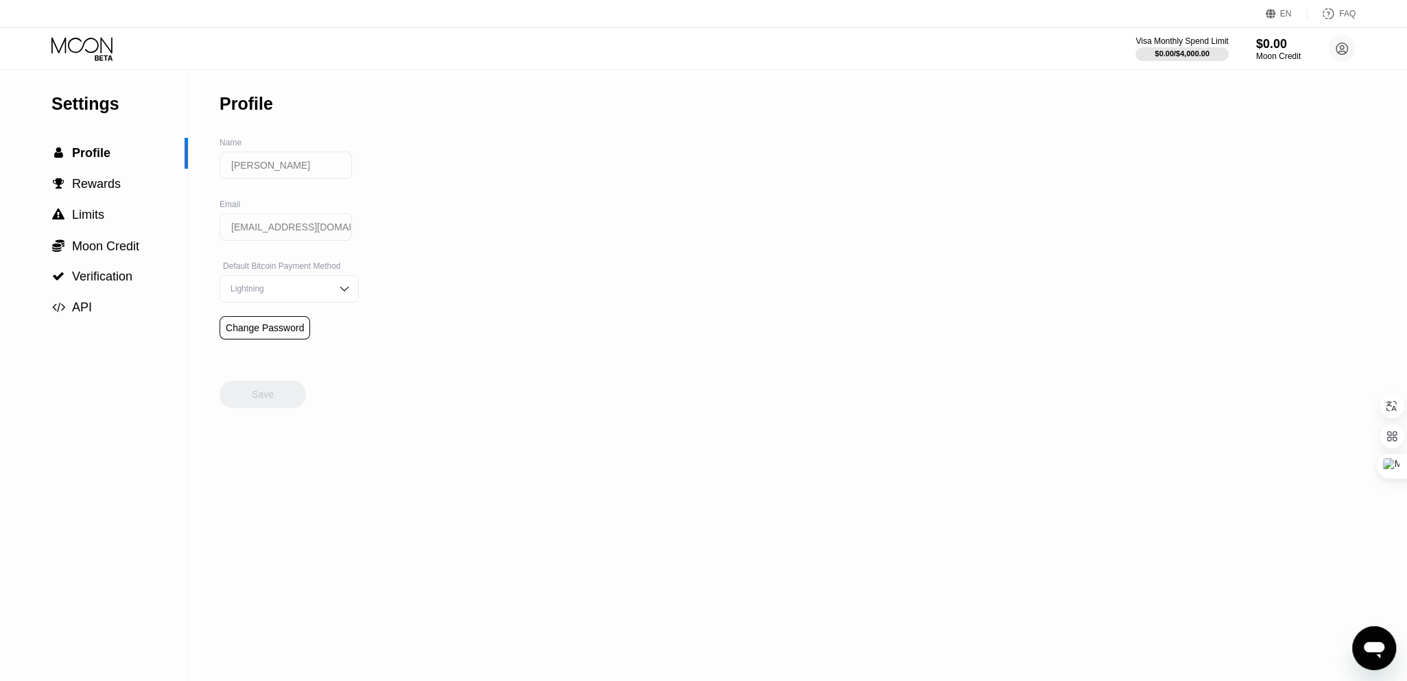
click at [338, 296] on img at bounding box center [345, 289] width 14 height 14
click at [257, 348] on div "On-Chain" at bounding box center [289, 344] width 124 height 10
click at [264, 398] on div "Save" at bounding box center [263, 394] width 22 height 12
click at [1278, 43] on div "$0.00" at bounding box center [1279, 43] width 46 height 14
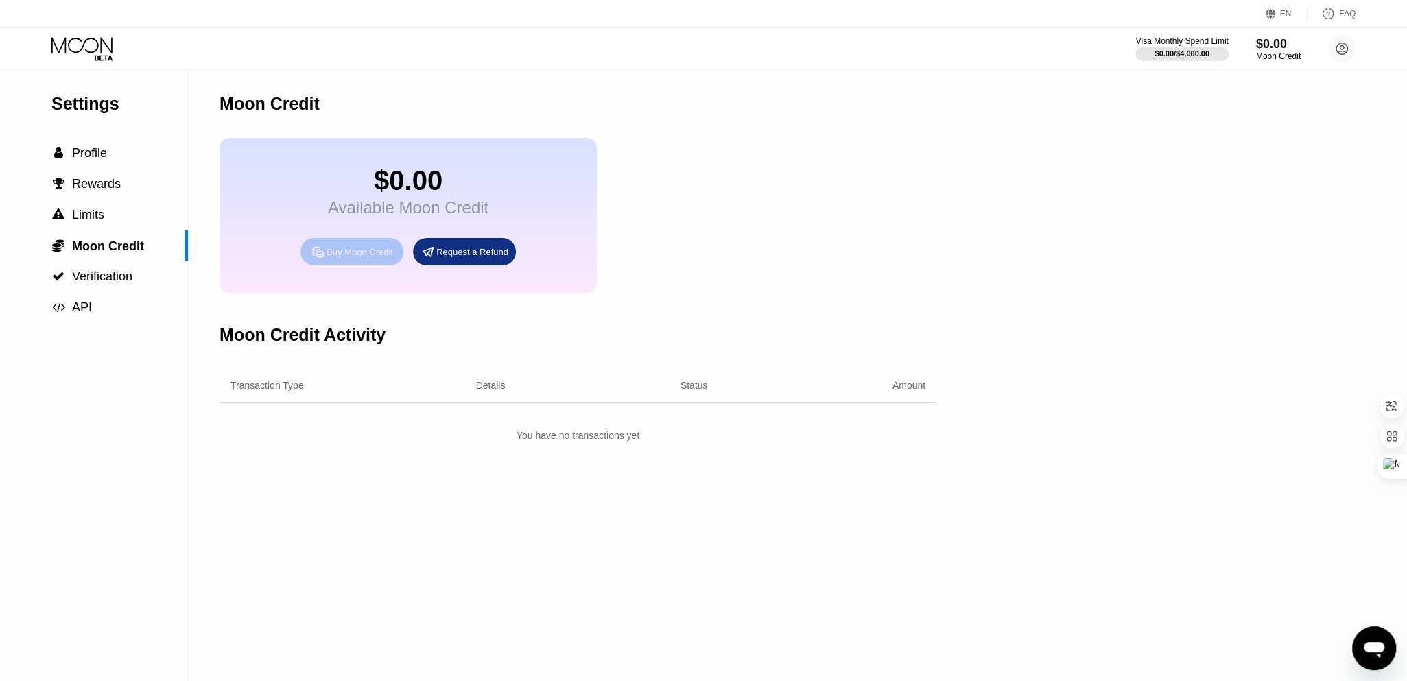
click at [375, 258] on div "Buy Moon Credit" at bounding box center [360, 252] width 67 height 12
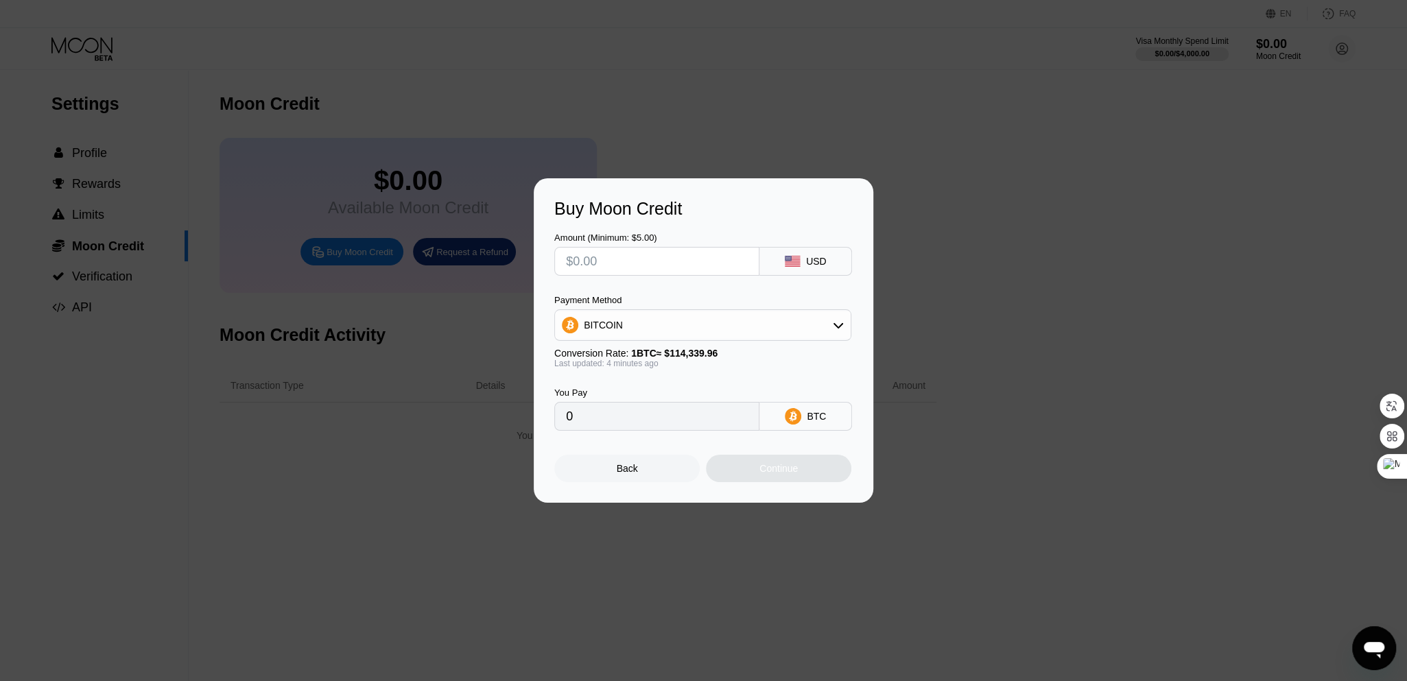
click at [683, 264] on input "text" at bounding box center [657, 261] width 182 height 27
type input "$10"
type input "0.00008751"
type input "$100"
type input "0.00087507"
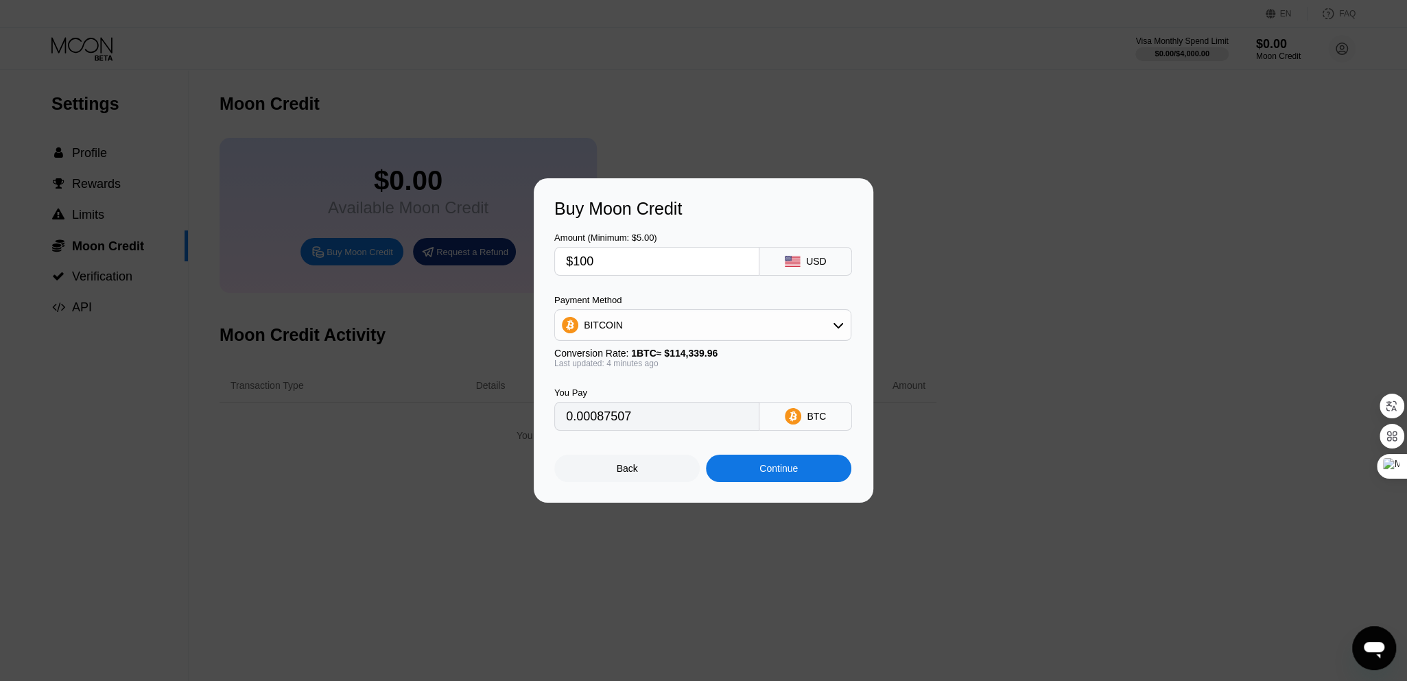
type input "$100"
click at [772, 473] on div "Continue" at bounding box center [779, 468] width 38 height 11
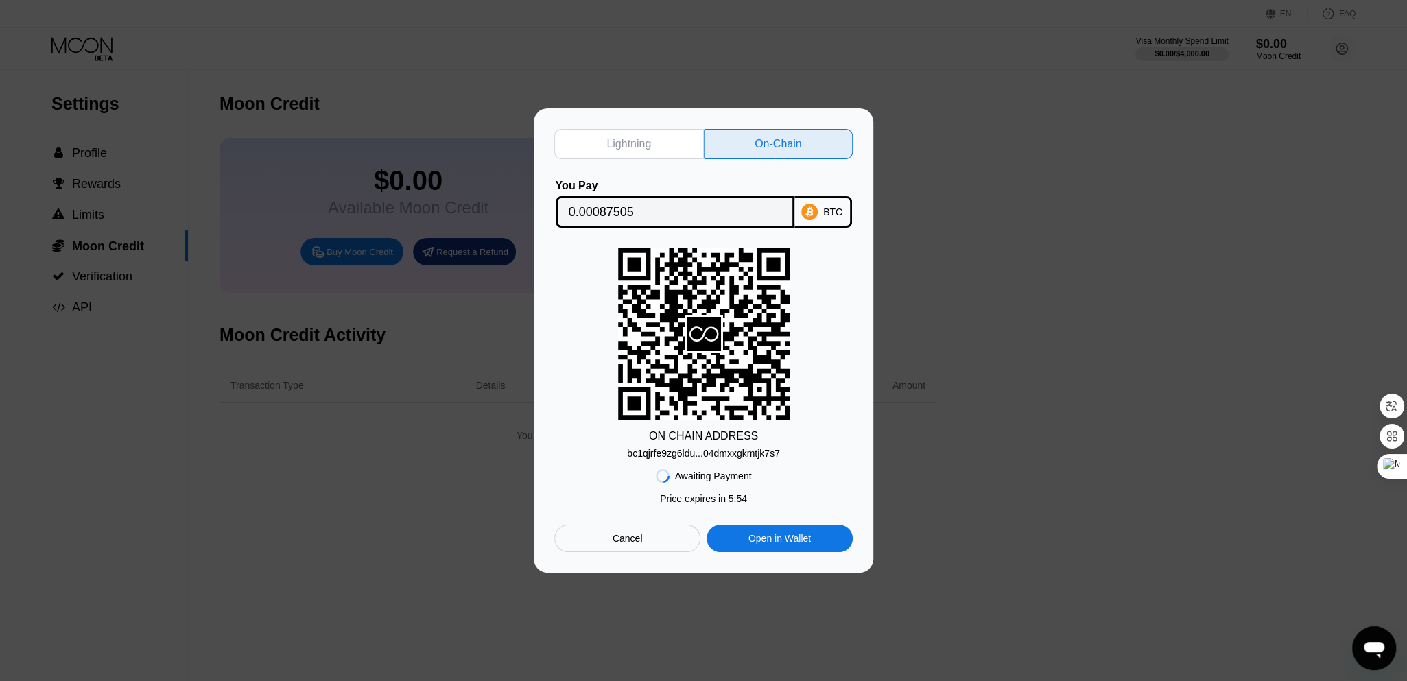
click at [624, 538] on div "Cancel" at bounding box center [628, 538] width 30 height 12
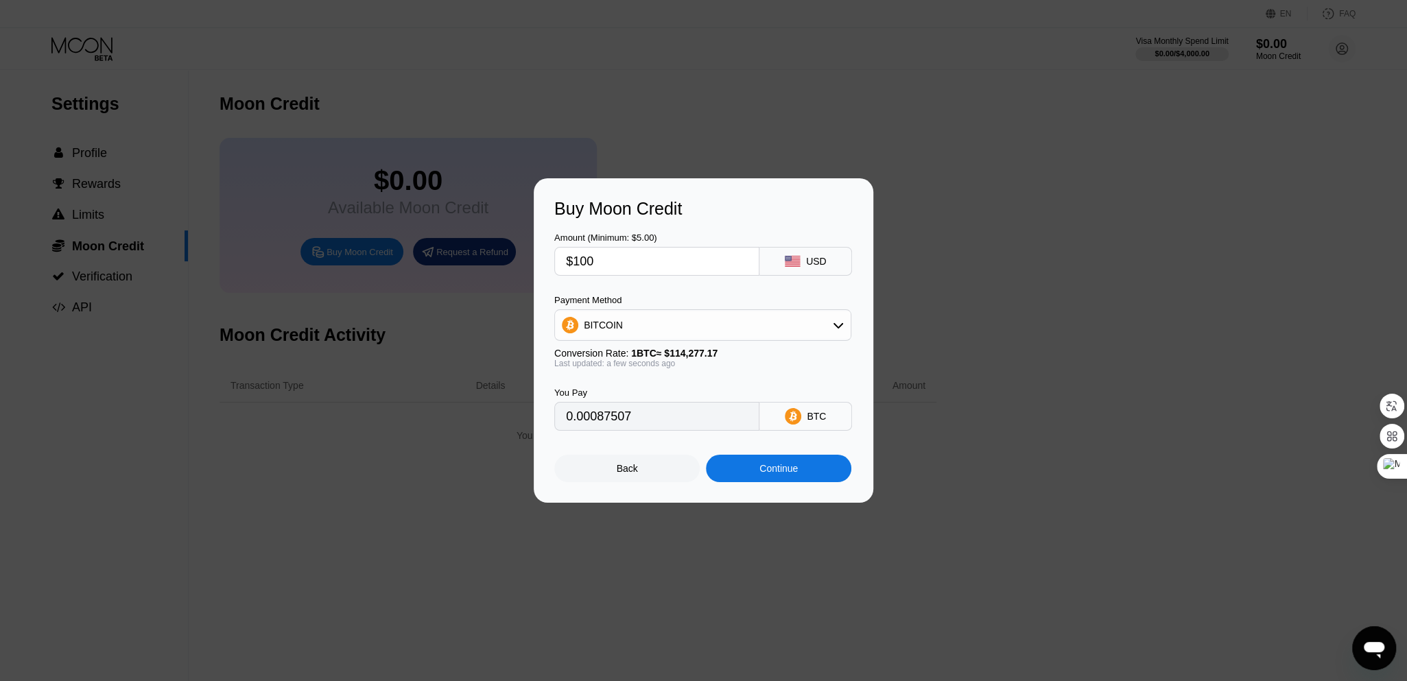
click at [657, 476] on div "Back" at bounding box center [626, 468] width 145 height 27
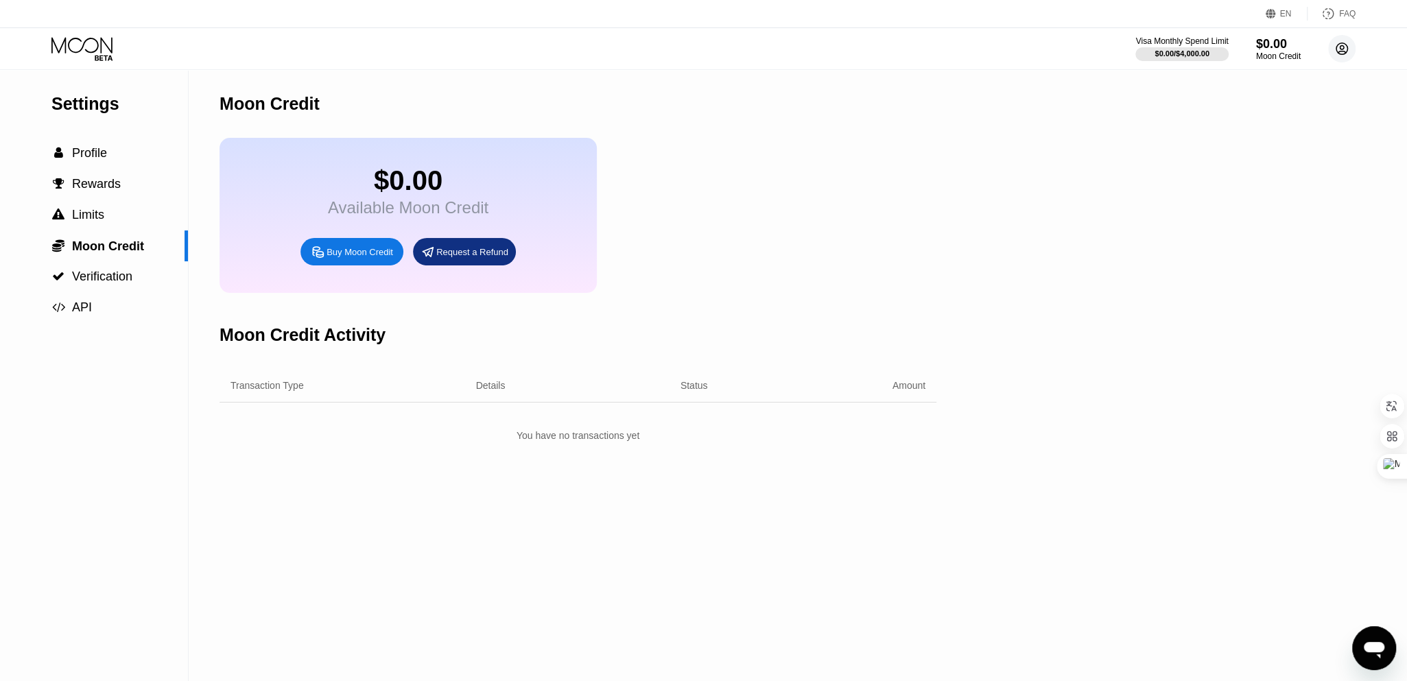
click at [1344, 50] on circle at bounding box center [1342, 48] width 27 height 27
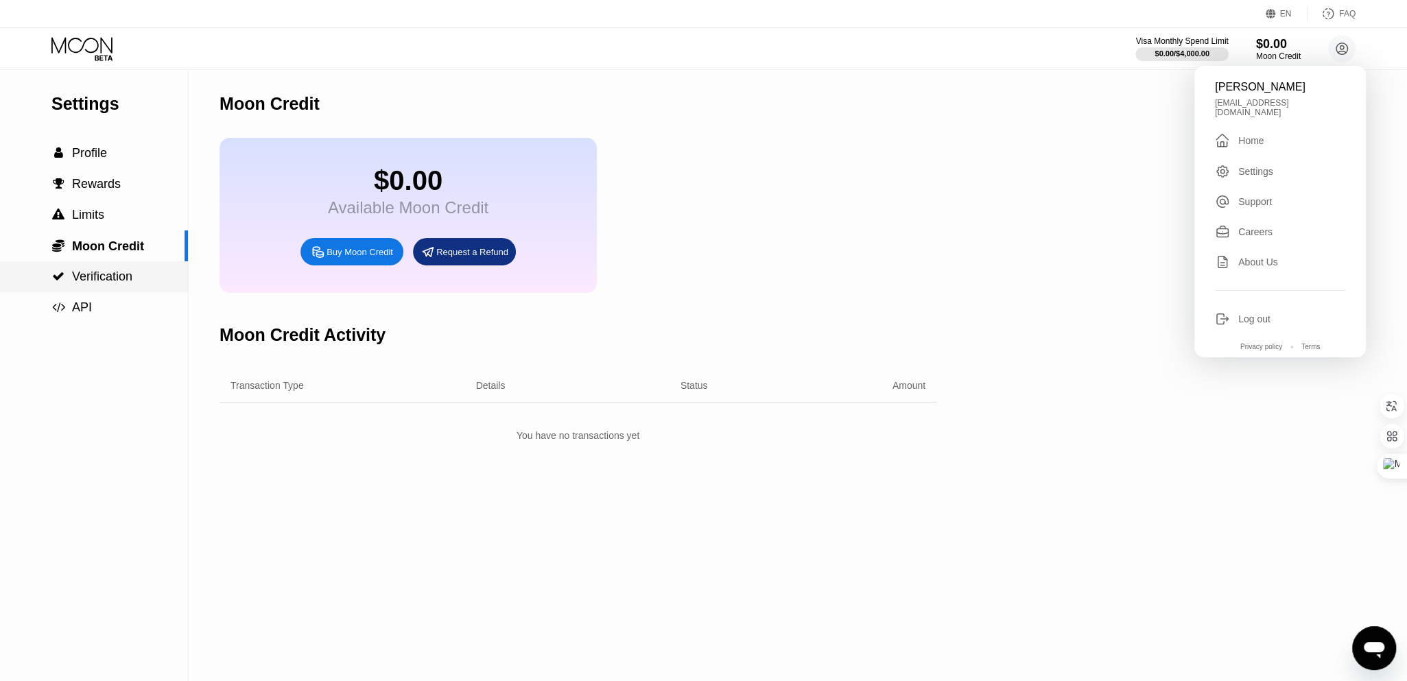
click at [106, 280] on span "Verification" at bounding box center [102, 277] width 60 height 14
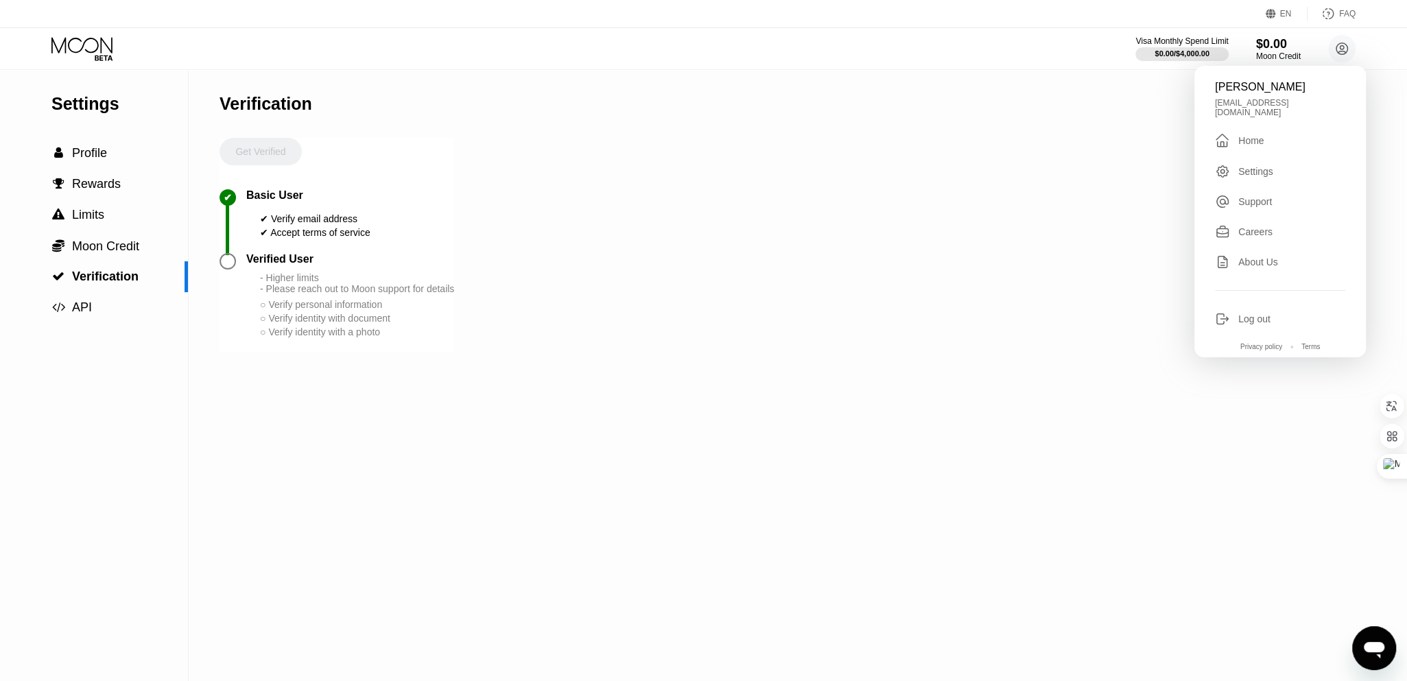
click at [266, 150] on div "Get Verified" at bounding box center [261, 163] width 82 height 51
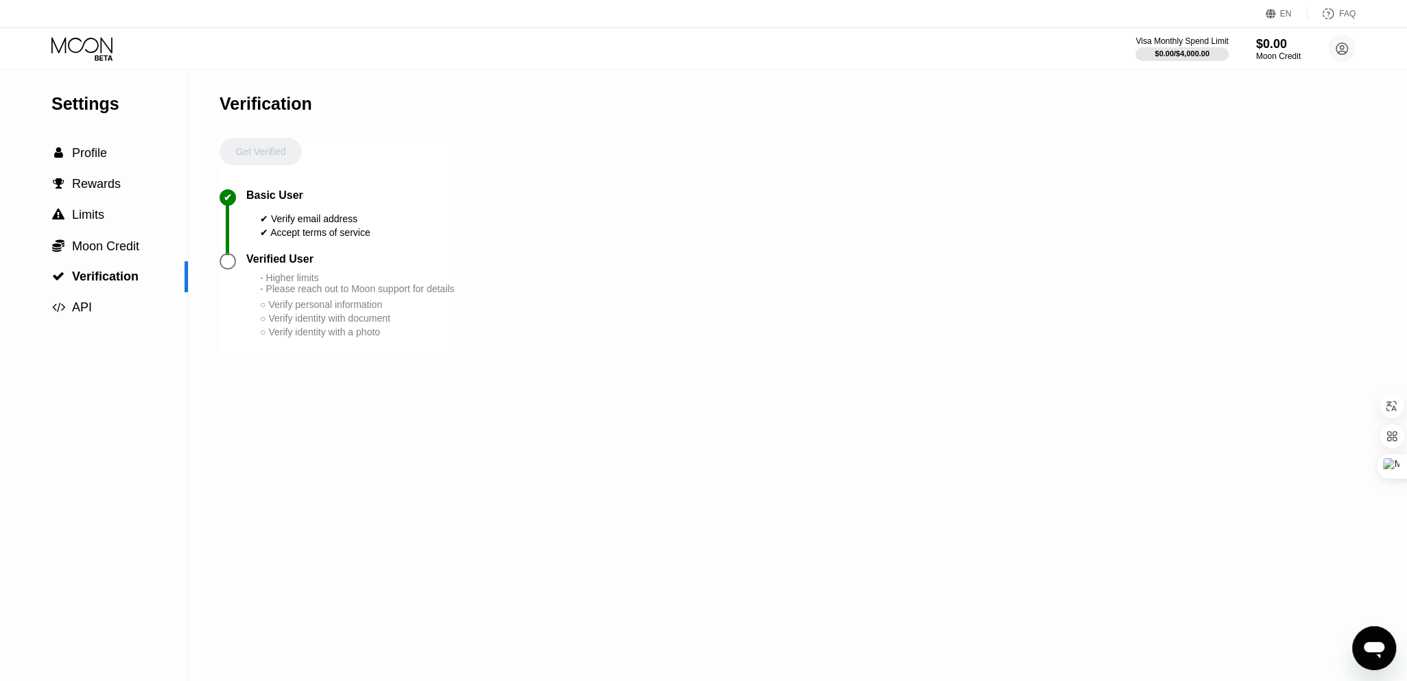
click at [226, 255] on div at bounding box center [227, 230] width 3 height 50
drag, startPoint x: 226, startPoint y: 270, endPoint x: 233, endPoint y: 271, distance: 6.9
click at [226, 270] on div at bounding box center [228, 261] width 16 height 16
click at [272, 266] on div "Verified User" at bounding box center [279, 259] width 67 height 12
click at [283, 294] on div "- Higher limits - Please reach out to Moon support for details" at bounding box center [357, 283] width 194 height 22
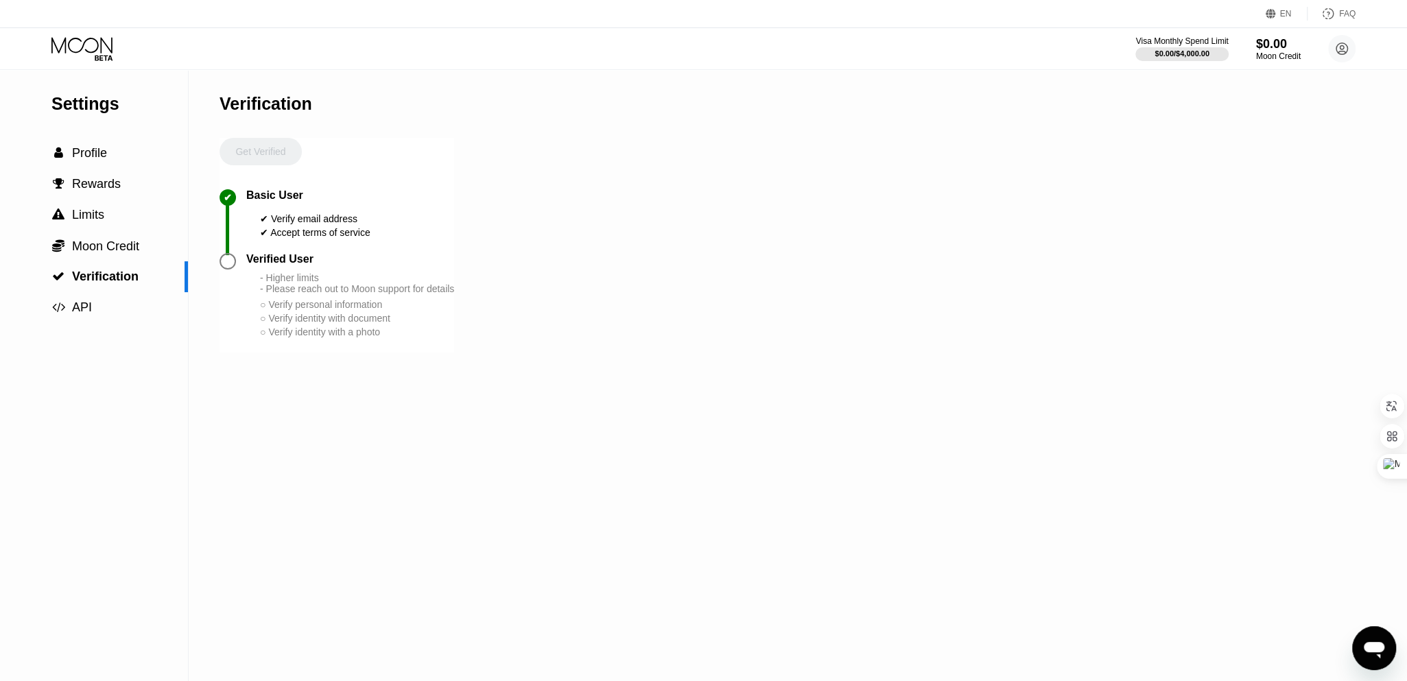
click at [278, 310] on div "○ Verify personal information" at bounding box center [357, 304] width 194 height 11
click at [105, 159] on span "Profile" at bounding box center [89, 153] width 35 height 14
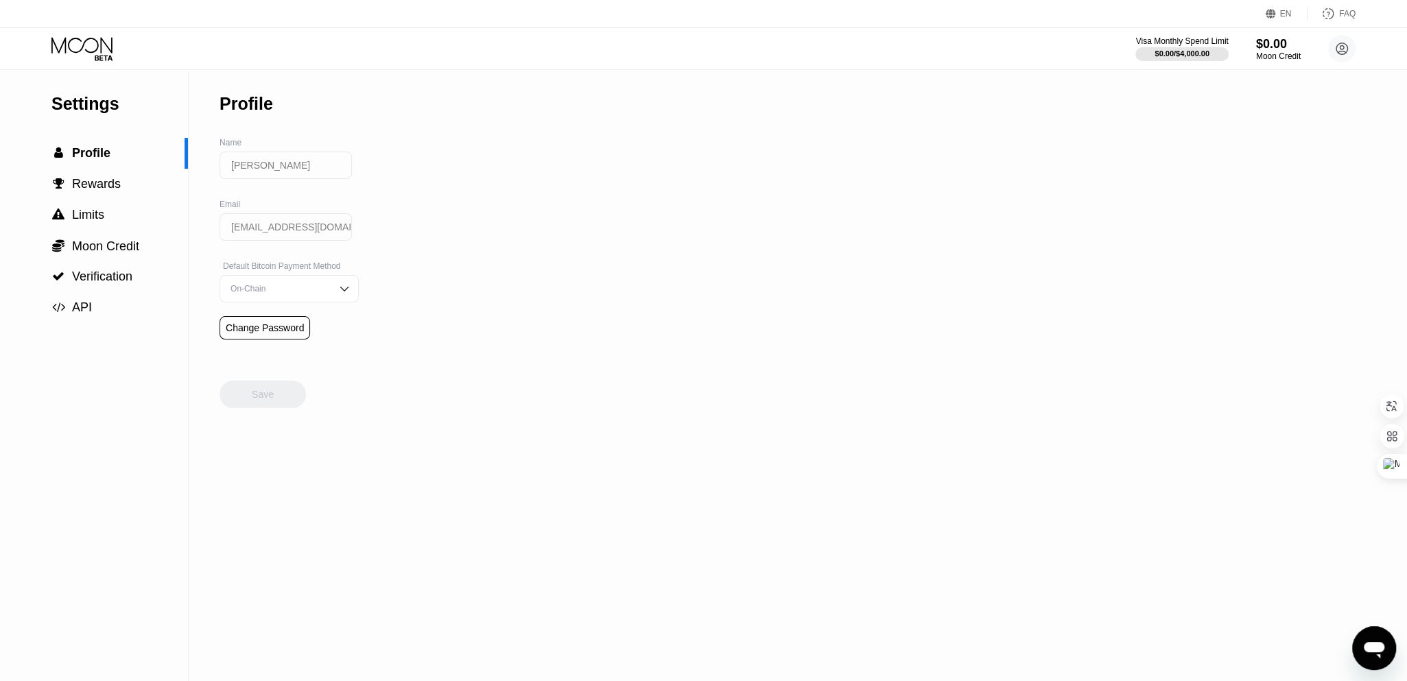
click at [312, 292] on div "On-Chain" at bounding box center [279, 289] width 104 height 10
click at [535, 307] on div "Settings  Profile  Rewards  Limits  Moon Credit  Verification  API Profil…" at bounding box center [703, 375] width 1407 height 611
click at [456, 399] on div "Settings  Profile  Rewards  Limits  Moon Credit  Verification  API Profil…" at bounding box center [703, 375] width 1407 height 611
click at [93, 217] on span "Limits" at bounding box center [88, 215] width 32 height 14
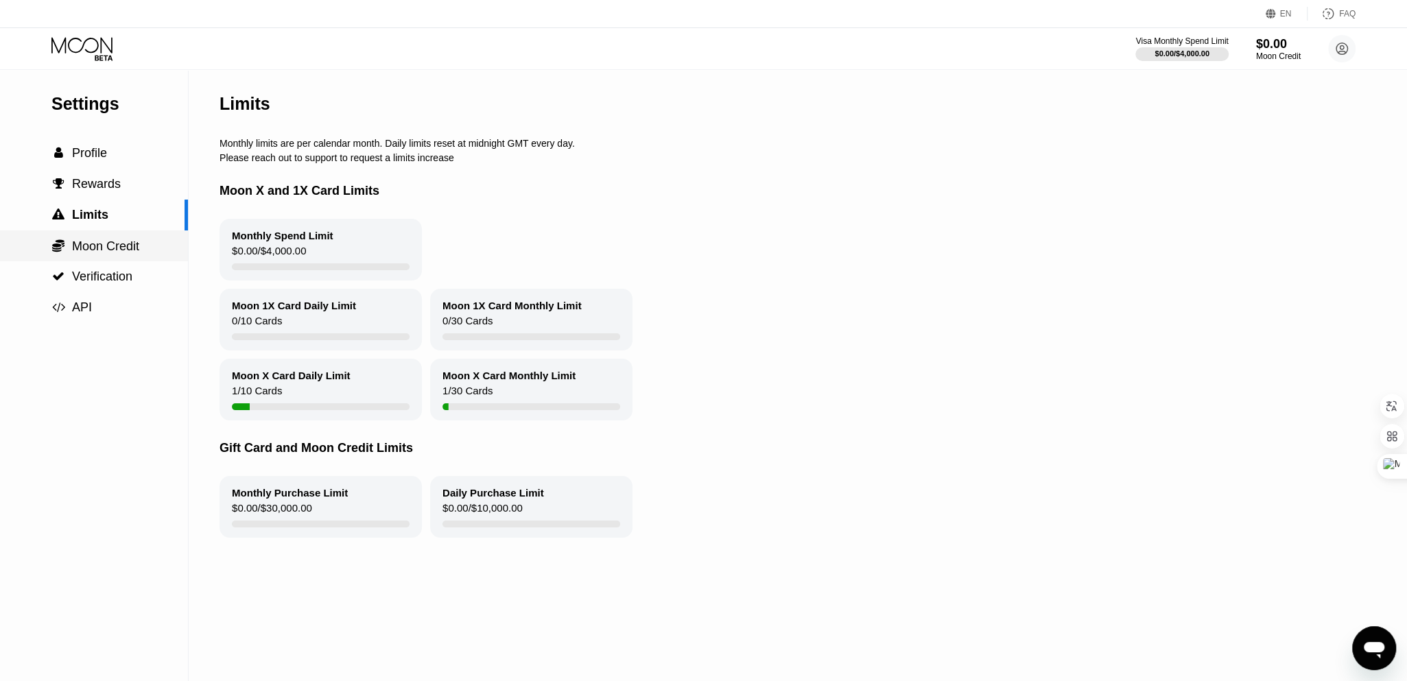
click at [114, 253] on span "Moon Credit" at bounding box center [105, 246] width 67 height 14
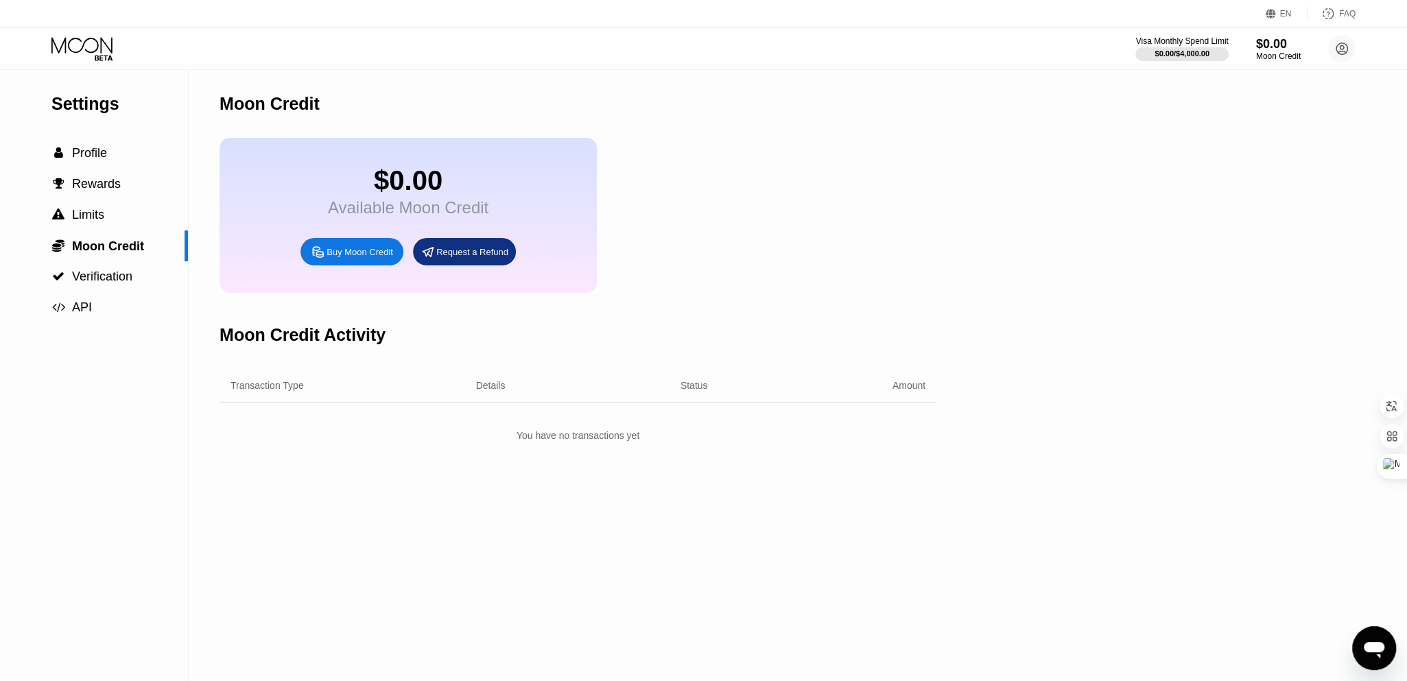
click at [463, 266] on div "Request a Refund" at bounding box center [464, 251] width 103 height 27
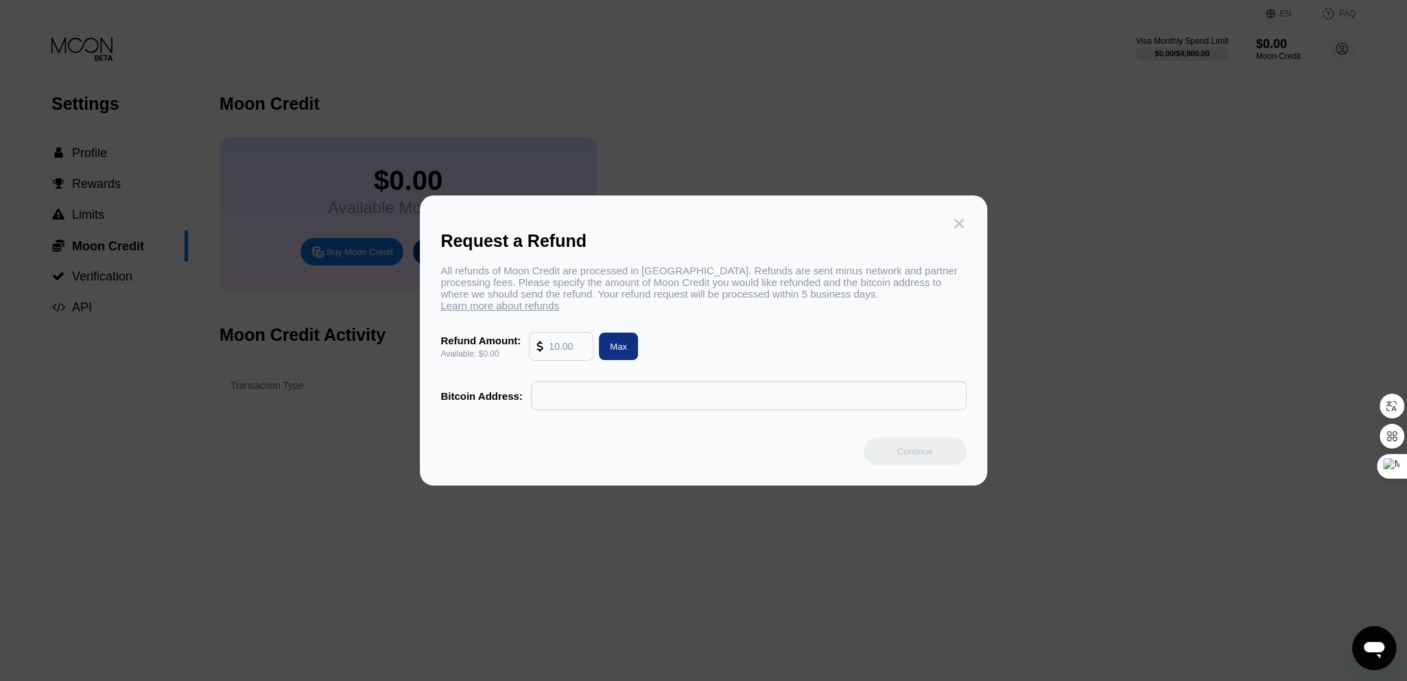
click at [957, 220] on icon at bounding box center [959, 223] width 15 height 15
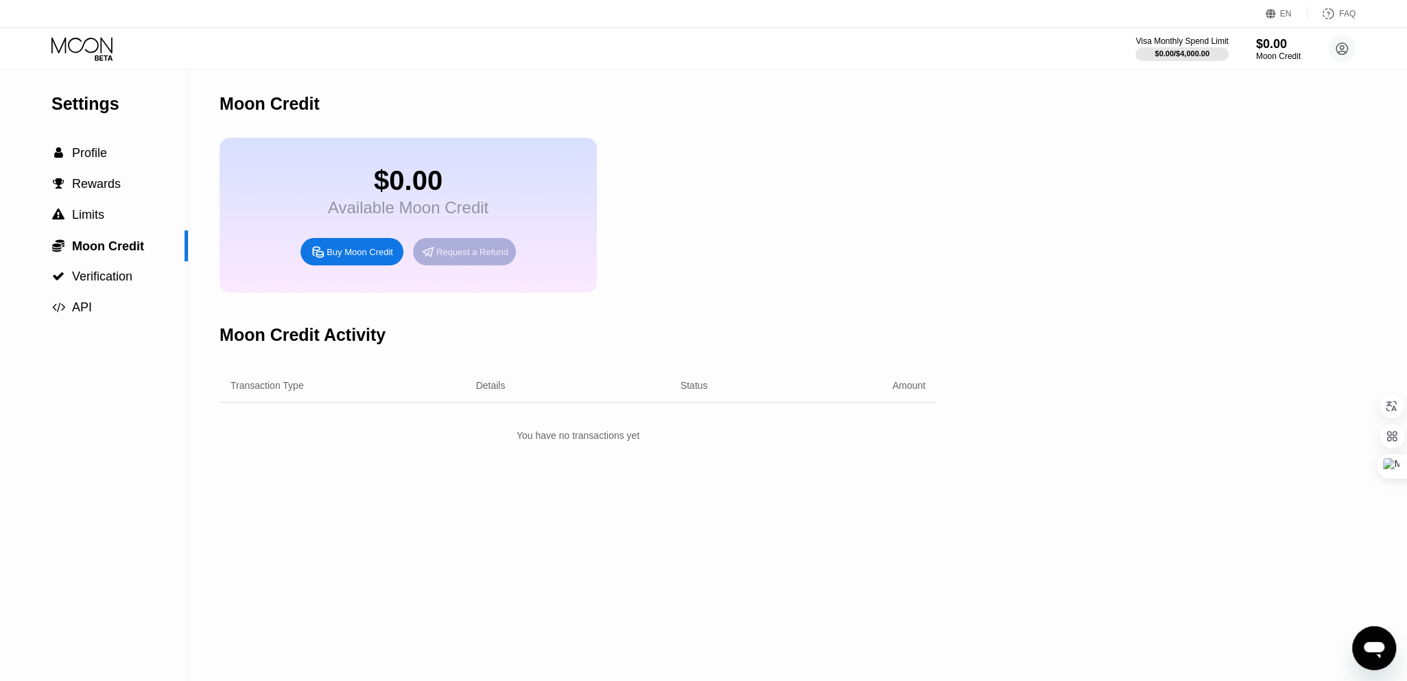
click at [510, 266] on div "Request a Refund" at bounding box center [464, 251] width 103 height 27
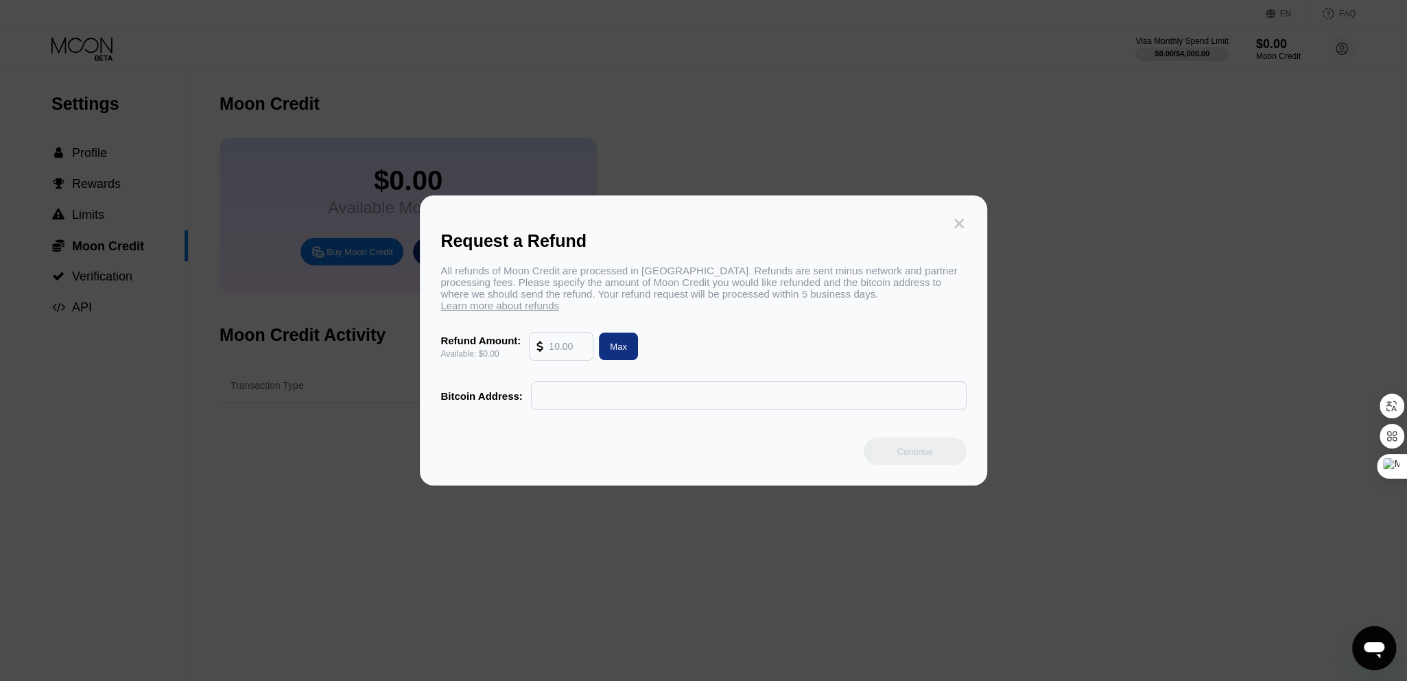
click at [959, 230] on icon at bounding box center [959, 223] width 15 height 15
